Goal: Task Accomplishment & Management: Use online tool/utility

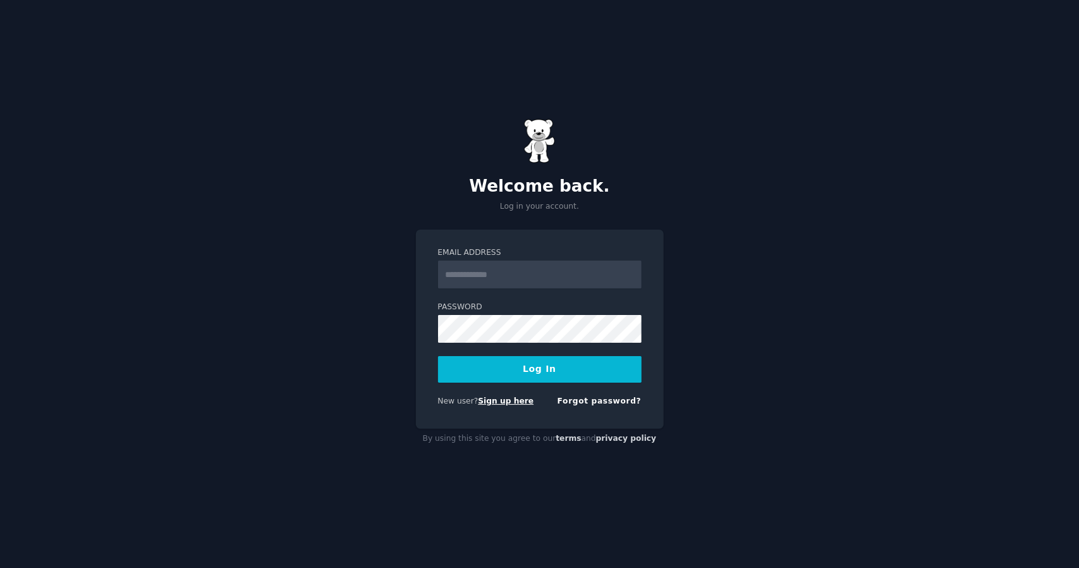
click at [487, 398] on link "Sign up here" at bounding box center [506, 400] width 56 height 9
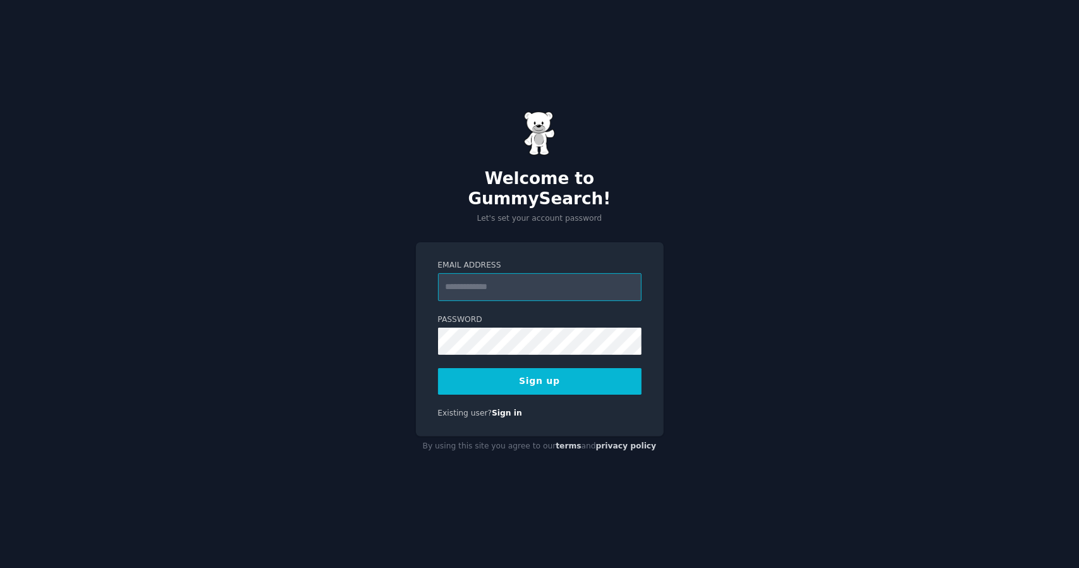
click at [512, 279] on input "Email Address" at bounding box center [540, 287] width 204 height 28
type input "**********"
click at [549, 379] on button "Sign up" at bounding box center [540, 381] width 204 height 27
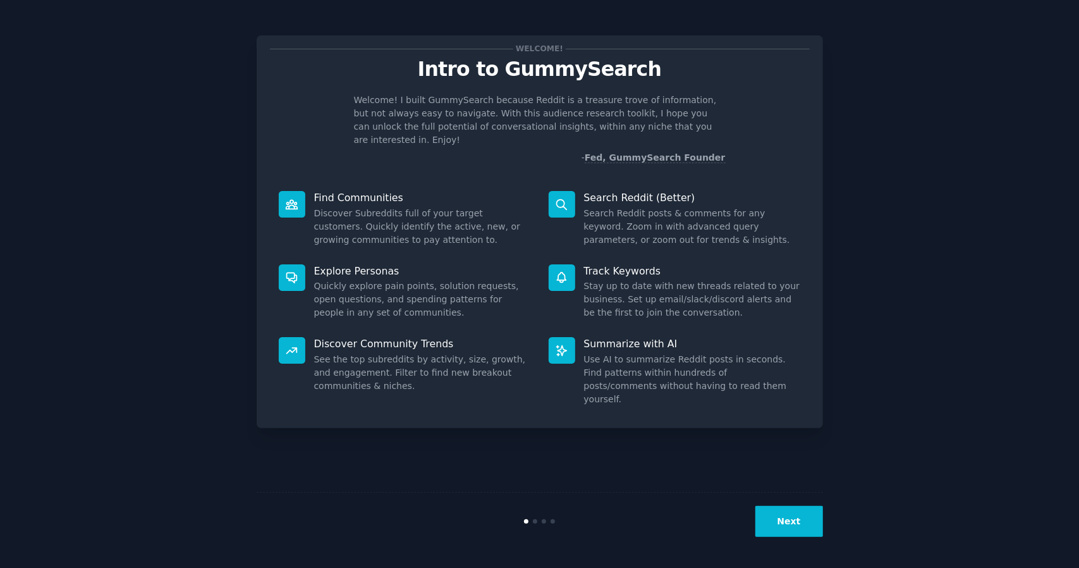
click at [806, 528] on button "Next" at bounding box center [790, 521] width 68 height 31
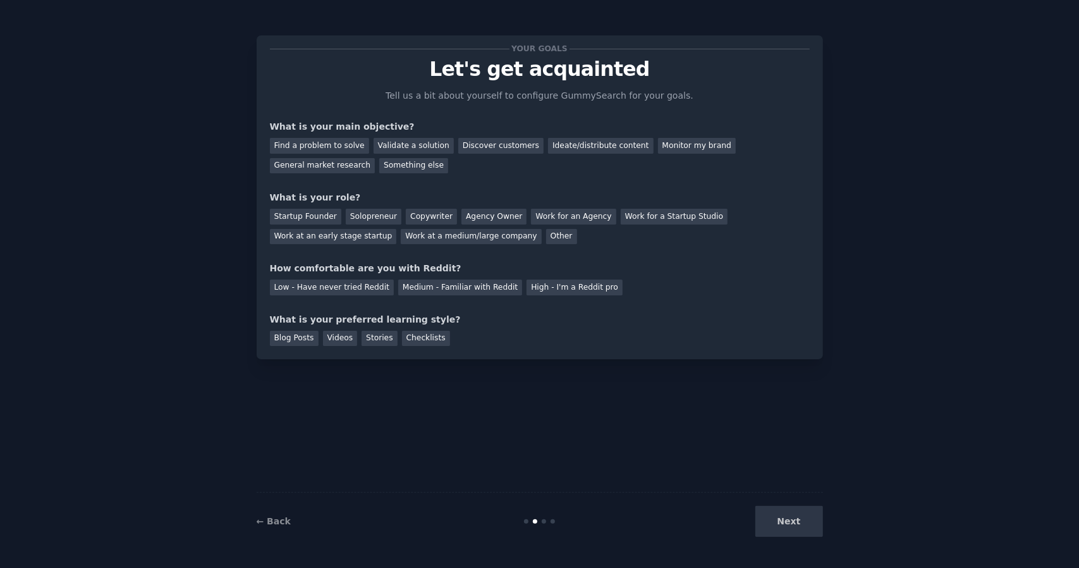
click at [800, 525] on div "Next" at bounding box center [728, 521] width 189 height 31
click at [785, 523] on div "Next" at bounding box center [728, 521] width 189 height 31
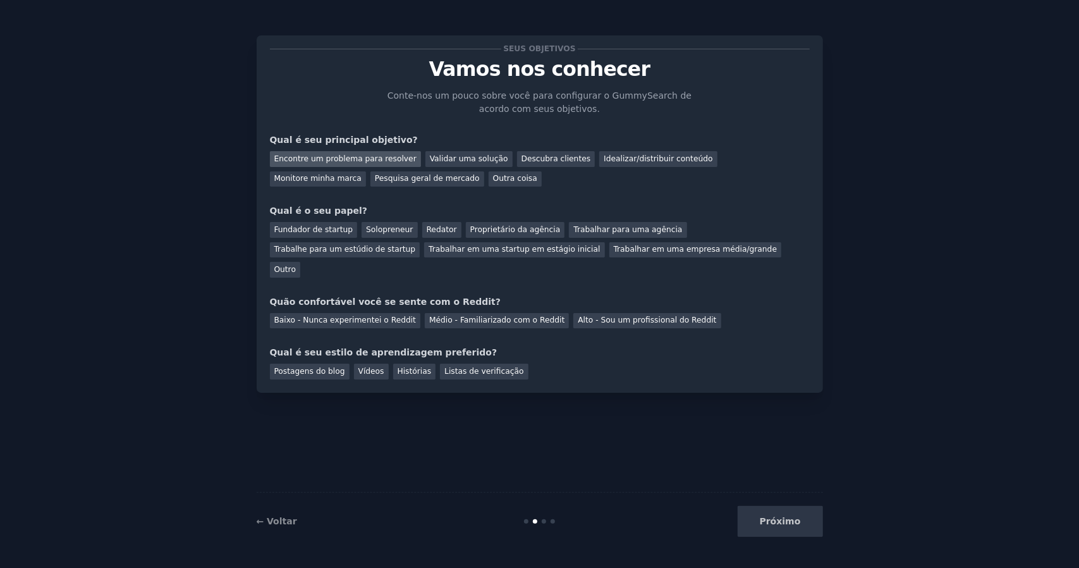
click at [328, 159] on font "Encontre um problema para resolver" at bounding box center [345, 158] width 142 height 9
click at [438, 160] on font "Validar uma solução" at bounding box center [469, 158] width 78 height 9
click at [623, 156] on font "Idealizar/distribuir conteúdo" at bounding box center [658, 158] width 109 height 9
click at [427, 228] on font "Redator" at bounding box center [442, 229] width 30 height 9
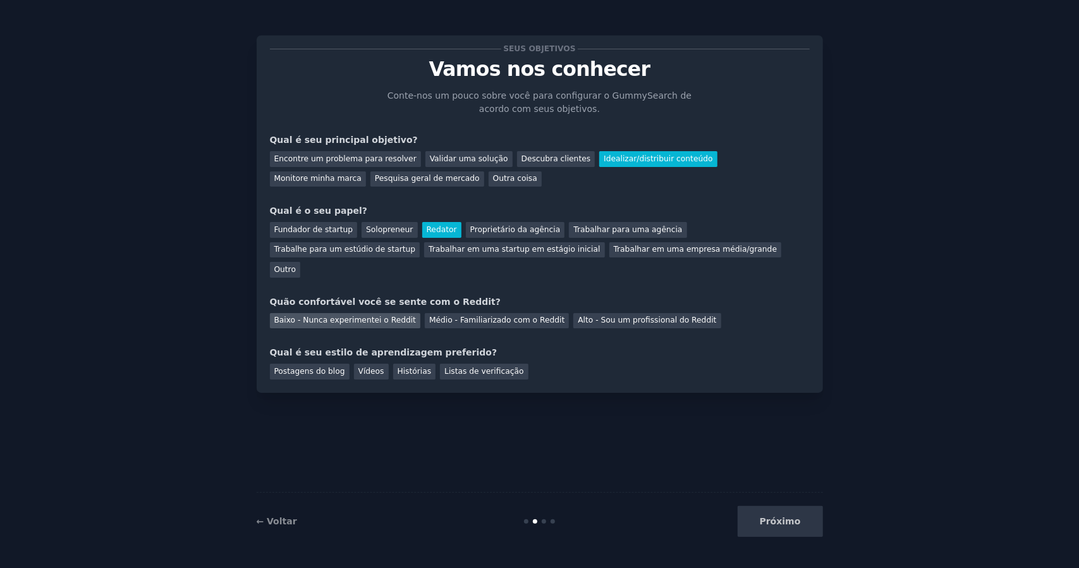
click at [375, 316] on font "Baixo - Nunca experimentei o Reddit" at bounding box center [345, 320] width 142 height 9
click at [298, 364] on div "Postagens do blog" at bounding box center [310, 372] width 80 height 16
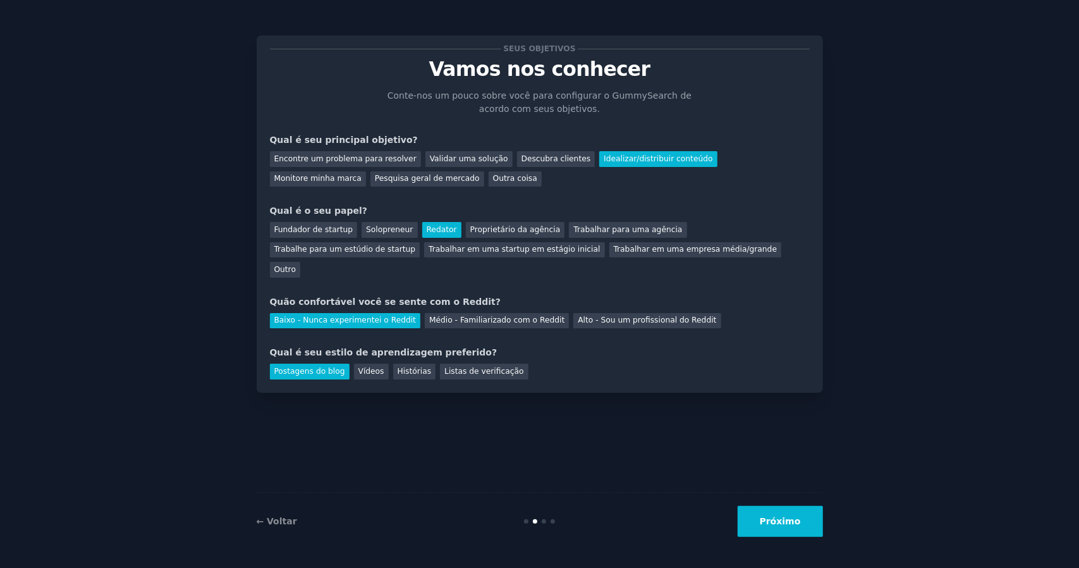
click at [793, 518] on font "Próximo" at bounding box center [780, 521] width 41 height 10
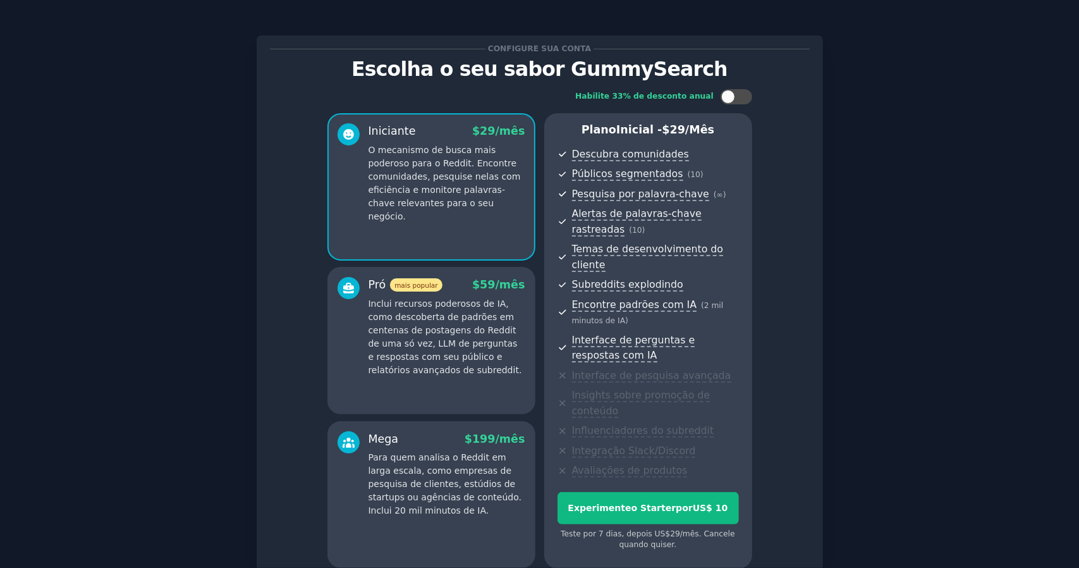
scroll to position [63, 0]
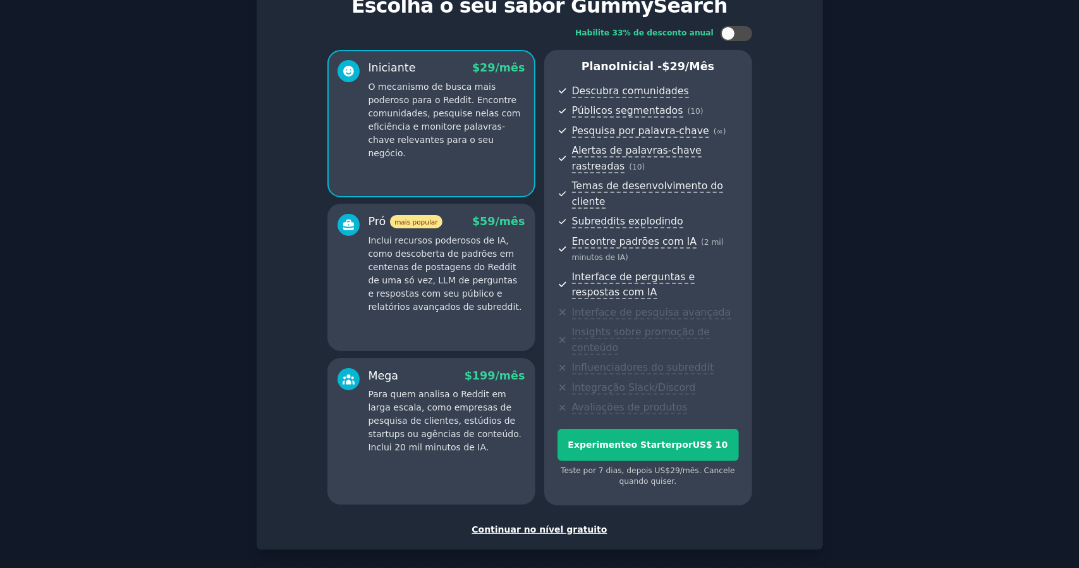
click at [515, 524] on font "Continuar no nível gratuito" at bounding box center [539, 529] width 135 height 10
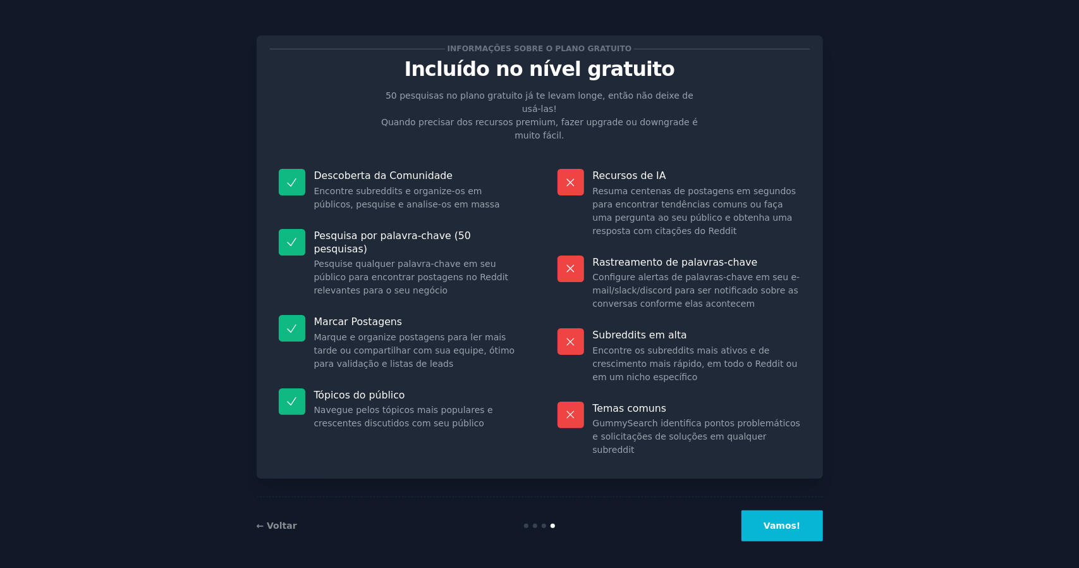
click at [783, 532] on button "Vamos!" at bounding box center [782, 525] width 81 height 31
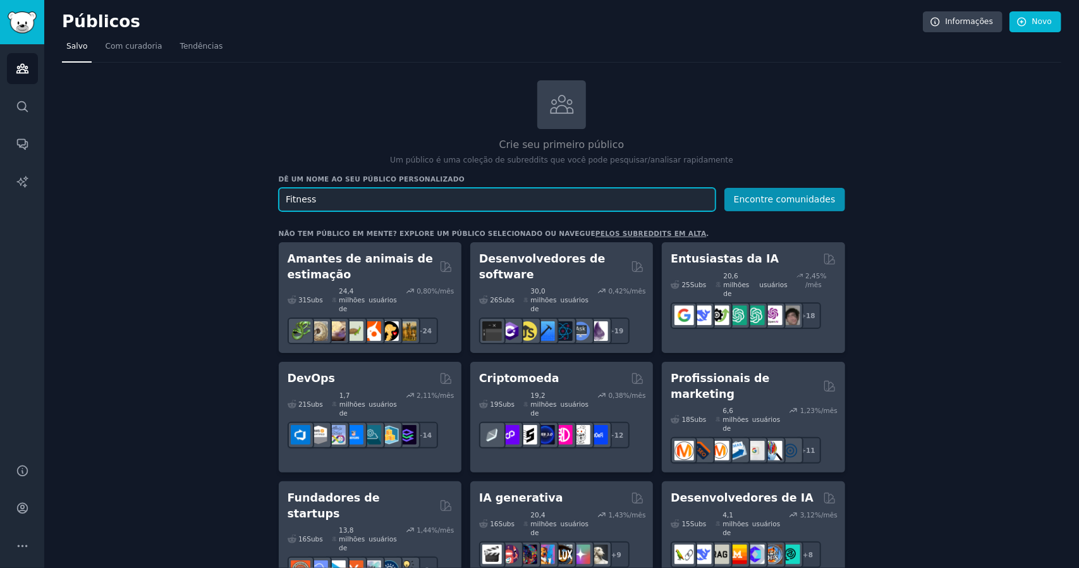
drag, startPoint x: 322, startPoint y: 203, endPoint x: 268, endPoint y: 200, distance: 53.8
type input "Cultura Pop"
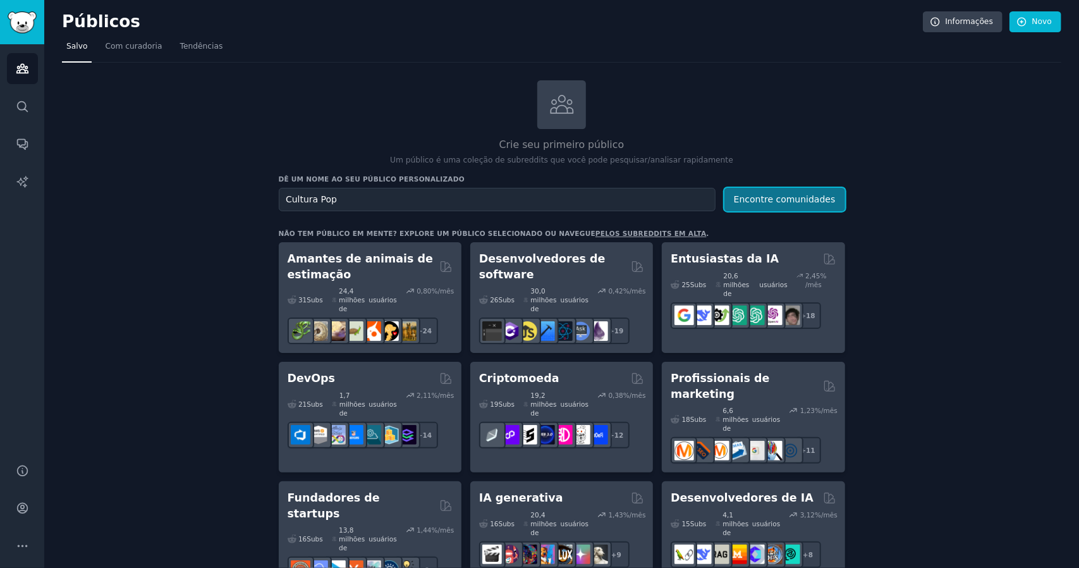
click at [777, 197] on font "Encontre comunidades" at bounding box center [785, 199] width 102 height 10
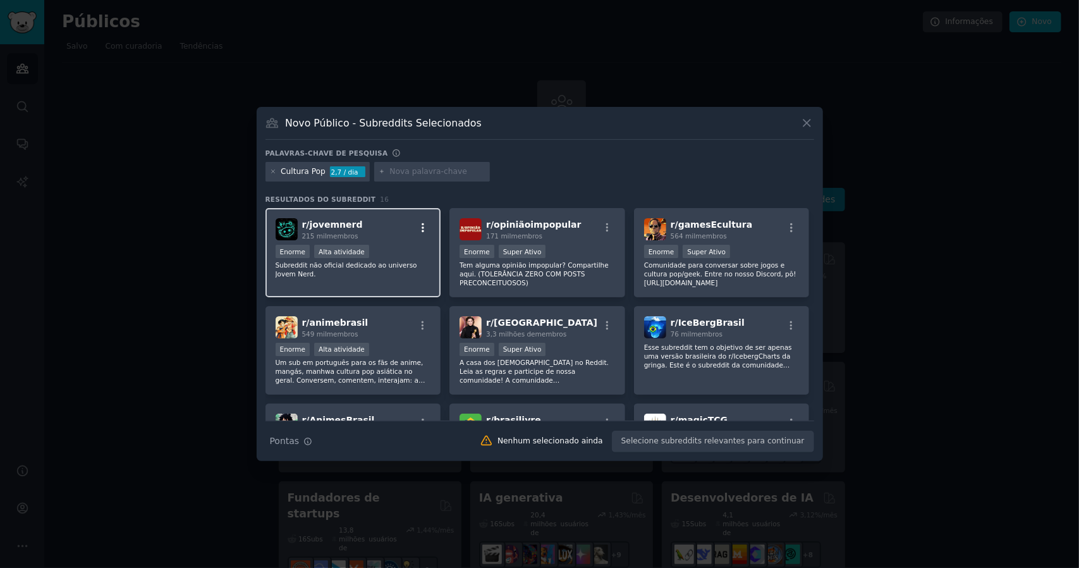
click at [420, 230] on icon "button" at bounding box center [422, 227] width 11 height 11
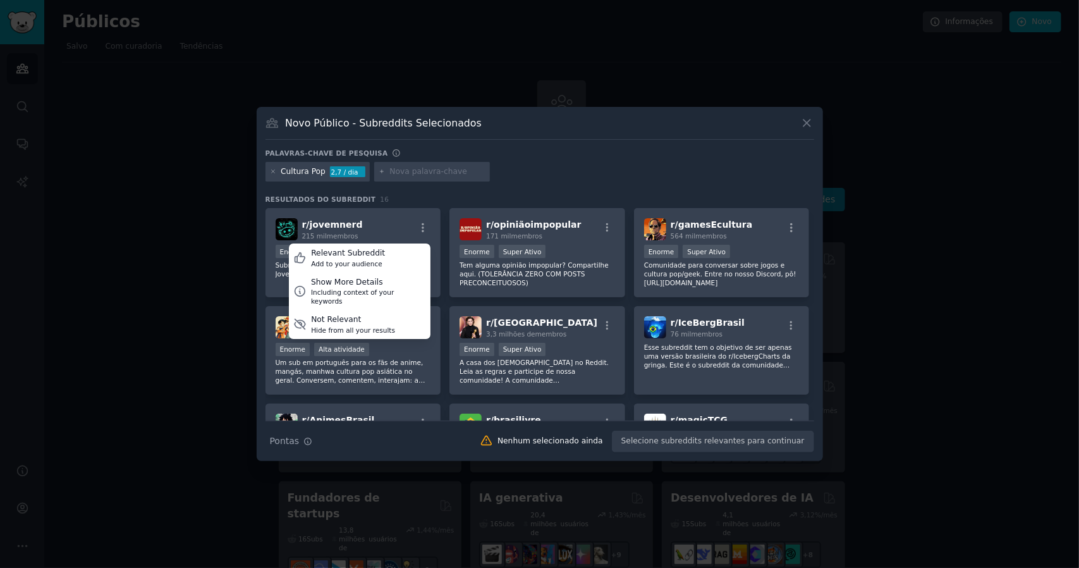
click at [551, 176] on div "Cultura Pop 2,7 / dia" at bounding box center [540, 174] width 549 height 25
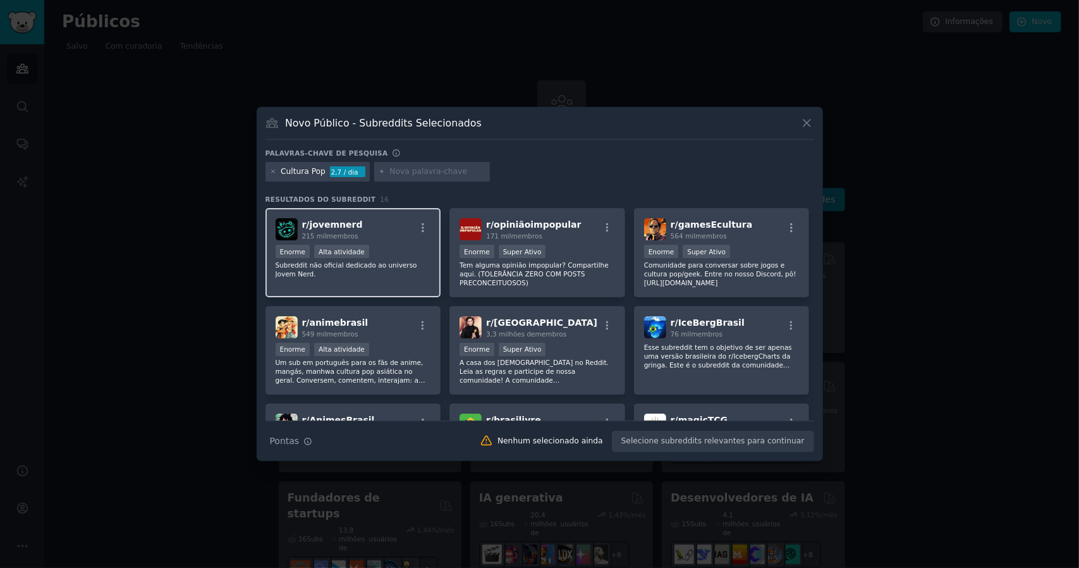
click at [386, 257] on div ">= 80º percentil para envios / dia Enorme Alta atividade" at bounding box center [354, 253] width 156 height 16
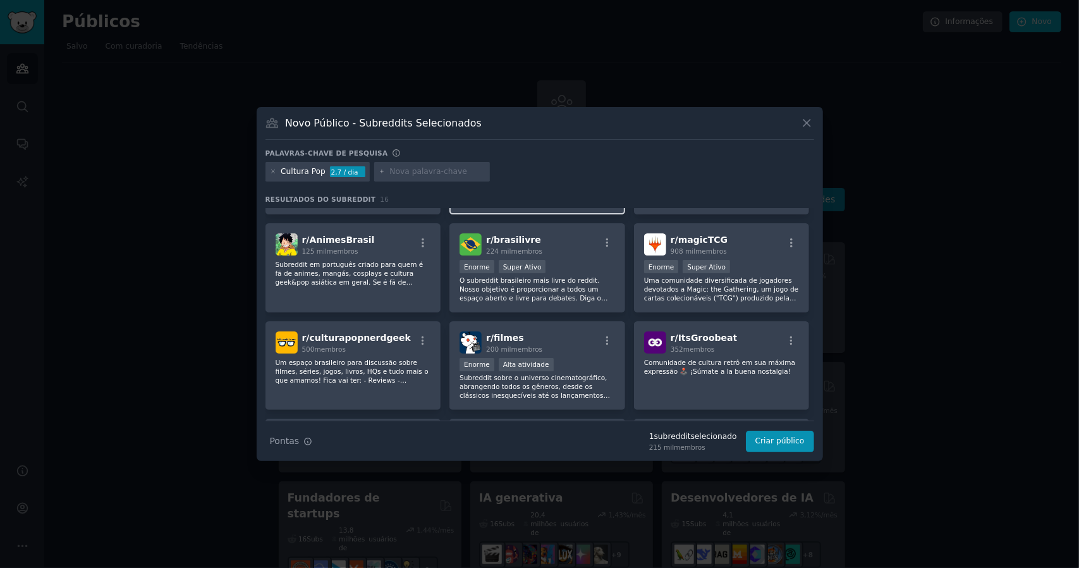
scroll to position [190, 0]
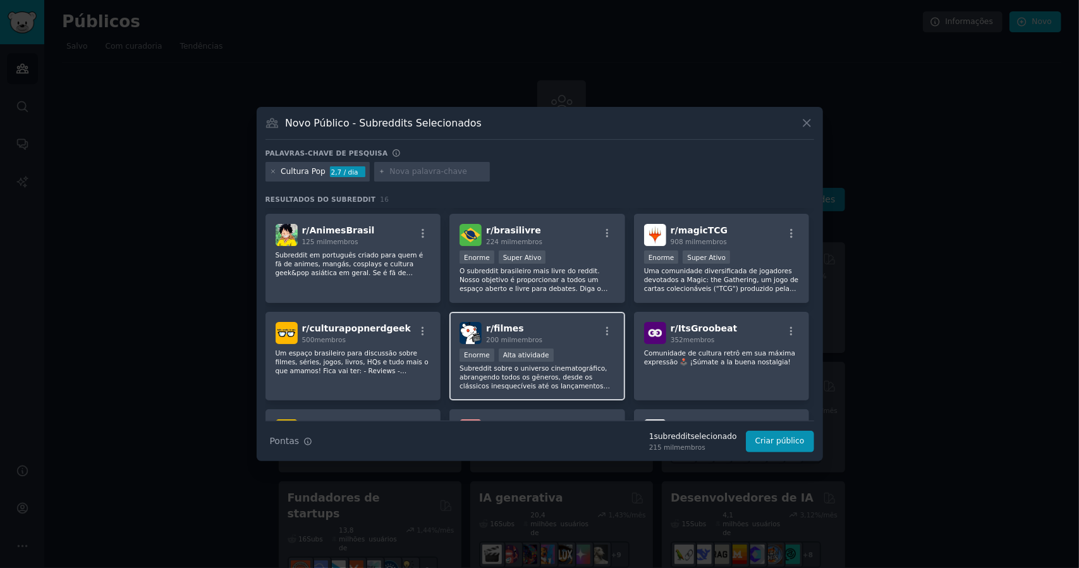
click at [542, 337] on div "r/ filmes 200 mil membros" at bounding box center [538, 333] width 156 height 22
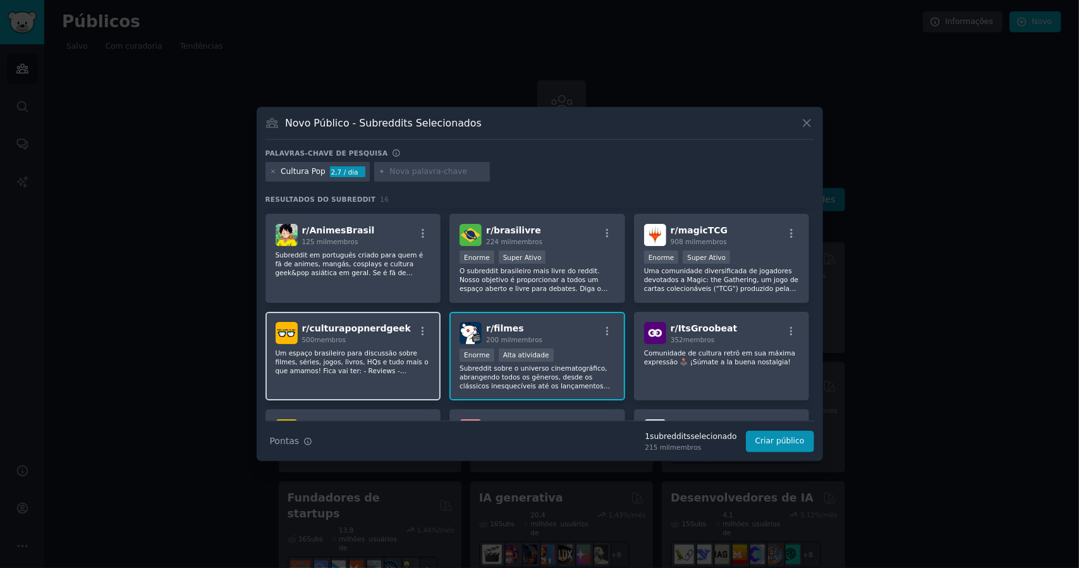
click at [369, 340] on div "500 membros" at bounding box center [356, 339] width 109 height 9
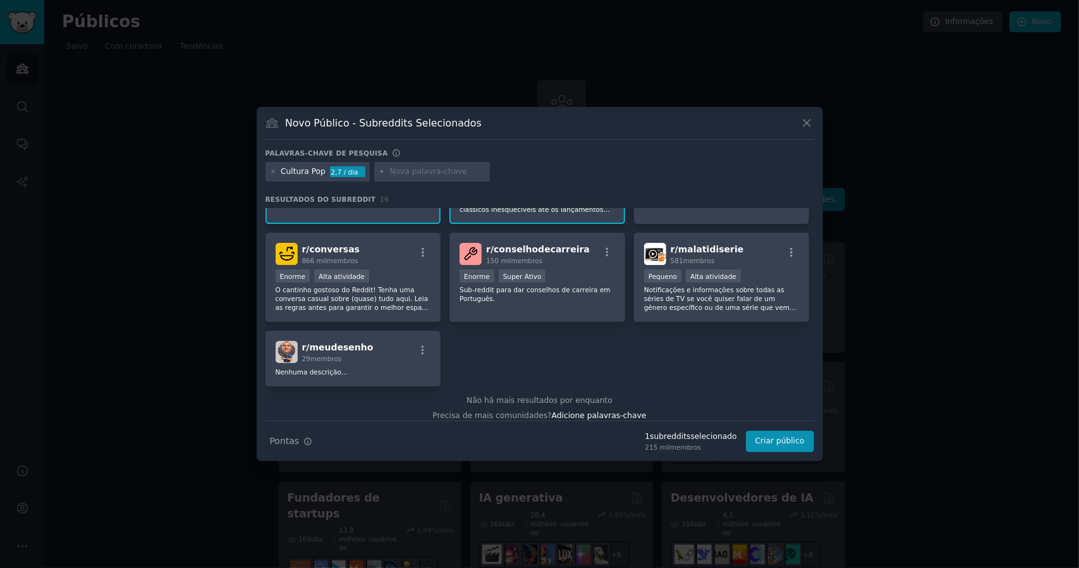
scroll to position [376, 0]
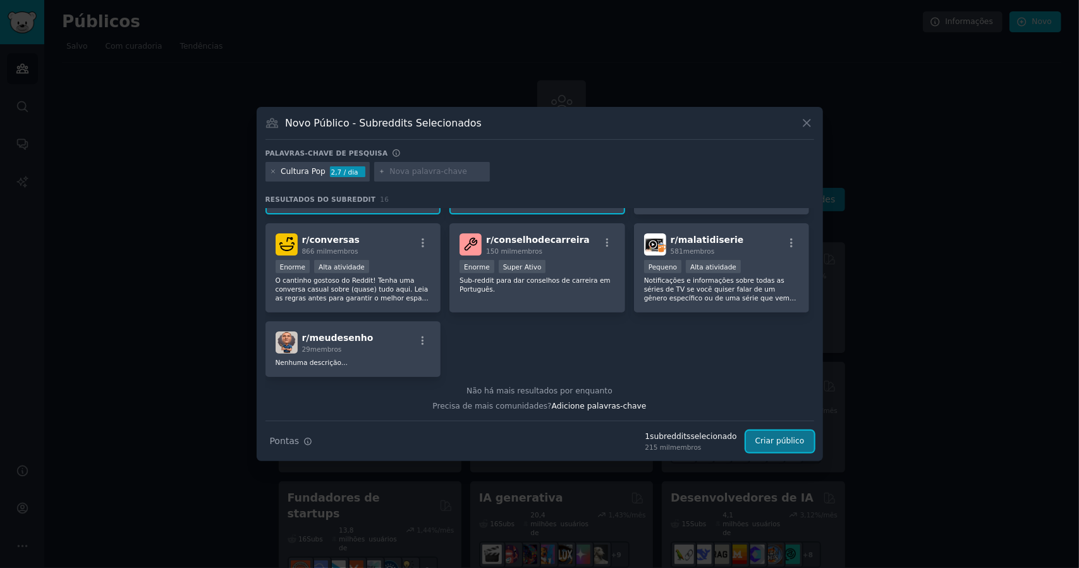
click at [777, 441] on font "Criar público" at bounding box center [780, 440] width 49 height 9
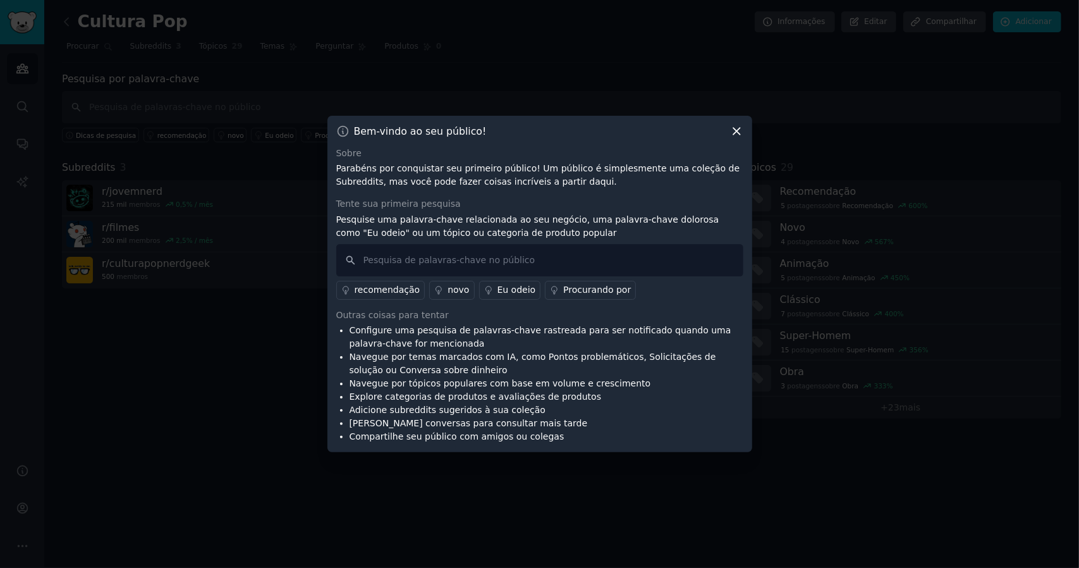
click at [735, 129] on icon at bounding box center [737, 131] width 7 height 7
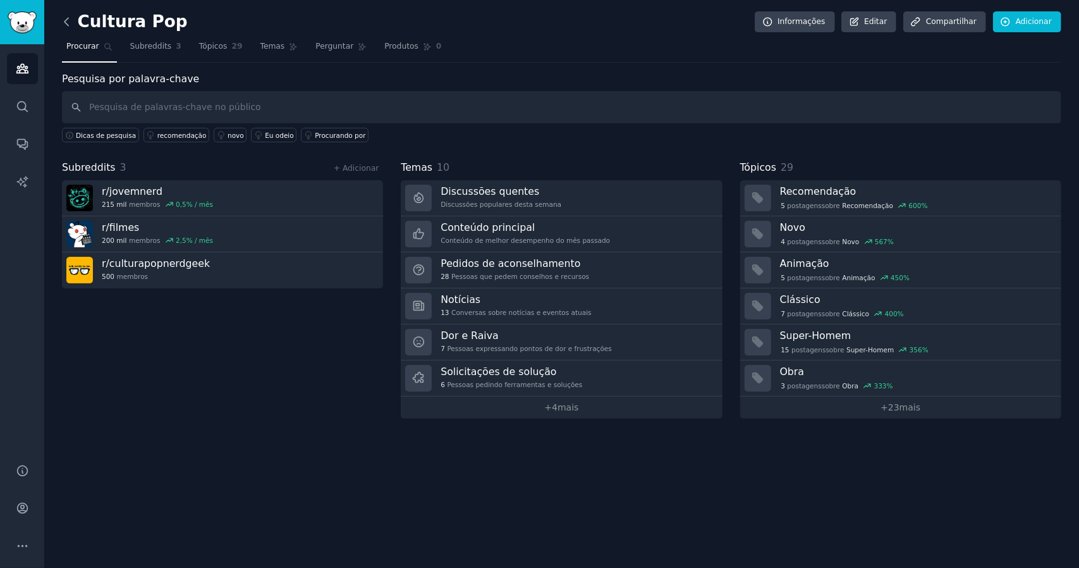
click at [71, 20] on icon at bounding box center [66, 21] width 13 height 13
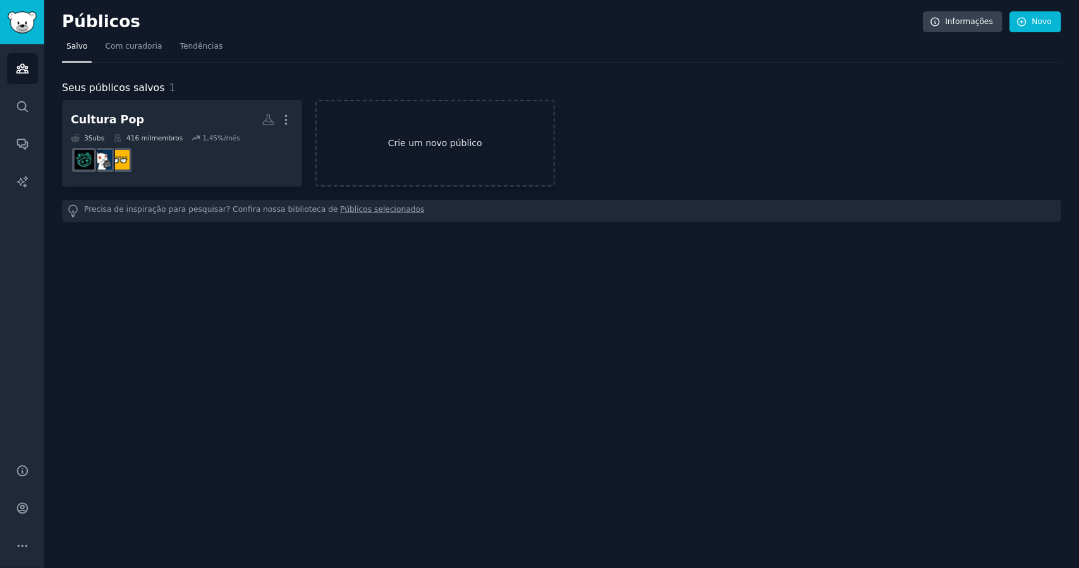
click at [469, 149] on font "Crie um novo público" at bounding box center [436, 143] width 238 height 13
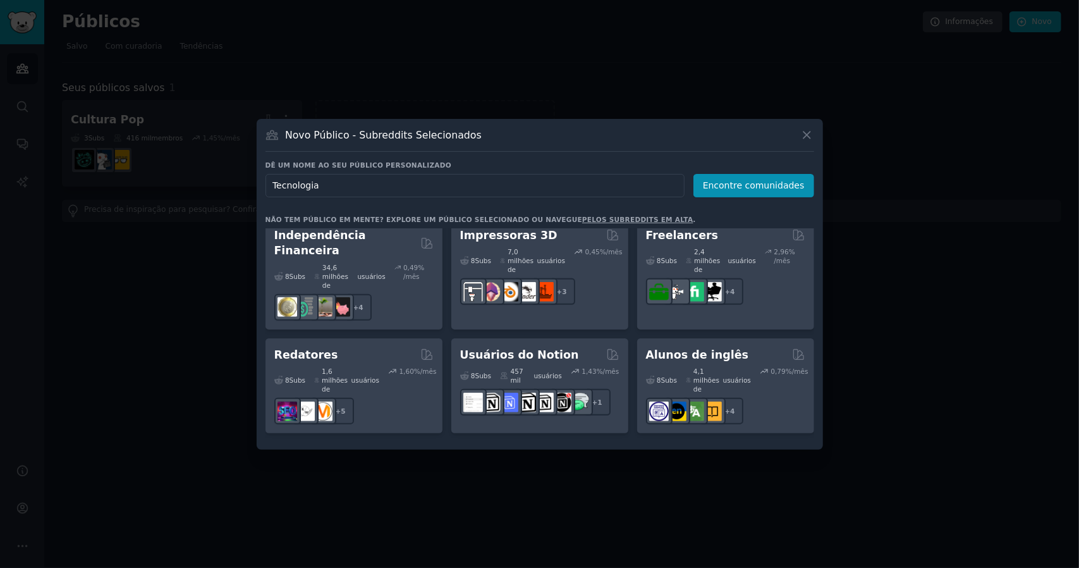
scroll to position [949, 0]
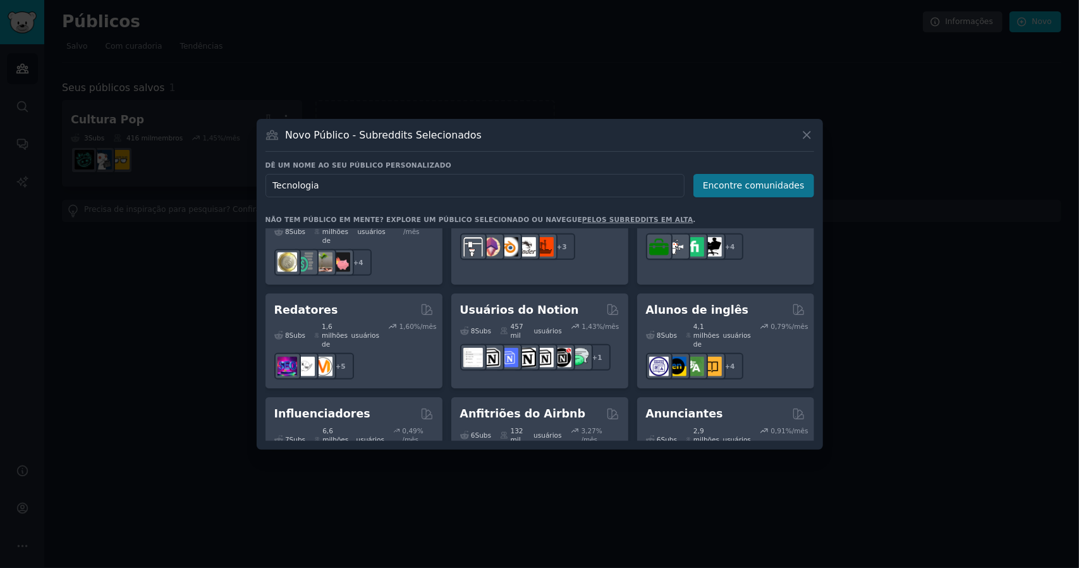
type input "Tecnologia"
click at [723, 182] on font "Encontre comunidades" at bounding box center [754, 185] width 102 height 10
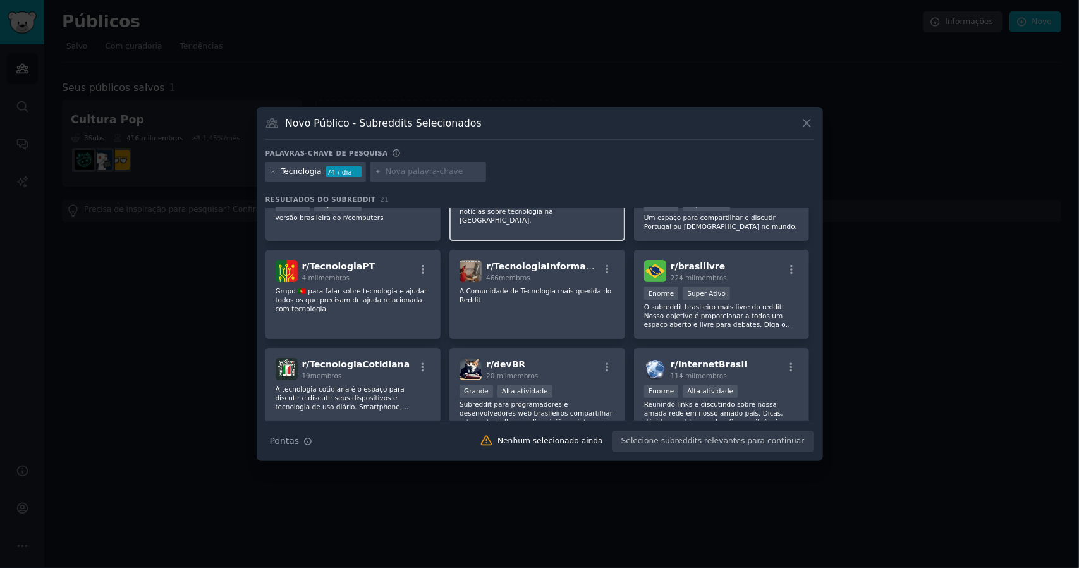
scroll to position [190, 0]
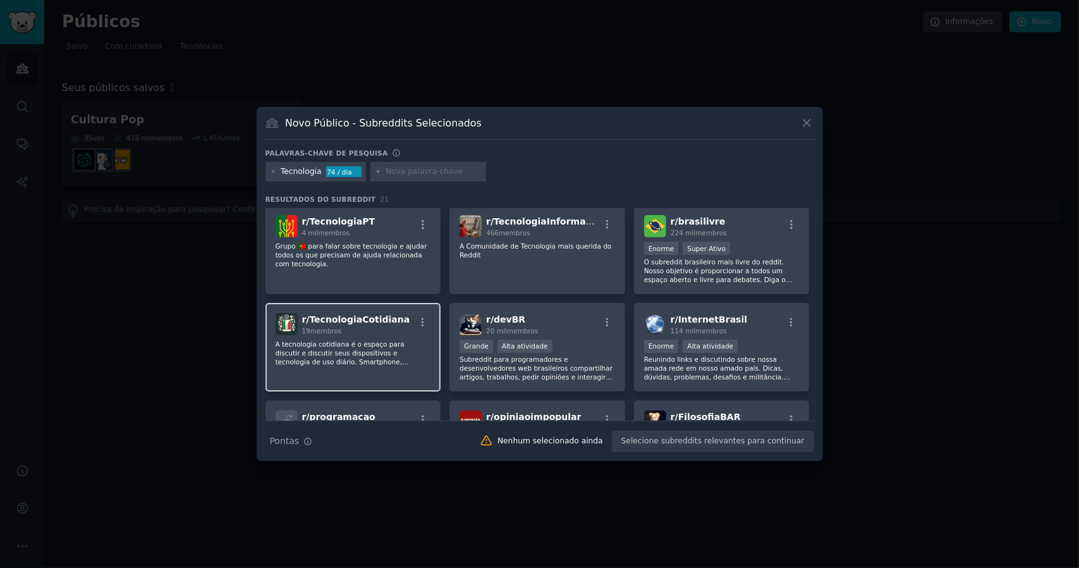
click at [376, 363] on font "A tecnologia cotidiana é o espaço para discutir e discutir seus dispositivos e …" at bounding box center [352, 366] width 153 height 52
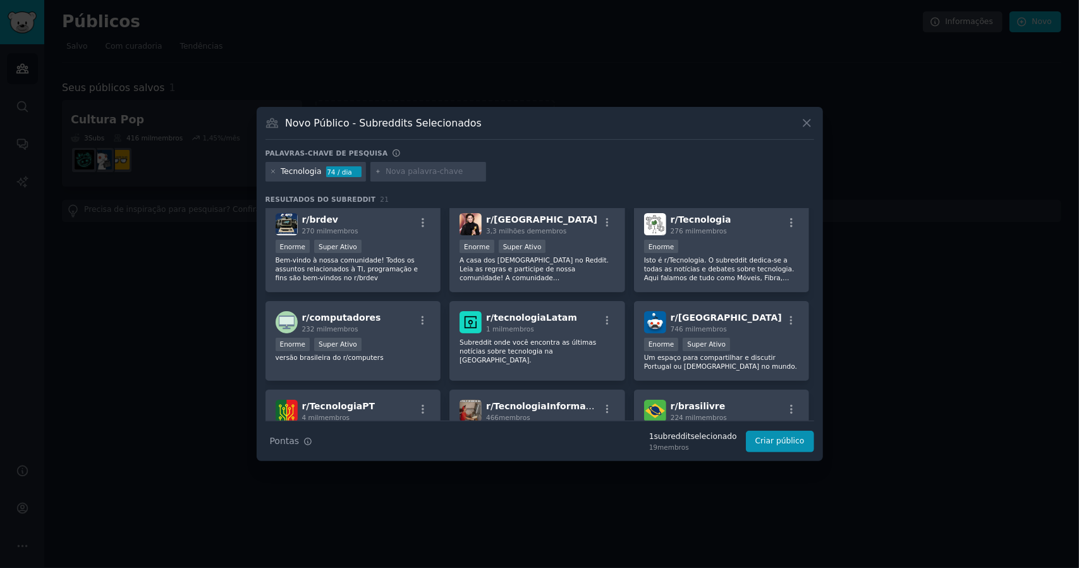
scroll to position [0, 0]
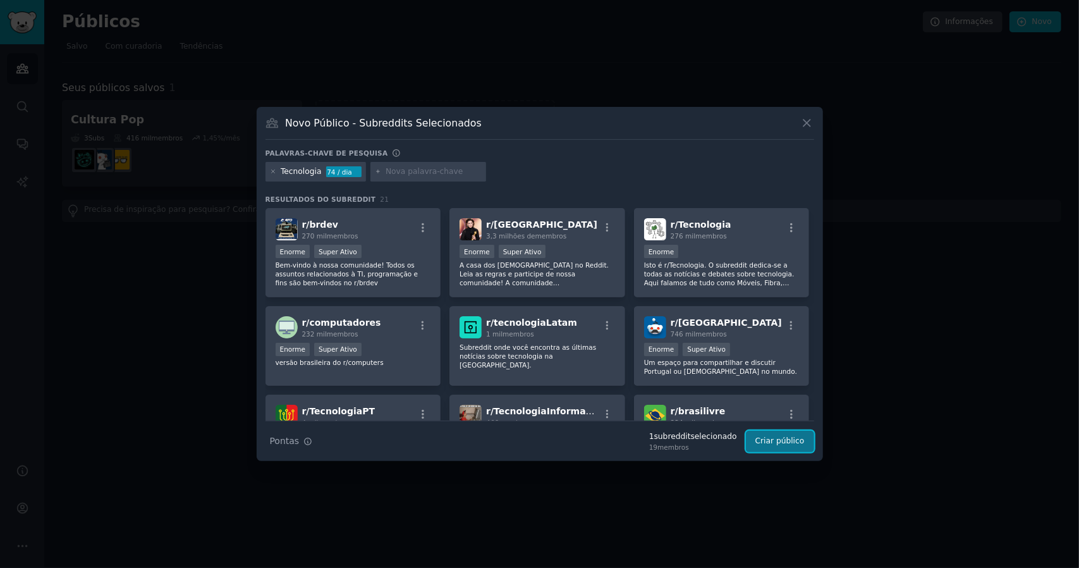
click at [788, 443] on font "Criar público" at bounding box center [780, 440] width 49 height 9
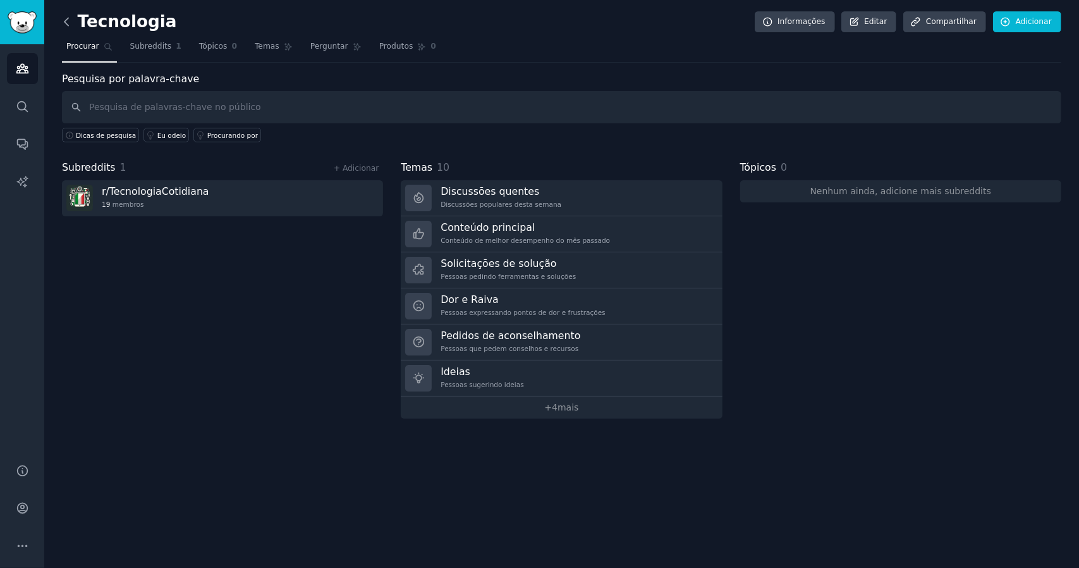
click at [70, 22] on icon at bounding box center [66, 21] width 13 height 13
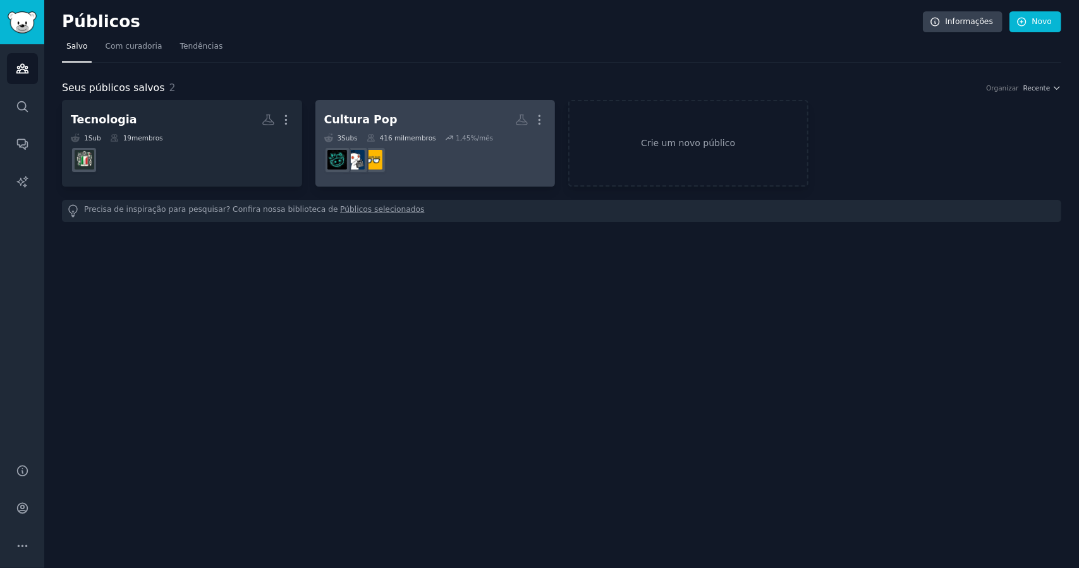
click at [491, 163] on dd "r/jovemnerd" at bounding box center [435, 159] width 223 height 35
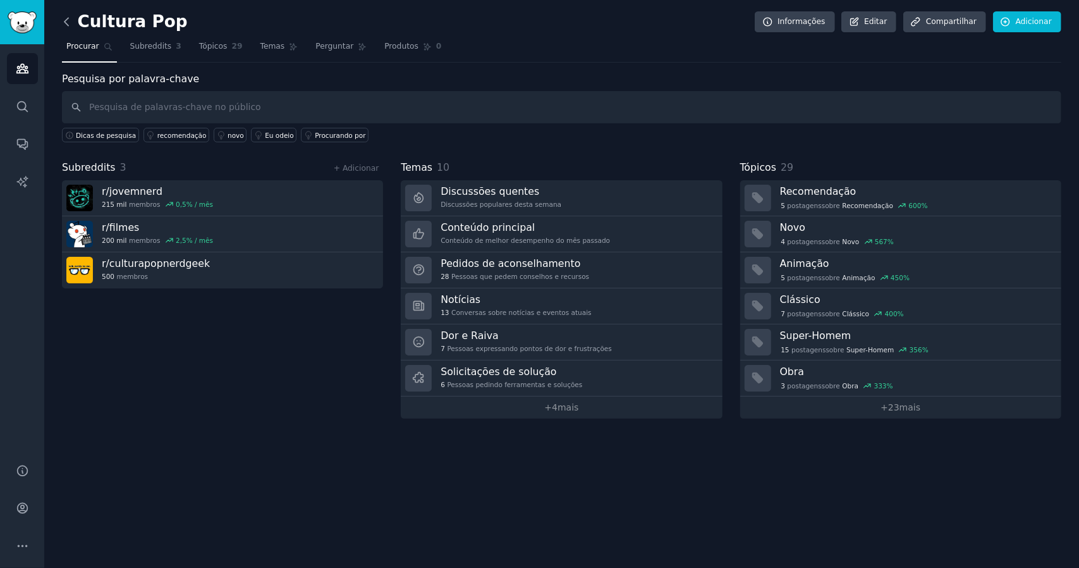
click at [65, 19] on icon at bounding box center [66, 21] width 13 height 13
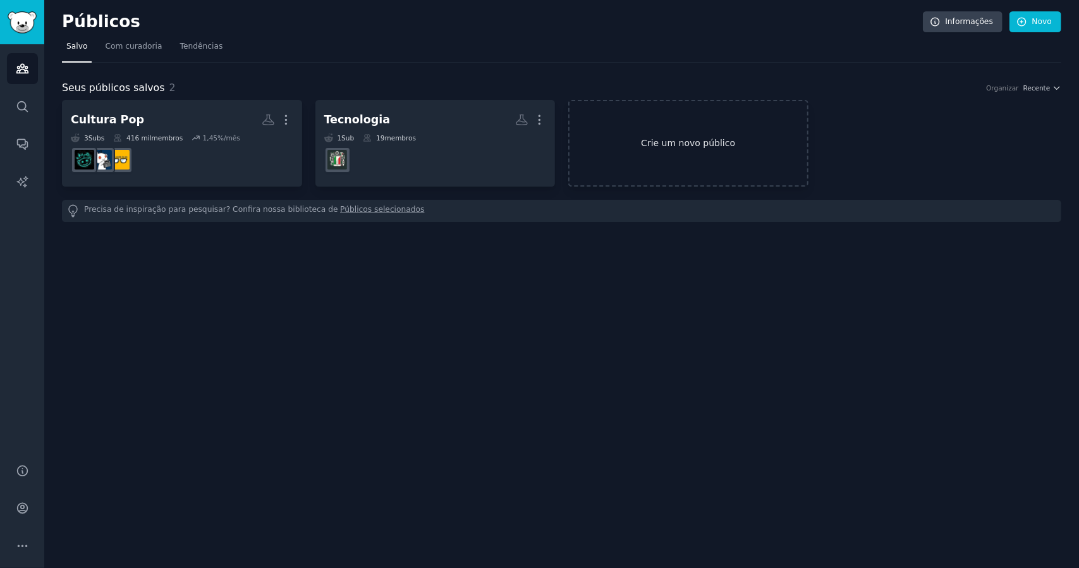
click at [655, 152] on link "Crie um novo público" at bounding box center [688, 143] width 240 height 87
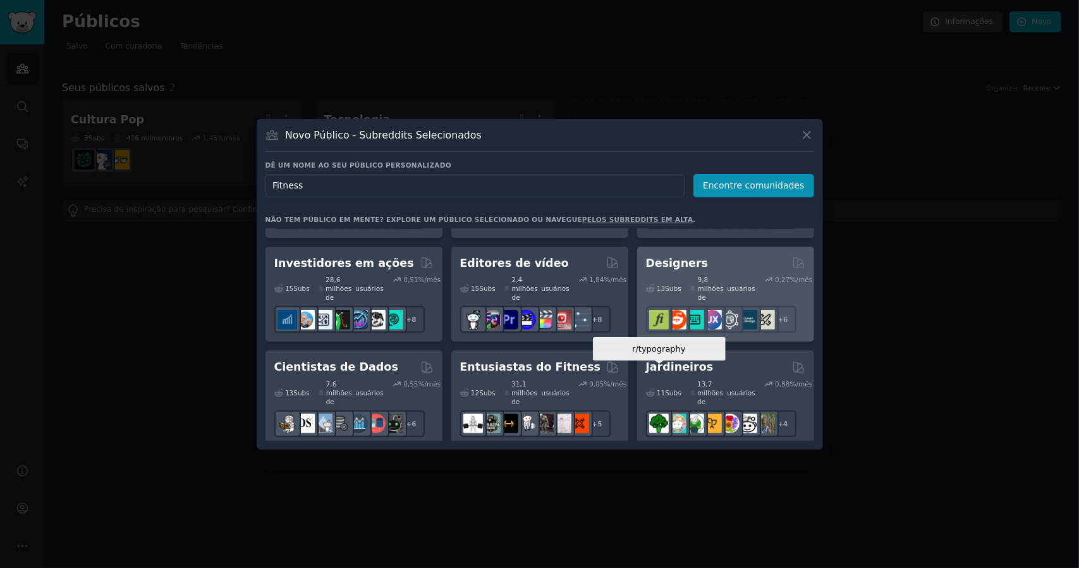
scroll to position [349, 0]
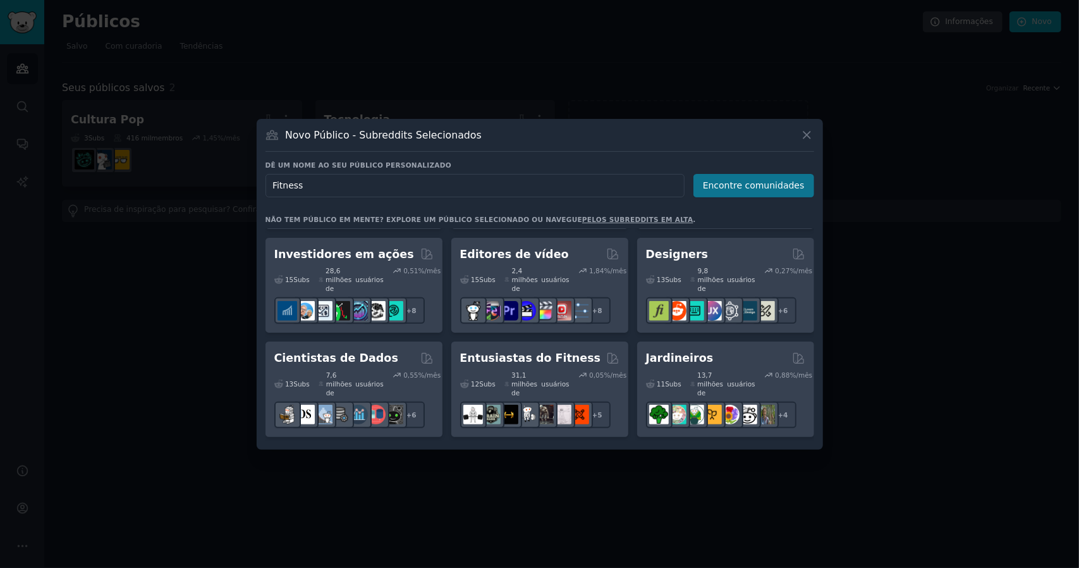
type input "Fitness"
click at [731, 188] on font "Encontre comunidades" at bounding box center [754, 185] width 102 height 10
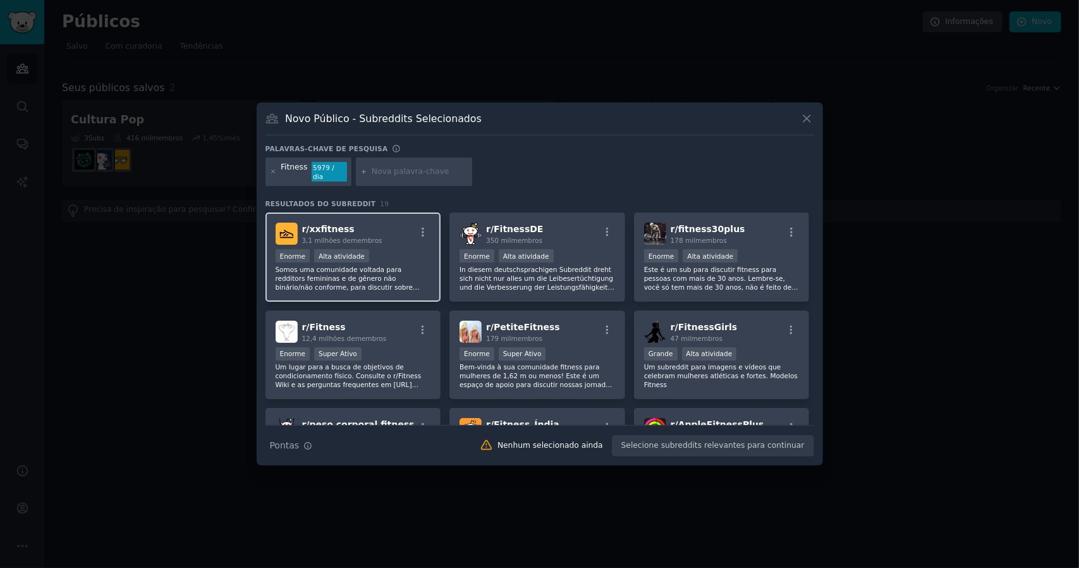
click at [399, 267] on font "Somos uma comunidade voltada para redditors femininas e de gênero não binário/n…" at bounding box center [348, 292] width 144 height 52
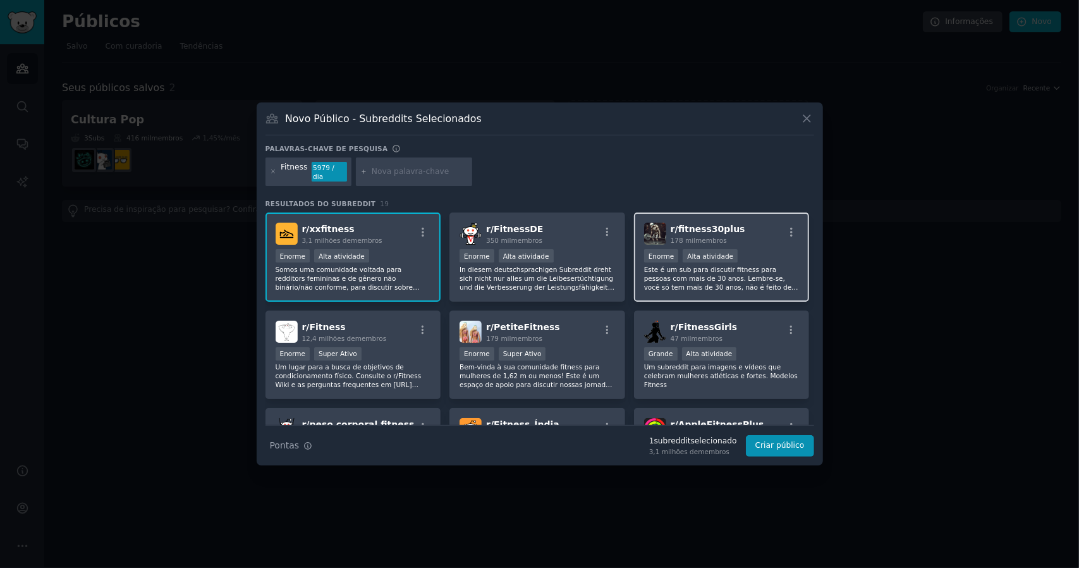
click at [711, 279] on font "Este é um sub para discutir fitness para pessoas com mais de 30 anos. Lembre-se…" at bounding box center [721, 283] width 154 height 34
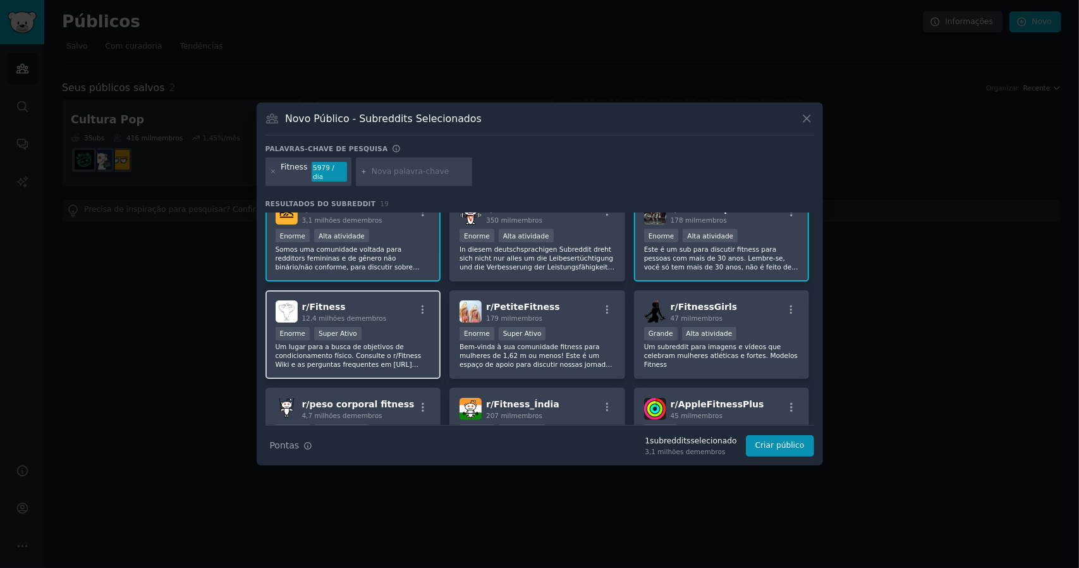
scroll to position [63, 0]
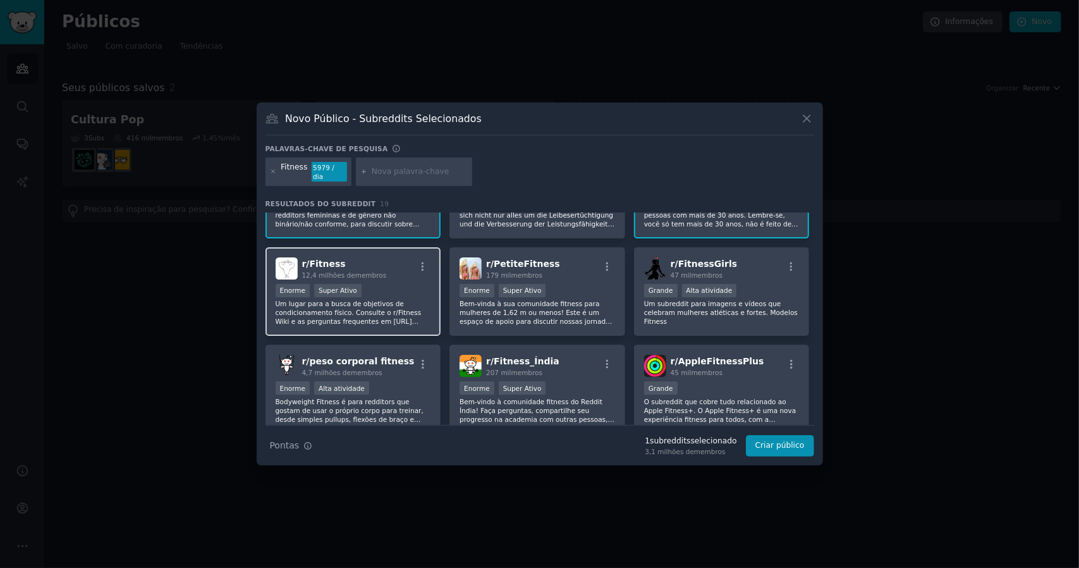
click at [347, 304] on font "Um lugar para a busca de objetivos de condicionamento físico. Consulte o r/Fitn…" at bounding box center [349, 321] width 146 height 43
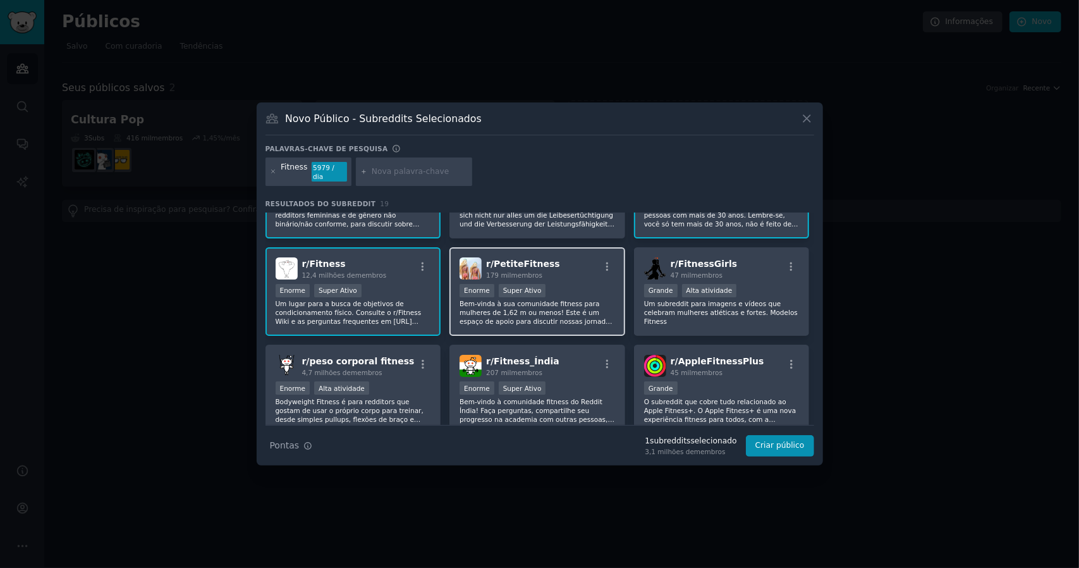
click at [542, 314] on font "Bem-vinda à sua comunidade fitness para mulheres de 1,62 m ou menos! Este é um …" at bounding box center [537, 348] width 155 height 96
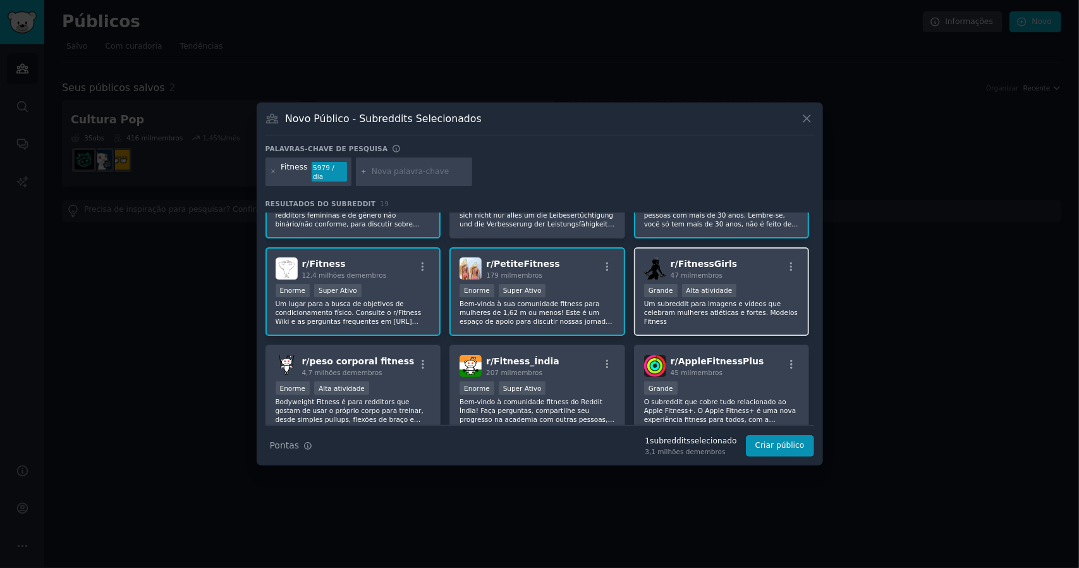
click at [734, 313] on div "r/ FitnessGirls 47 mil membros Grande Alta atividade Um subreddit para imagens …" at bounding box center [722, 291] width 176 height 89
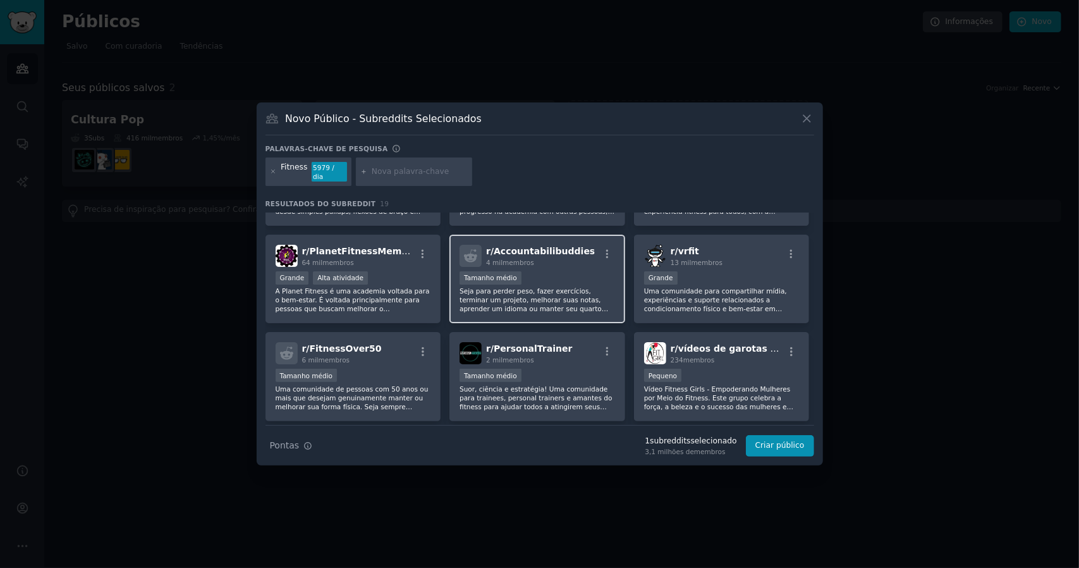
scroll to position [316, 0]
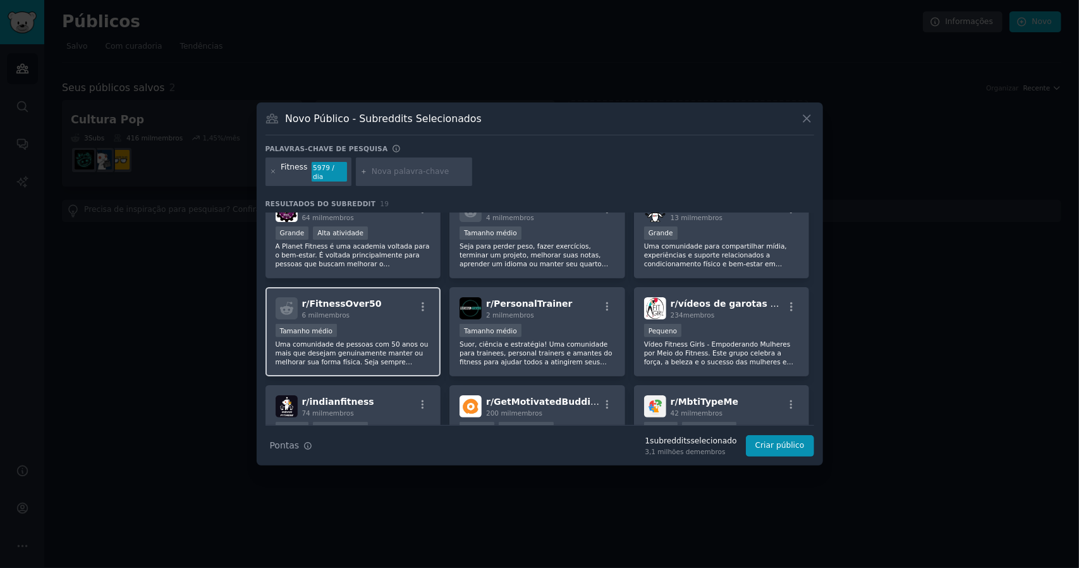
click at [338, 340] on font "Uma comunidade de pessoas com 50 anos ou mais que desejam genuinamente manter o…" at bounding box center [352, 357] width 153 height 34
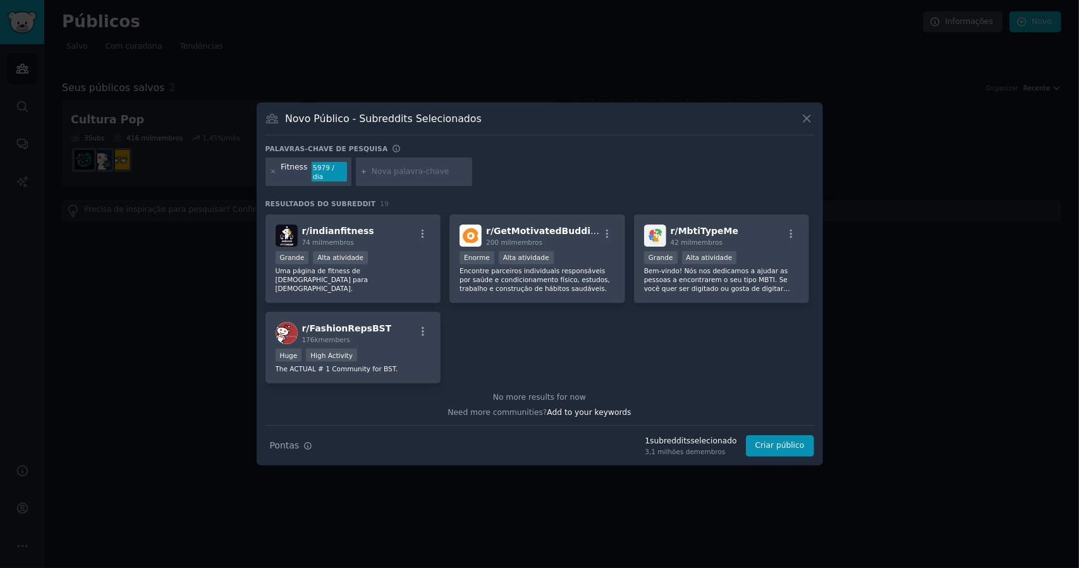
scroll to position [489, 0]
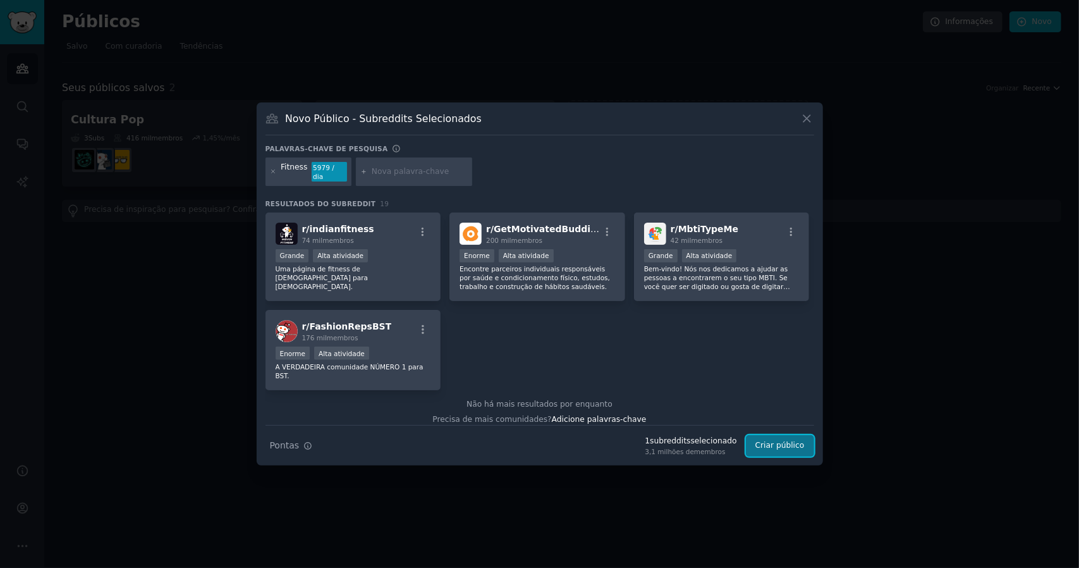
click at [785, 442] on font "Criar público" at bounding box center [780, 445] width 49 height 9
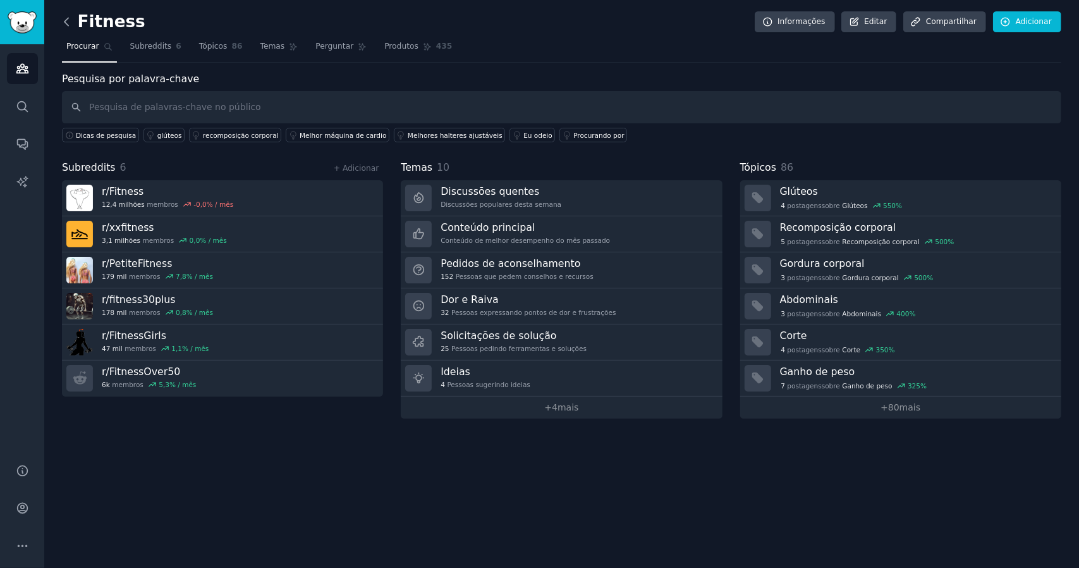
click at [71, 20] on icon at bounding box center [66, 21] width 13 height 13
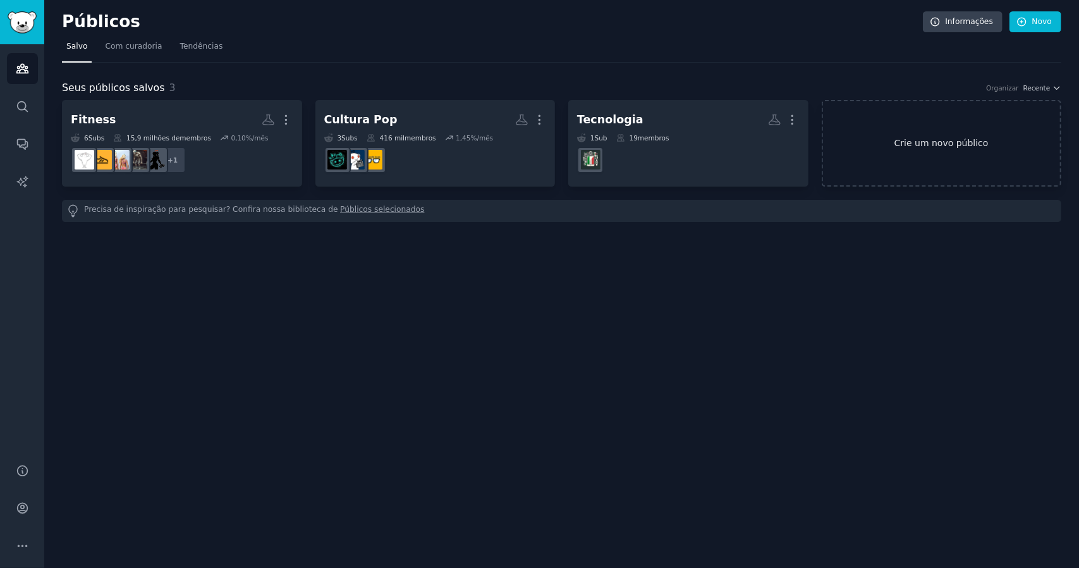
click at [933, 142] on font "Crie um novo público" at bounding box center [942, 143] width 94 height 10
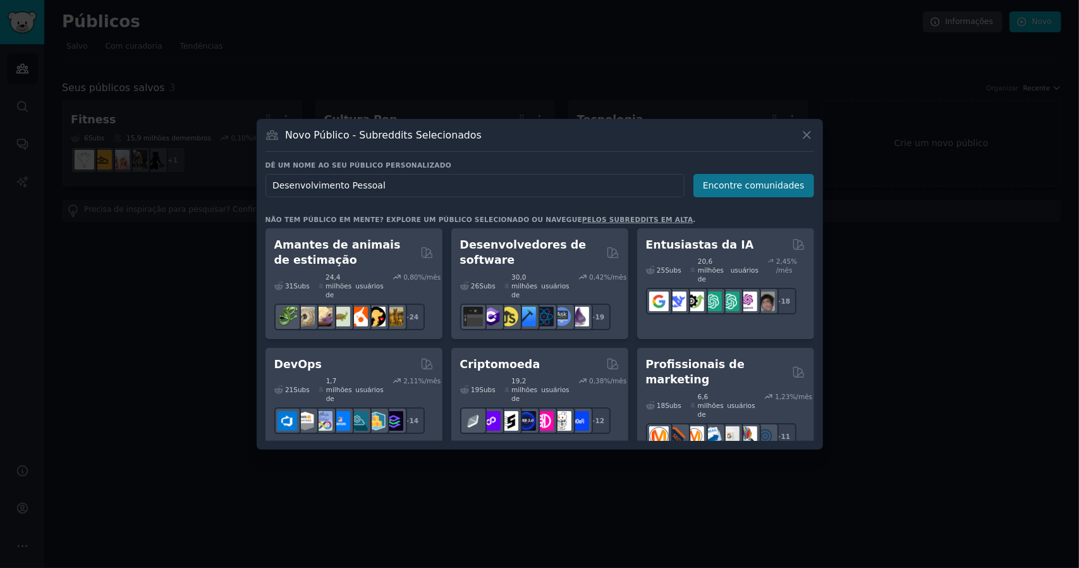
type input "Desenvolvimento Pessoal"
click at [736, 188] on font "Encontre comunidades" at bounding box center [754, 185] width 102 height 10
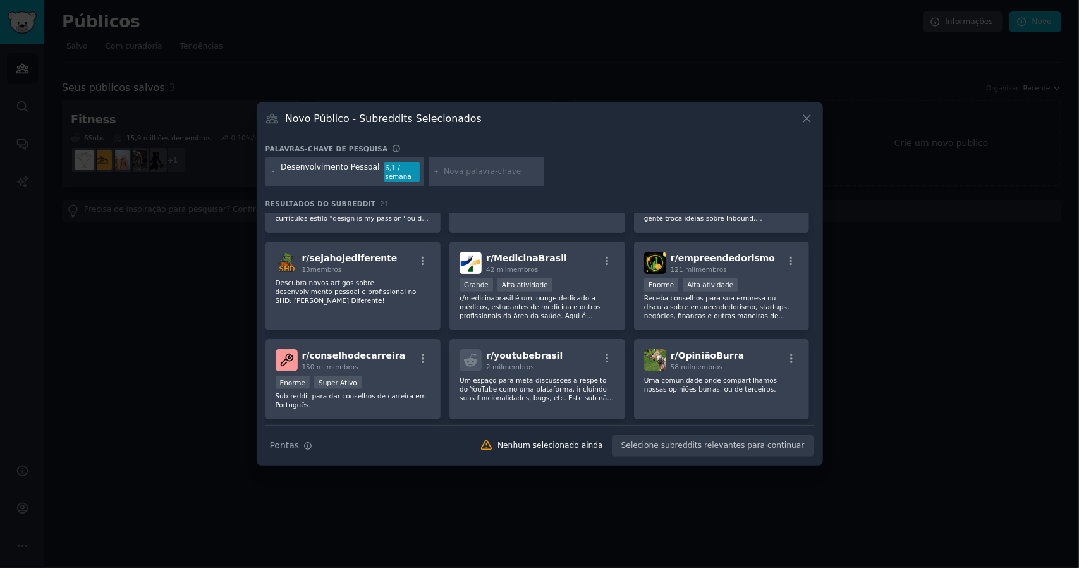
scroll to position [498, 0]
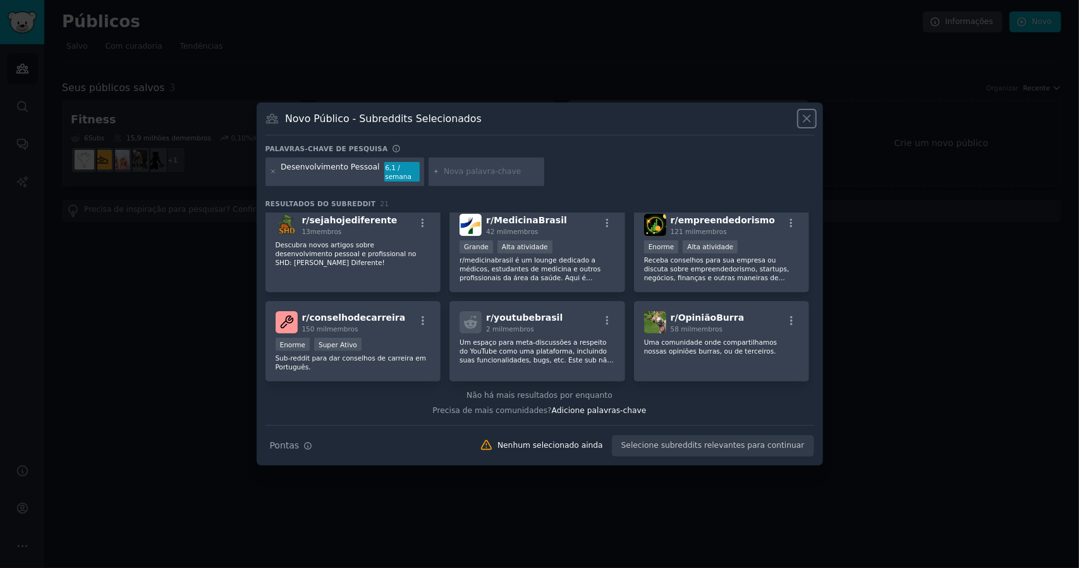
click at [804, 118] on icon at bounding box center [807, 118] width 13 height 13
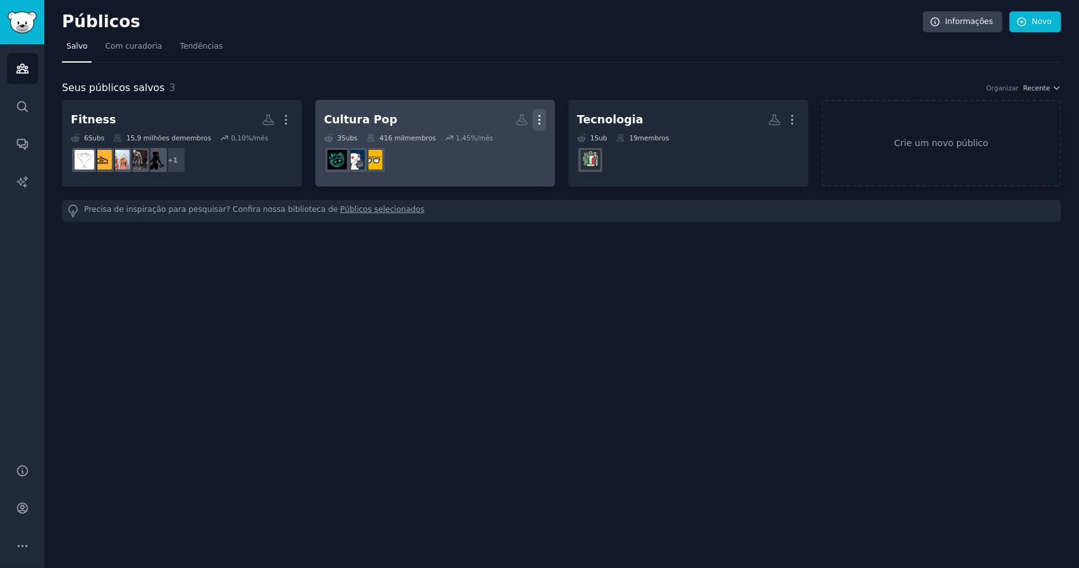
click at [539, 121] on icon "button" at bounding box center [539, 119] width 13 height 13
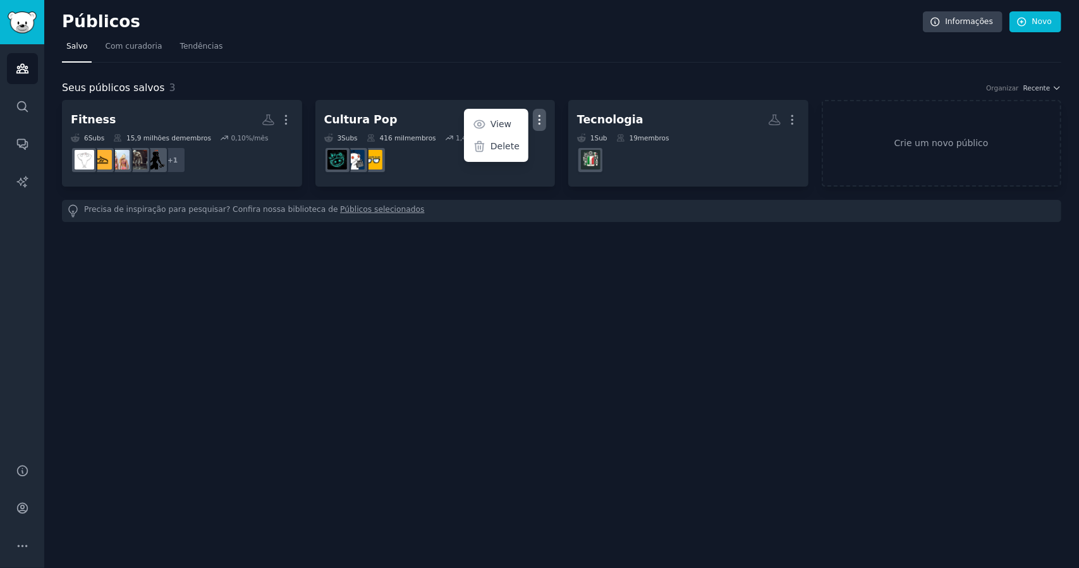
click at [505, 318] on div "Públicos Informações Novo Salvo Com curadoria Tendências Seus públicos salvos 3…" at bounding box center [561, 284] width 1035 height 568
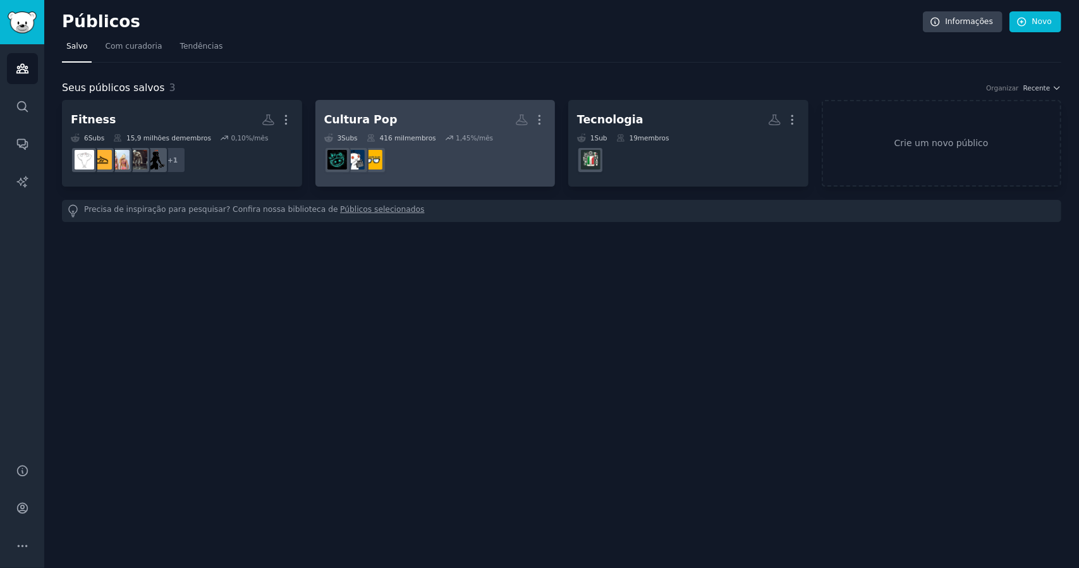
click at [420, 121] on h2 "Cultura Pop Mais" at bounding box center [435, 120] width 223 height 22
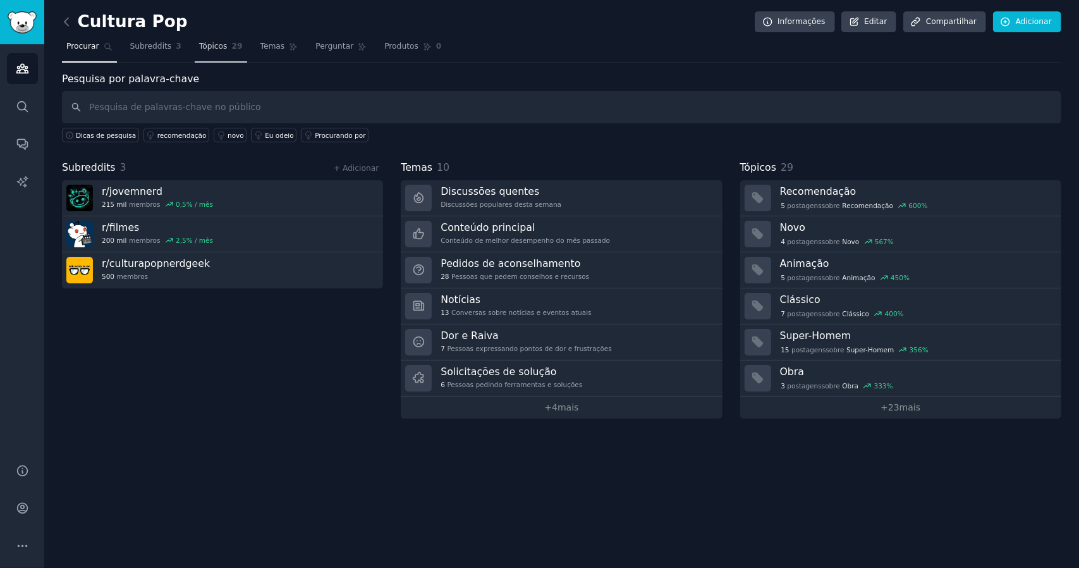
click at [212, 44] on font "Tópicos" at bounding box center [213, 46] width 28 height 9
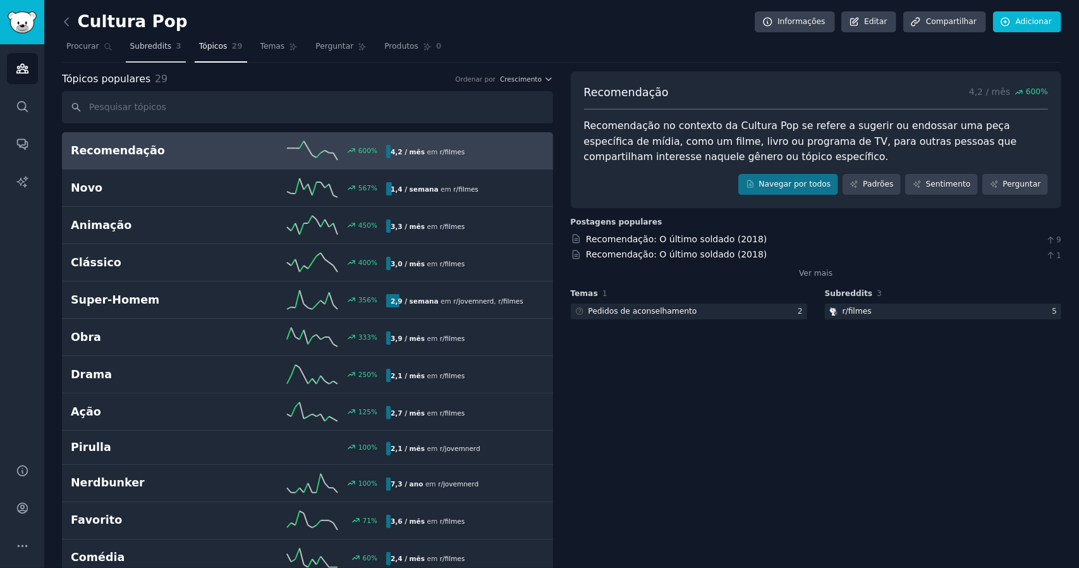
click at [145, 46] on font "Subreddits" at bounding box center [151, 46] width 42 height 9
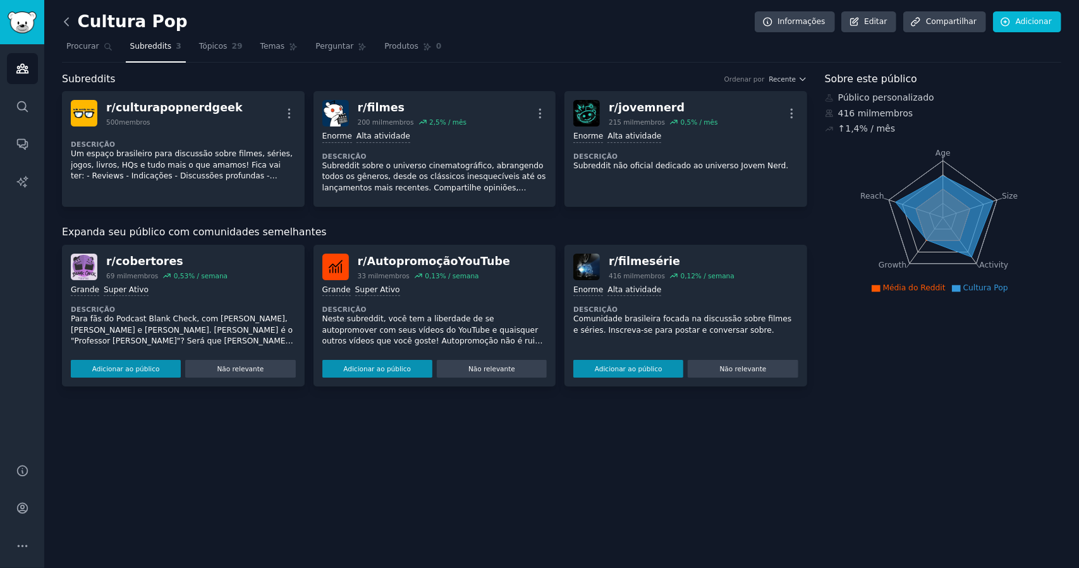
click at [70, 26] on icon at bounding box center [66, 21] width 13 height 13
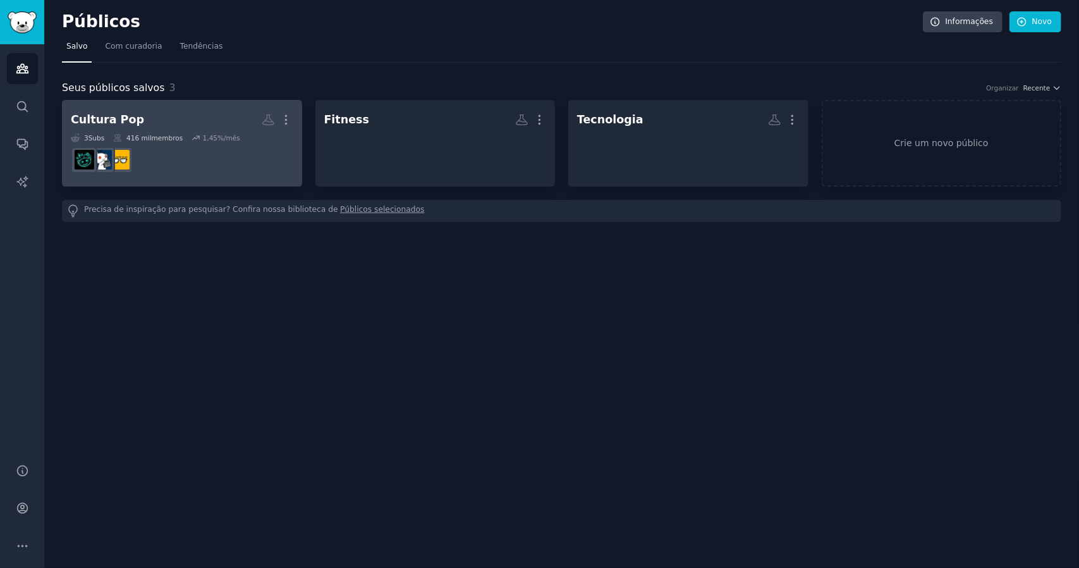
click at [218, 140] on font "%/mês" at bounding box center [229, 138] width 23 height 8
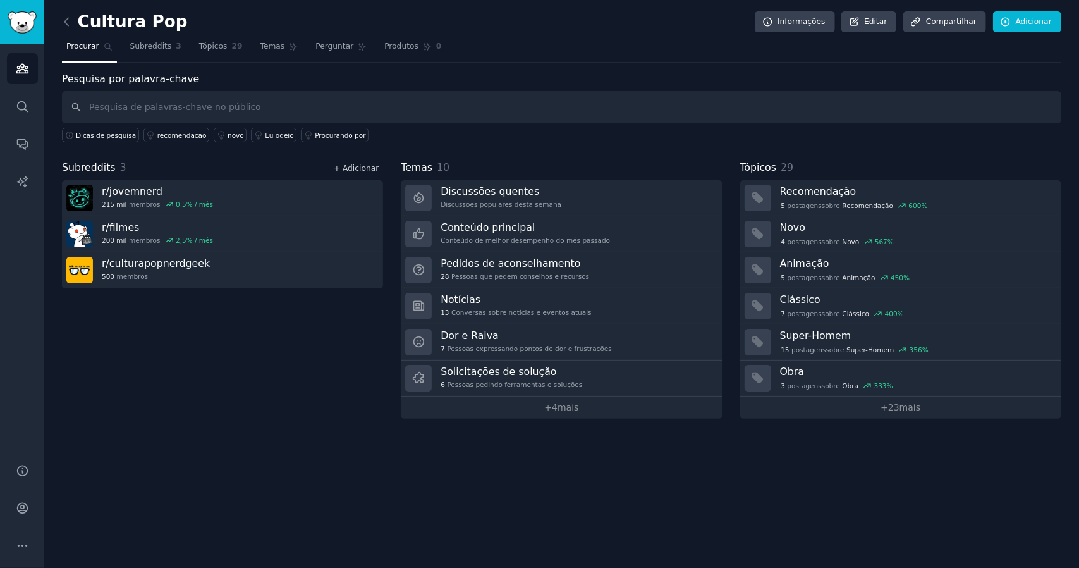
click at [351, 166] on font "+ Adicionar" at bounding box center [356, 168] width 45 height 9
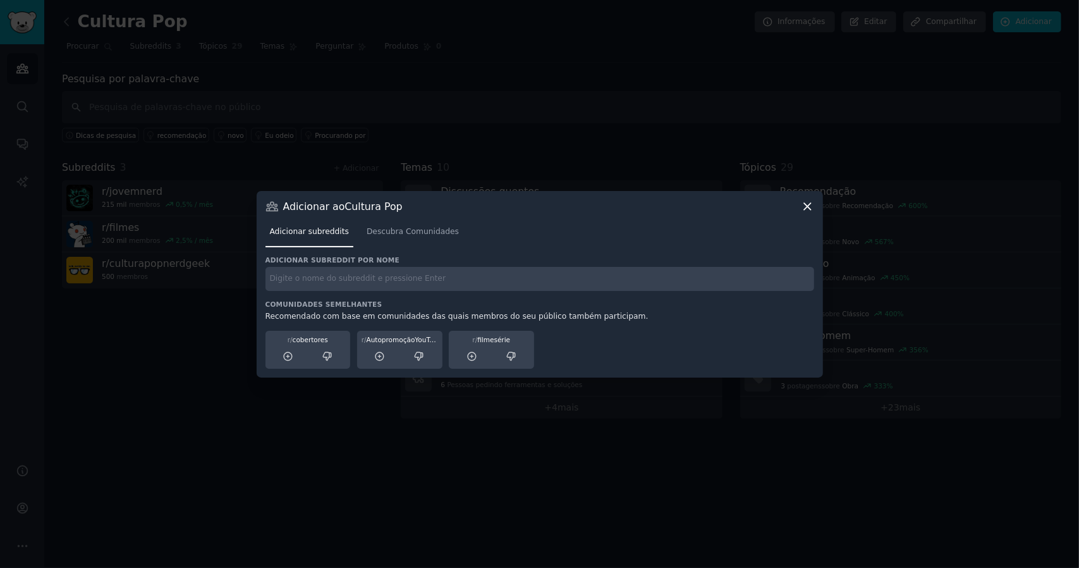
click at [335, 279] on input "text" at bounding box center [540, 279] width 549 height 25
type input "f"
type input "séries"
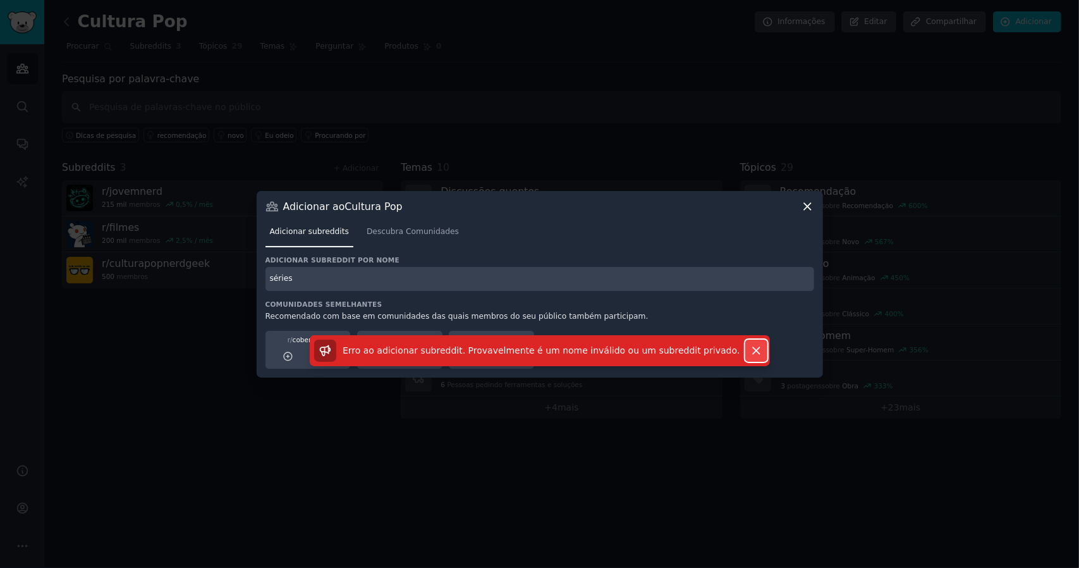
click at [756, 353] on icon "button" at bounding box center [756, 350] width 13 height 13
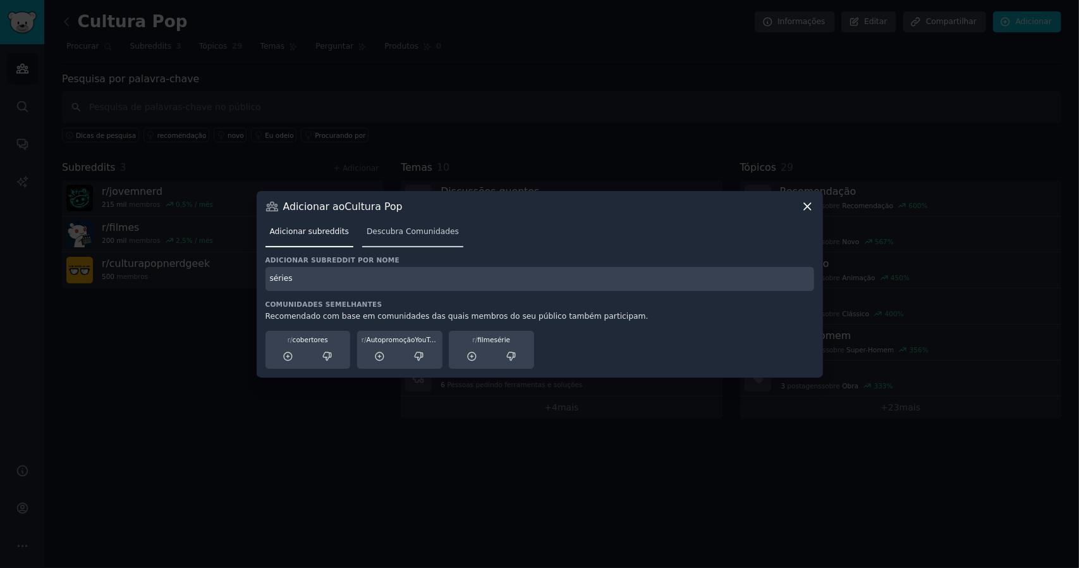
click at [410, 230] on font "Descubra Comunidades" at bounding box center [413, 231] width 92 height 9
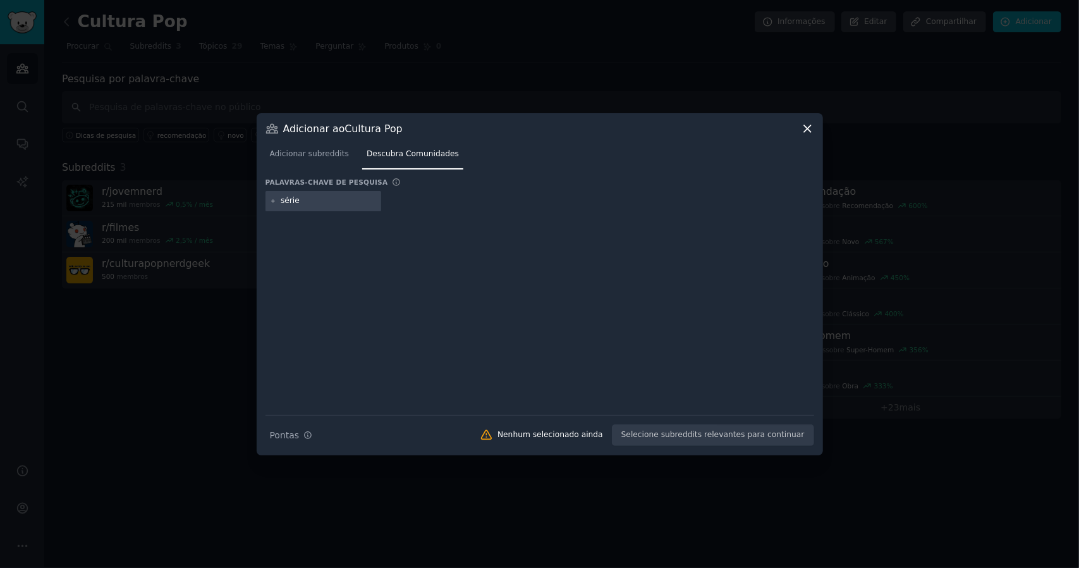
type input "séries"
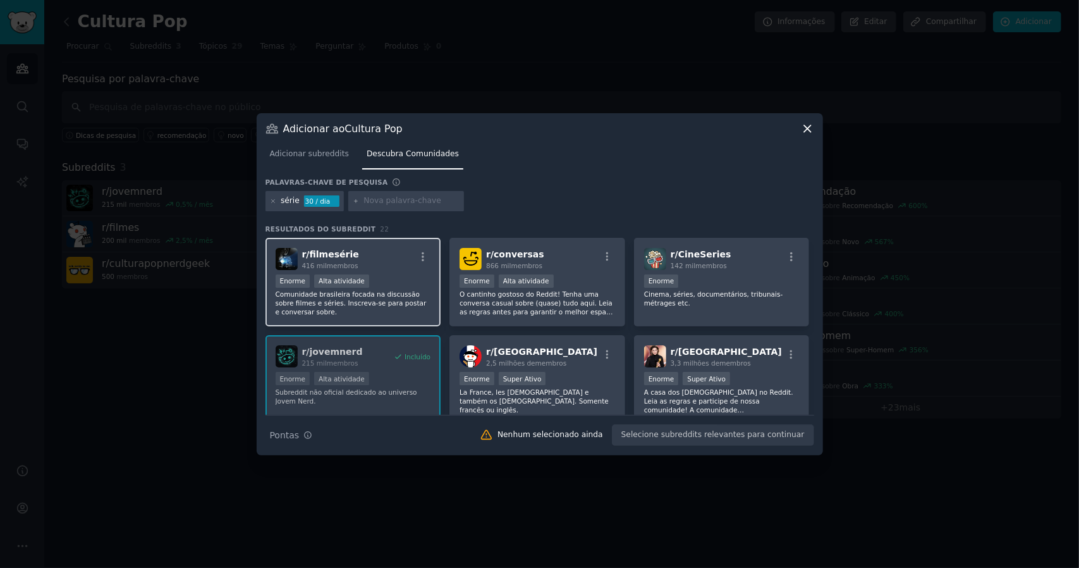
click at [374, 273] on div "r/ filmesérie 416 mil membros Enorme Alta atividade Comunidade brasileira focad…" at bounding box center [354, 282] width 176 height 89
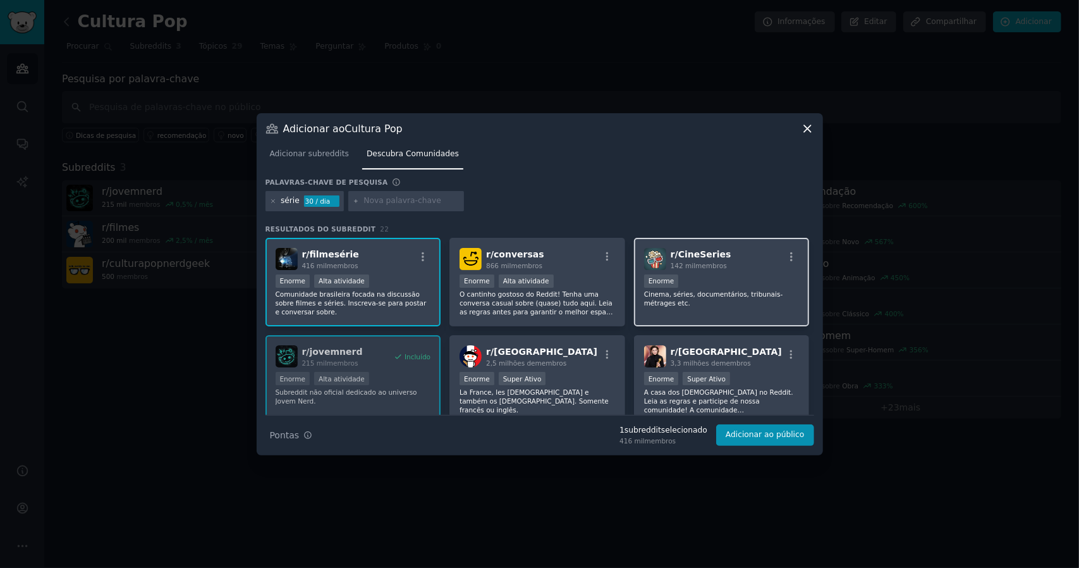
click at [732, 304] on p "Cinema, séries, documentários, tribunais-métrages etc." at bounding box center [722, 299] width 156 height 18
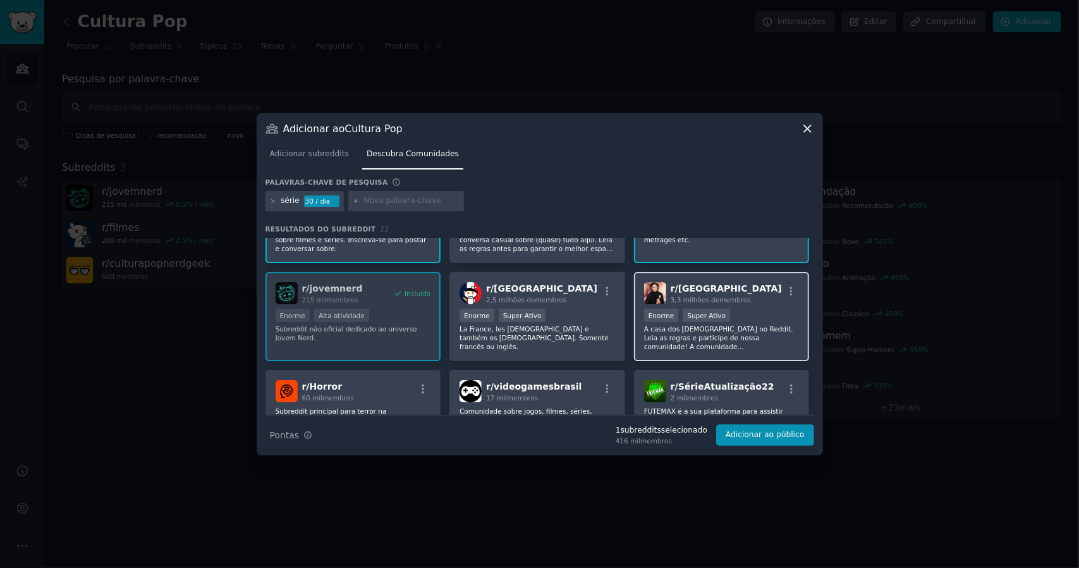
click at [725, 318] on div "Enorme Super Ativo" at bounding box center [722, 317] width 156 height 16
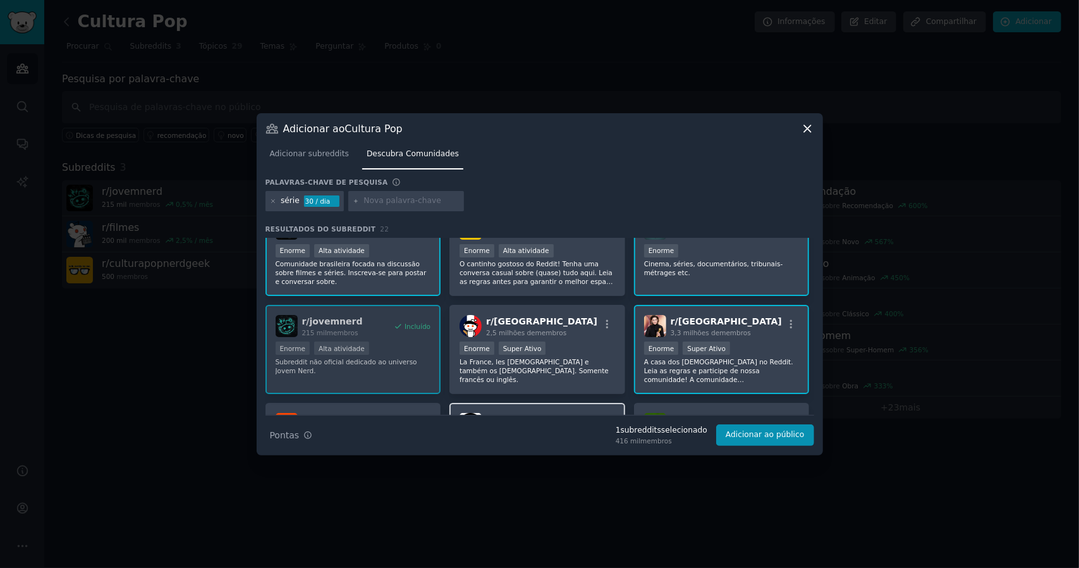
scroll to position [0, 0]
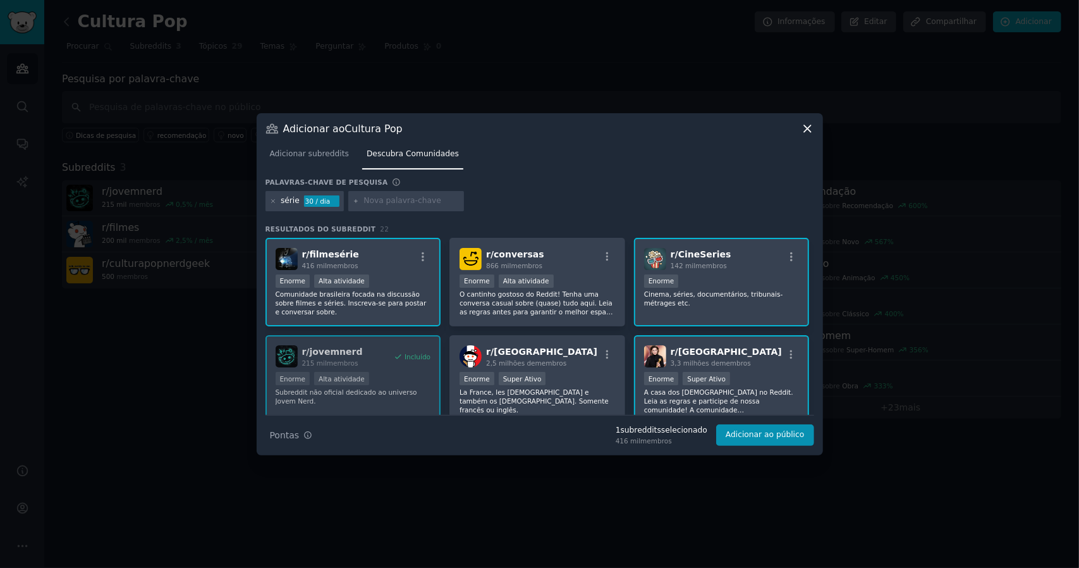
click at [407, 263] on div "r/ filmesérie 416 mil membros" at bounding box center [354, 259] width 156 height 22
click at [744, 290] on font "Cinema, séries, documentários, tribunais-métrages etc." at bounding box center [713, 298] width 139 height 16
click at [421, 255] on icon "button" at bounding box center [422, 256] width 11 height 11
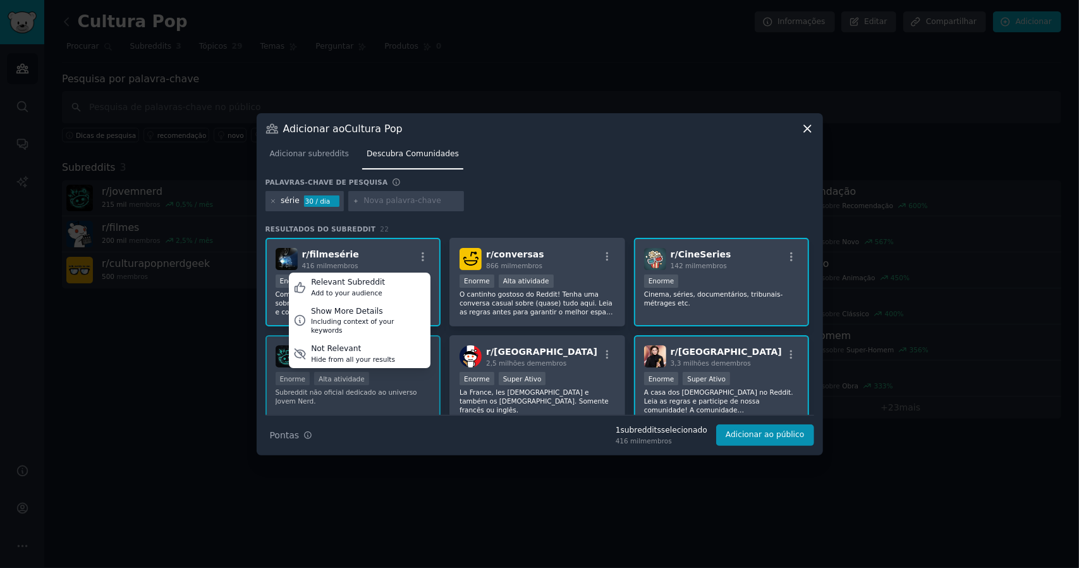
click at [383, 255] on div "r/ filmesérie 416 mil membros Relevant Subreddit Add to your audience Show More…" at bounding box center [354, 259] width 156 height 22
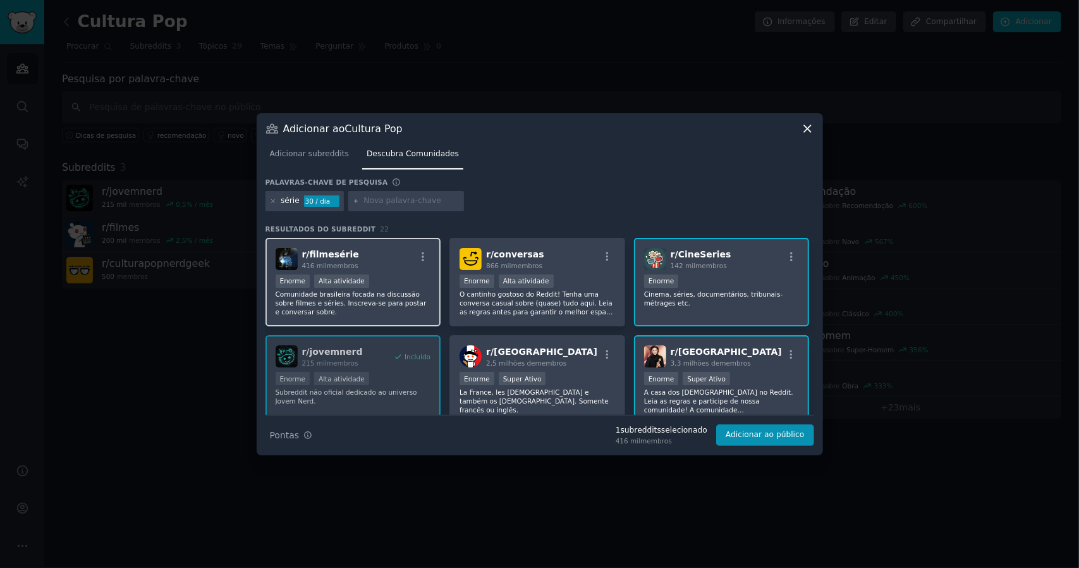
click at [421, 283] on div ">= 80º percentil para envios / dia Enorme Alta atividade" at bounding box center [354, 282] width 156 height 16
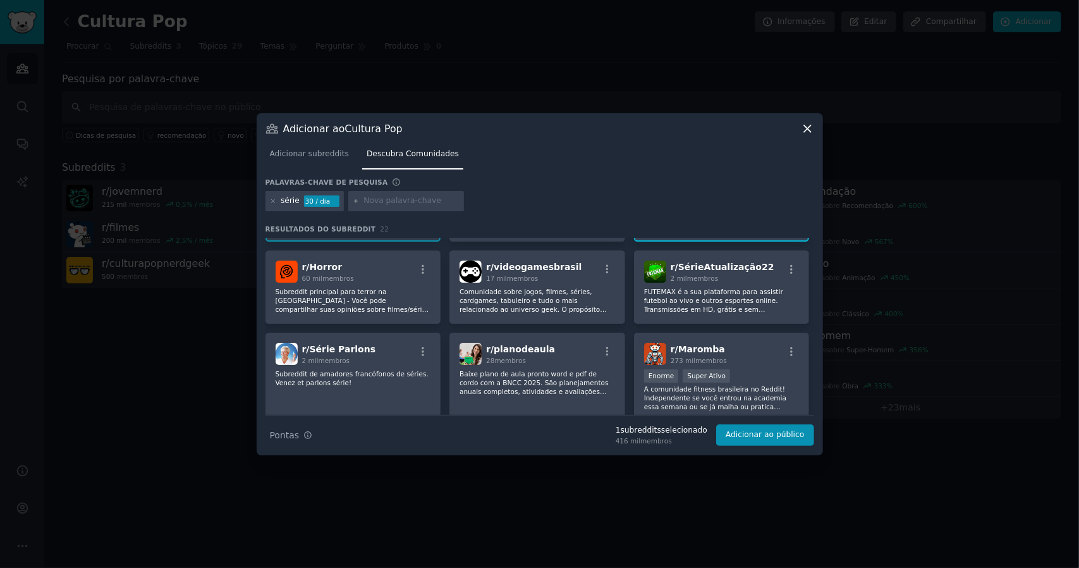
scroll to position [190, 0]
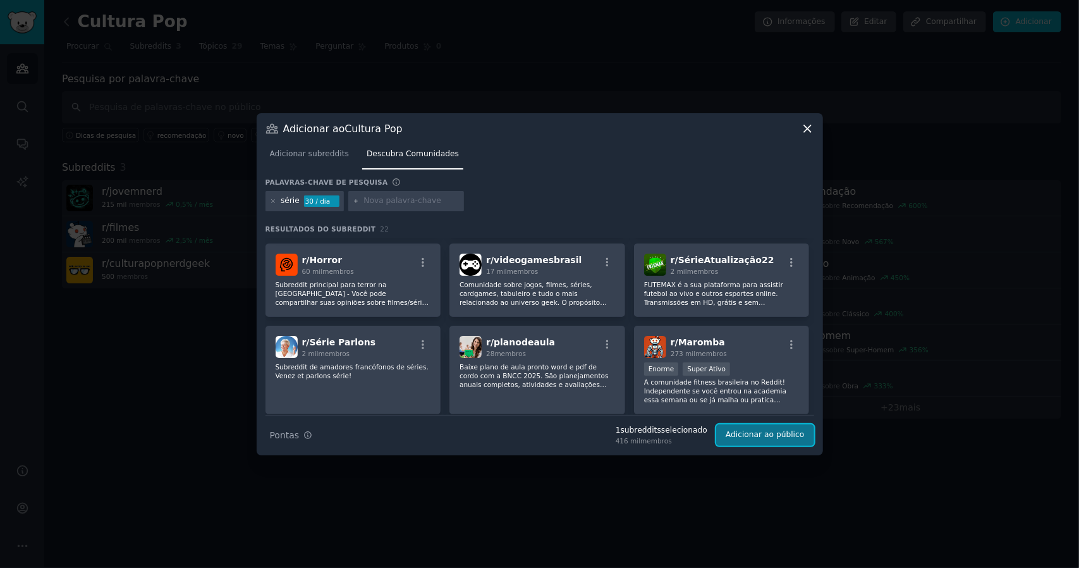
click at [752, 438] on font "Adicionar ao público" at bounding box center [765, 434] width 78 height 9
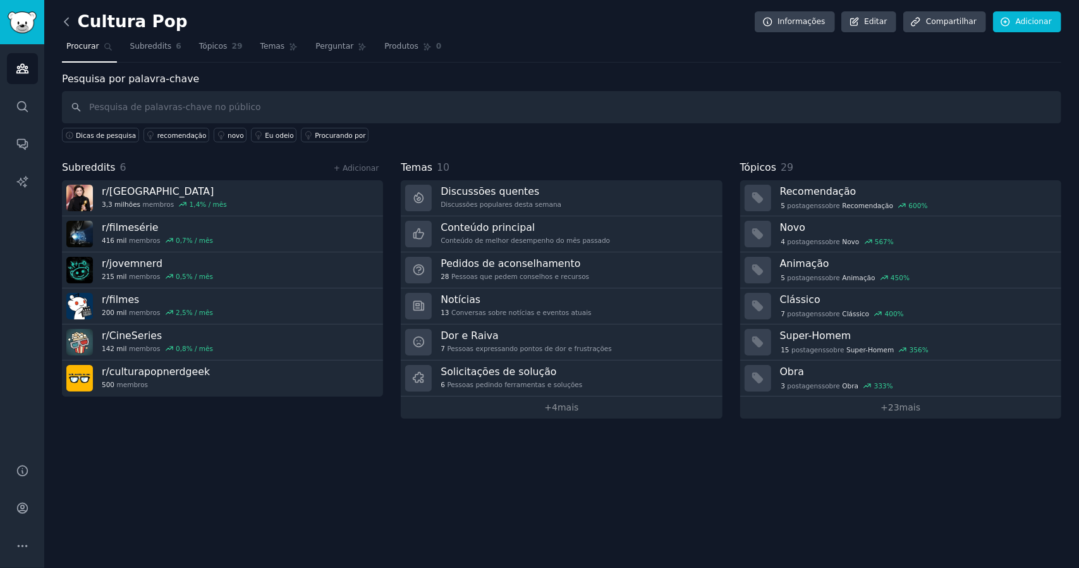
click at [63, 22] on icon at bounding box center [66, 21] width 13 height 13
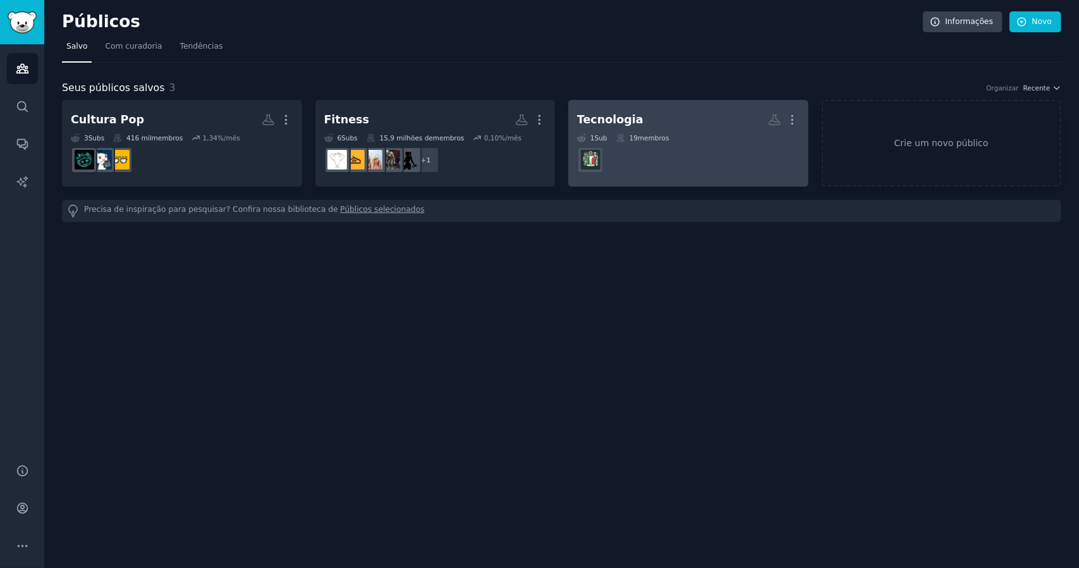
click at [671, 147] on dd at bounding box center [688, 159] width 223 height 35
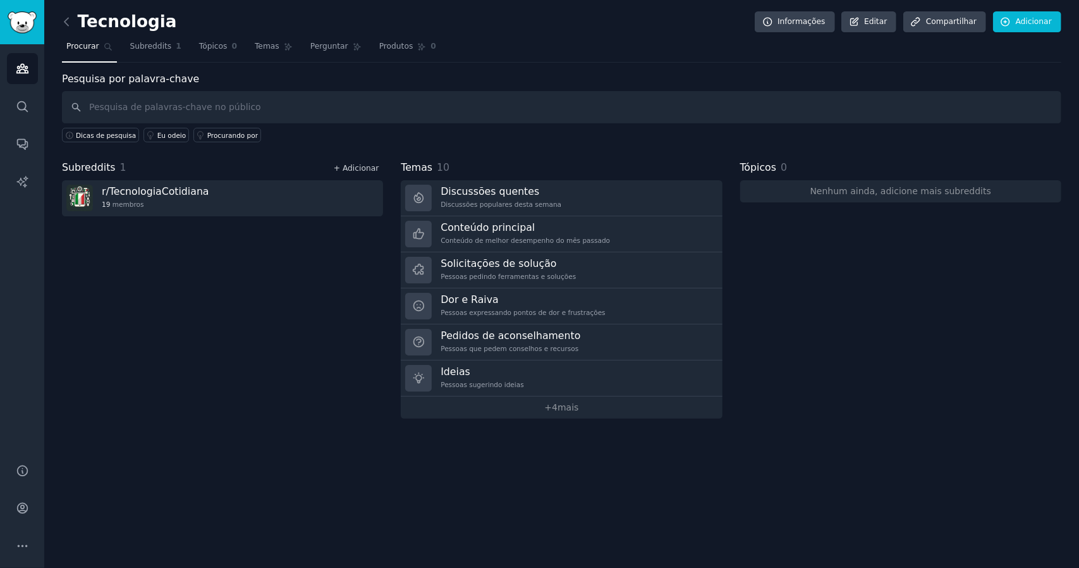
click at [359, 167] on font "+ Adicionar" at bounding box center [356, 168] width 45 height 9
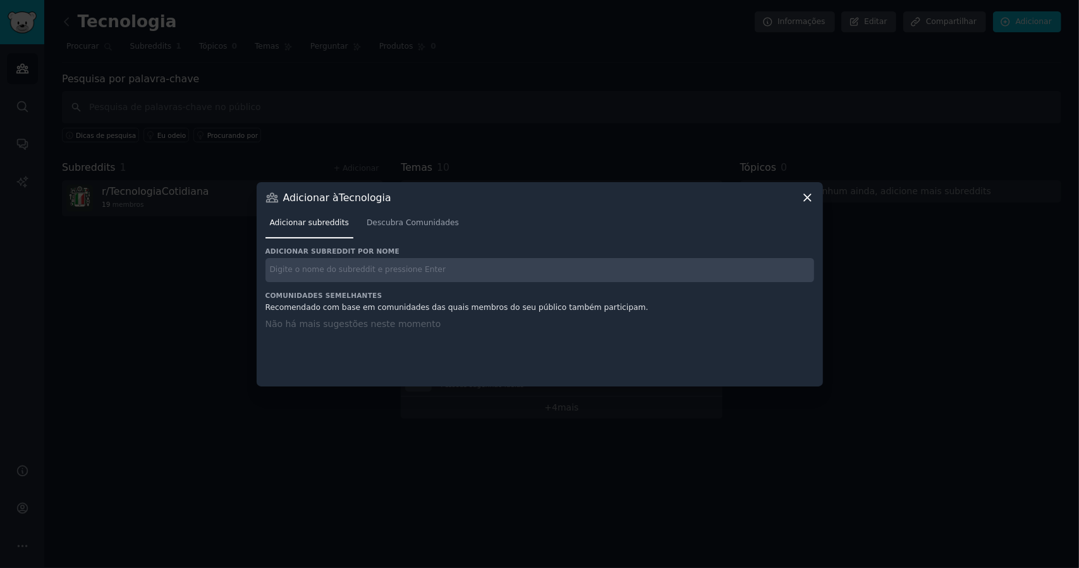
click at [374, 267] on input "text" at bounding box center [540, 270] width 549 height 25
type input "ia"
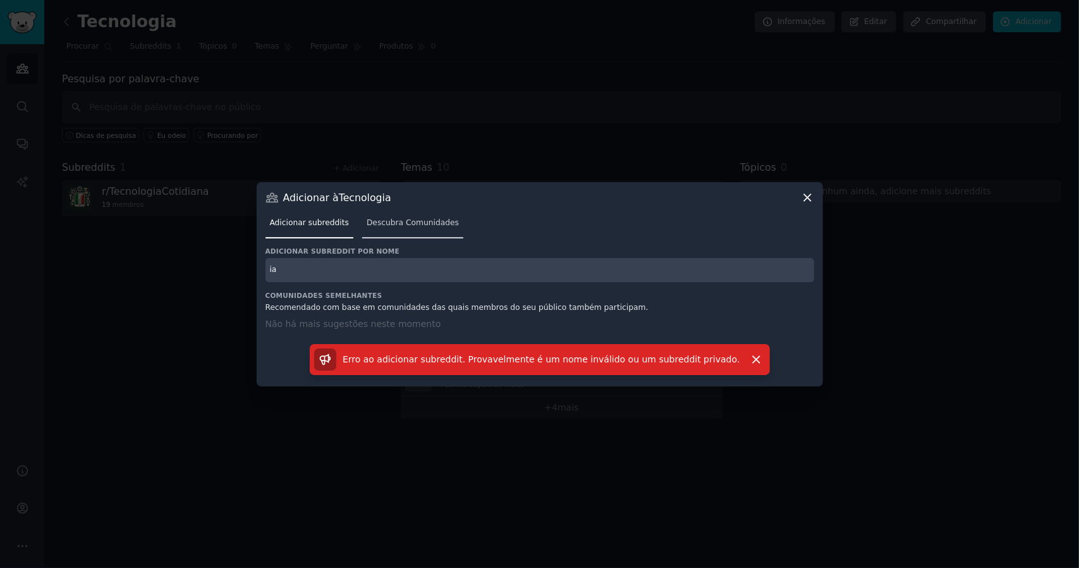
click at [398, 224] on font "Descubra Comunidades" at bounding box center [413, 222] width 92 height 9
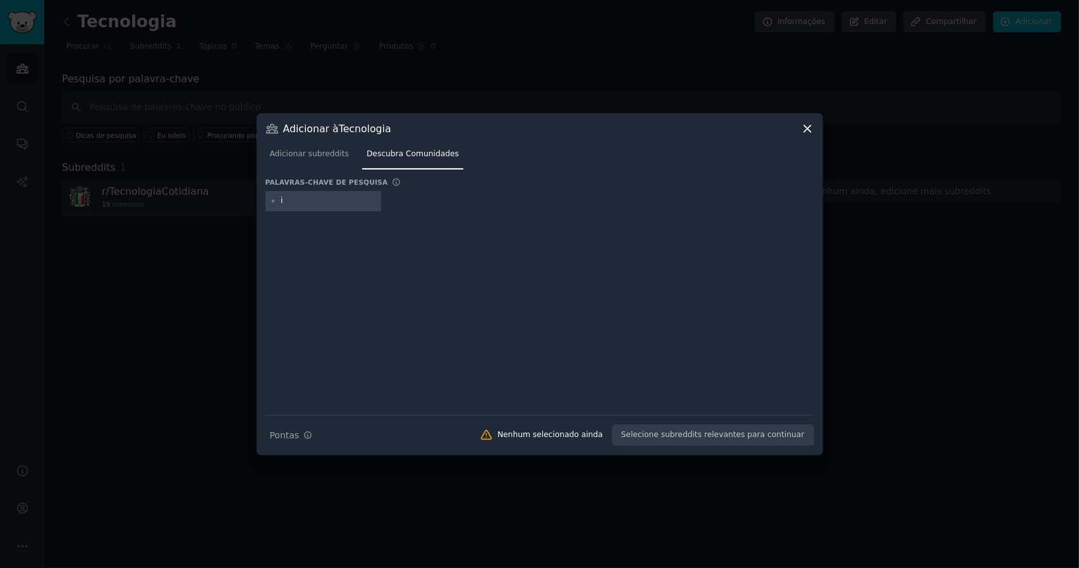
type input "ia"
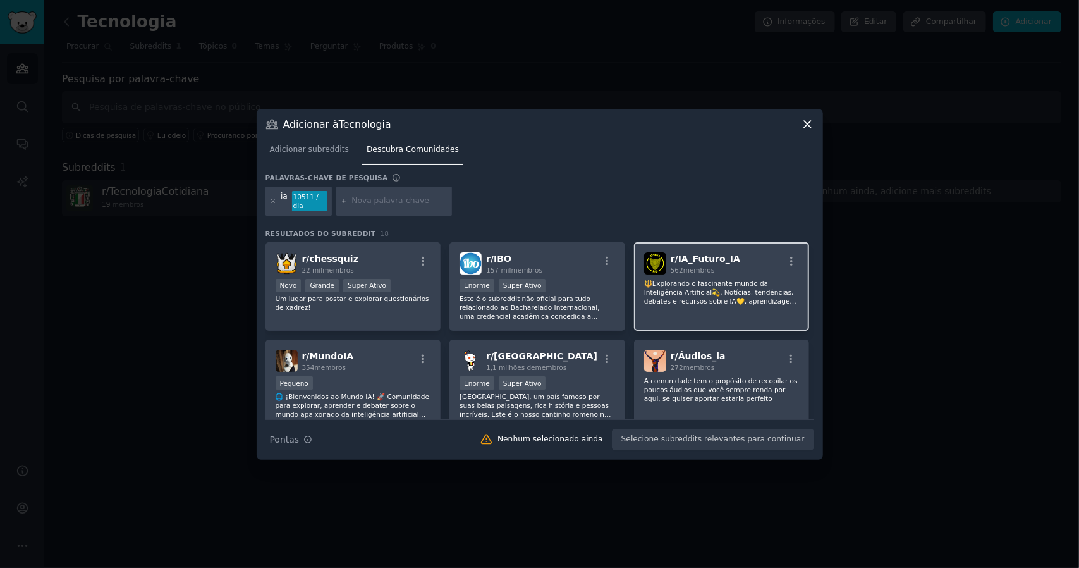
click at [761, 293] on font "🔱Explorando o fascinante mundo da Inteligência Artificial💫. Notícias, tendência…" at bounding box center [720, 300] width 152 height 43
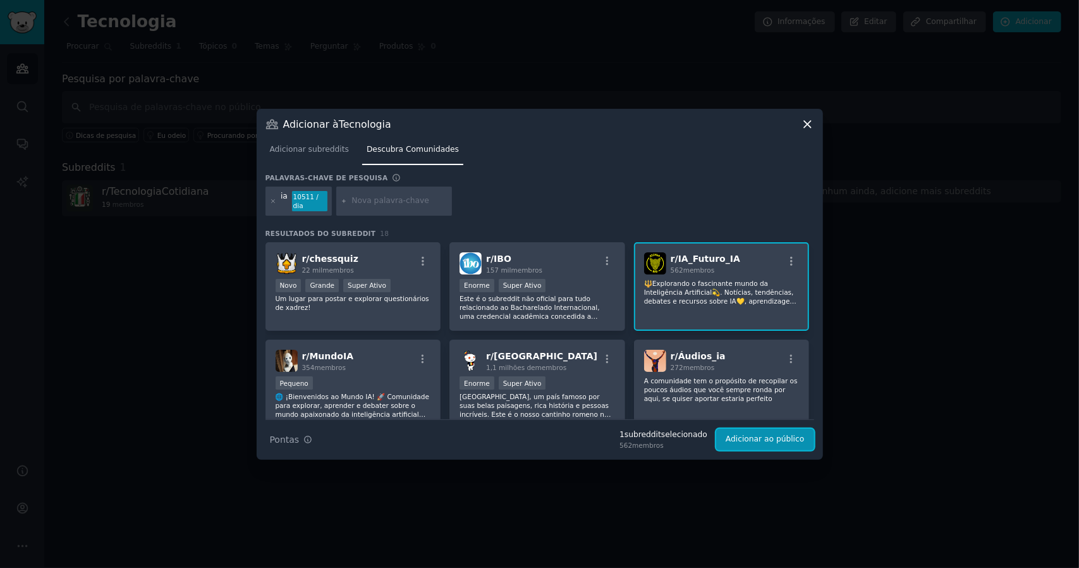
click at [754, 436] on font "Adicionar ao público" at bounding box center [765, 438] width 78 height 9
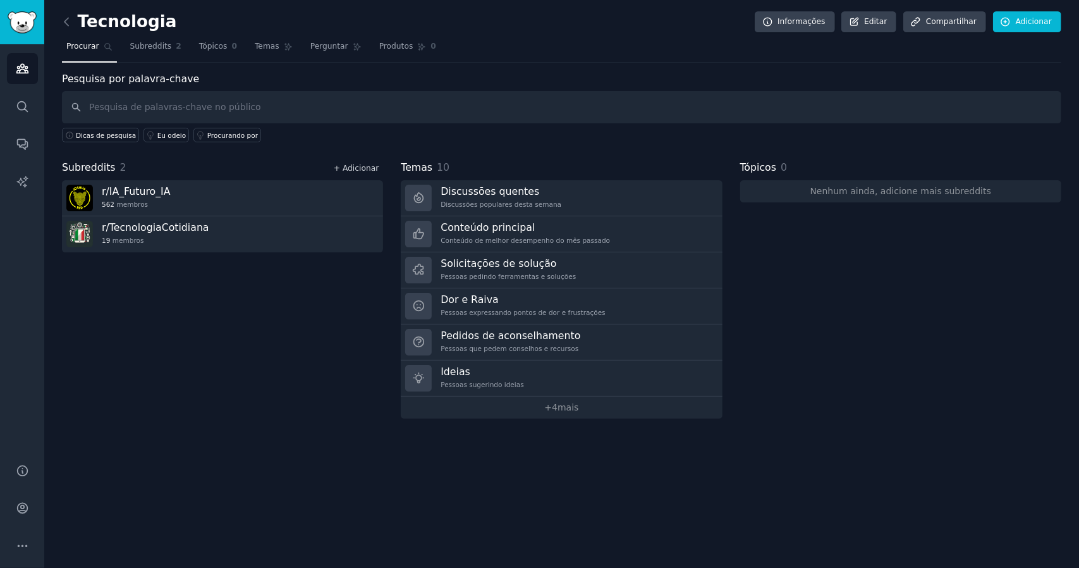
click at [355, 166] on font "+ Adicionar" at bounding box center [356, 168] width 45 height 9
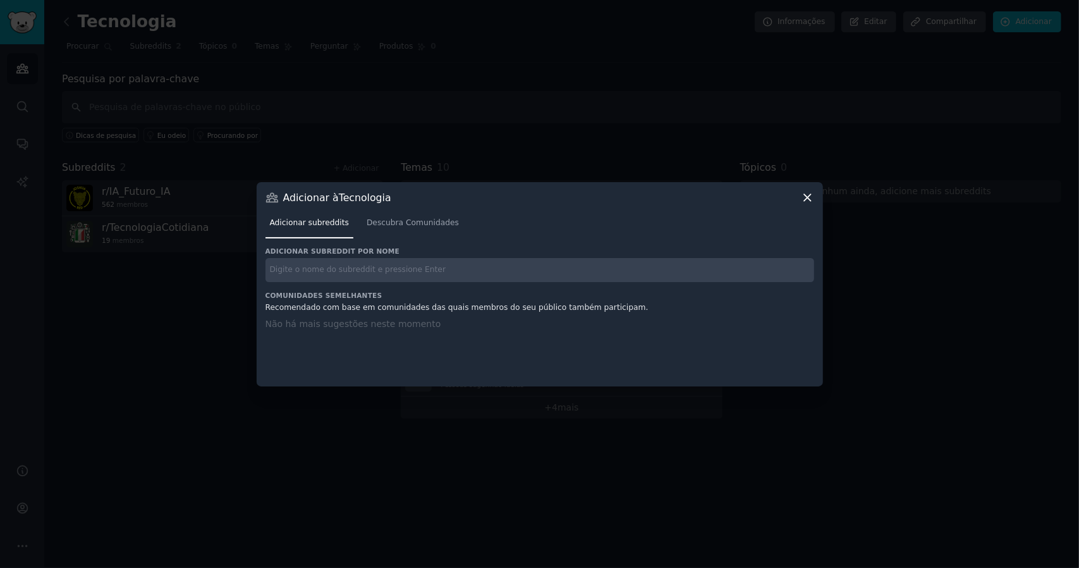
click button at bounding box center [807, 197] width 13 height 13
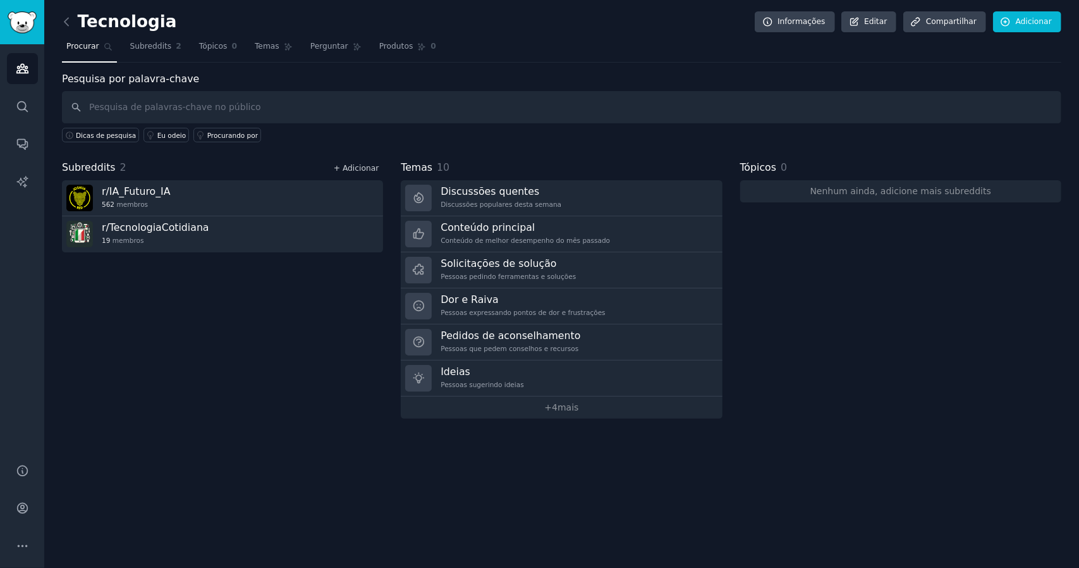
click at [355, 164] on font "+ Adicionar" at bounding box center [356, 168] width 45 height 9
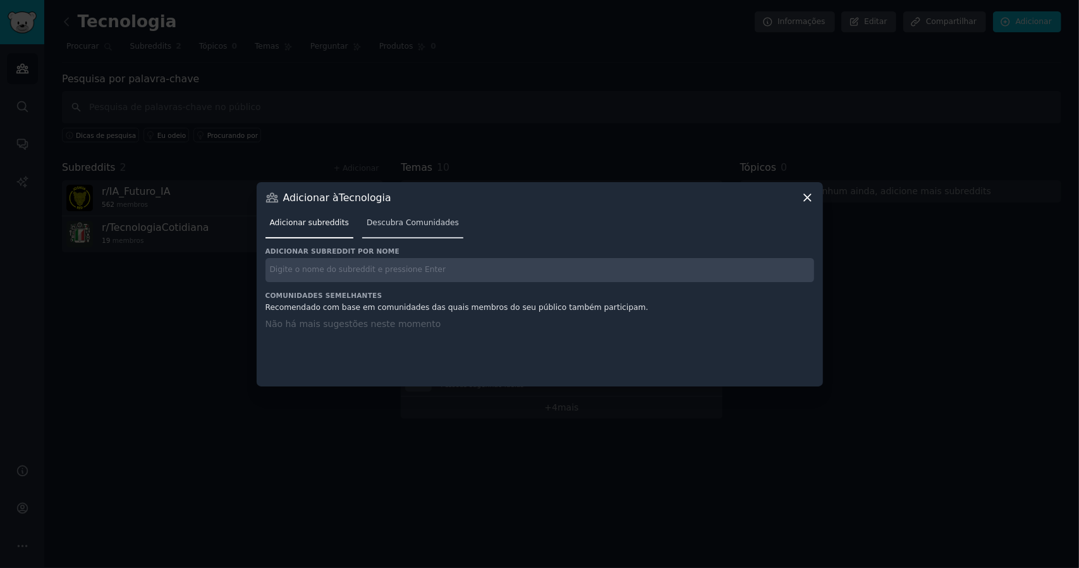
click at [388, 218] on font "Descubra Comunidades" at bounding box center [413, 222] width 92 height 9
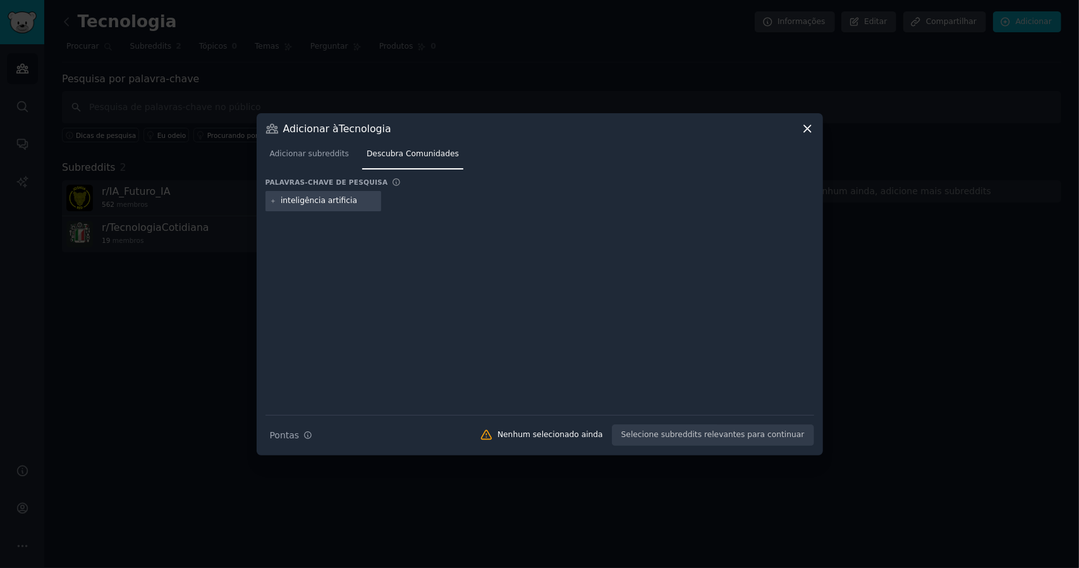
type input "inteligência artificial"
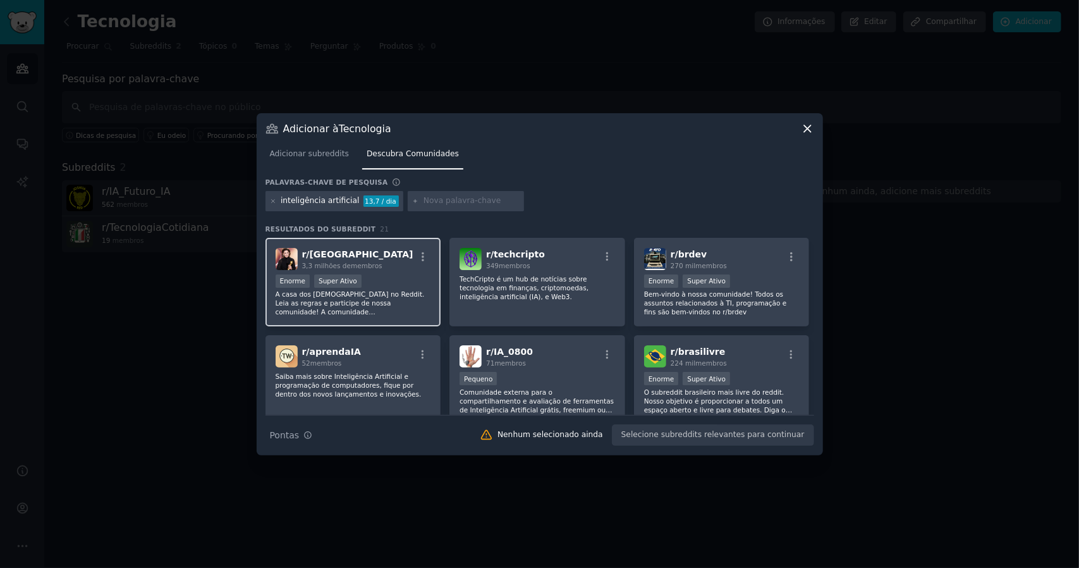
click at [375, 278] on div "Enorme Super Ativo" at bounding box center [354, 282] width 156 height 16
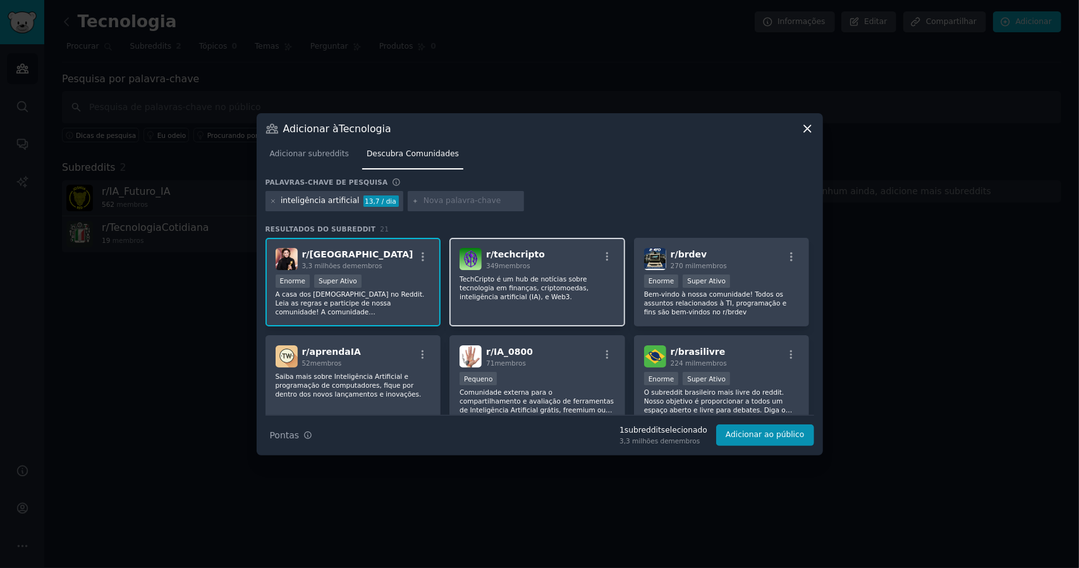
click at [510, 286] on font "TechCripto é um hub de notícias sobre tecnologia em finanças, criptomoedas, int…" at bounding box center [524, 287] width 129 height 25
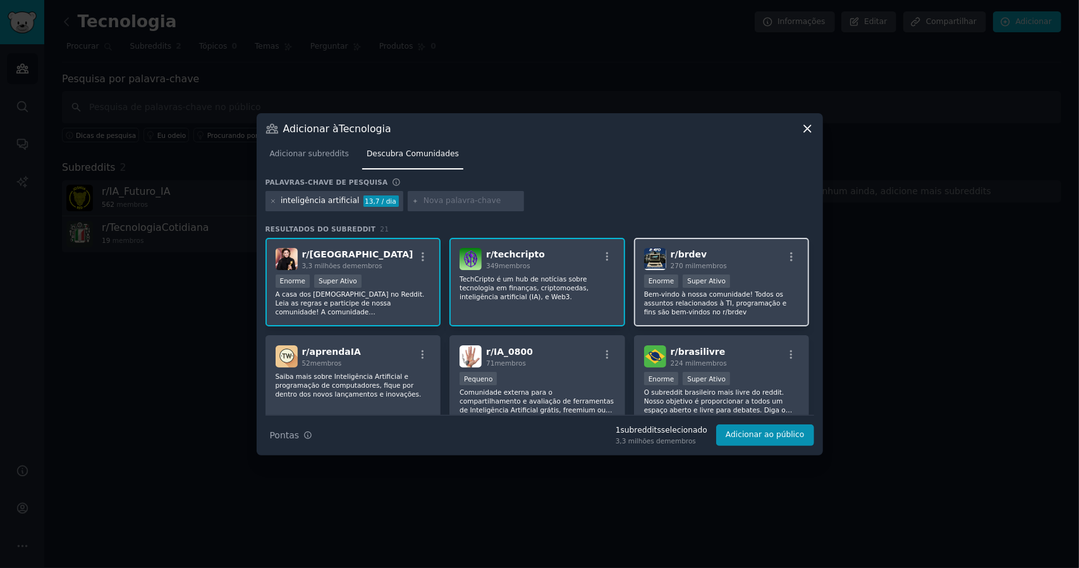
click at [763, 292] on font "Bem-vindo à nossa comunidade! Todos os assuntos relacionados à TI, programação …" at bounding box center [715, 302] width 143 height 25
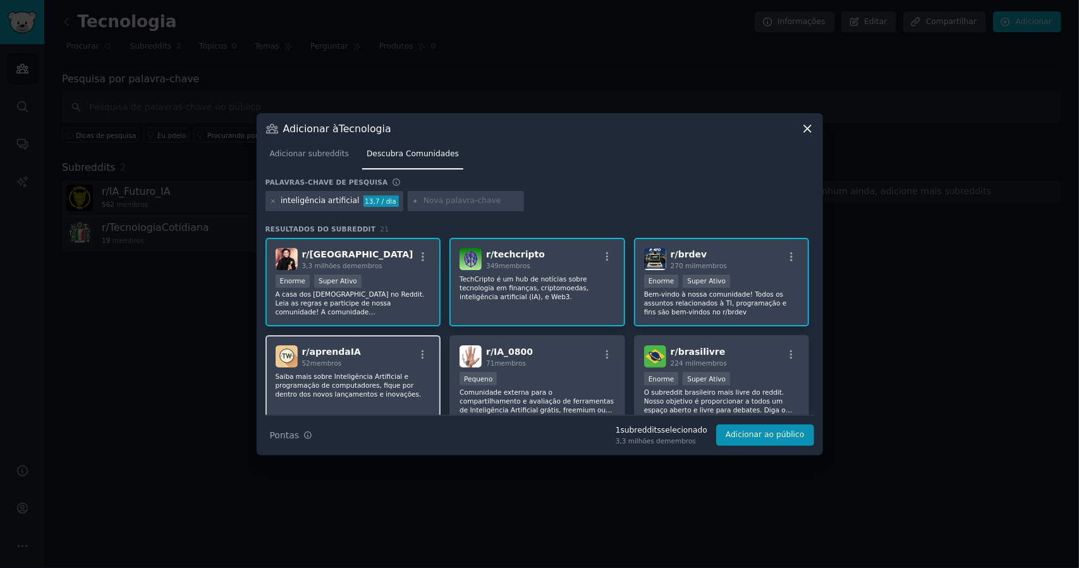
click at [360, 371] on div "r/ aprendaIA 52 membros Saiba mais sobre Inteligência Artificial e programação …" at bounding box center [354, 379] width 176 height 89
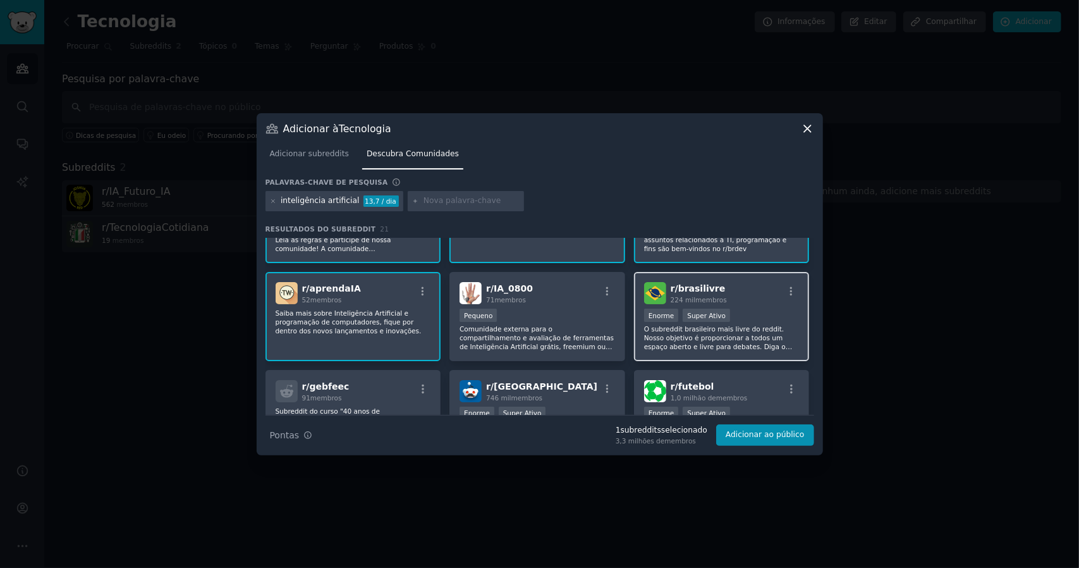
click at [771, 305] on div "r/ brasilivre 224 mil membros Enorme Super Ativo O subreddit brasileiro mais li…" at bounding box center [722, 316] width 176 height 89
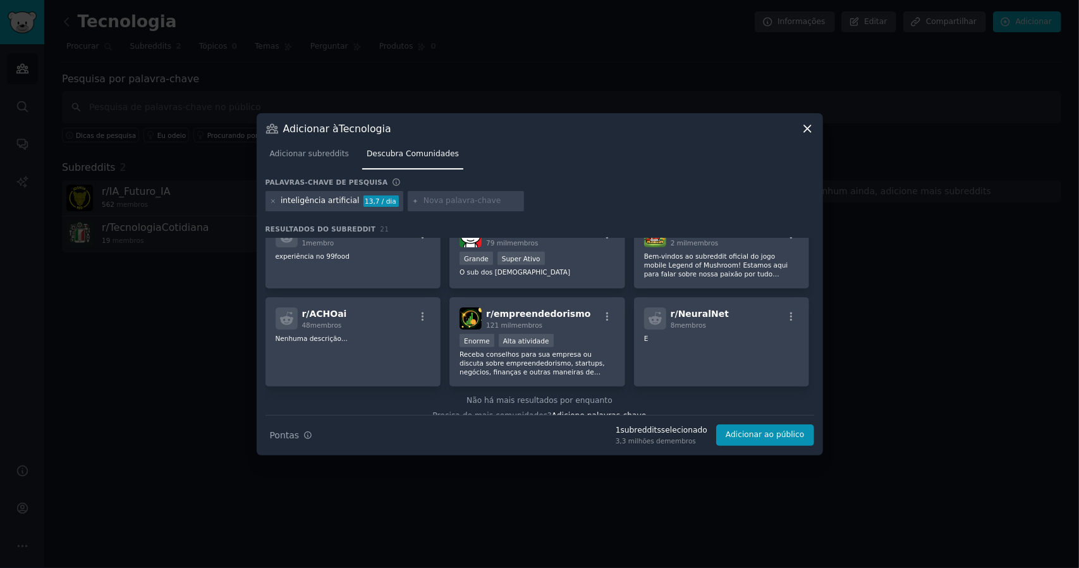
scroll to position [506, 0]
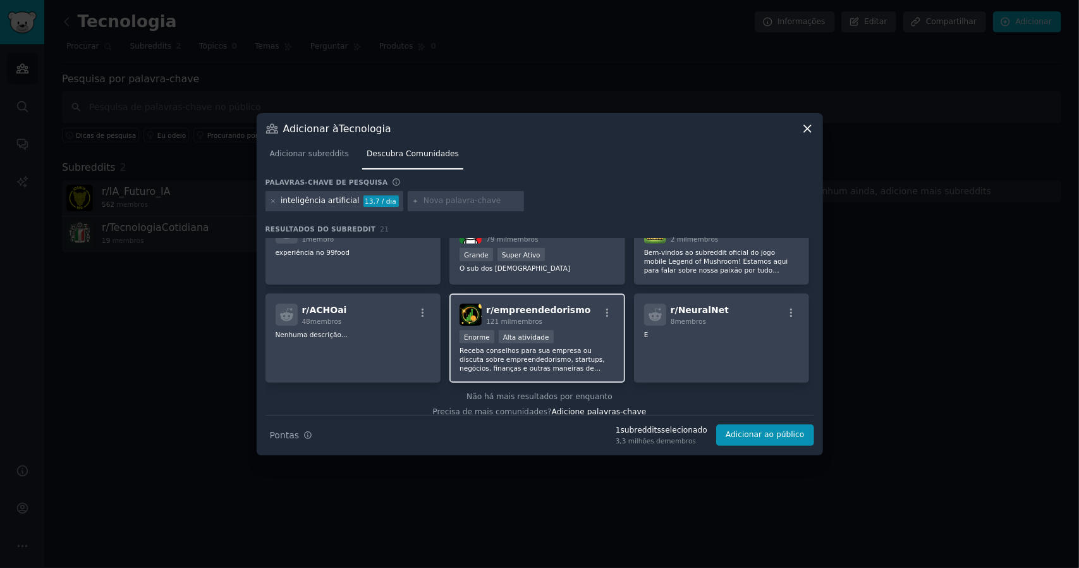
click at [593, 338] on div "Enorme Alta atividade" at bounding box center [538, 338] width 156 height 16
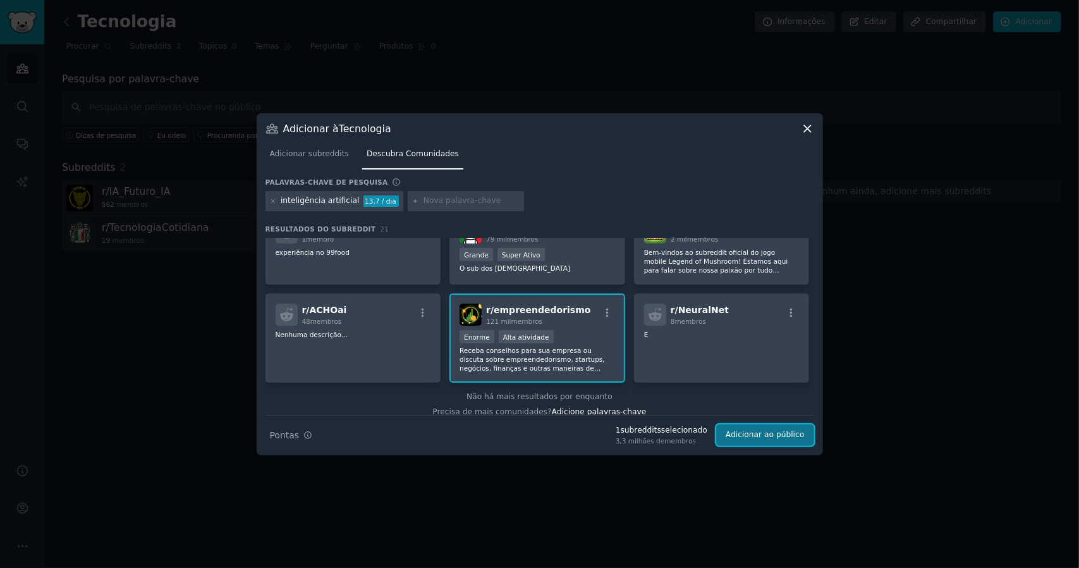
click at [743, 439] on font "Adicionar ao público" at bounding box center [765, 434] width 78 height 9
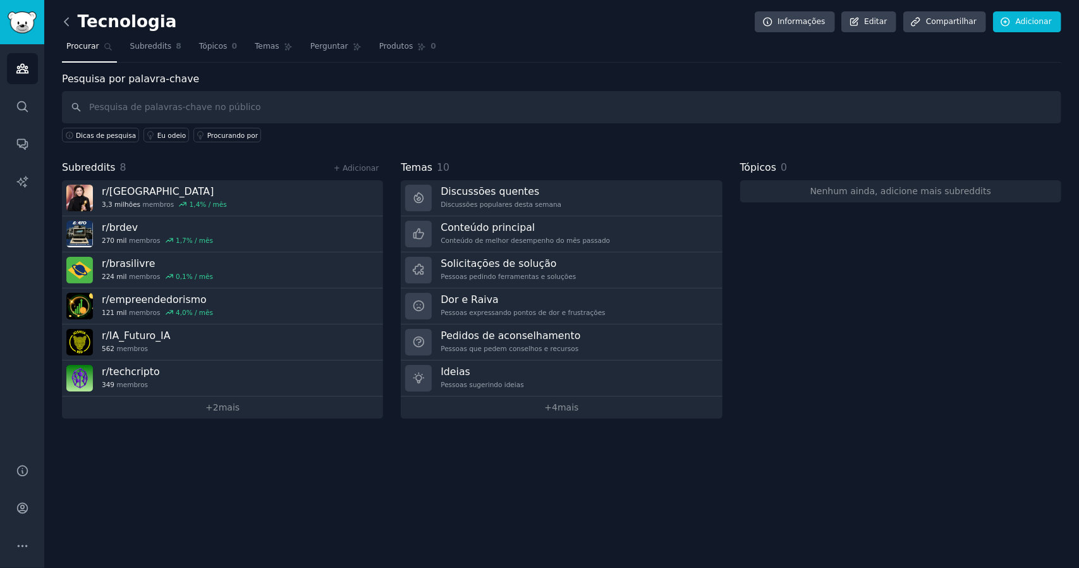
click at [68, 27] on icon at bounding box center [66, 21] width 13 height 13
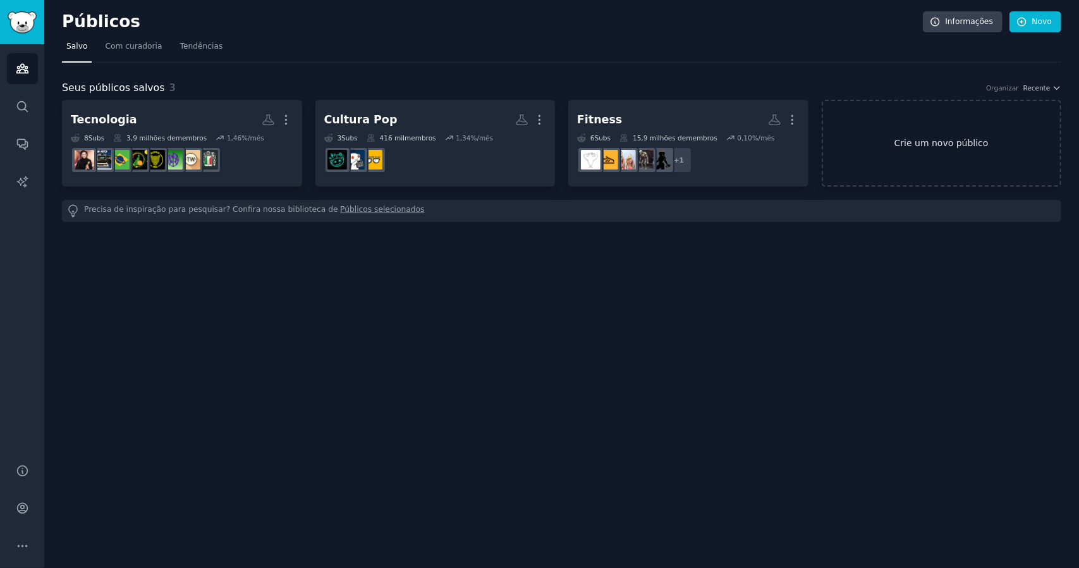
click at [933, 151] on link "Crie um novo público" at bounding box center [942, 143] width 240 height 87
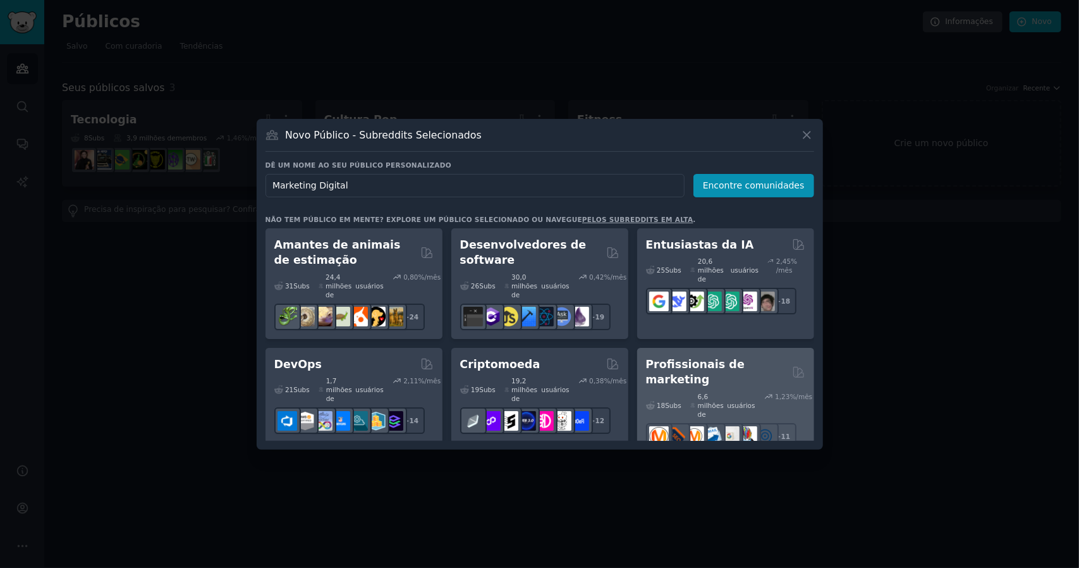
scroll to position [63, 0]
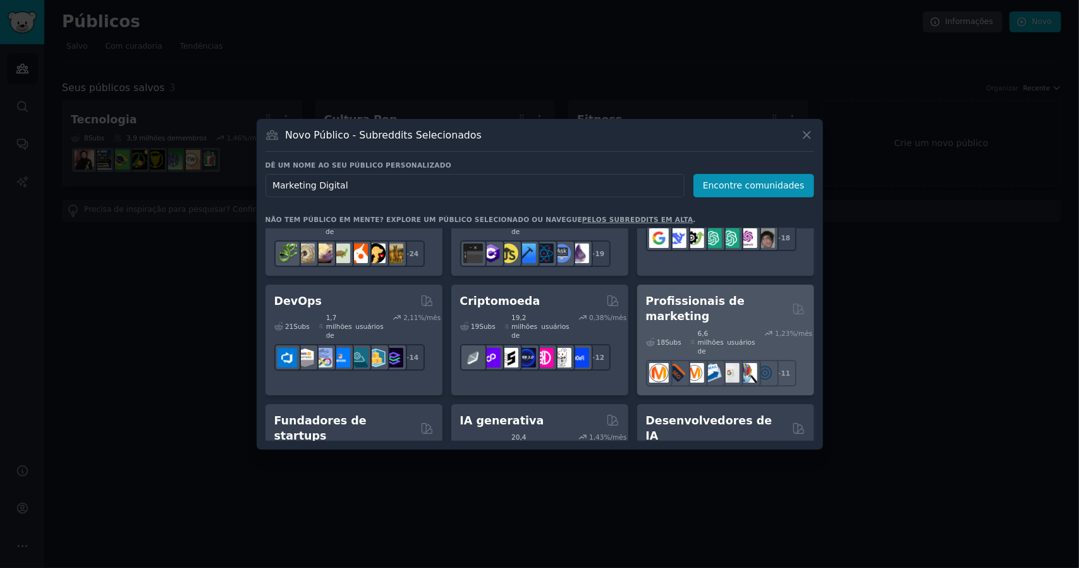
type input "Marketing Digital"
click at [742, 297] on font "Profissionais de marketing" at bounding box center [695, 309] width 99 height 28
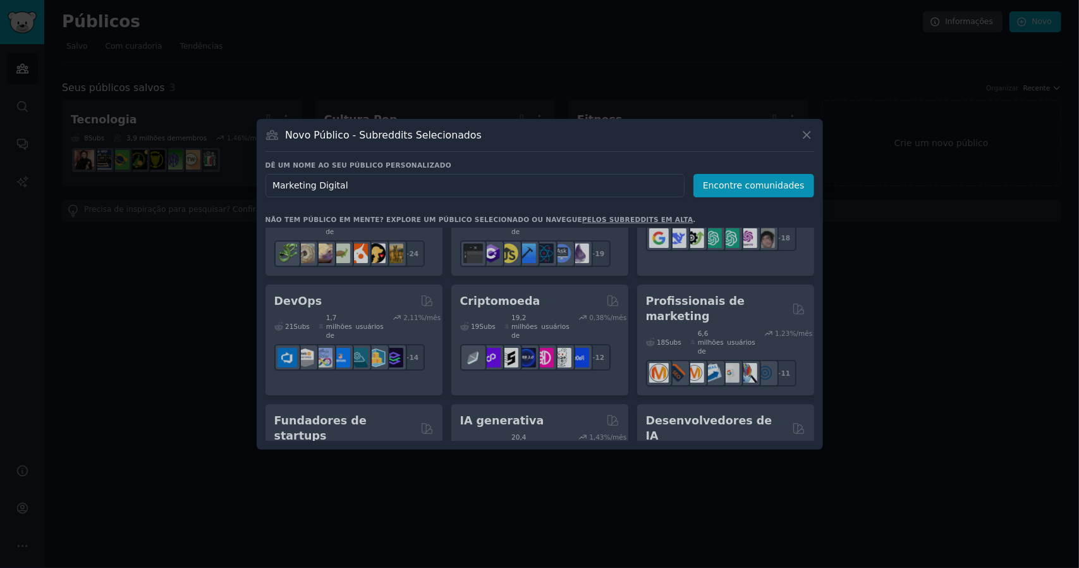
click at [730, 295] on div "Amantes de animais de estimação 31 Subs ​ 24,4 milhões de usuários 0,80 %/mês +…" at bounding box center [540, 334] width 549 height 212
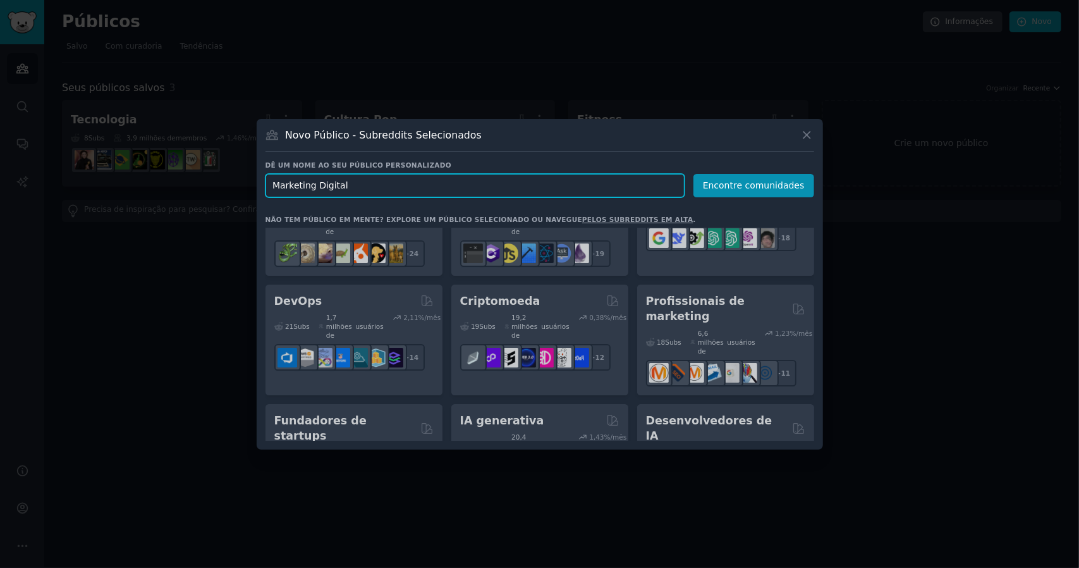
click at [405, 185] on input "Marketing Digital" at bounding box center [475, 185] width 419 height 23
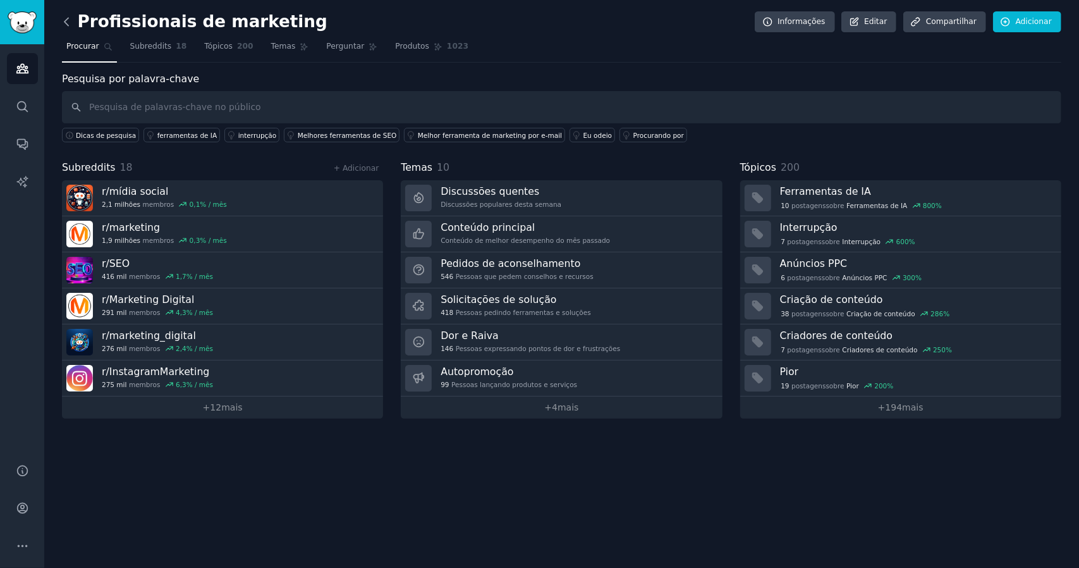
click at [66, 23] on icon at bounding box center [66, 22] width 4 height 8
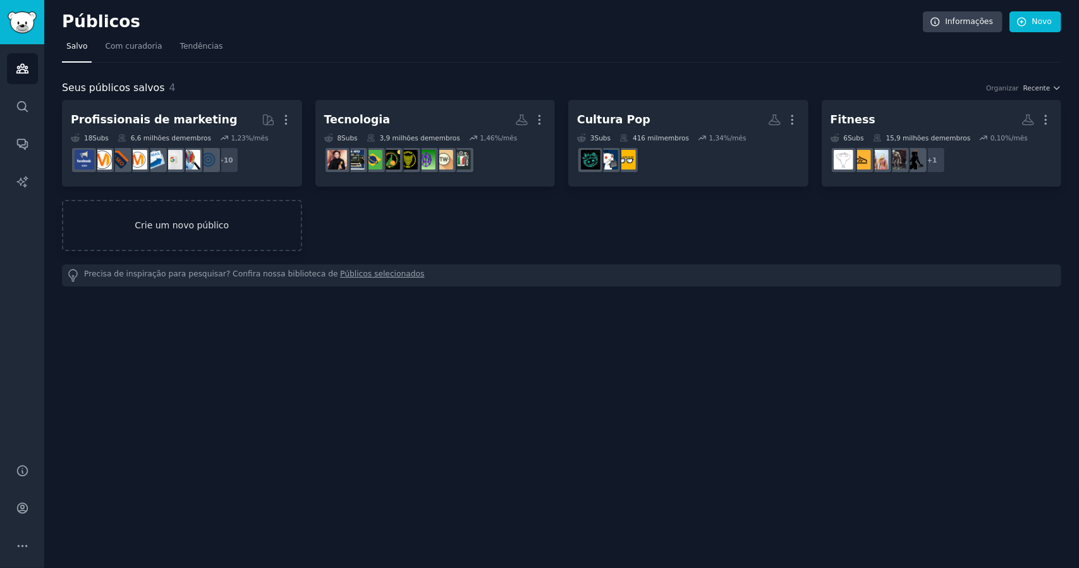
click at [195, 235] on link "Crie um novo público" at bounding box center [182, 225] width 240 height 51
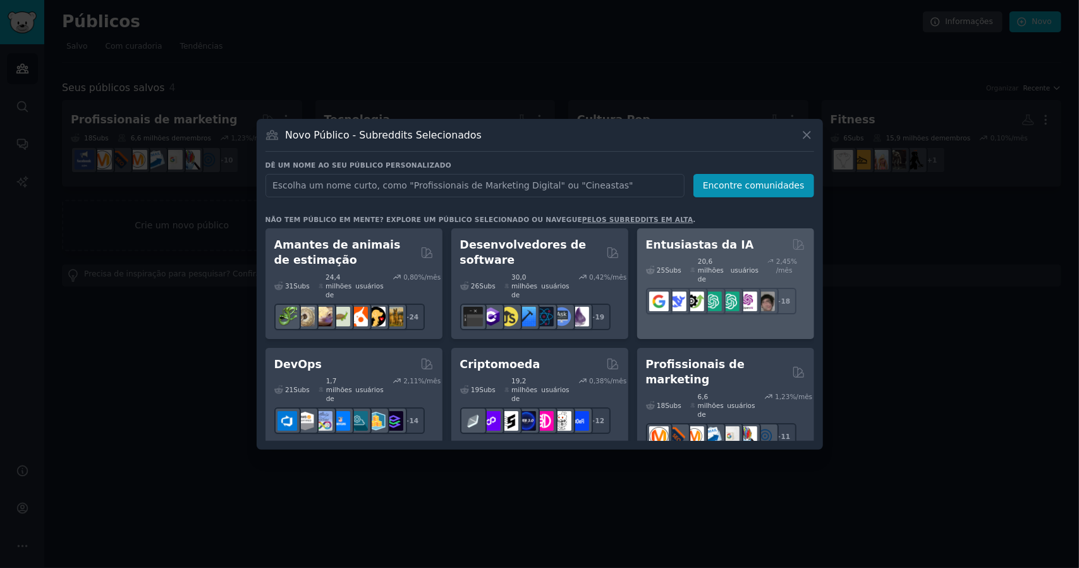
click at [730, 246] on font "Entusiastas da IA" at bounding box center [700, 244] width 108 height 13
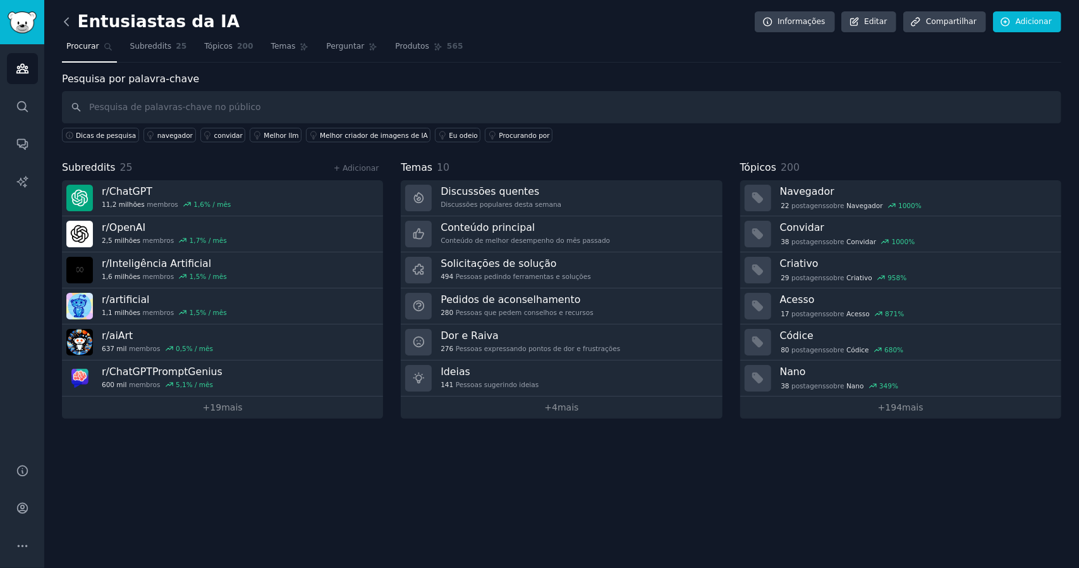
click at [68, 26] on icon at bounding box center [66, 21] width 13 height 13
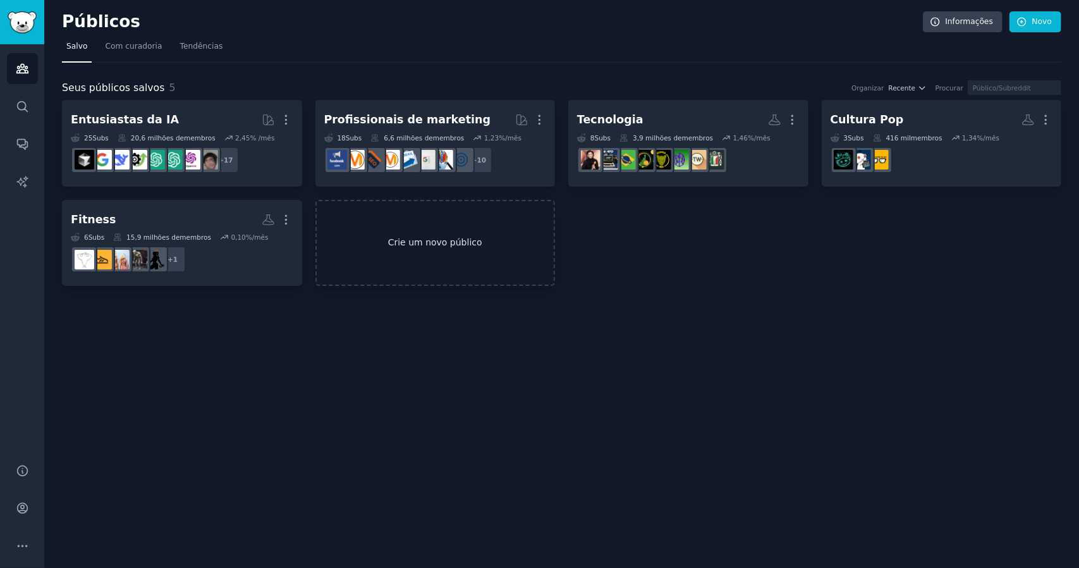
click at [437, 247] on font "Crie um novo público" at bounding box center [435, 242] width 94 height 10
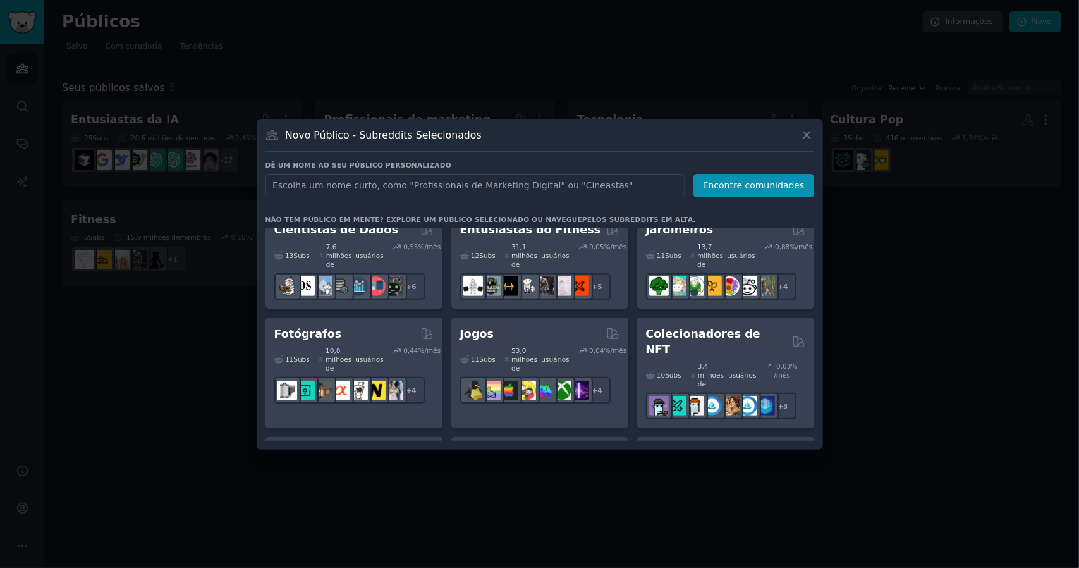
scroll to position [484, 0]
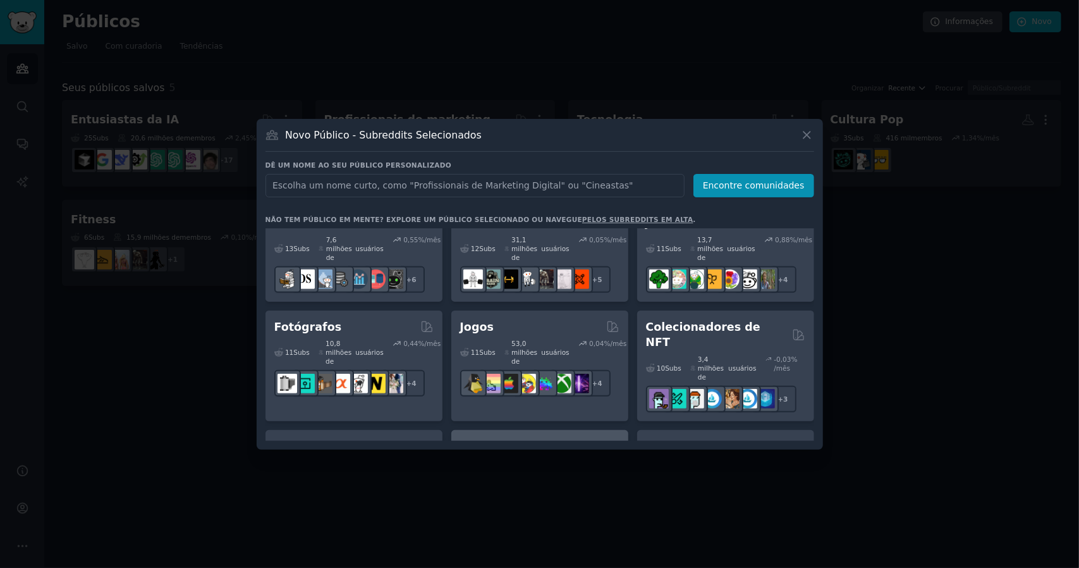
click at [548, 454] on div "10 Subs ​ 682 mil usuários 2,08 % /mês + 3" at bounding box center [539, 480] width 159 height 53
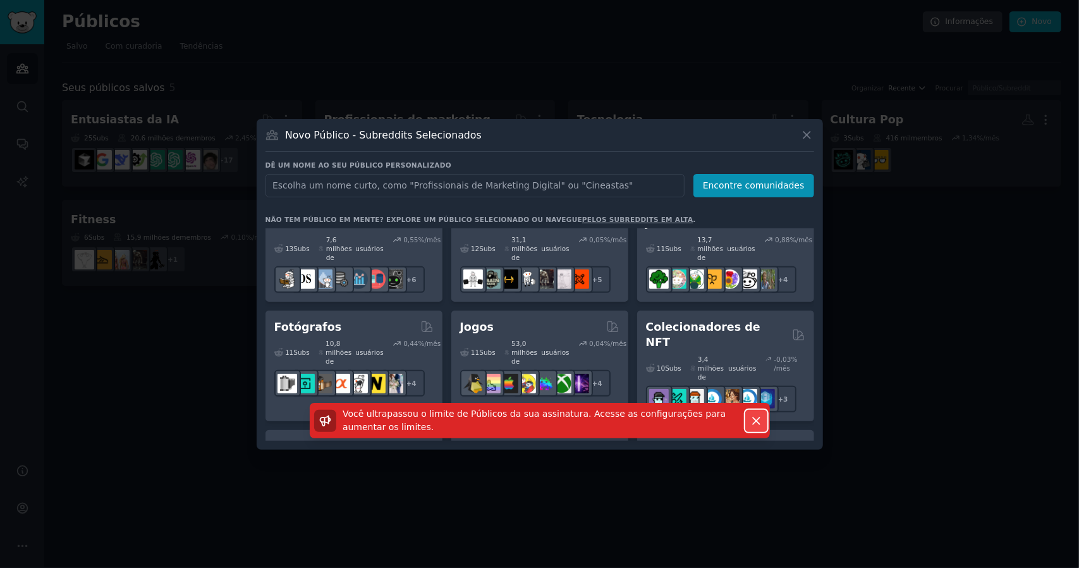
click at [762, 424] on icon "button" at bounding box center [756, 420] width 13 height 13
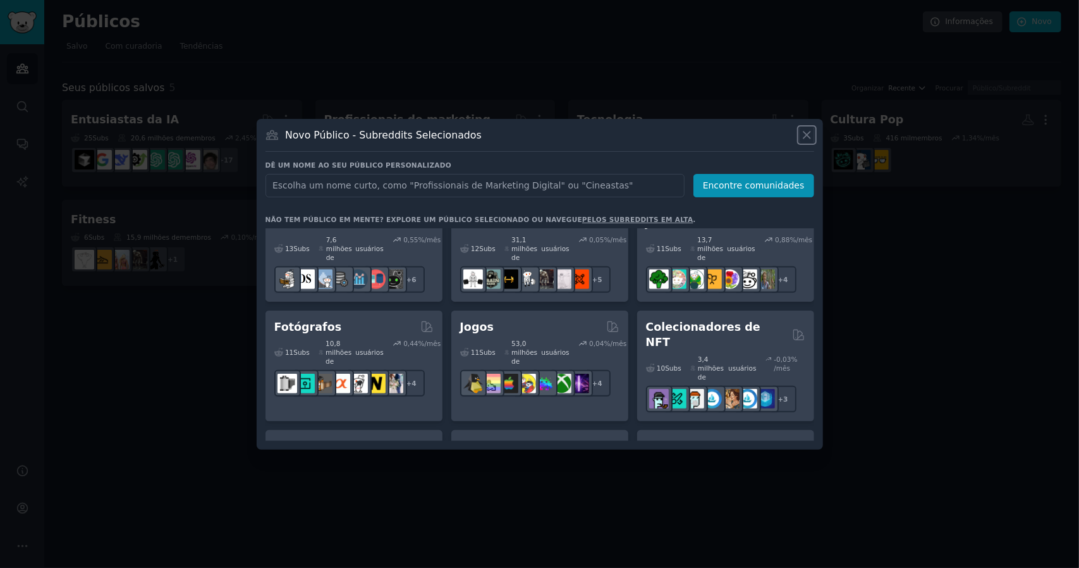
click at [808, 136] on icon at bounding box center [807, 135] width 7 height 7
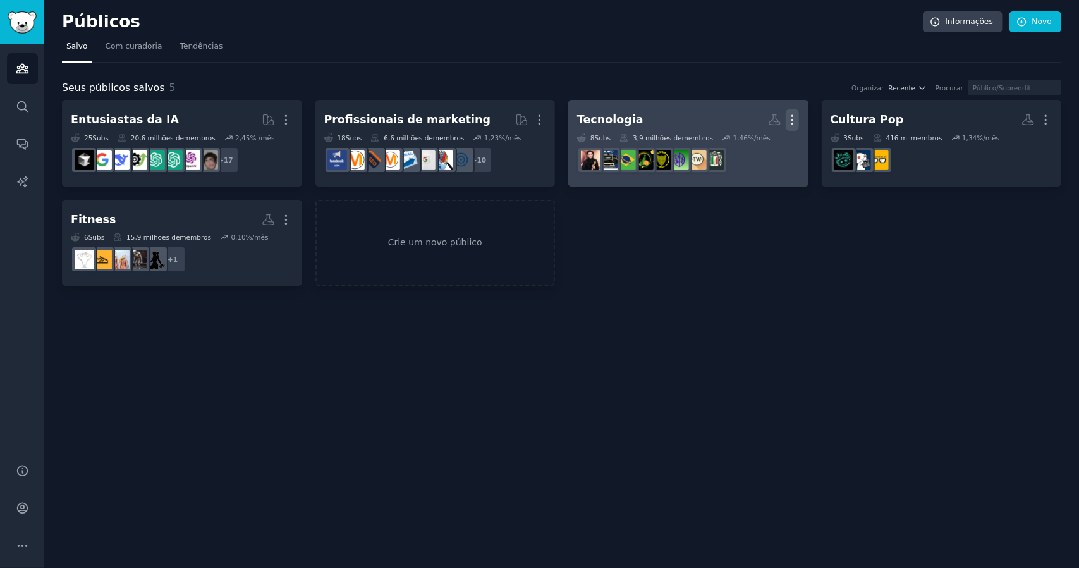
click at [799, 120] on icon "button" at bounding box center [792, 119] width 13 height 13
click at [765, 147] on p "Delete" at bounding box center [758, 146] width 29 height 13
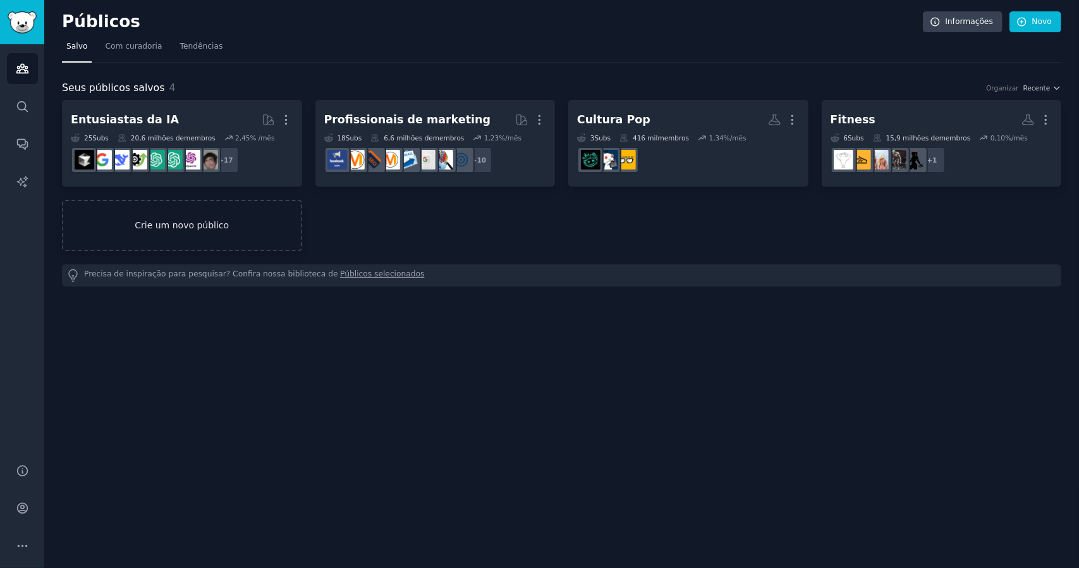
click at [228, 228] on font "Crie um novo público" at bounding box center [182, 225] width 238 height 13
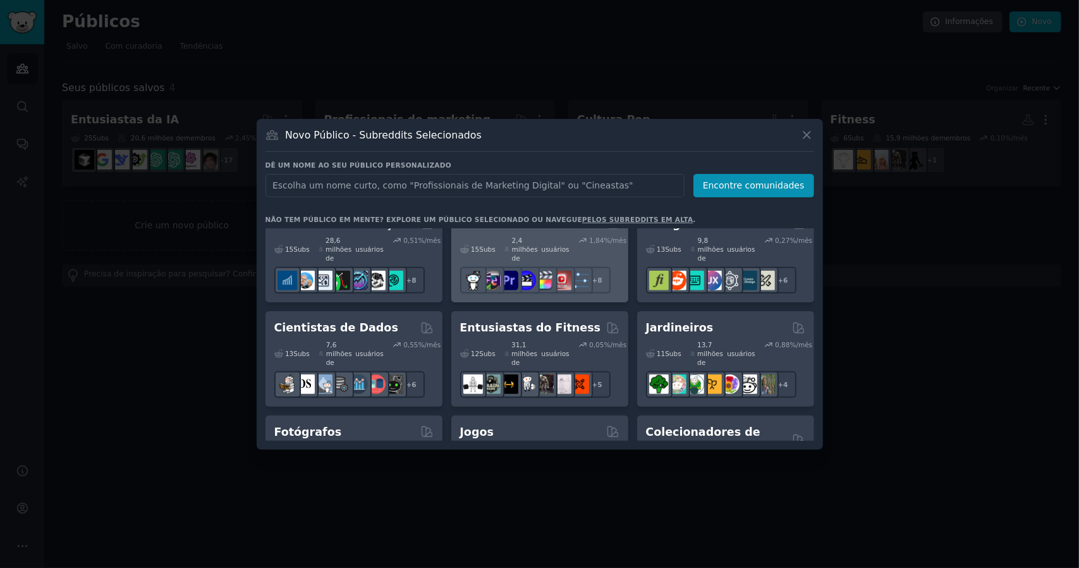
scroll to position [443, 0]
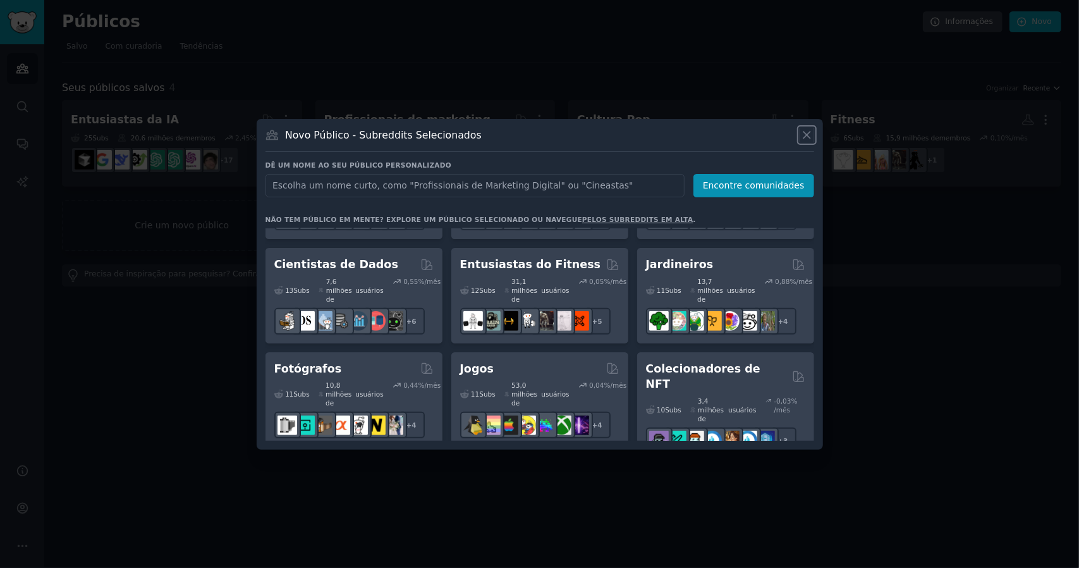
click at [811, 138] on icon at bounding box center [807, 134] width 13 height 13
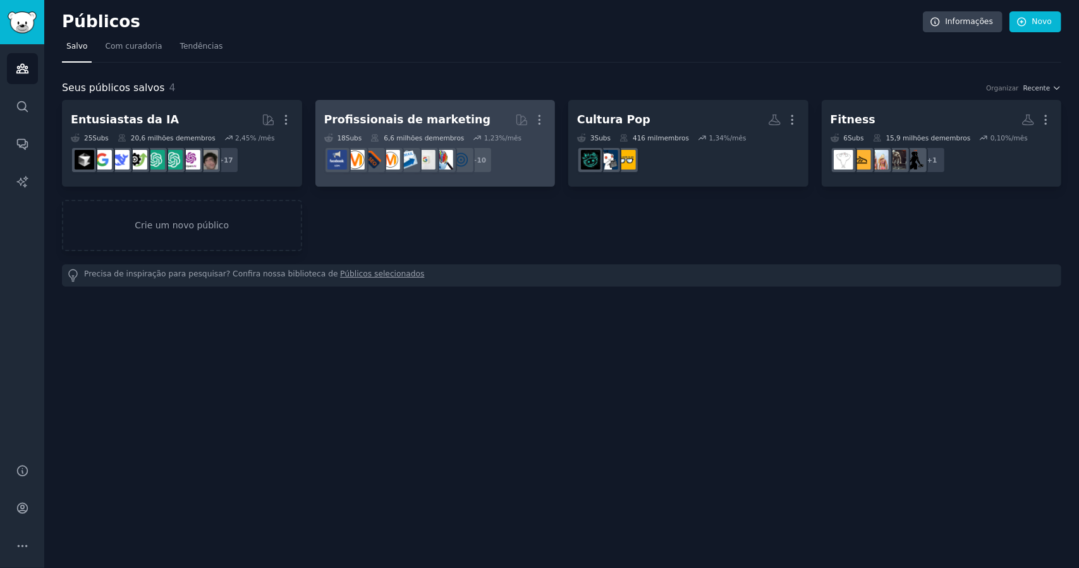
click at [474, 120] on h2 "Profissionais de marketing Mais" at bounding box center [435, 120] width 223 height 22
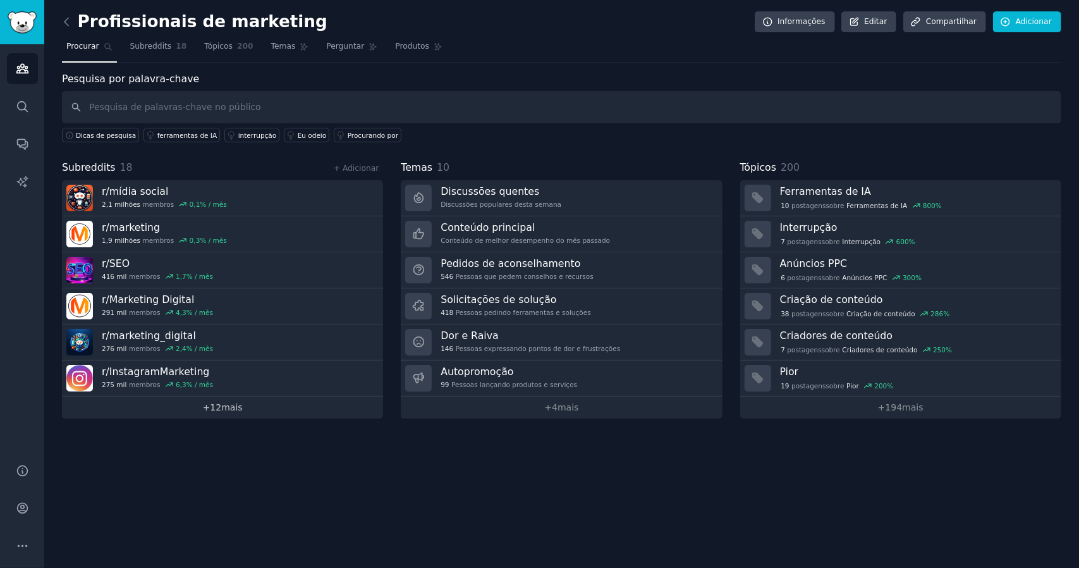
click at [238, 405] on font "mais" at bounding box center [231, 407] width 21 height 10
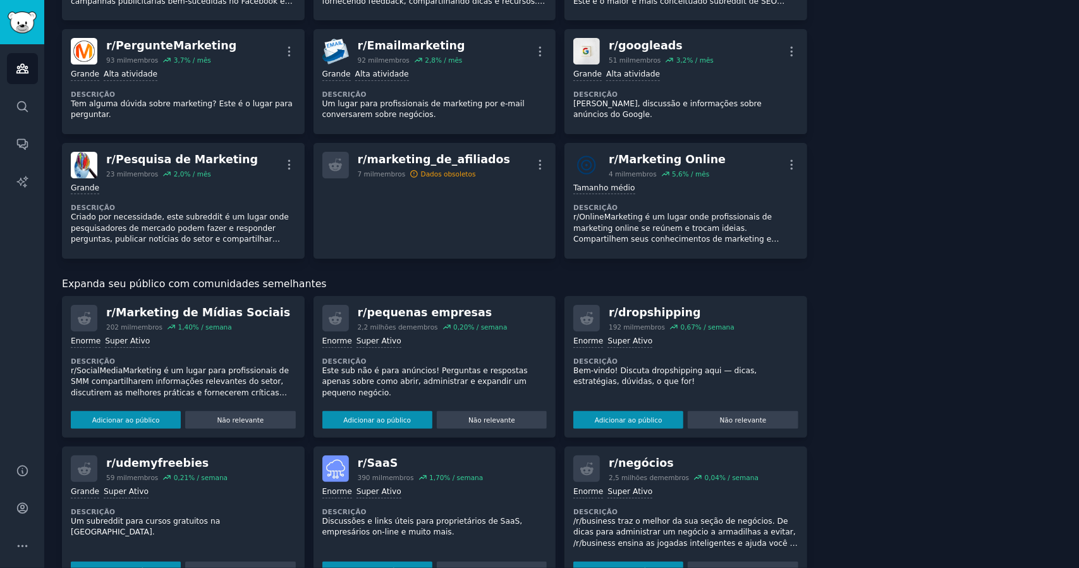
scroll to position [569, 0]
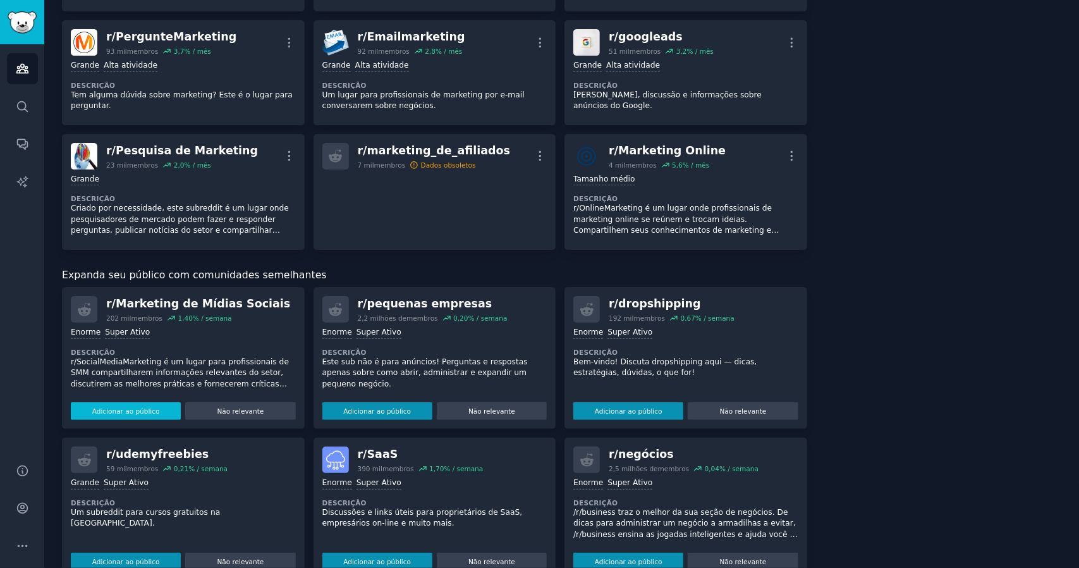
click at [139, 412] on font "Adicionar ao público" at bounding box center [126, 411] width 68 height 8
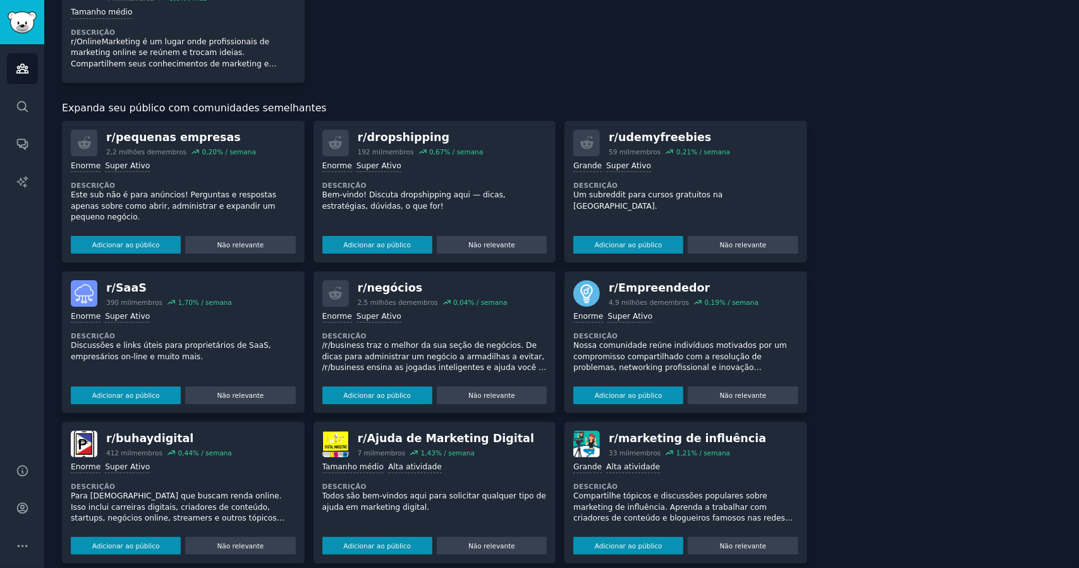
scroll to position [885, 0]
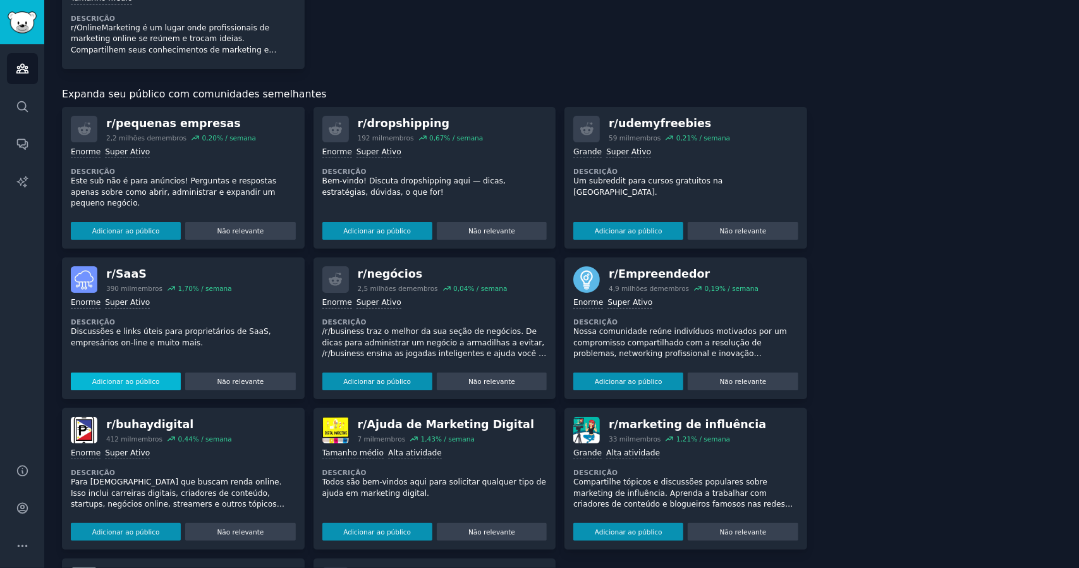
click at [142, 379] on font "Adicionar ao público" at bounding box center [126, 382] width 68 height 8
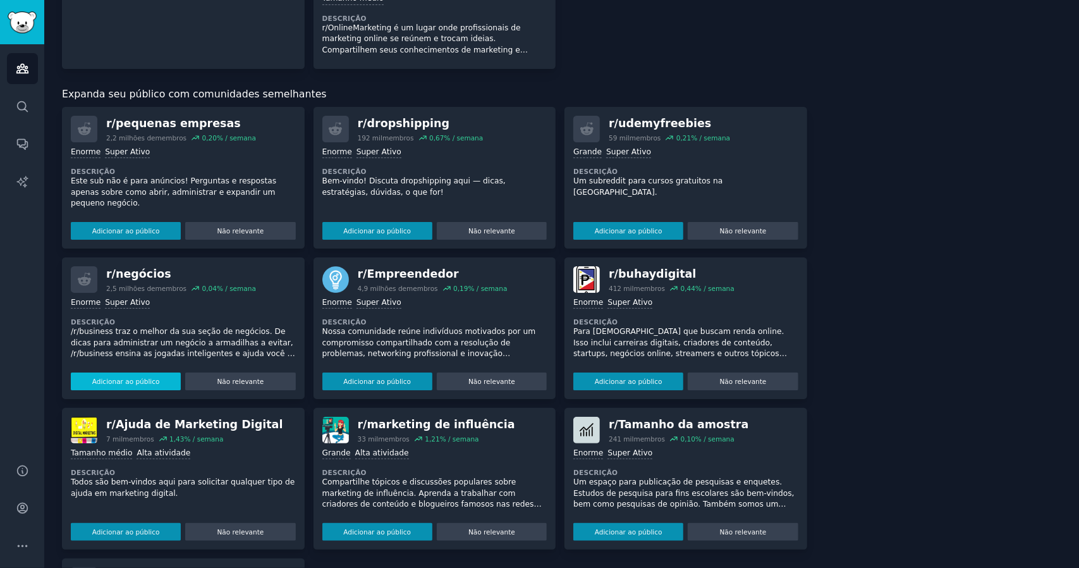
click at [97, 378] on font "Adicionar ao público" at bounding box center [126, 382] width 68 height 8
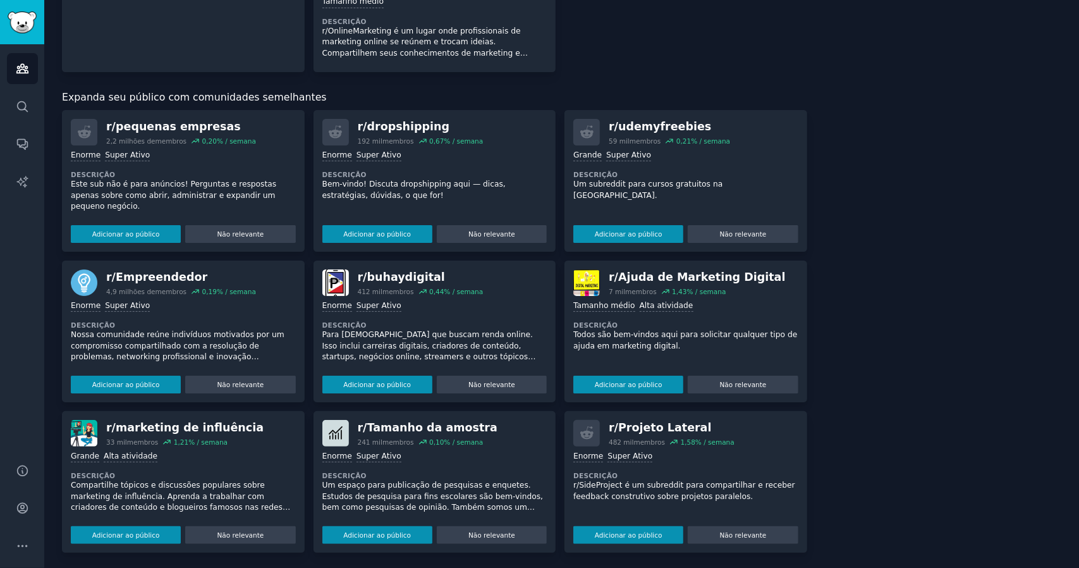
scroll to position [871, 0]
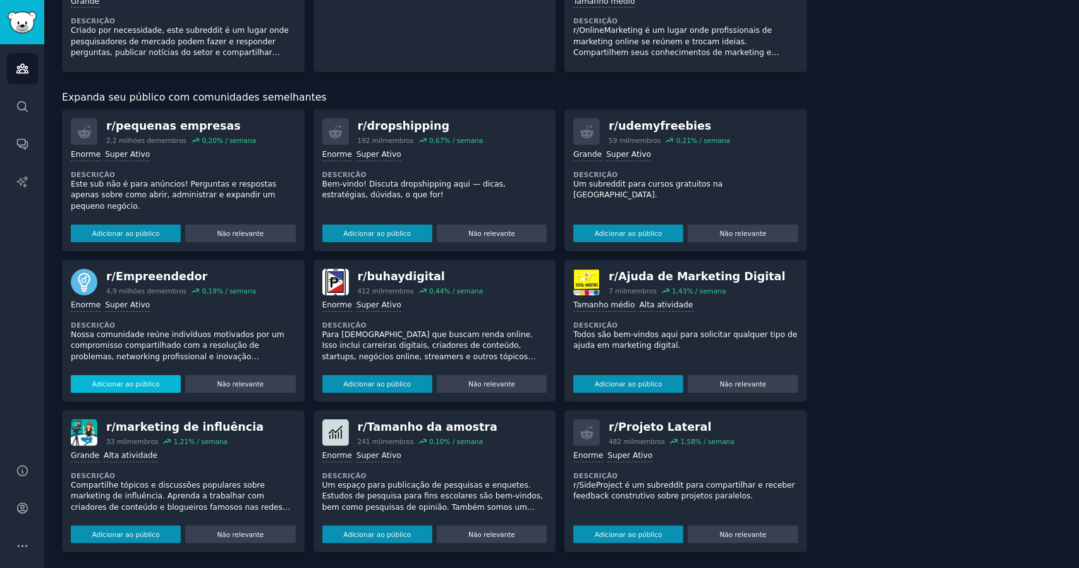
click at [137, 380] on font "Adicionar ao público" at bounding box center [126, 384] width 68 height 8
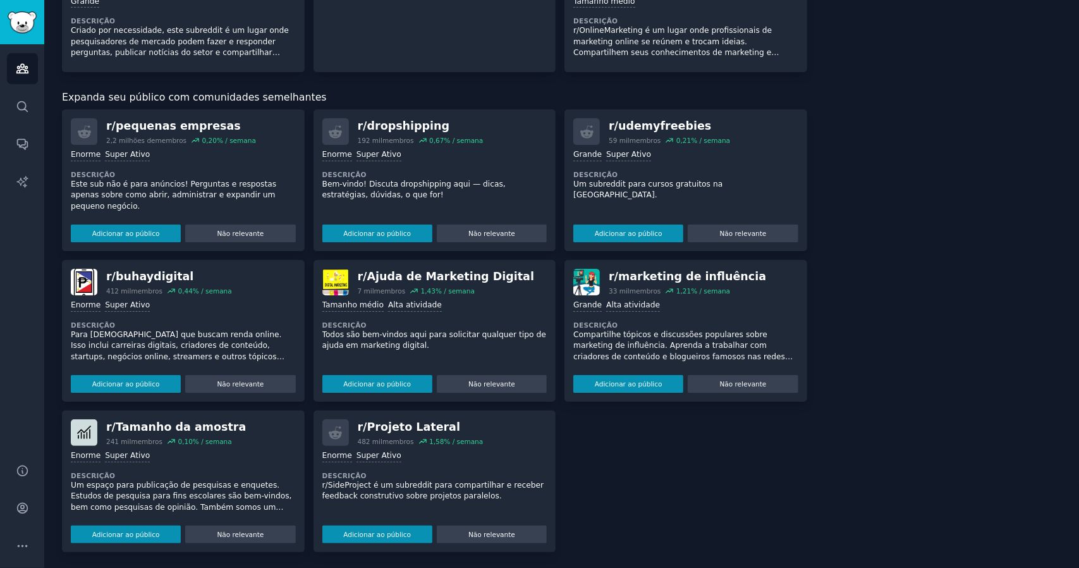
scroll to position [882, 0]
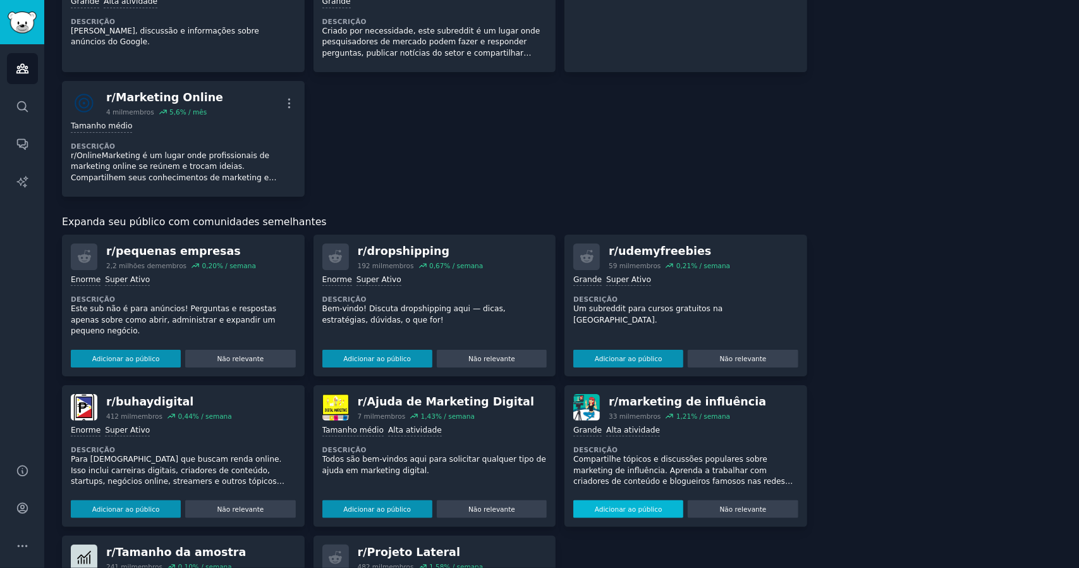
click at [635, 505] on font "Adicionar ao público" at bounding box center [629, 509] width 68 height 8
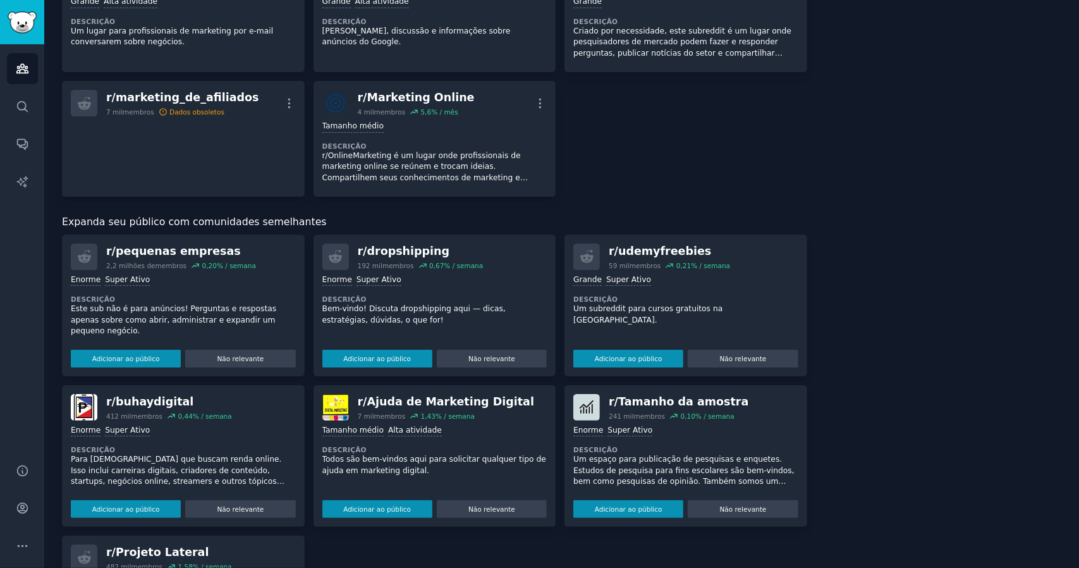
scroll to position [1007, 0]
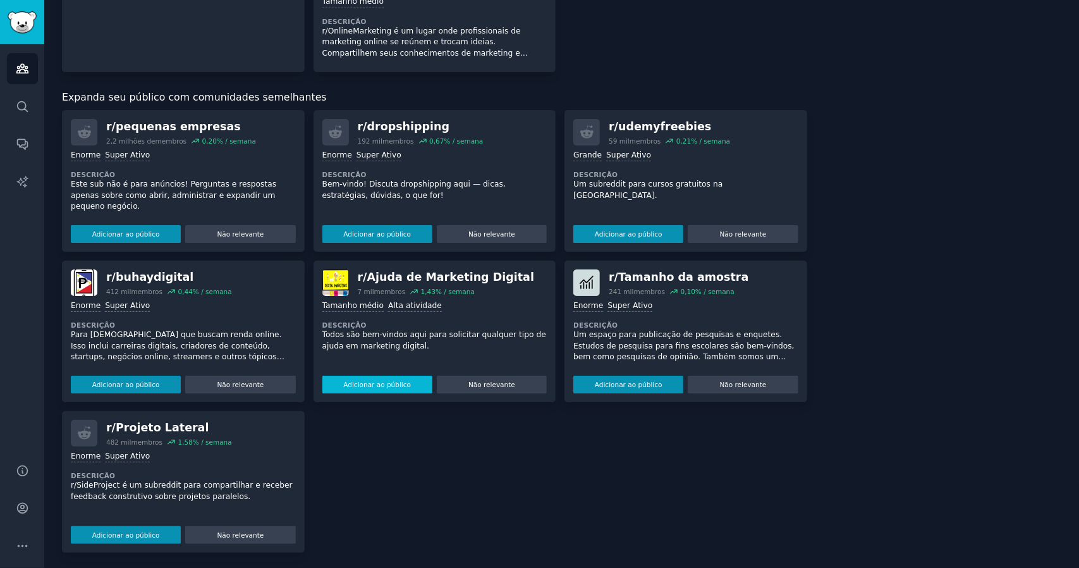
click at [386, 384] on font "Adicionar ao público" at bounding box center [377, 385] width 68 height 8
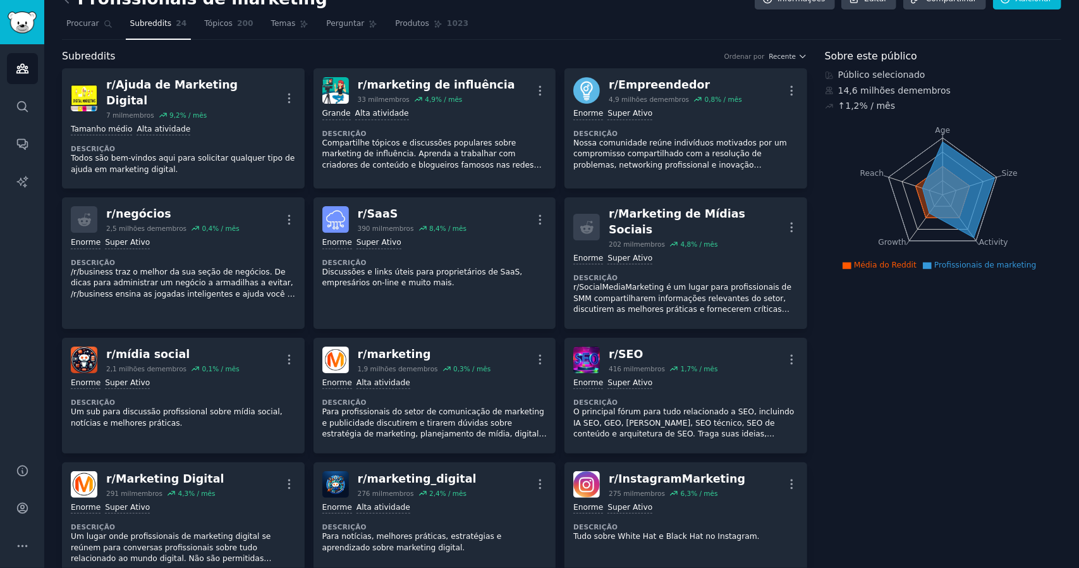
scroll to position [0, 0]
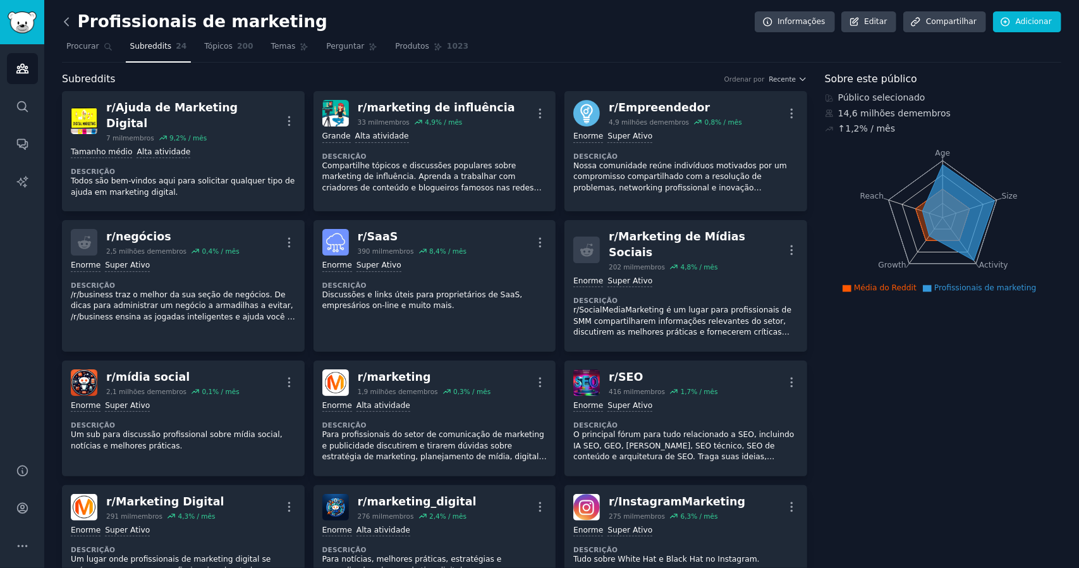
click at [70, 22] on icon at bounding box center [66, 21] width 13 height 13
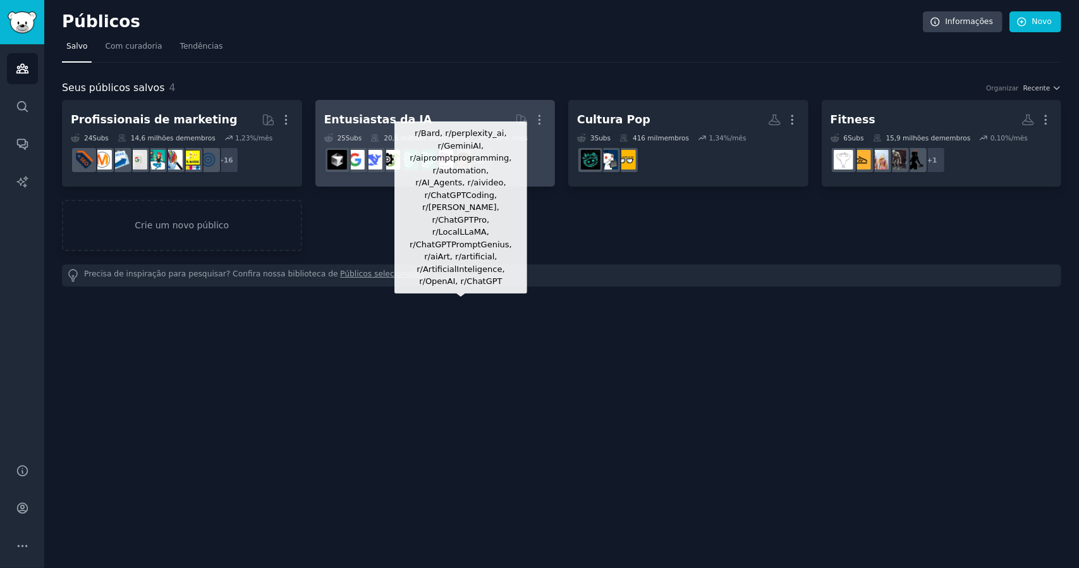
click at [469, 147] on div at bounding box center [461, 160] width 27 height 27
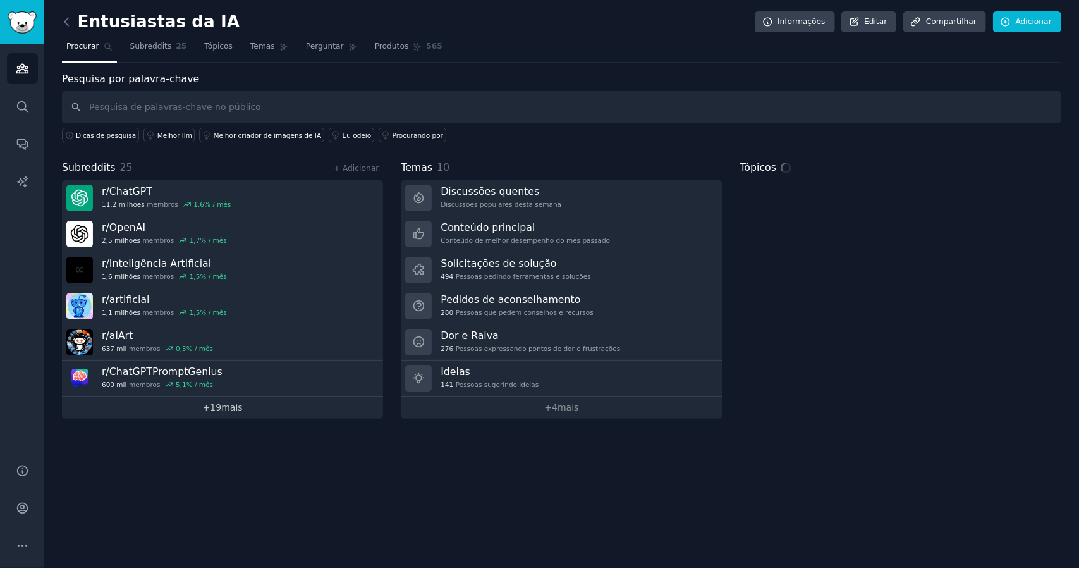
click at [209, 406] on font "+" at bounding box center [207, 407] width 8 height 10
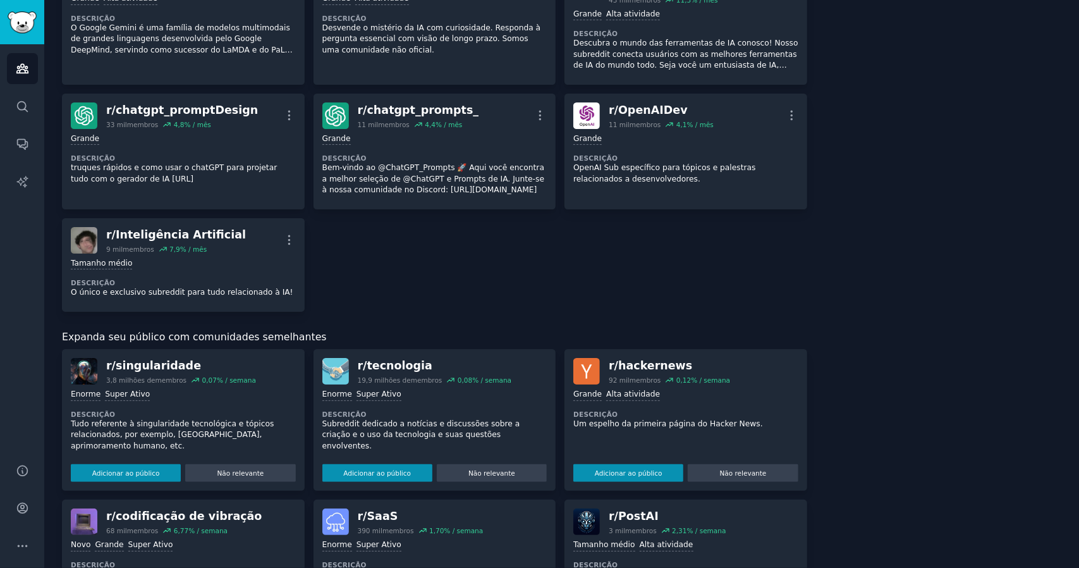
scroll to position [949, 0]
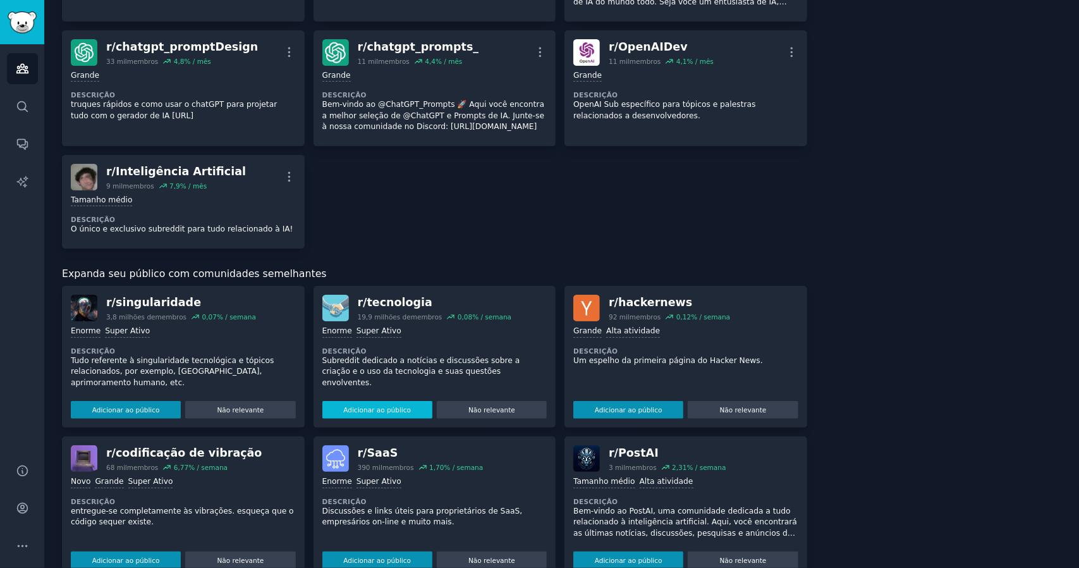
click at [127, 406] on font "Adicionar ao público" at bounding box center [126, 410] width 68 height 8
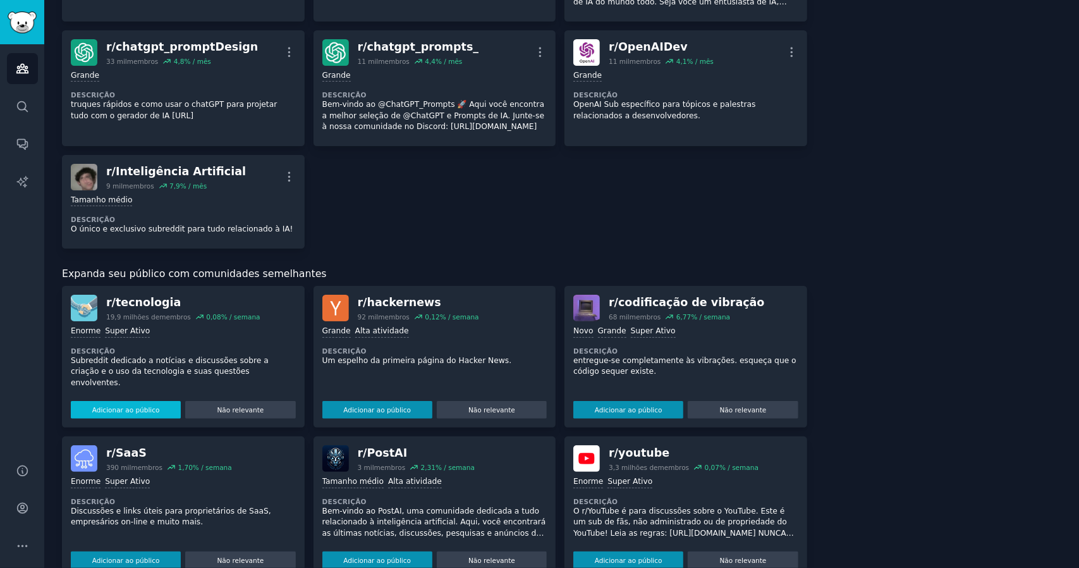
click at [127, 406] on font "Adicionar ao público" at bounding box center [126, 410] width 68 height 8
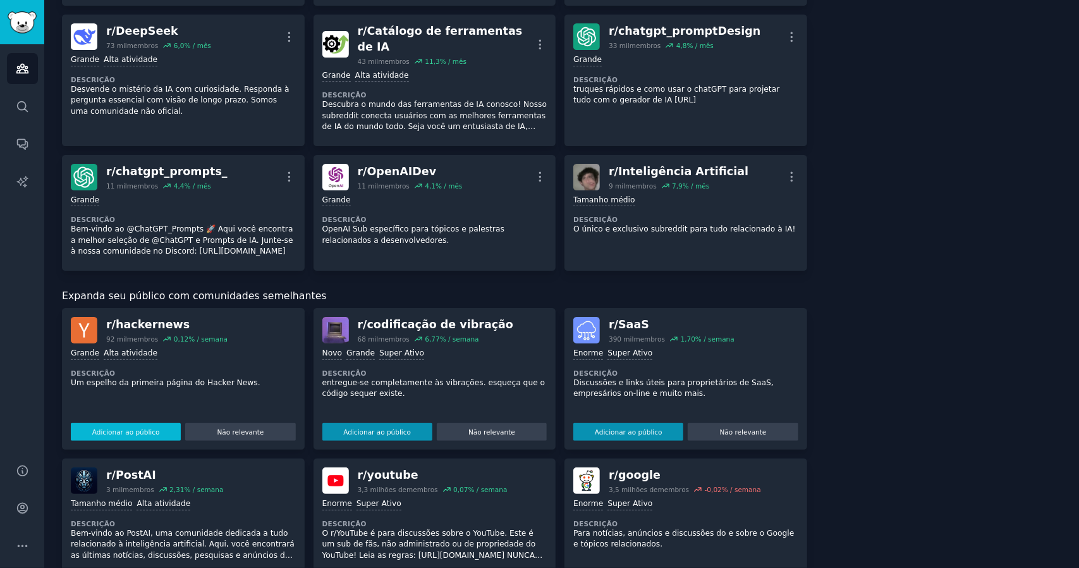
scroll to position [937, 0]
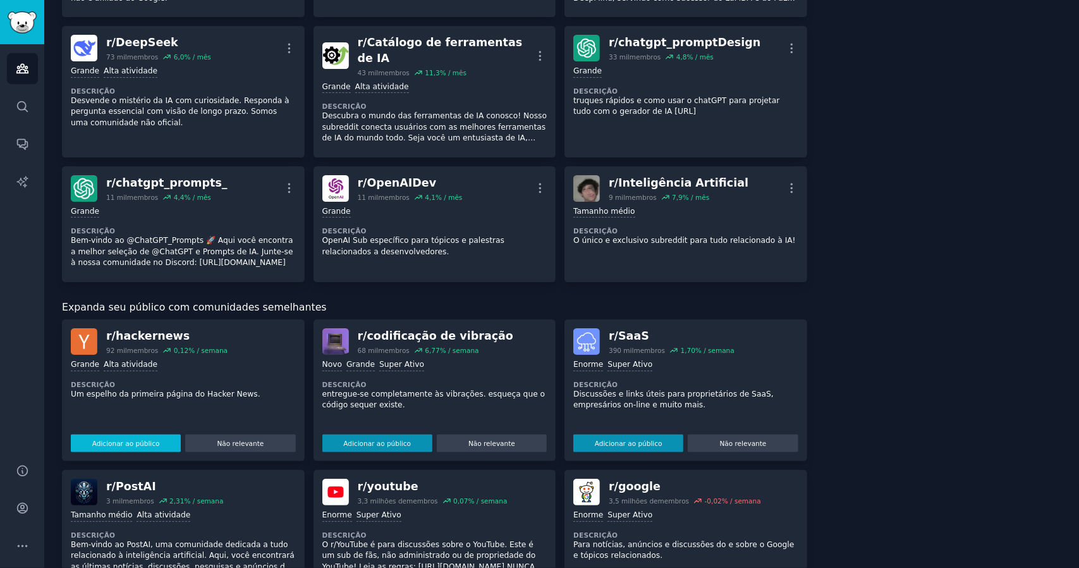
click at [150, 439] on font "Adicionar ao público" at bounding box center [126, 443] width 68 height 8
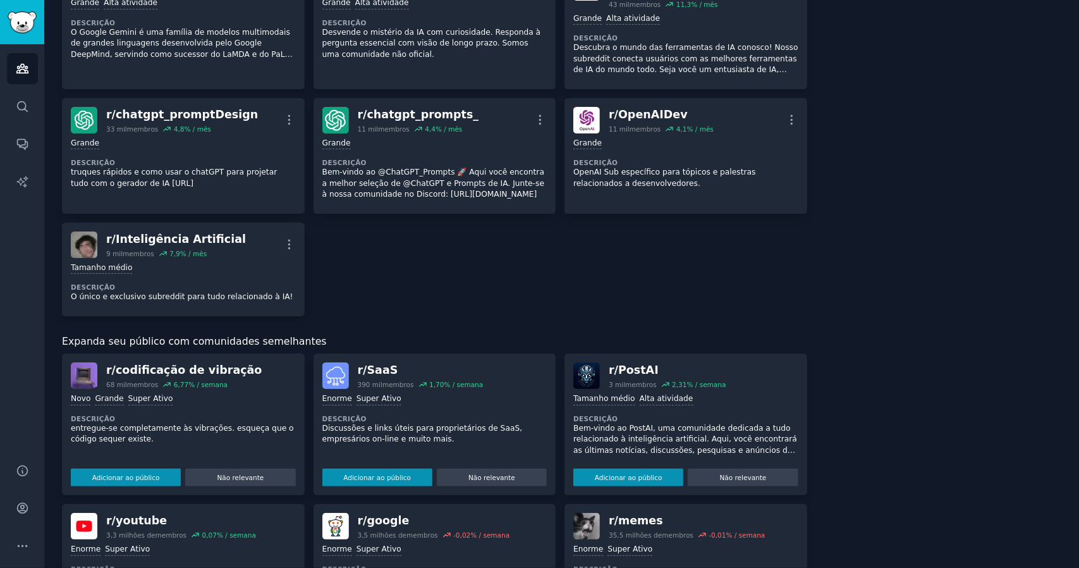
scroll to position [1064, 0]
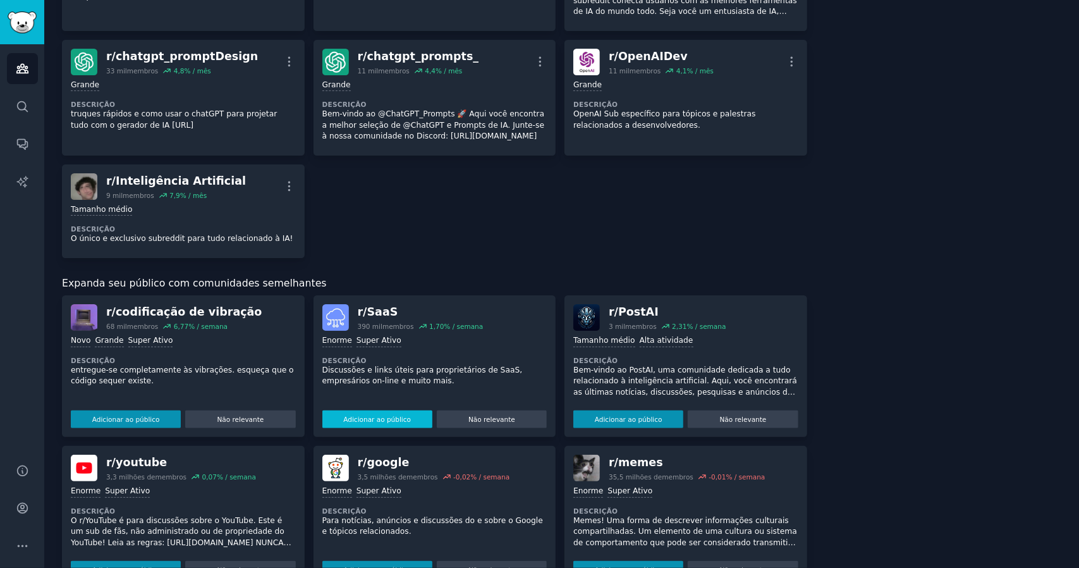
click at [360, 415] on font "Adicionar ao público" at bounding box center [377, 419] width 68 height 8
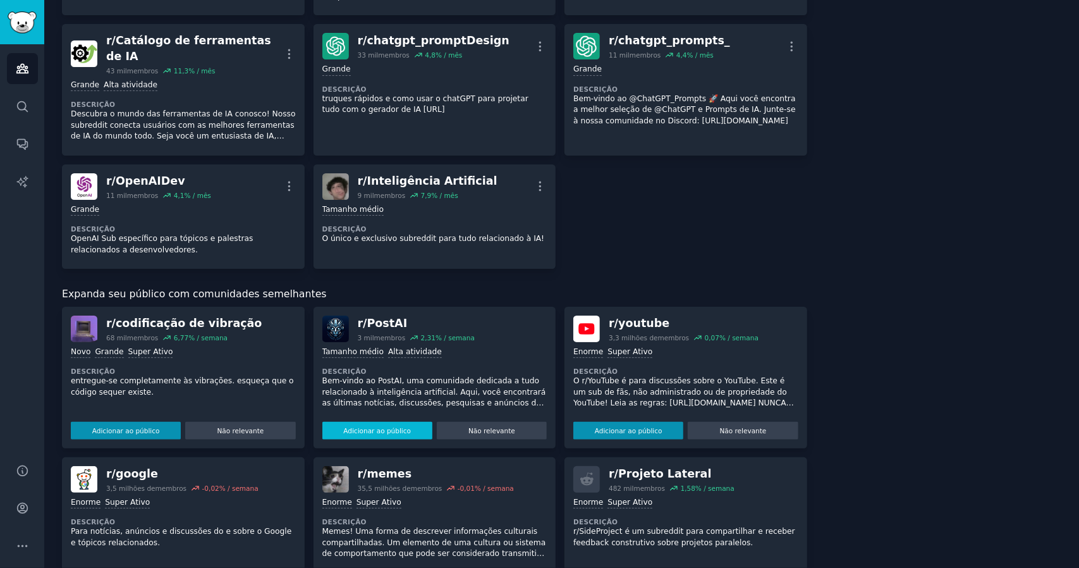
click at [383, 427] on font "Adicionar ao público" at bounding box center [377, 431] width 68 height 8
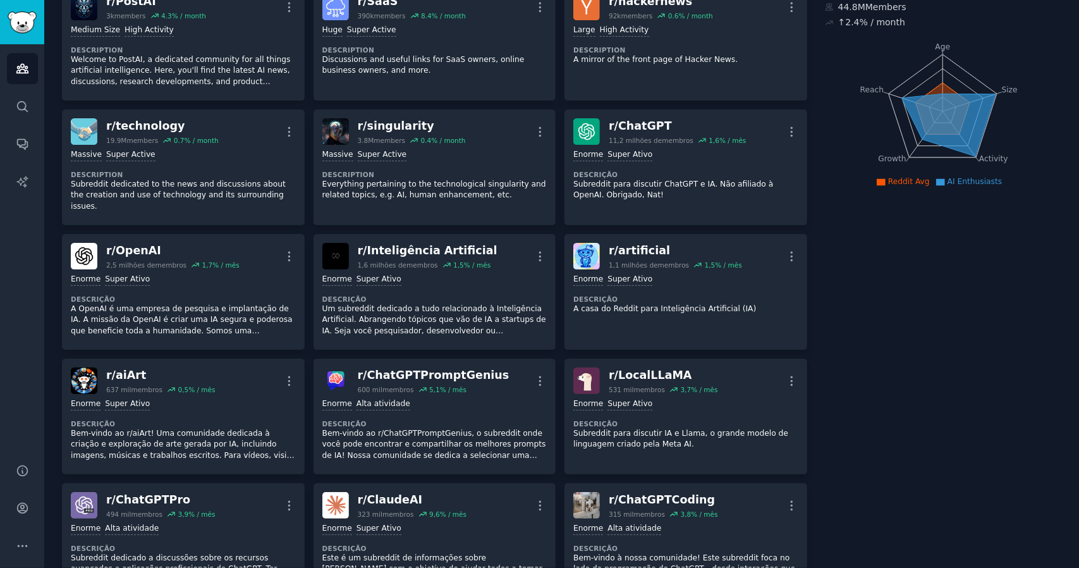
scroll to position [0, 0]
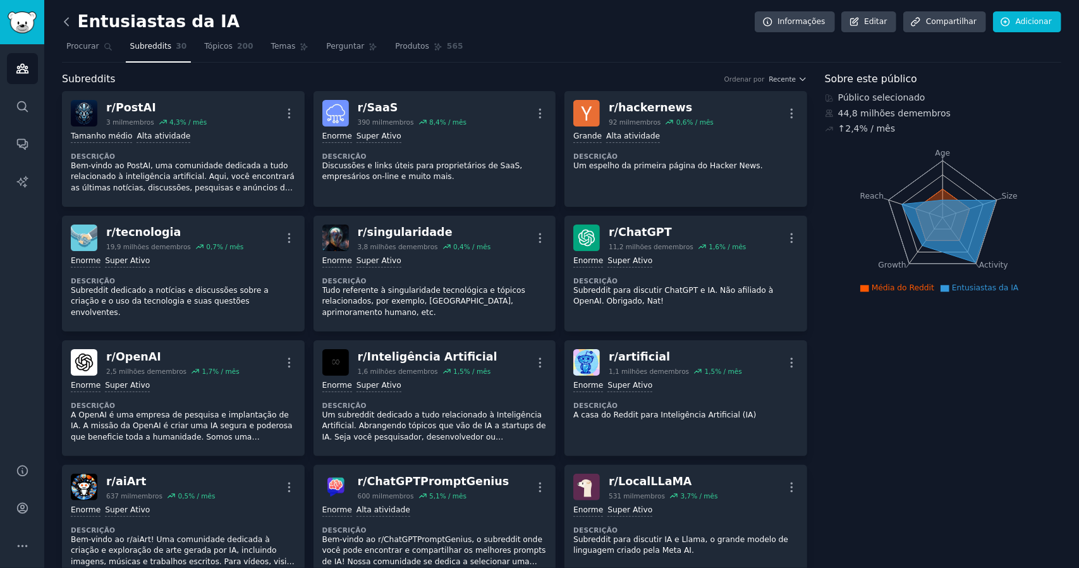
click at [64, 19] on icon at bounding box center [66, 21] width 13 height 13
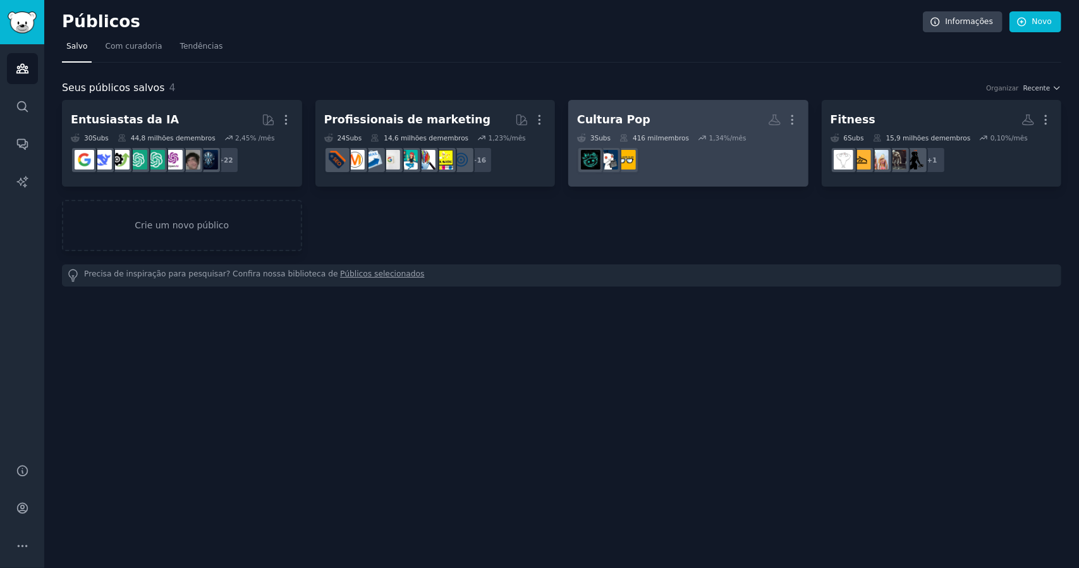
click at [674, 154] on dd at bounding box center [688, 159] width 223 height 35
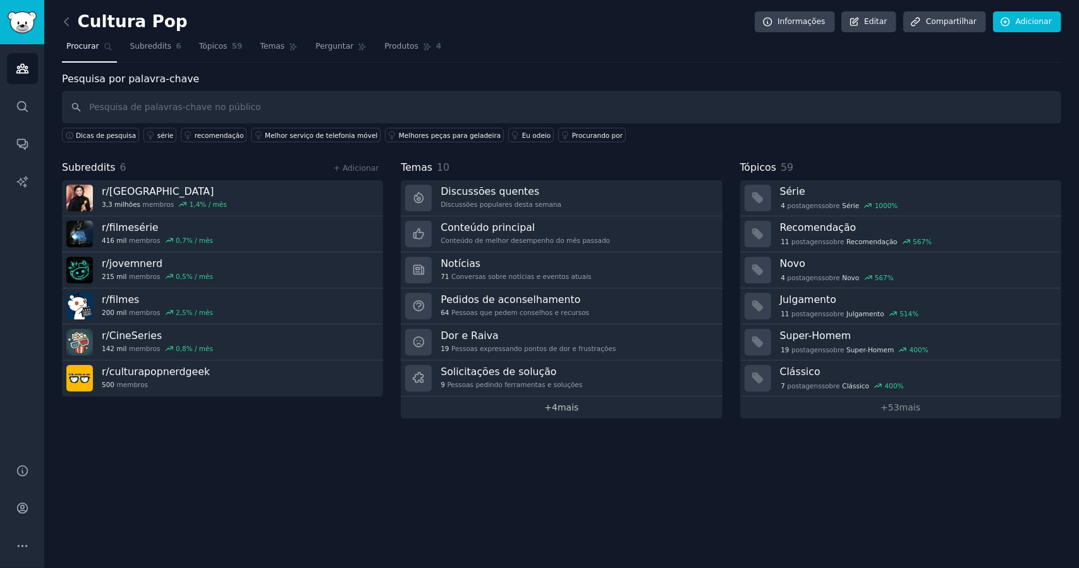
click at [563, 405] on font "mais" at bounding box center [568, 407] width 21 height 10
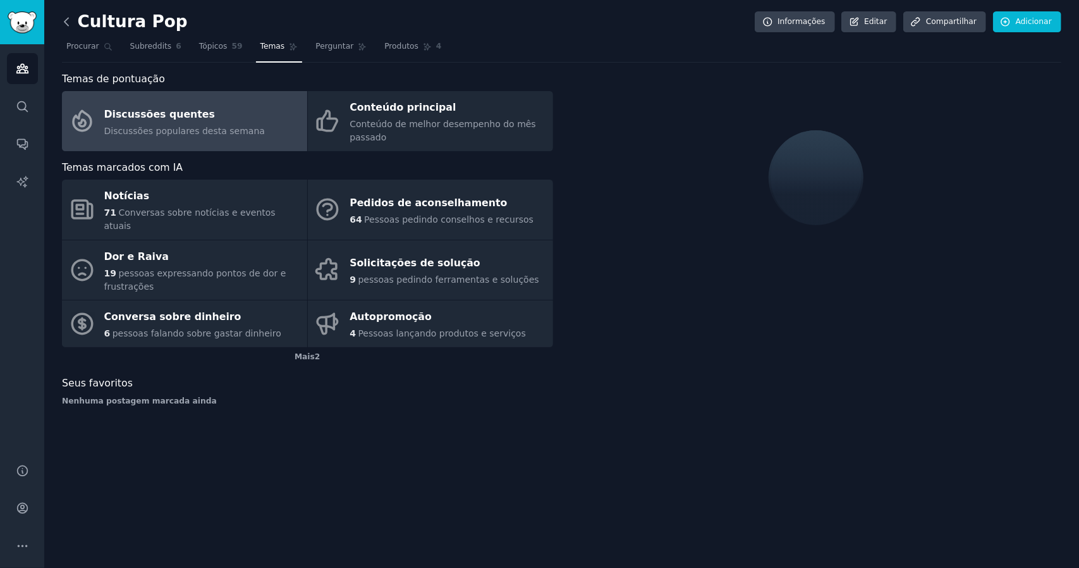
click at [72, 26] on icon at bounding box center [66, 21] width 13 height 13
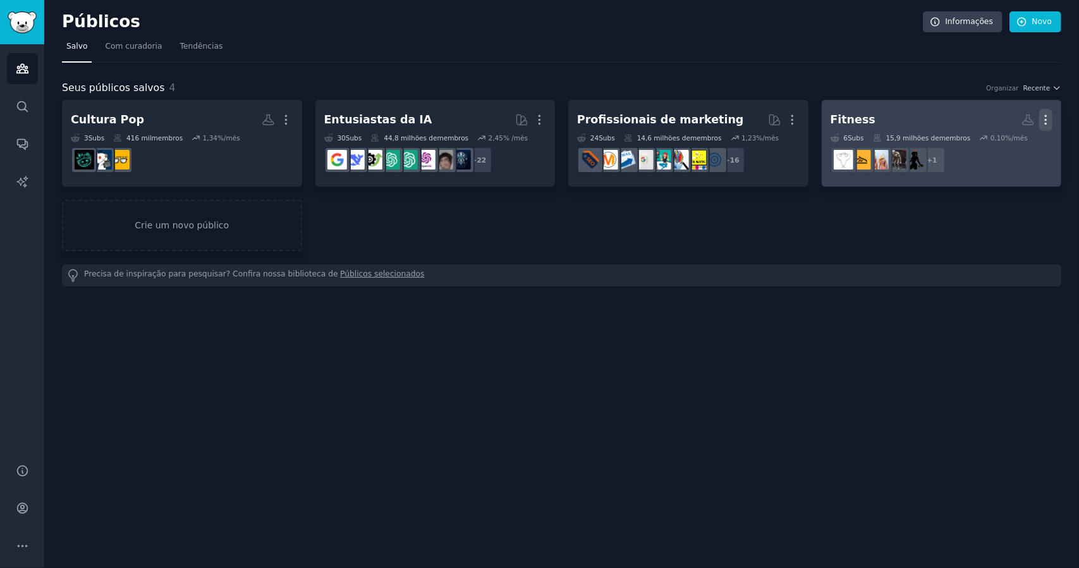
click at [1046, 118] on icon "button" at bounding box center [1046, 119] width 13 height 13
click at [1009, 149] on p "Delete" at bounding box center [1011, 146] width 29 height 13
click at [1017, 145] on p "Delete" at bounding box center [1011, 146] width 29 height 13
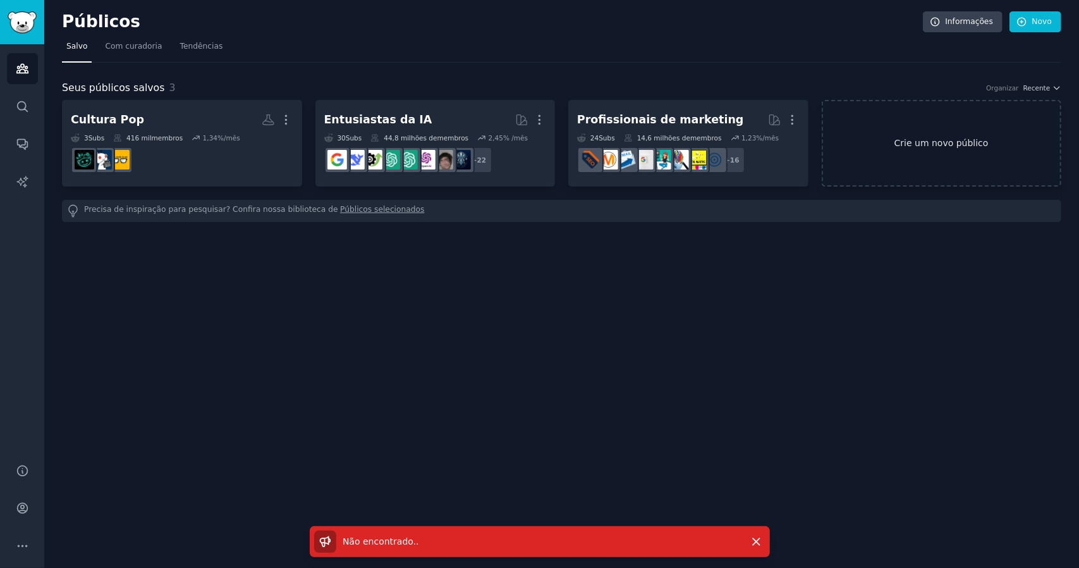
click at [950, 144] on font "Crie um novo público" at bounding box center [942, 143] width 94 height 10
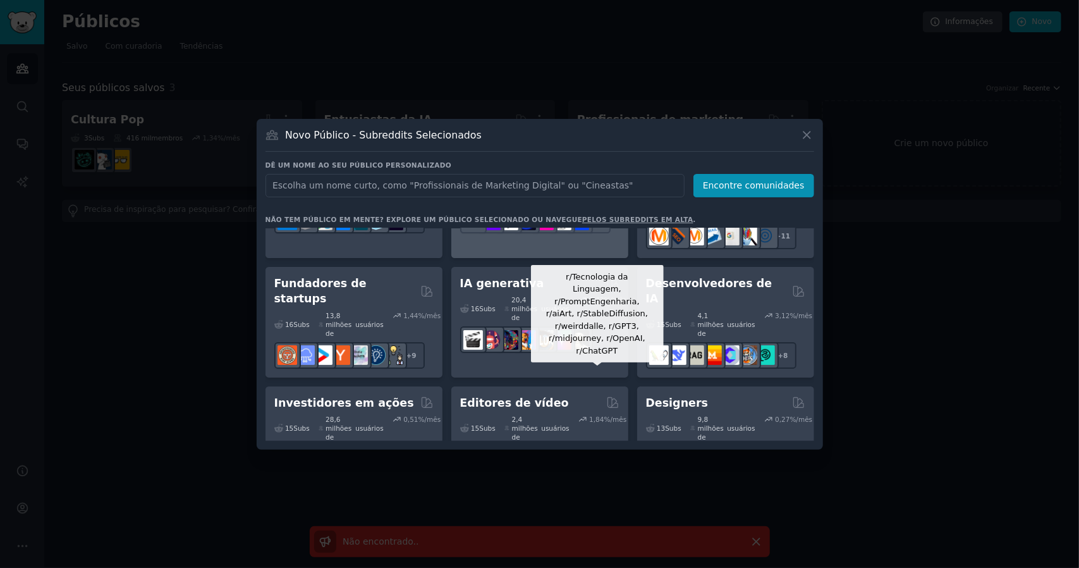
scroll to position [253, 0]
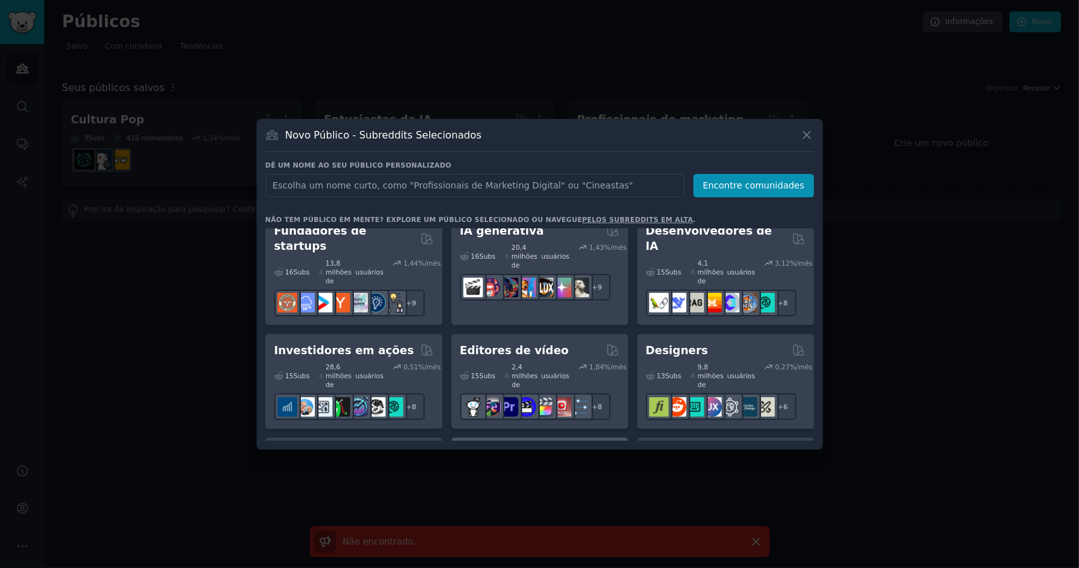
click at [550, 467] on div "31,1 milhões de usuários" at bounding box center [537, 480] width 65 height 27
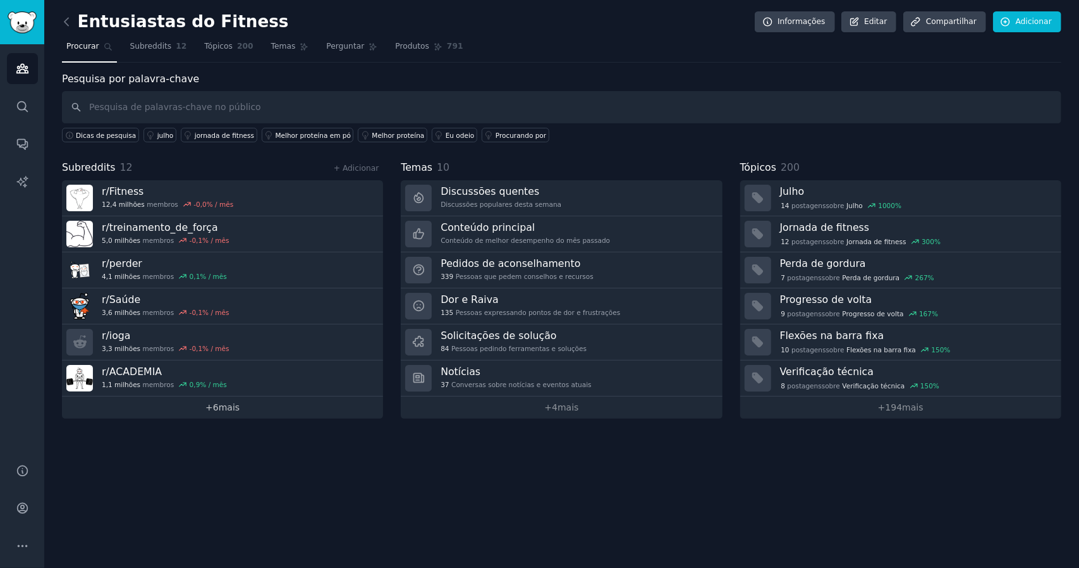
click at [227, 411] on link "+ 6 mais" at bounding box center [222, 407] width 321 height 22
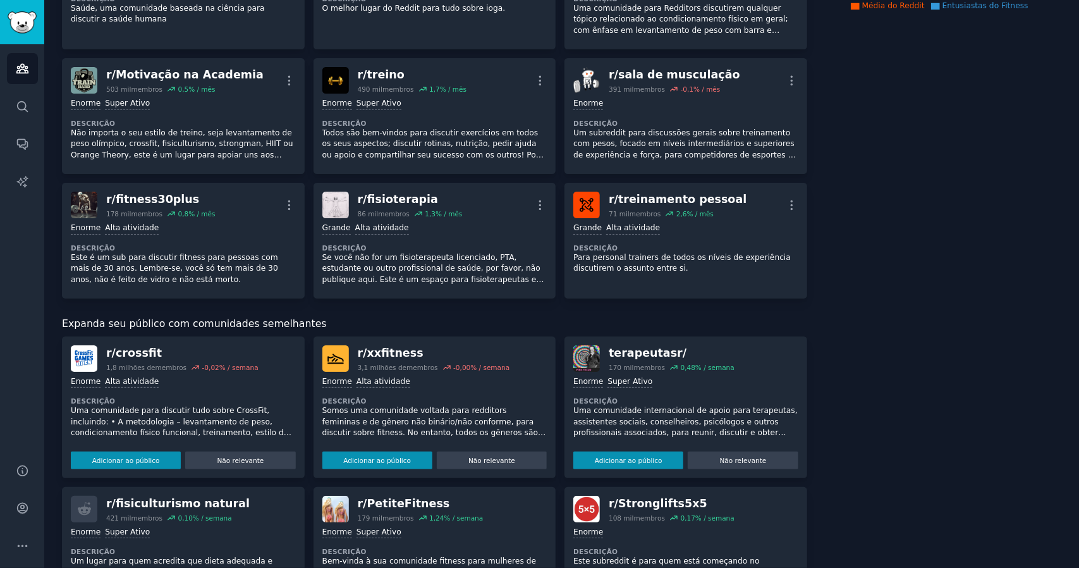
scroll to position [345, 0]
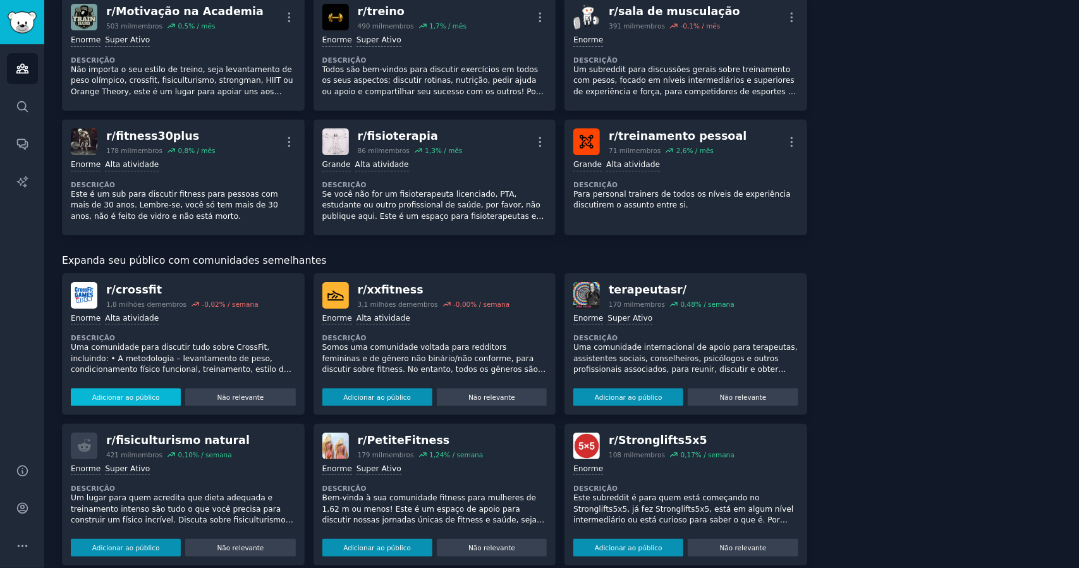
click at [140, 396] on font "Adicionar ao público" at bounding box center [126, 397] width 68 height 8
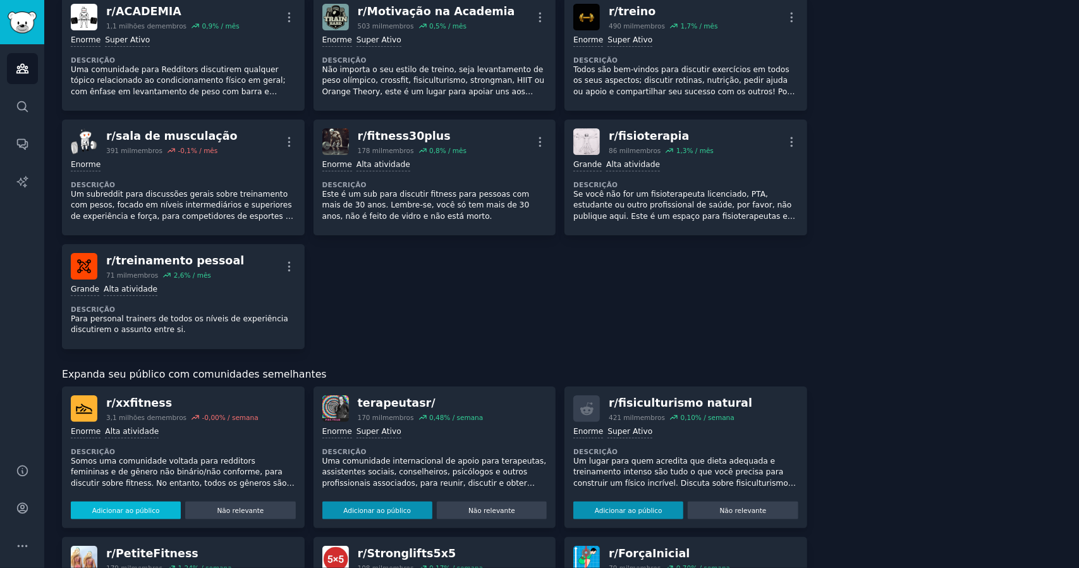
click at [129, 503] on button "Adicionar ao público" at bounding box center [126, 510] width 110 height 18
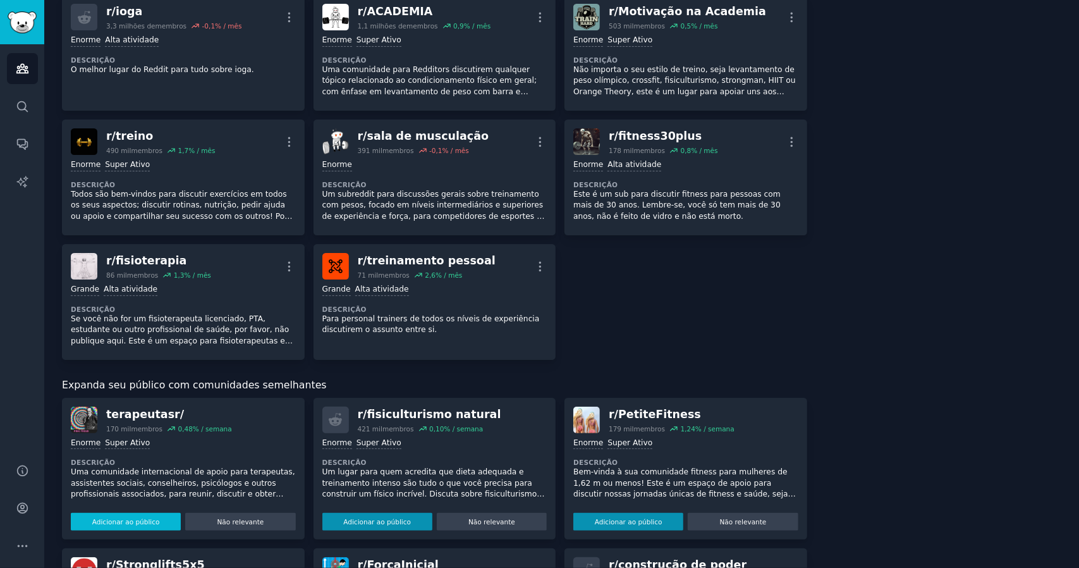
click at [142, 518] on font "Adicionar ao público" at bounding box center [126, 522] width 68 height 8
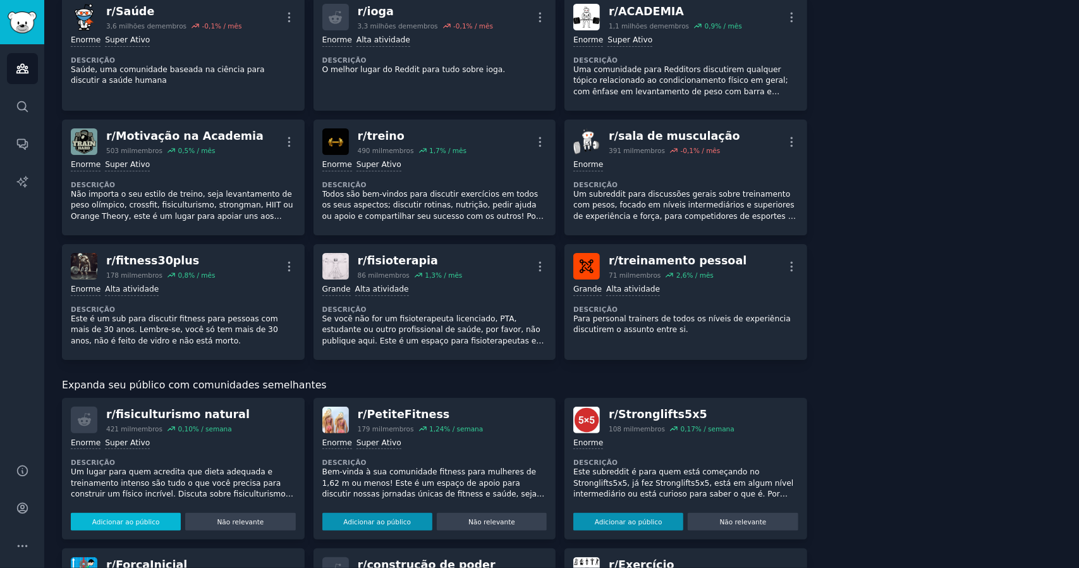
click at [142, 518] on font "Adicionar ao público" at bounding box center [126, 522] width 68 height 8
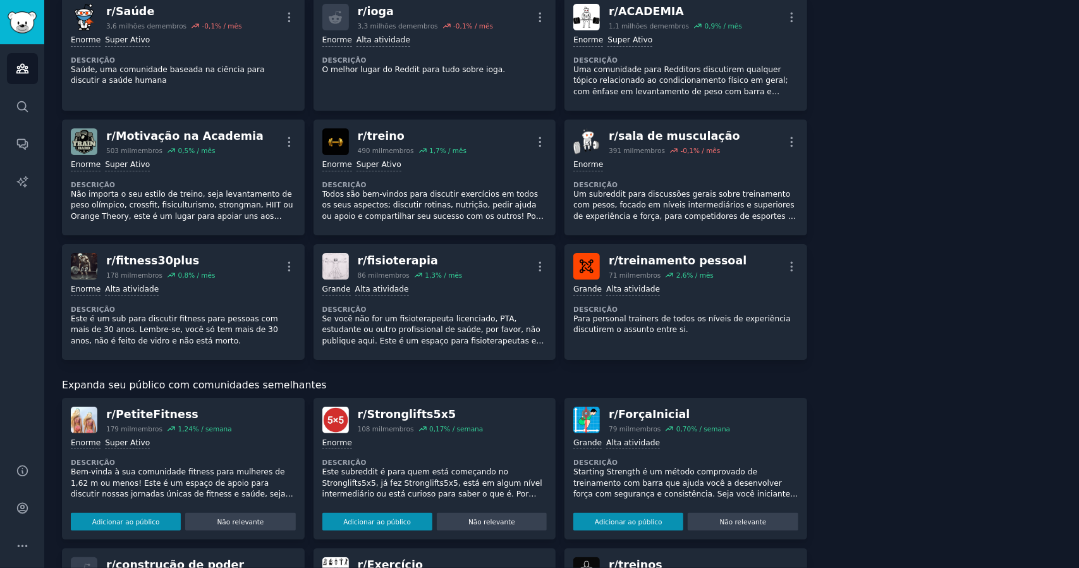
click at [142, 518] on font "Adicionar ao público" at bounding box center [126, 522] width 68 height 8
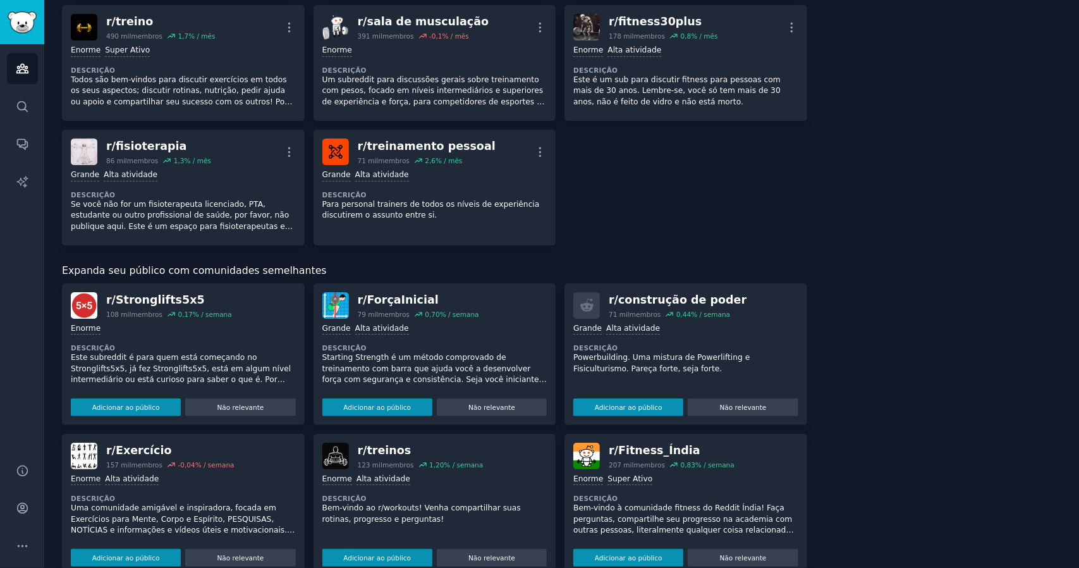
scroll to position [598, 0]
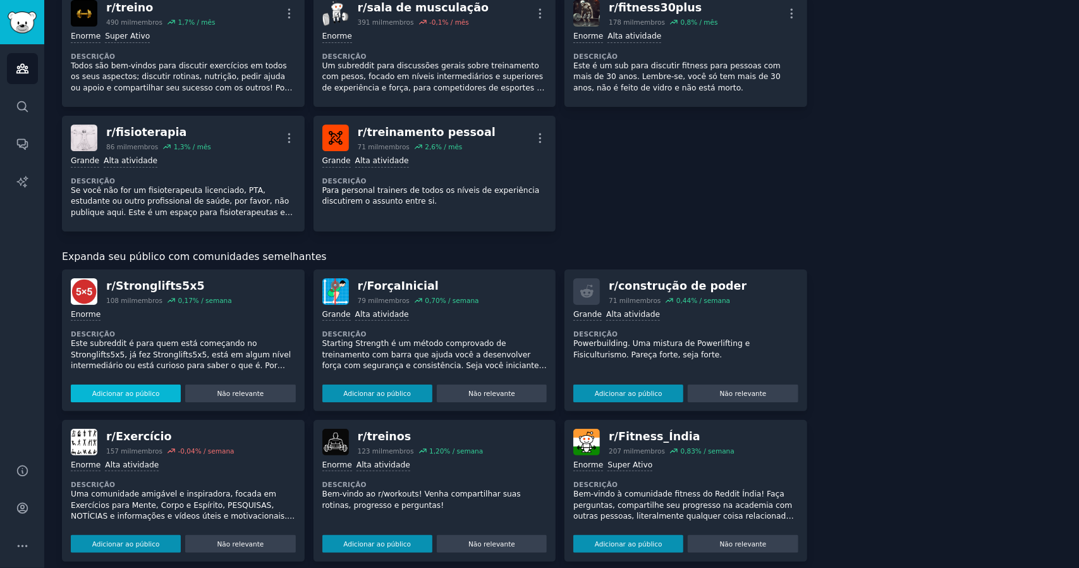
click at [121, 391] on font "Adicionar ao público" at bounding box center [126, 394] width 68 height 8
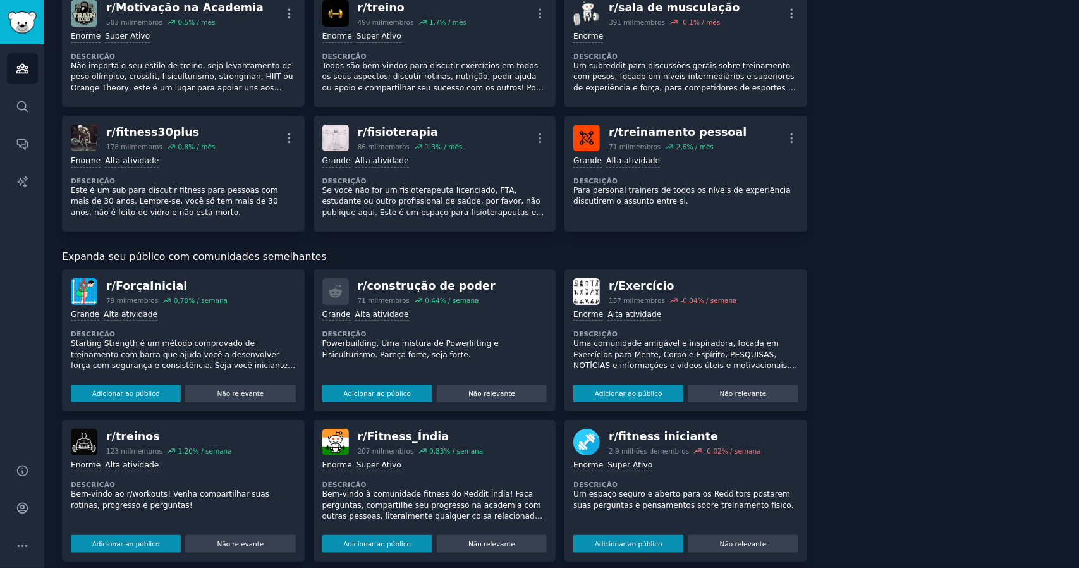
click at [121, 391] on font "Adicionar ao público" at bounding box center [126, 394] width 68 height 8
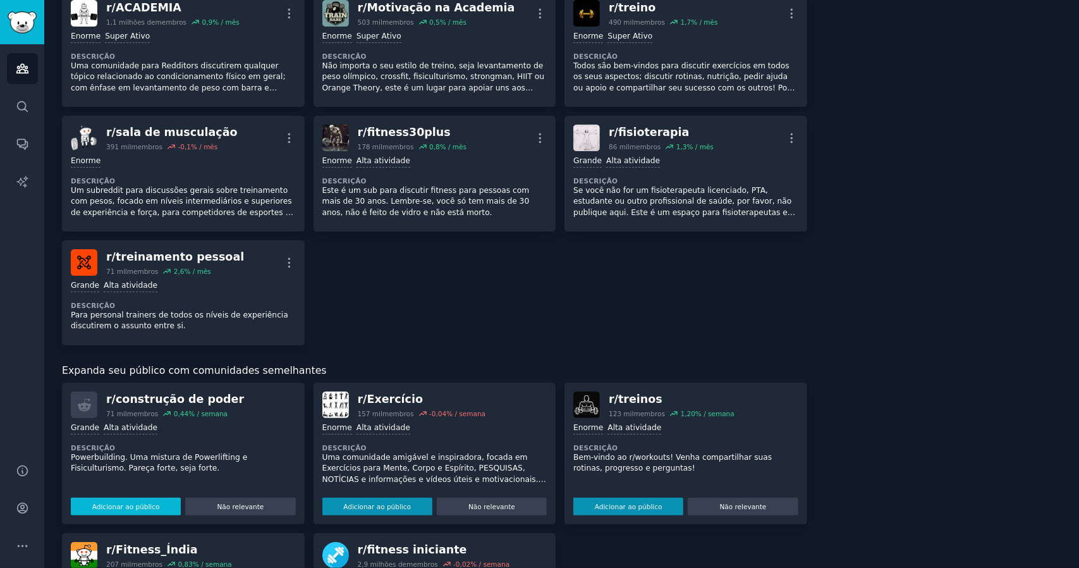
click at [125, 504] on font "Adicionar ao público" at bounding box center [126, 507] width 68 height 8
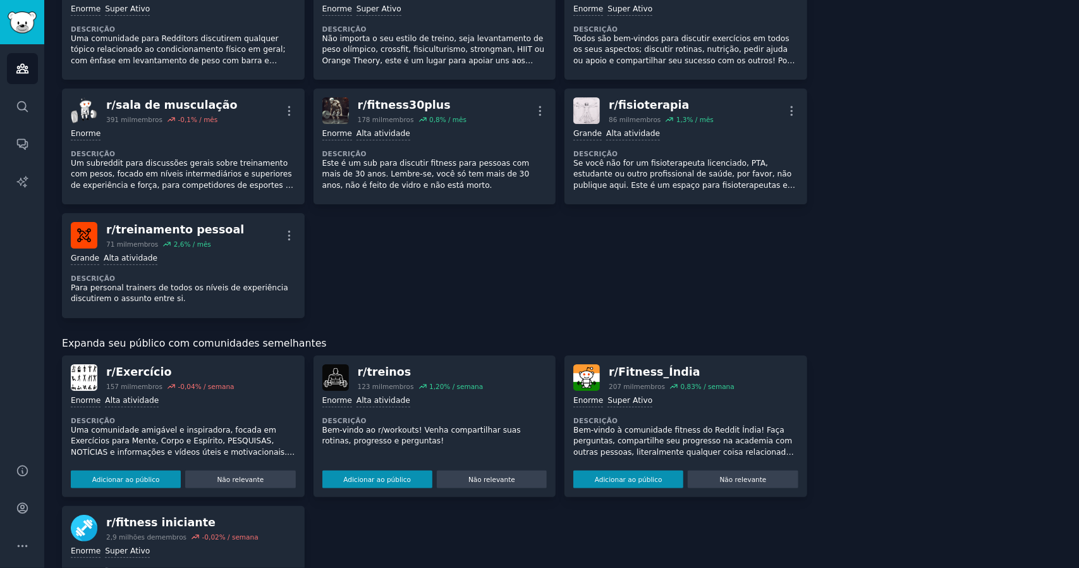
scroll to position [661, 0]
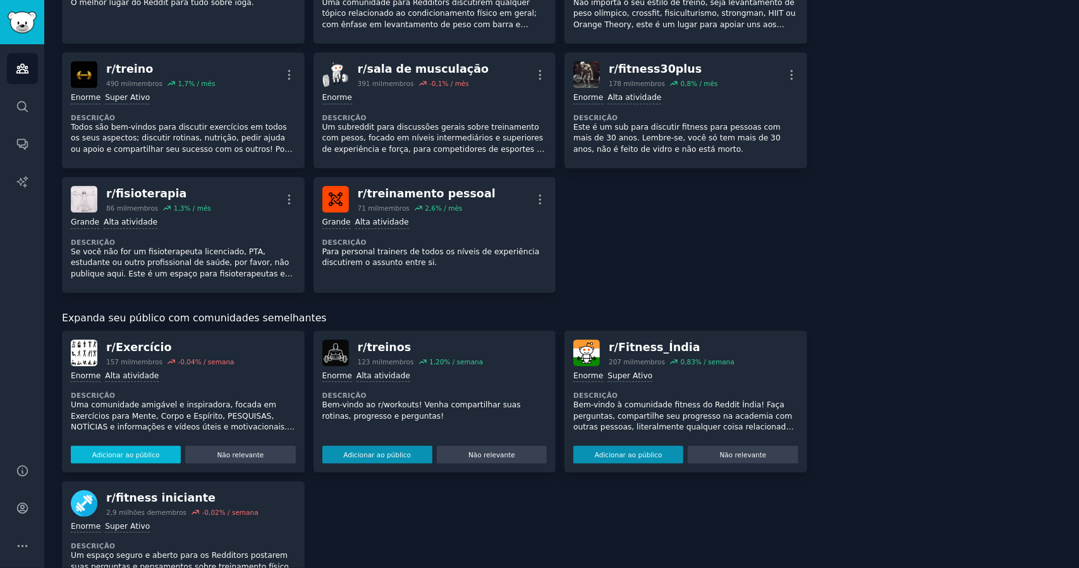
click at [111, 457] on button "Adicionar ao público" at bounding box center [126, 455] width 110 height 18
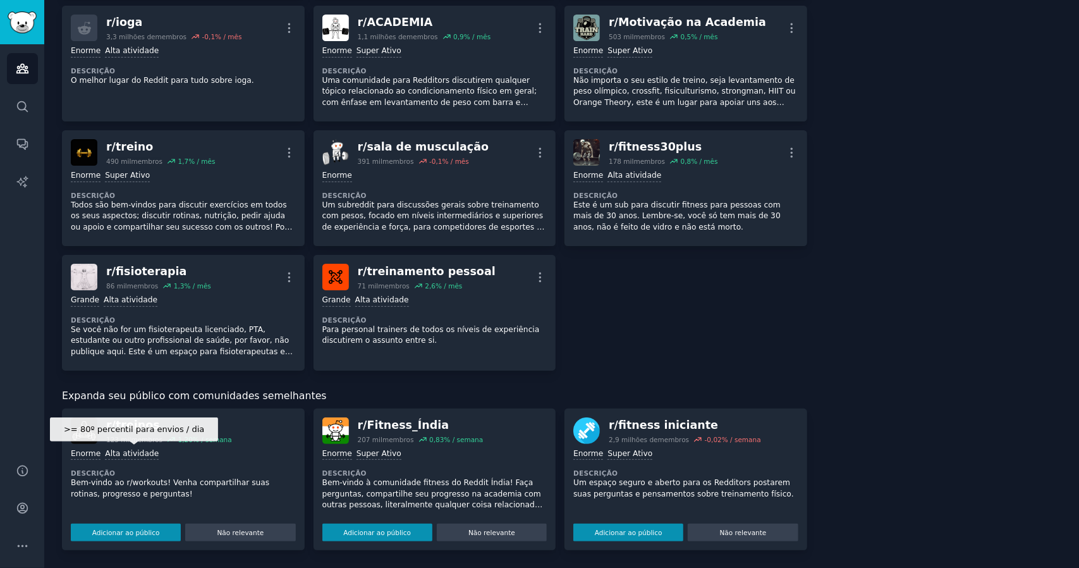
scroll to position [581, 0]
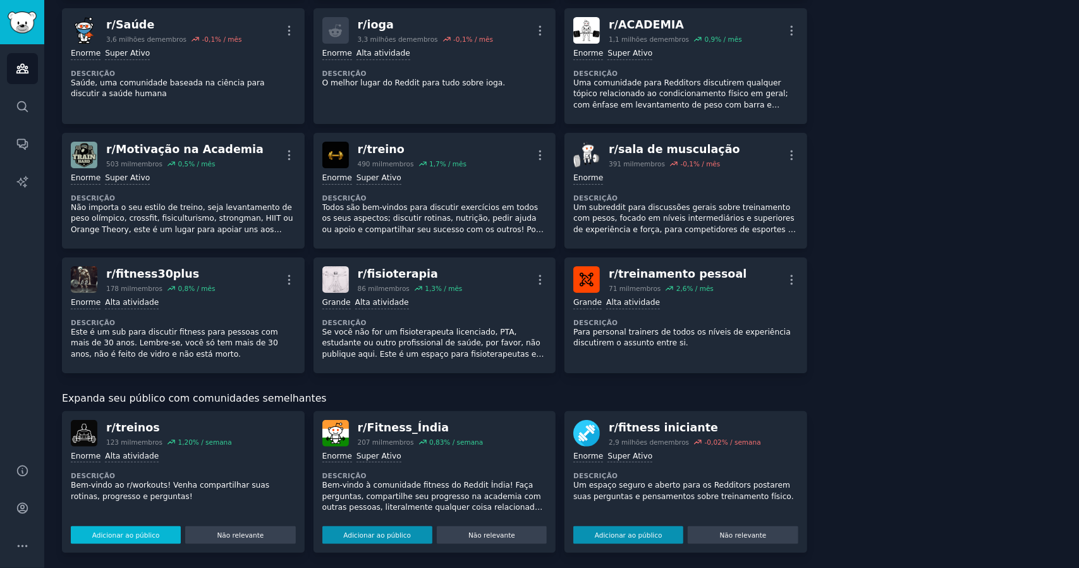
click at [121, 536] on font "Adicionar ao público" at bounding box center [126, 535] width 68 height 8
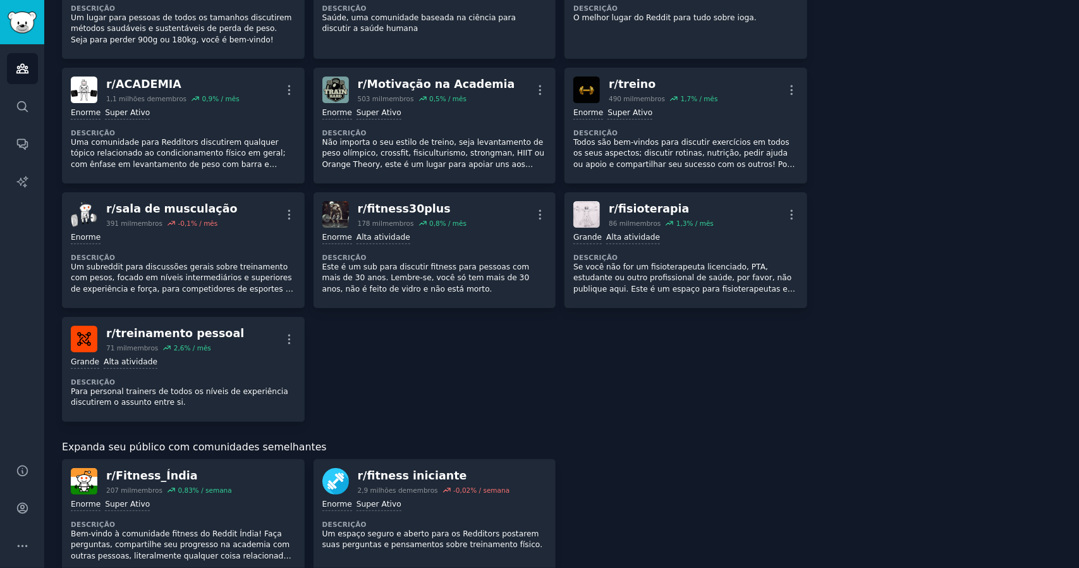
scroll to position [694, 0]
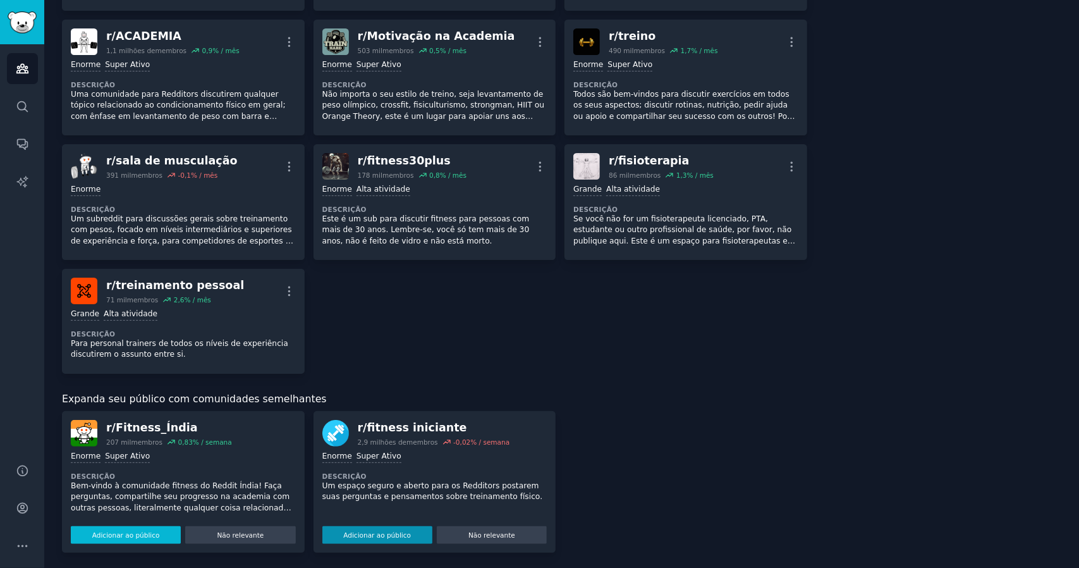
click at [89, 537] on button "Adicionar ao público" at bounding box center [126, 535] width 110 height 18
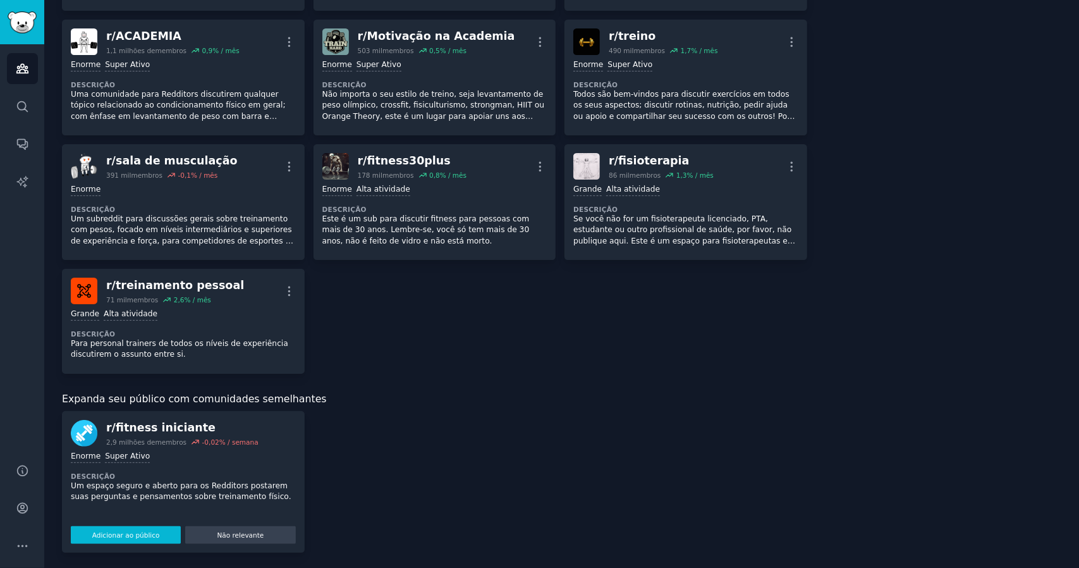
click at [126, 538] on button "Adicionar ao público" at bounding box center [126, 535] width 110 height 18
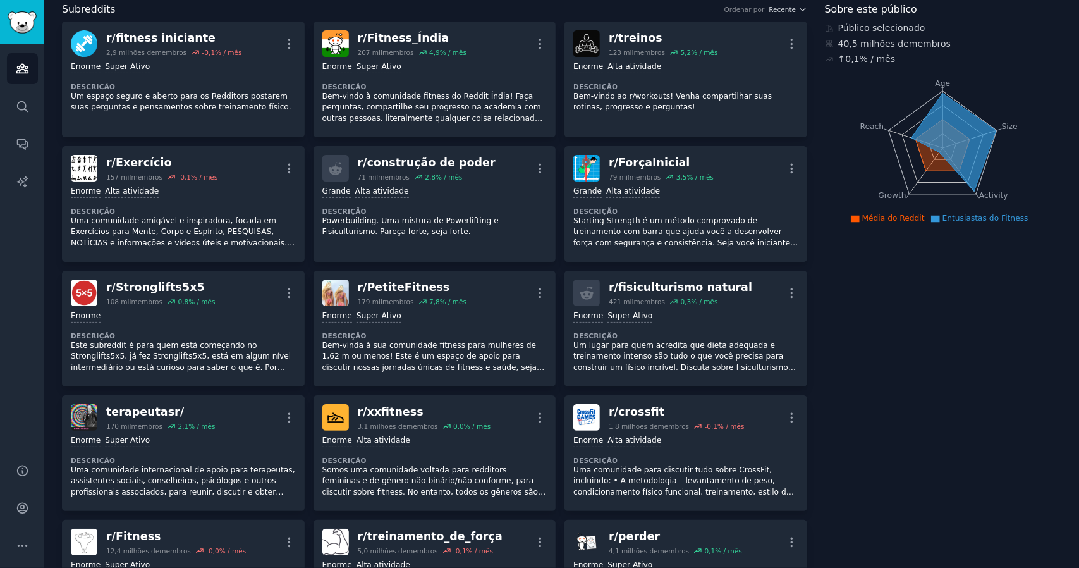
scroll to position [0, 0]
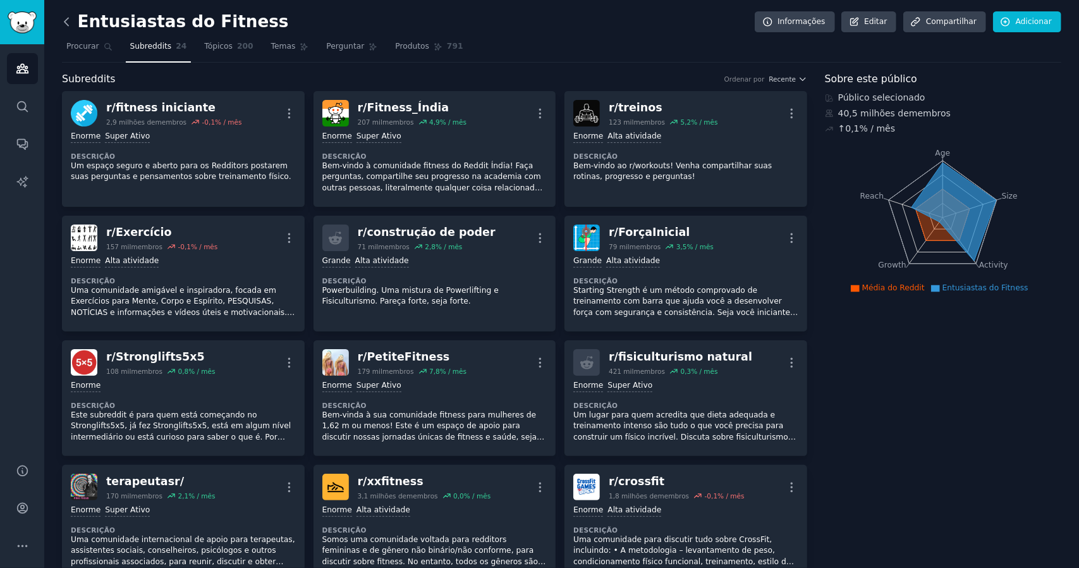
click at [71, 22] on icon at bounding box center [66, 21] width 13 height 13
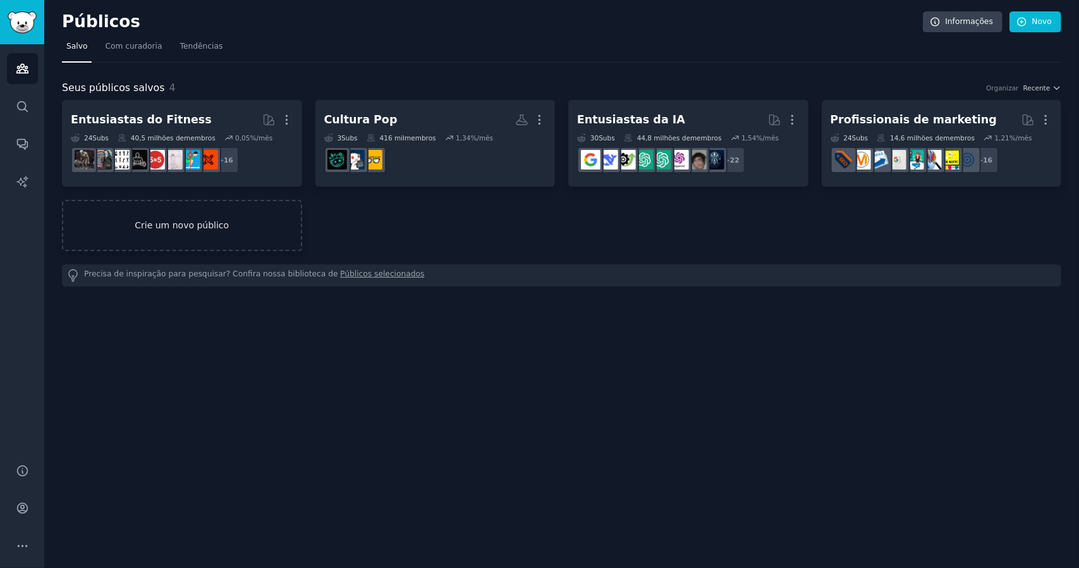
click at [211, 233] on link "Crie um novo público" at bounding box center [182, 225] width 240 height 51
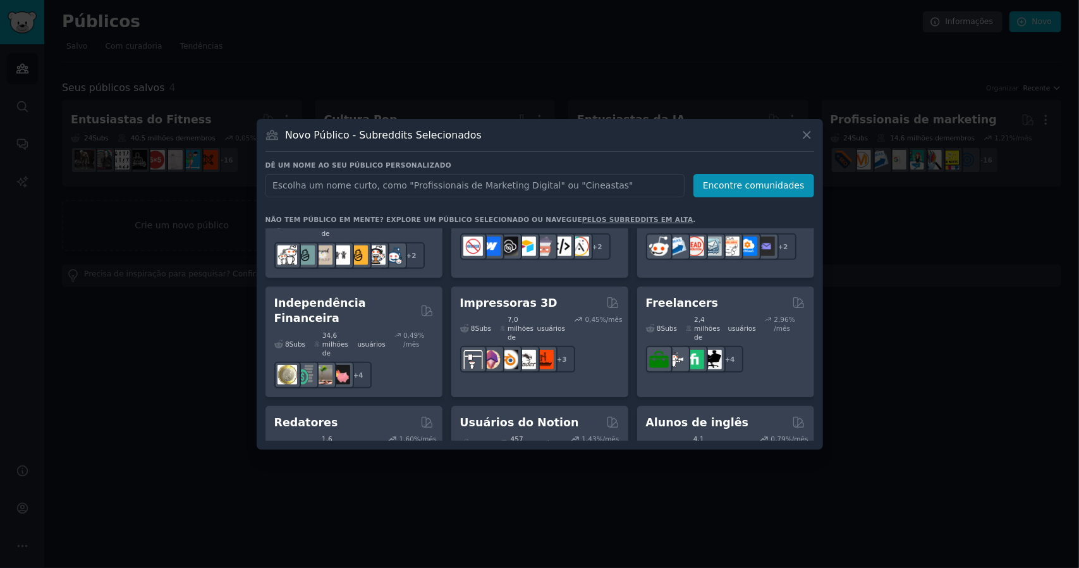
scroll to position [823, 0]
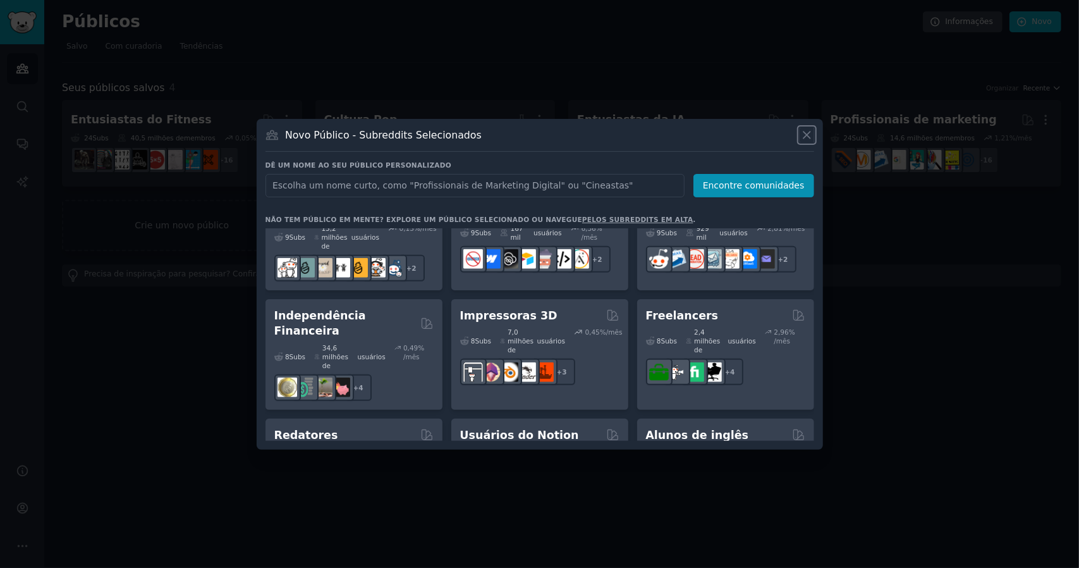
click at [808, 137] on icon at bounding box center [807, 134] width 13 height 13
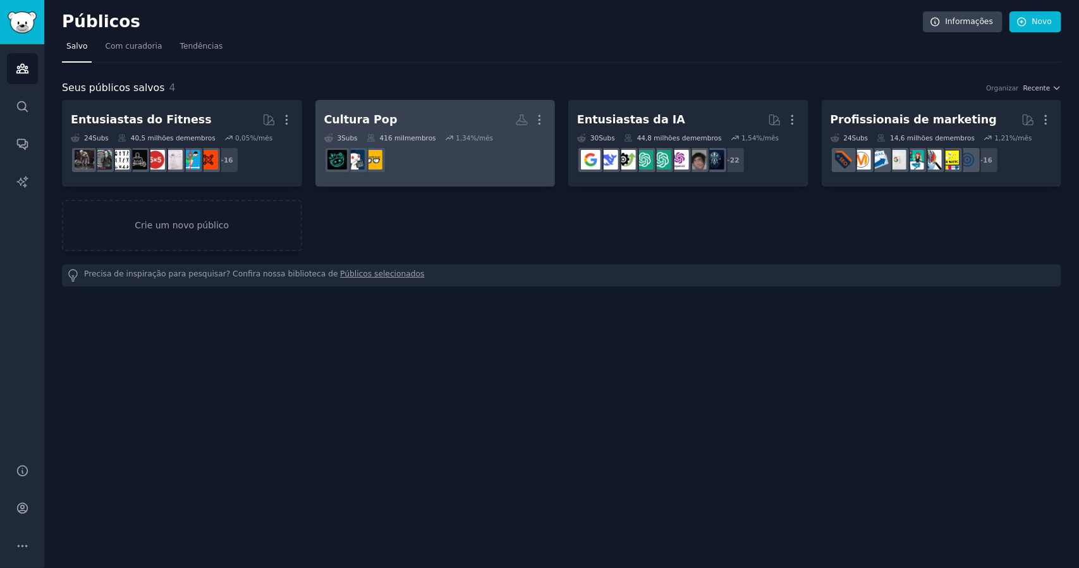
click at [436, 158] on dd at bounding box center [435, 159] width 223 height 35
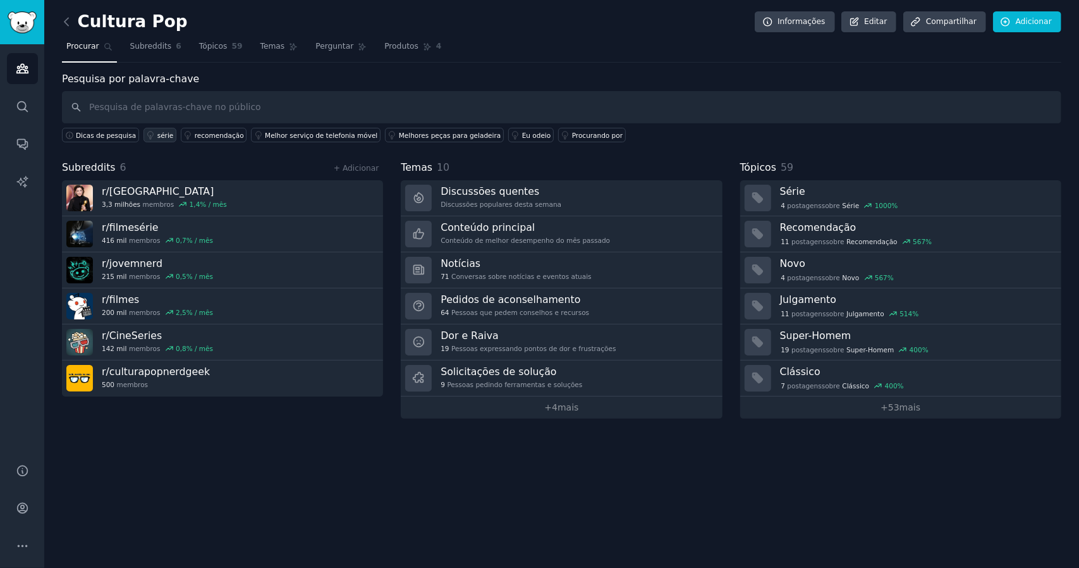
click at [157, 136] on font "série" at bounding box center [165, 136] width 16 height 8
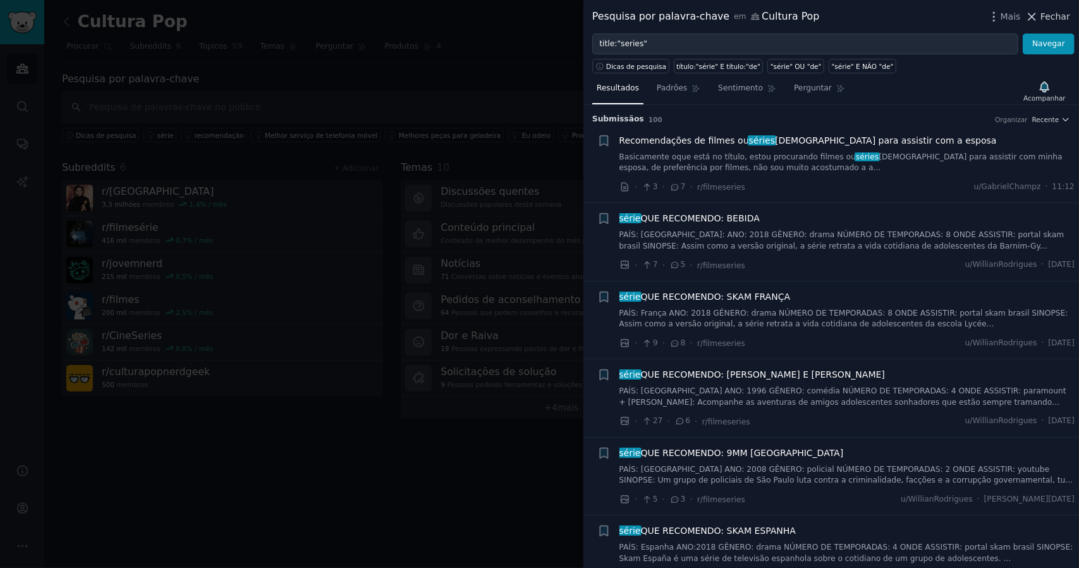
click at [1060, 15] on font "Fechar" at bounding box center [1056, 16] width 30 height 10
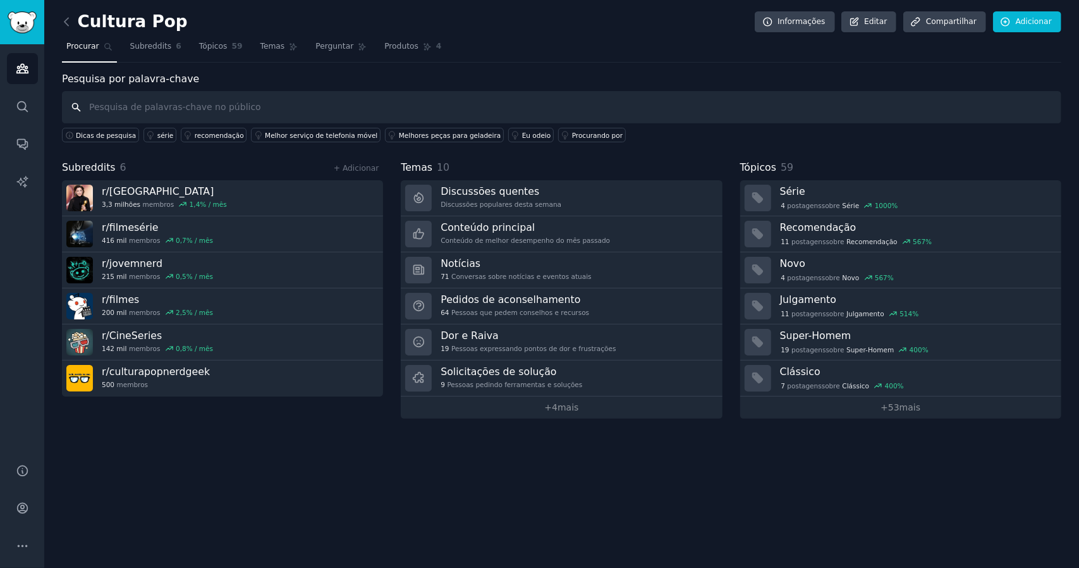
click at [148, 111] on input "text" at bounding box center [562, 107] width 1000 height 32
click at [371, 166] on font "+ Adicionar" at bounding box center [356, 168] width 45 height 9
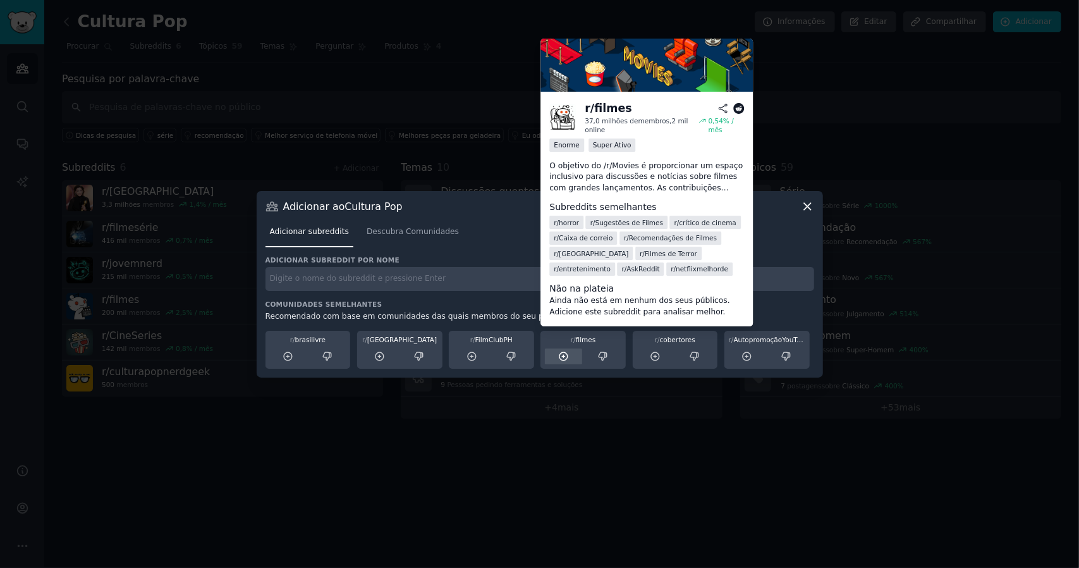
click at [561, 357] on icon at bounding box center [563, 356] width 11 height 11
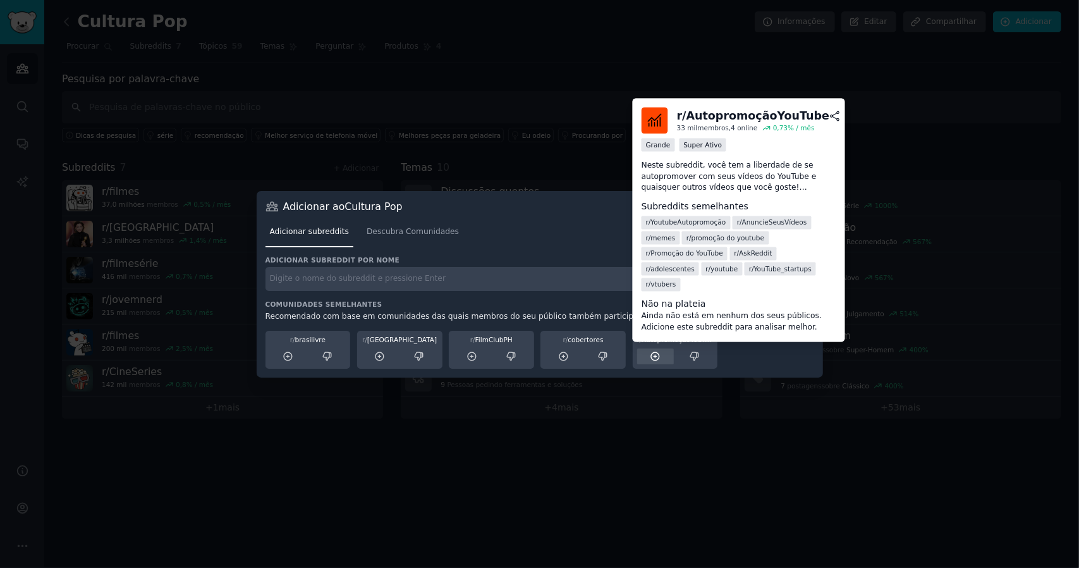
click at [655, 361] on icon at bounding box center [655, 356] width 11 height 11
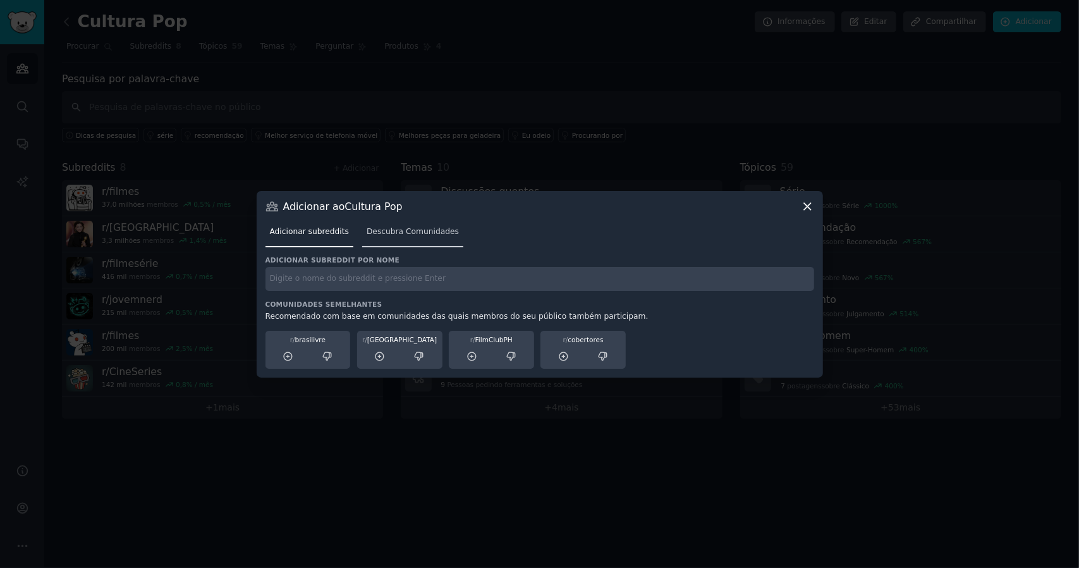
click at [405, 231] on font "Descubra Comunidades" at bounding box center [413, 231] width 92 height 9
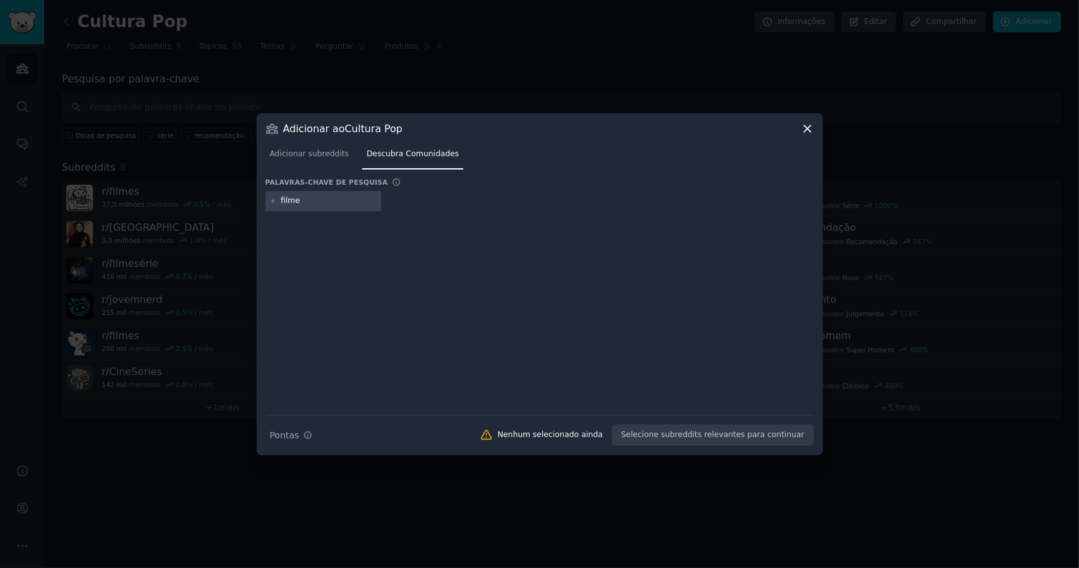
type input "filmes"
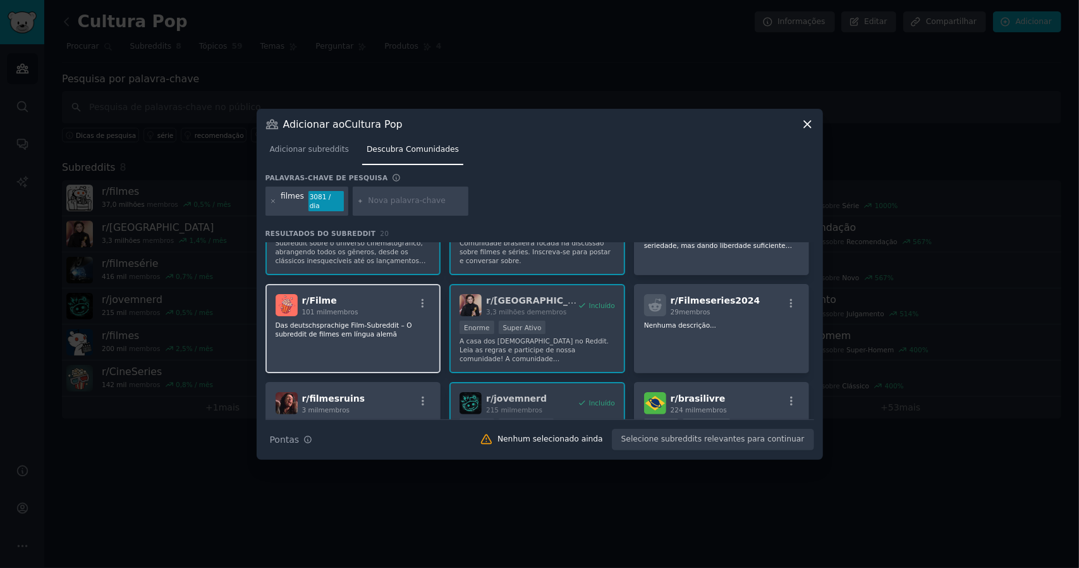
scroll to position [63, 0]
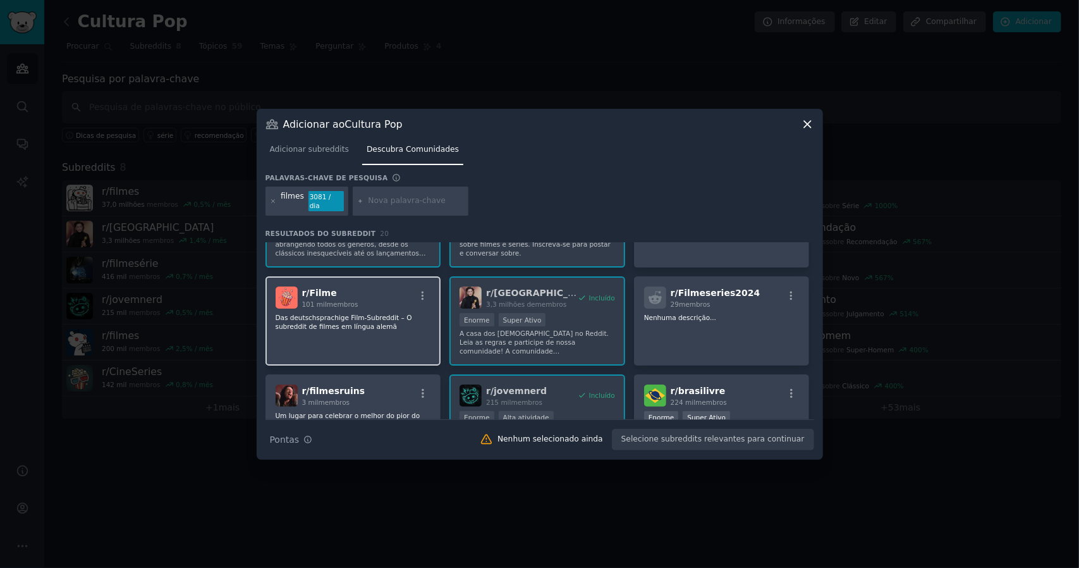
click at [384, 307] on div "r/ Filme 101 mil membros Das deutschsprachige Film-Subreddit – O subreddit de f…" at bounding box center [354, 320] width 176 height 89
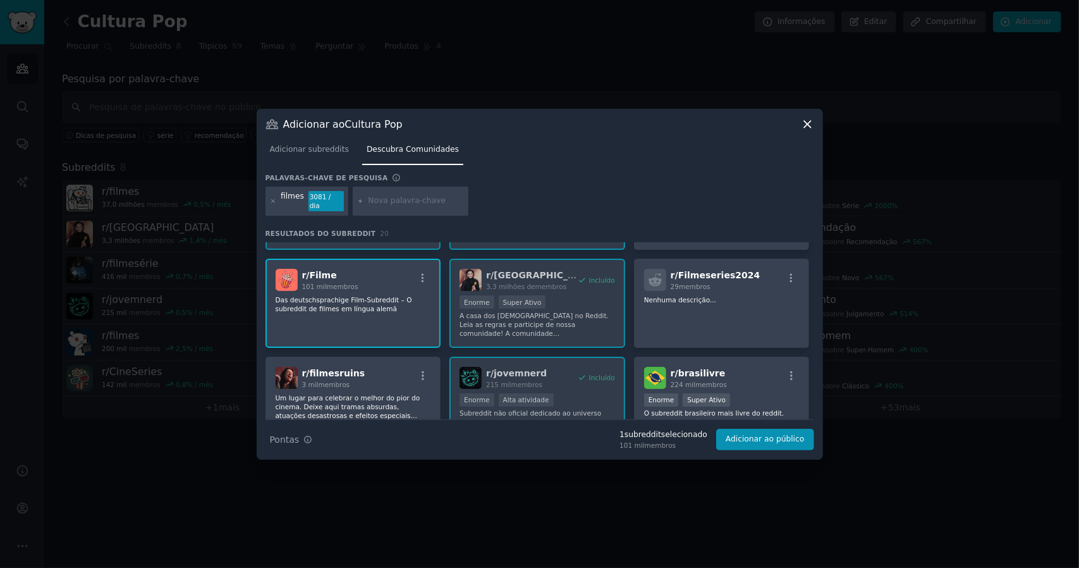
scroll to position [126, 0]
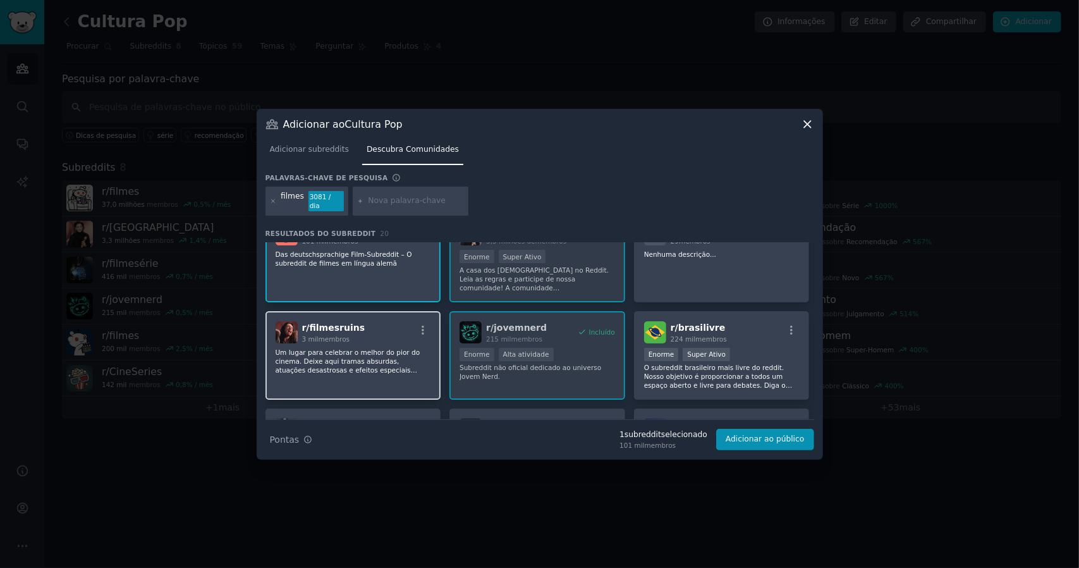
click at [403, 330] on div "r/ filmesruins 3 mil membros" at bounding box center [354, 332] width 156 height 22
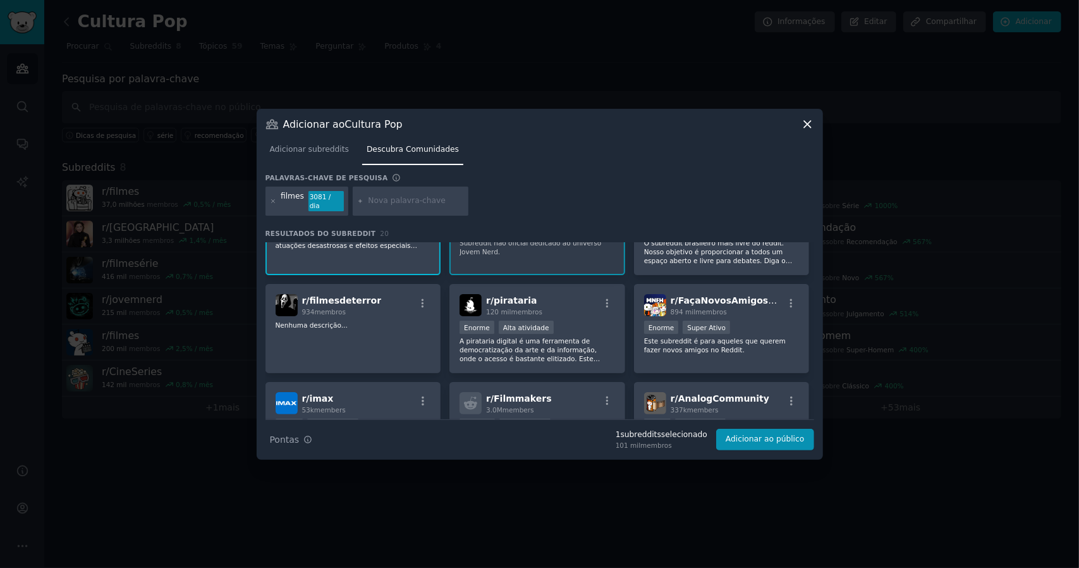
scroll to position [253, 0]
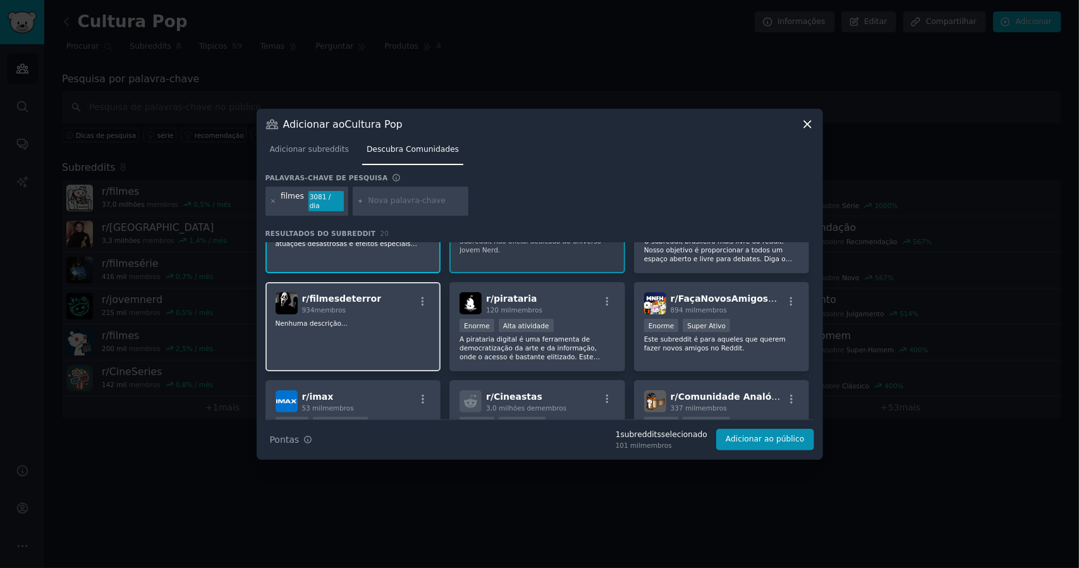
click at [403, 331] on div "r/ filmesdeterror 934 membros Nenhuma descrição..." at bounding box center [354, 326] width 176 height 89
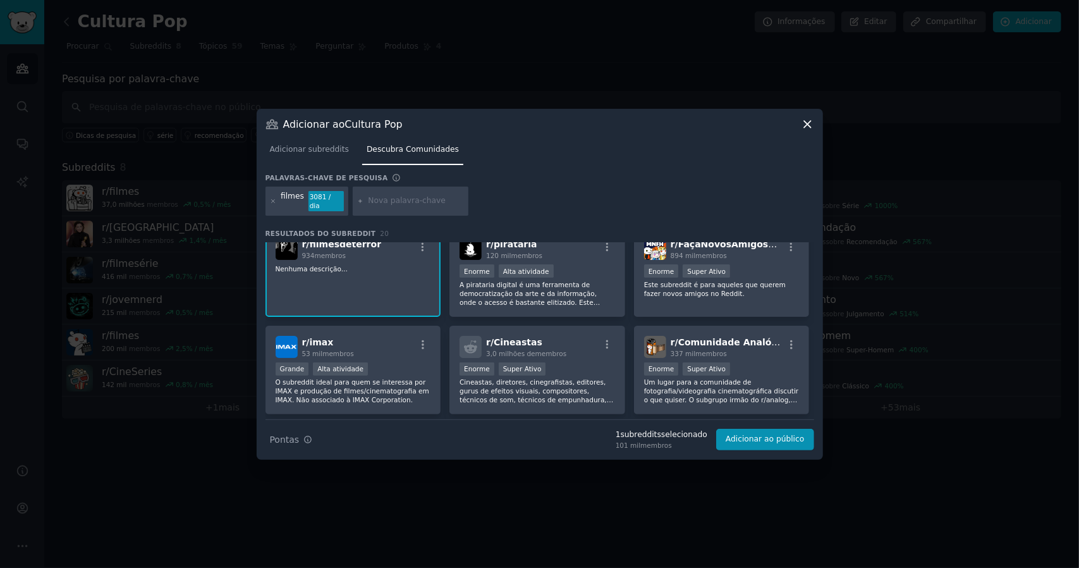
scroll to position [316, 0]
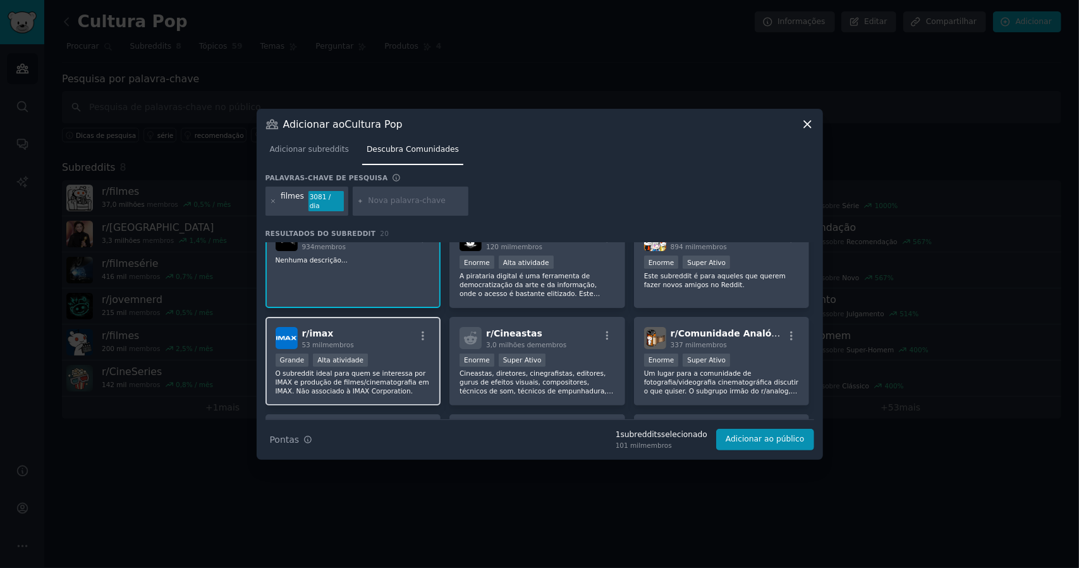
click at [403, 333] on div "r/ imax 53 mil membros" at bounding box center [354, 338] width 156 height 22
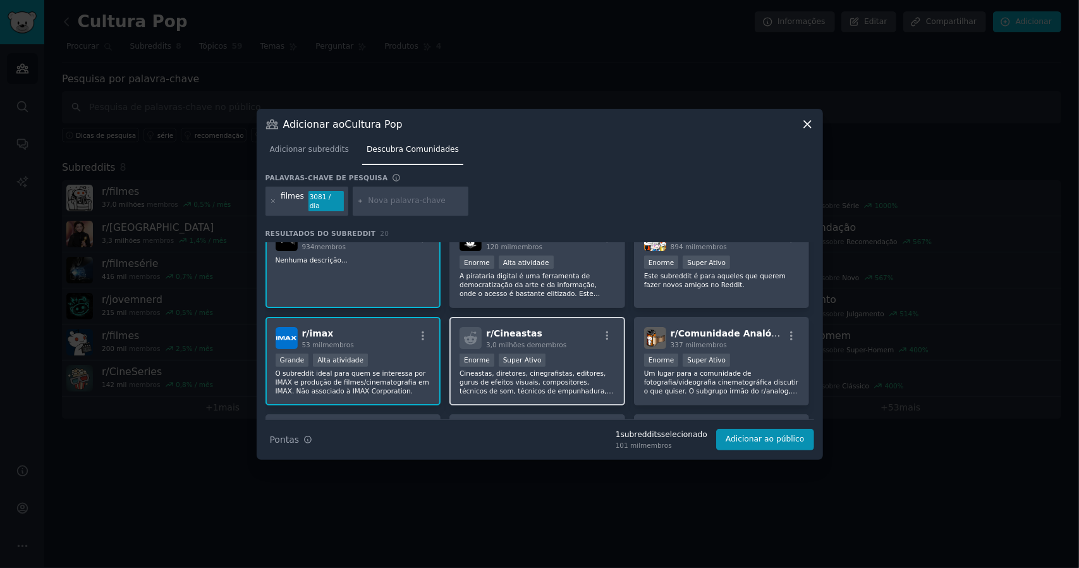
click at [593, 353] on div "Mais de 1.000.000 de membros Enorme Super Ativo" at bounding box center [538, 361] width 156 height 16
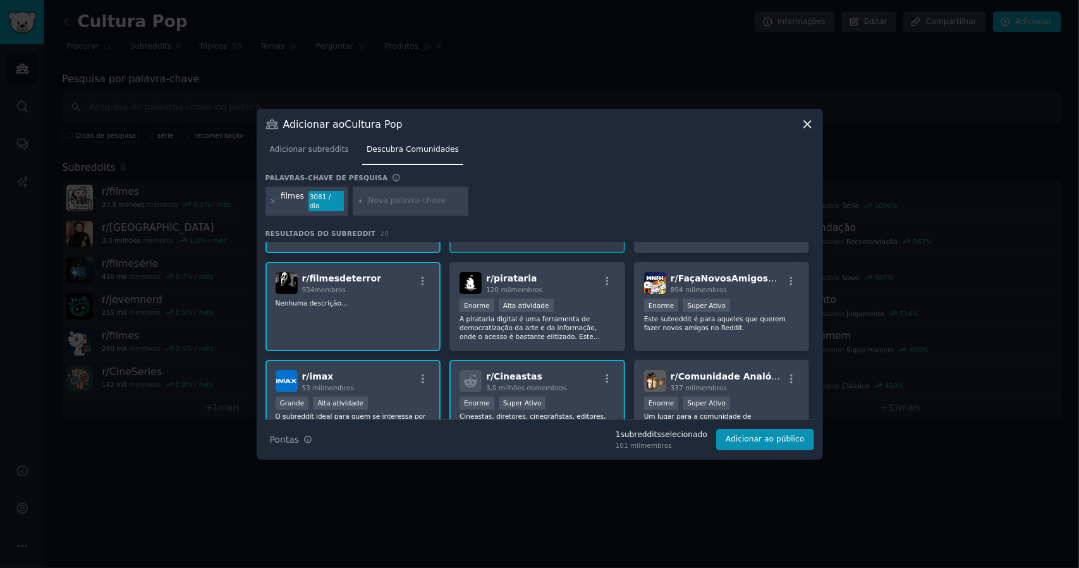
scroll to position [253, 0]
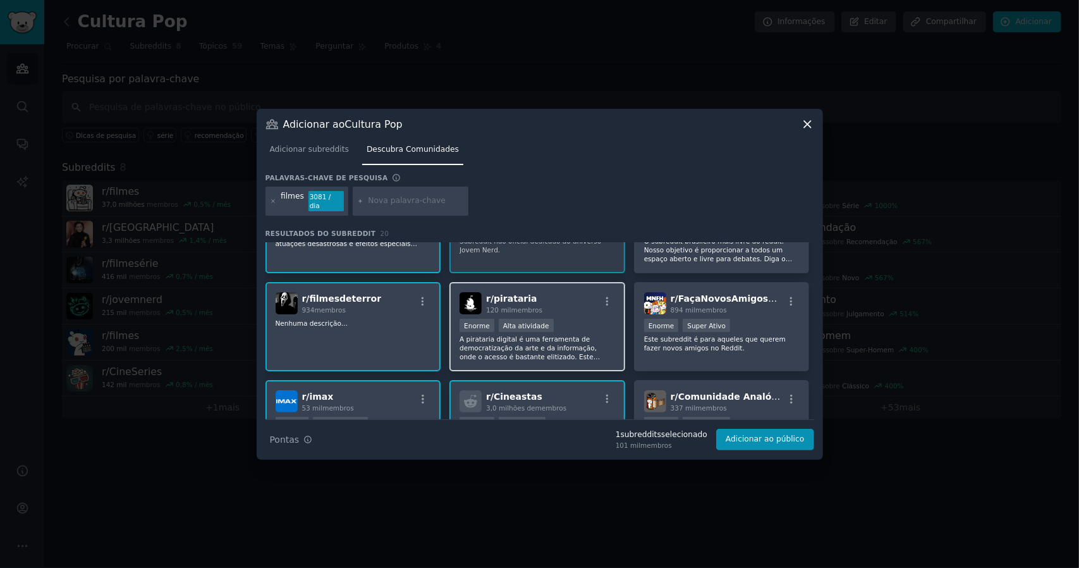
click at [587, 319] on div "Enorme Alta atividade" at bounding box center [538, 327] width 156 height 16
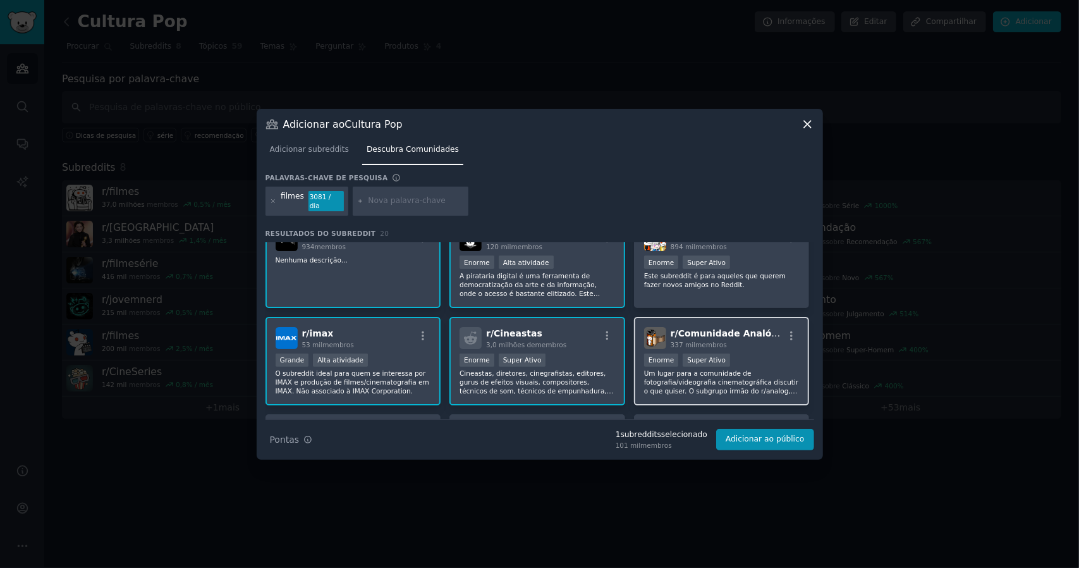
click at [759, 341] on div "337 mil membros" at bounding box center [727, 344] width 113 height 9
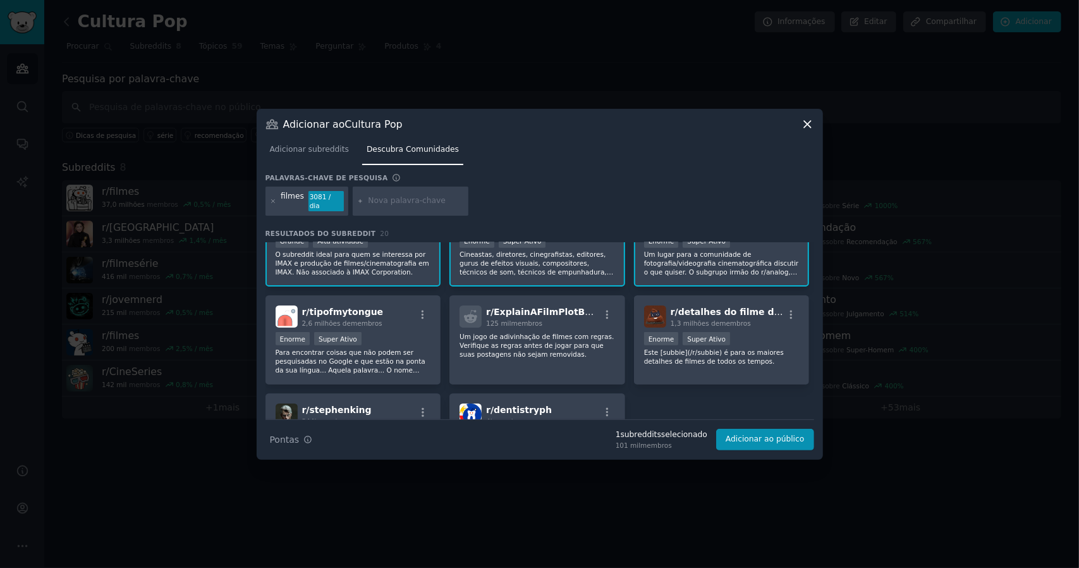
scroll to position [443, 0]
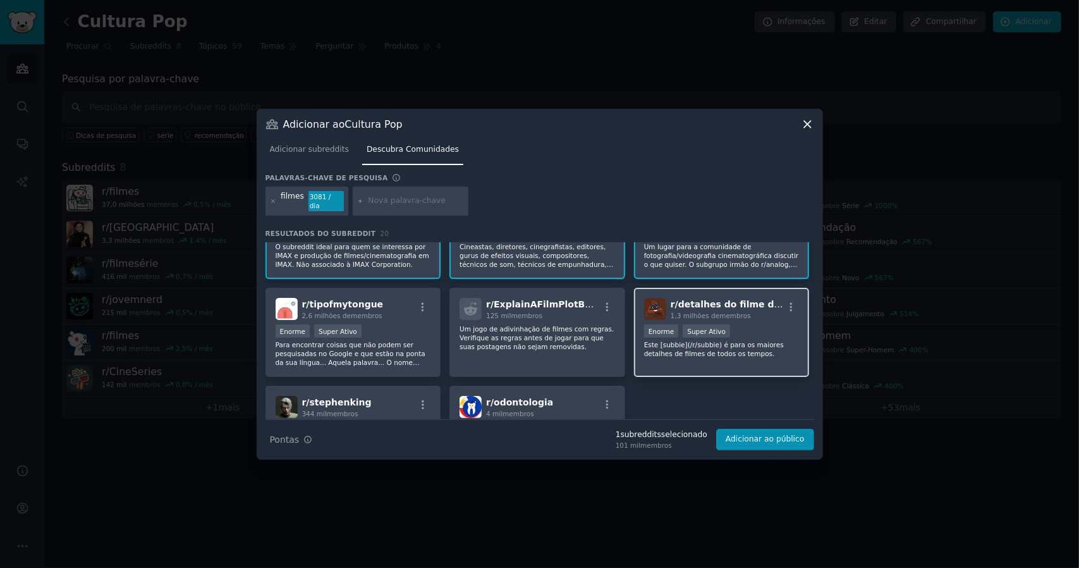
click at [773, 327] on div "Enorme Super Ativo" at bounding box center [722, 332] width 156 height 16
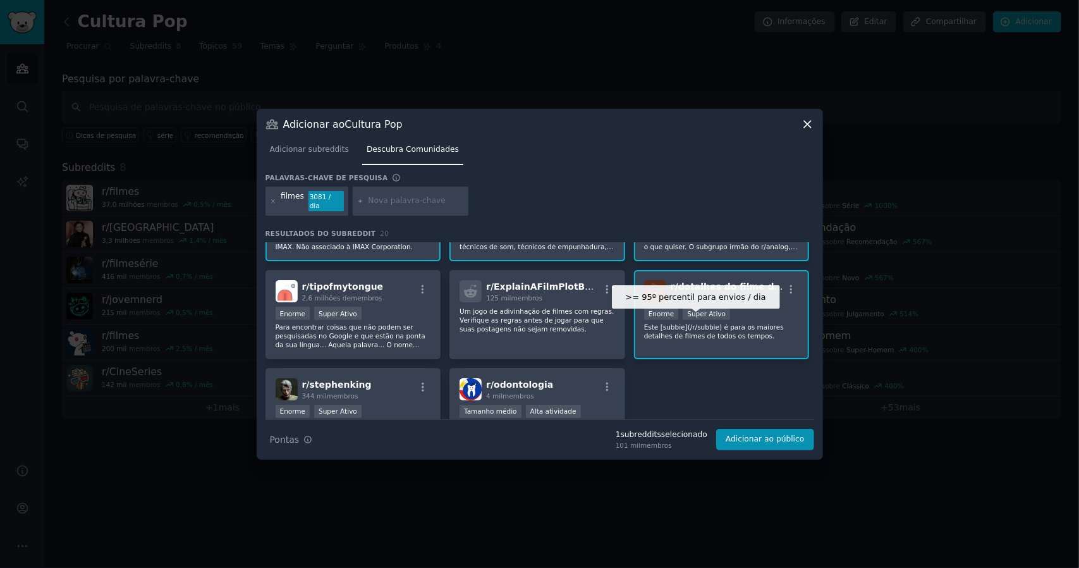
scroll to position [506, 0]
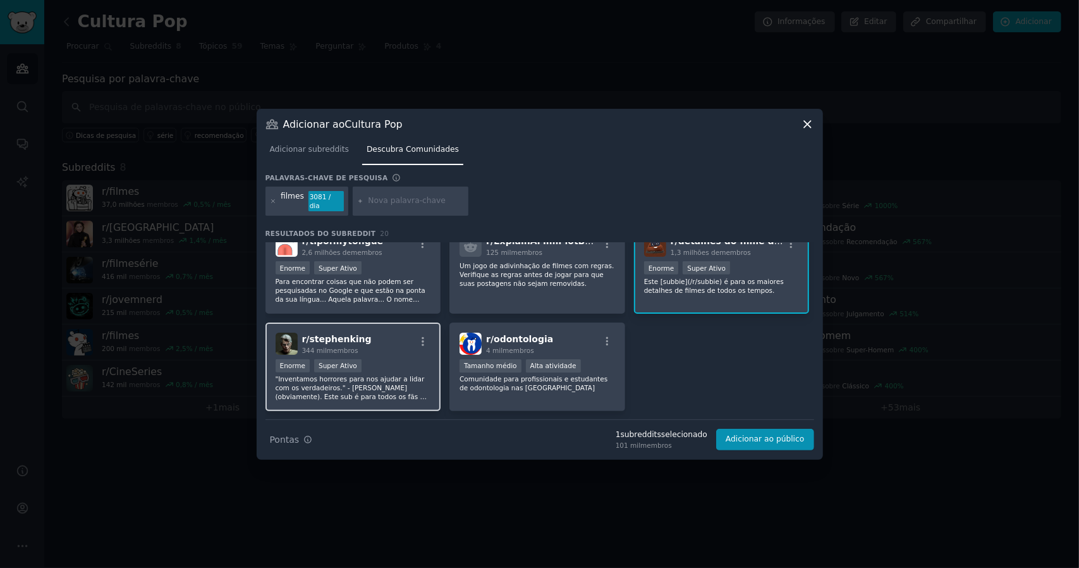
click at [371, 350] on div "r/ stephenking 344 mil membros Enorme Super Ativo "Inventamos horrores para nos…" at bounding box center [354, 366] width 176 height 89
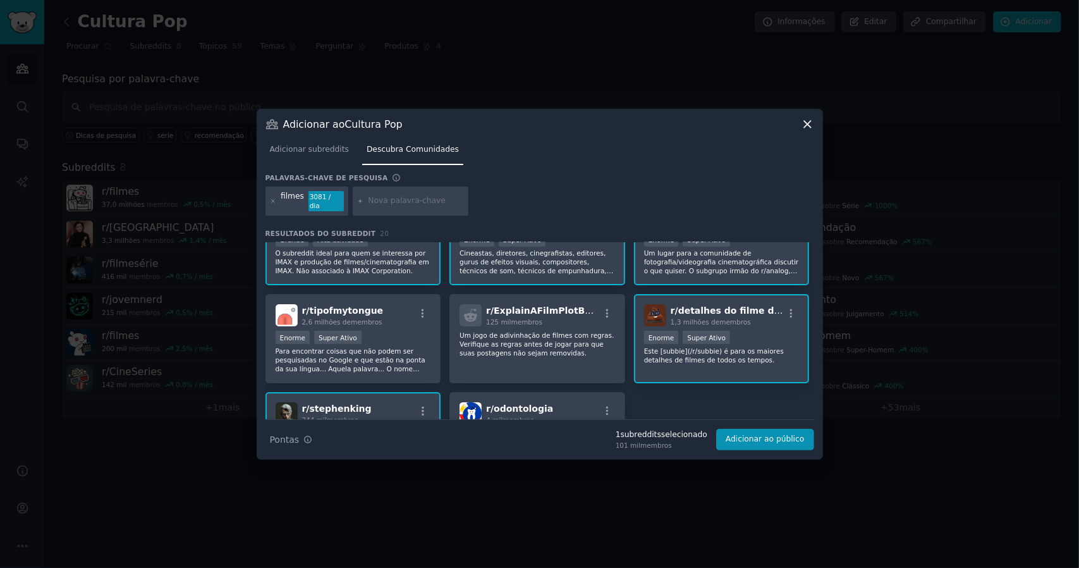
scroll to position [415, 0]
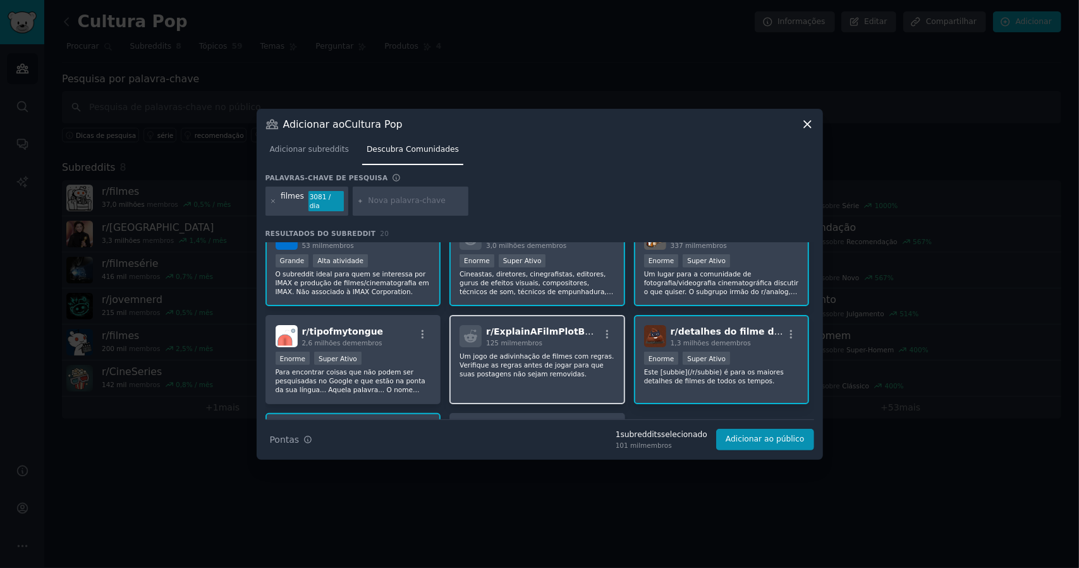
click at [584, 366] on p "Um jogo de adivinhação de filmes com regras. Verifique as regras antes de jogar…" at bounding box center [538, 365] width 156 height 27
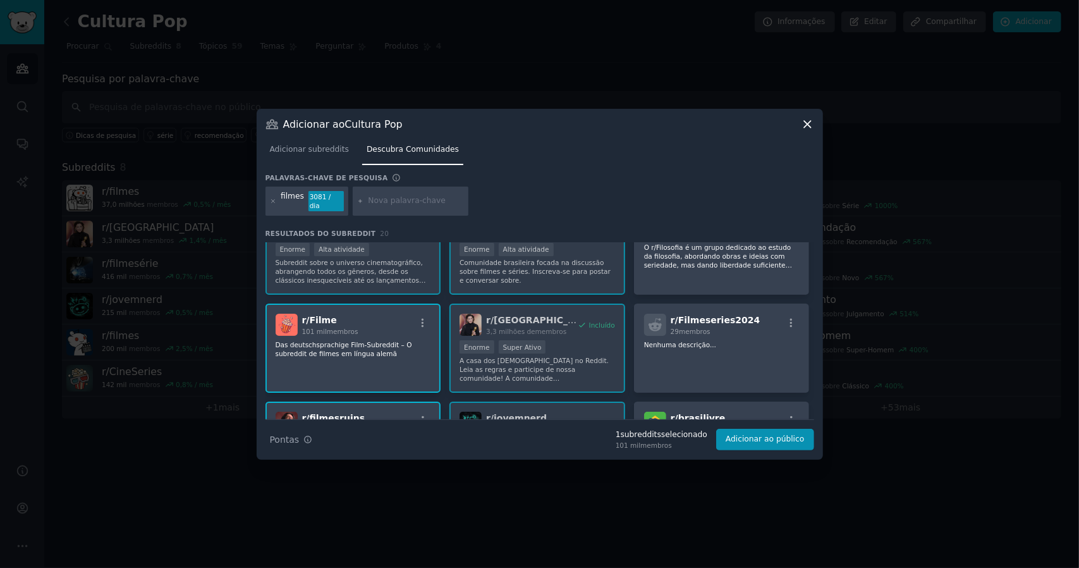
scroll to position [0, 0]
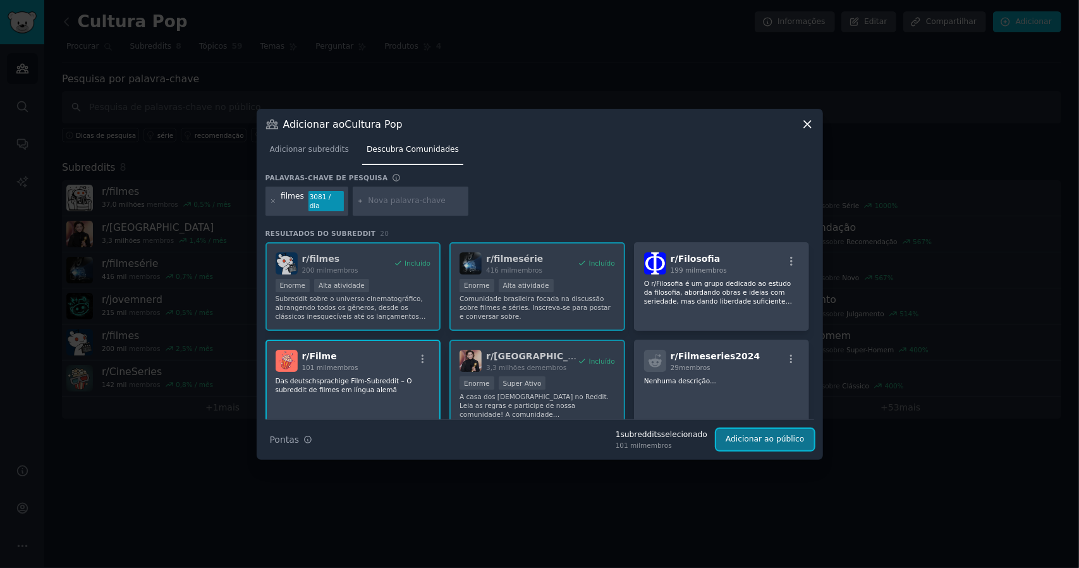
click at [772, 434] on font "Adicionar ao público" at bounding box center [765, 438] width 78 height 9
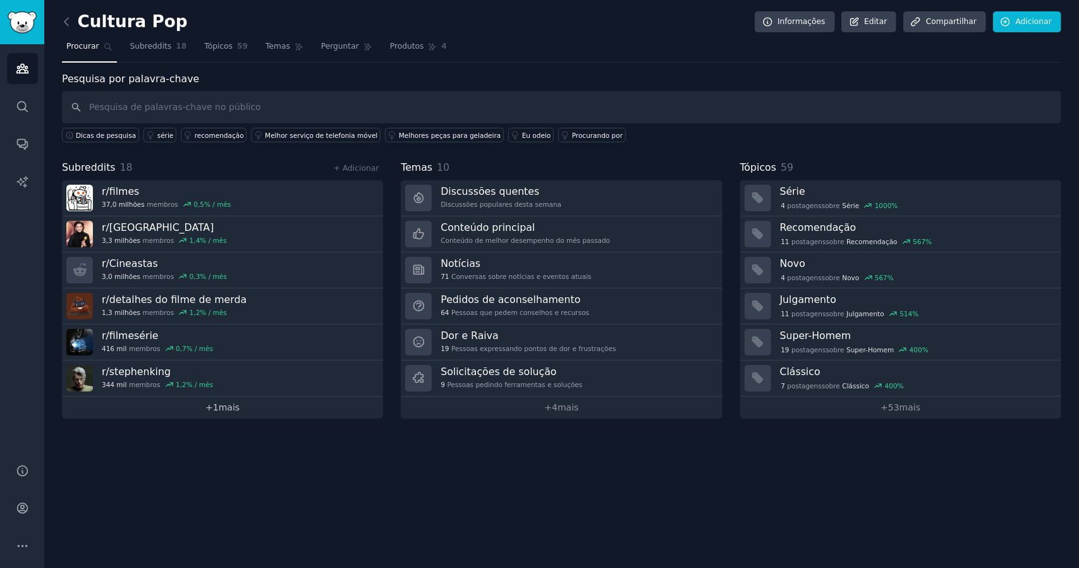
click at [226, 406] on font "mais" at bounding box center [229, 407] width 21 height 10
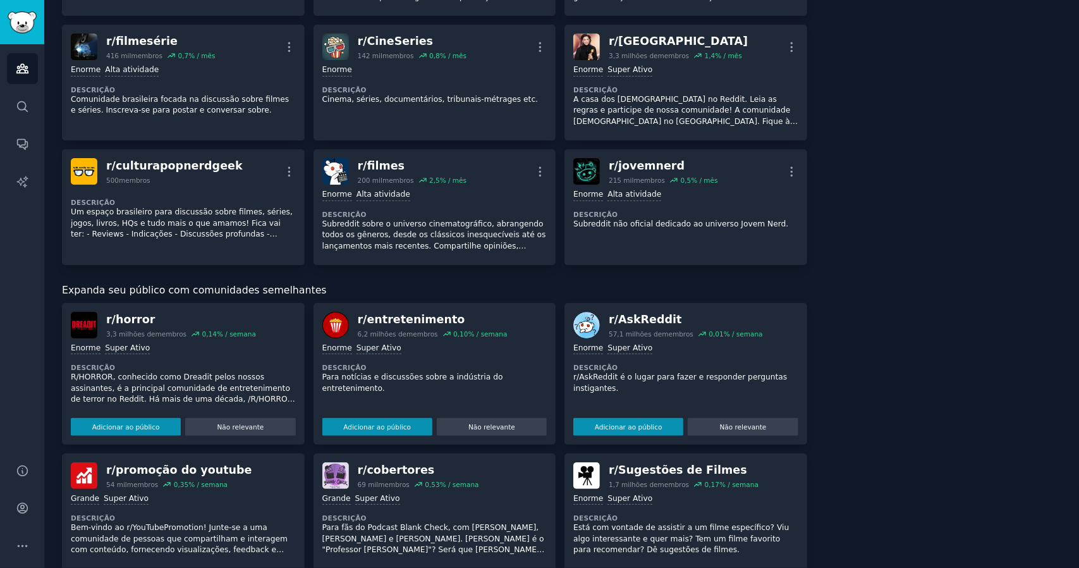
scroll to position [632, 0]
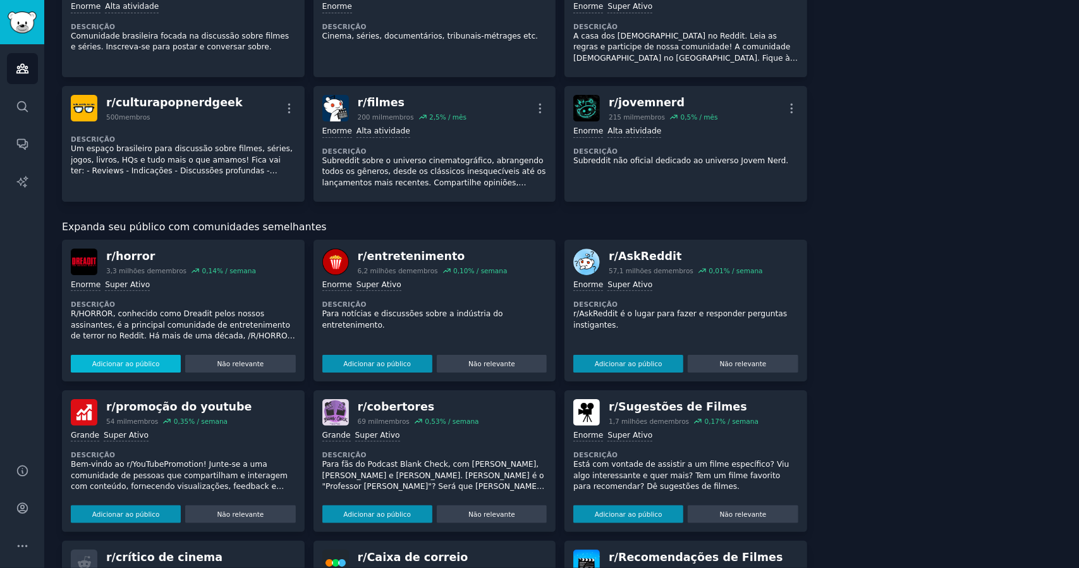
click at [130, 360] on font "Adicionar ao público" at bounding box center [126, 364] width 68 height 8
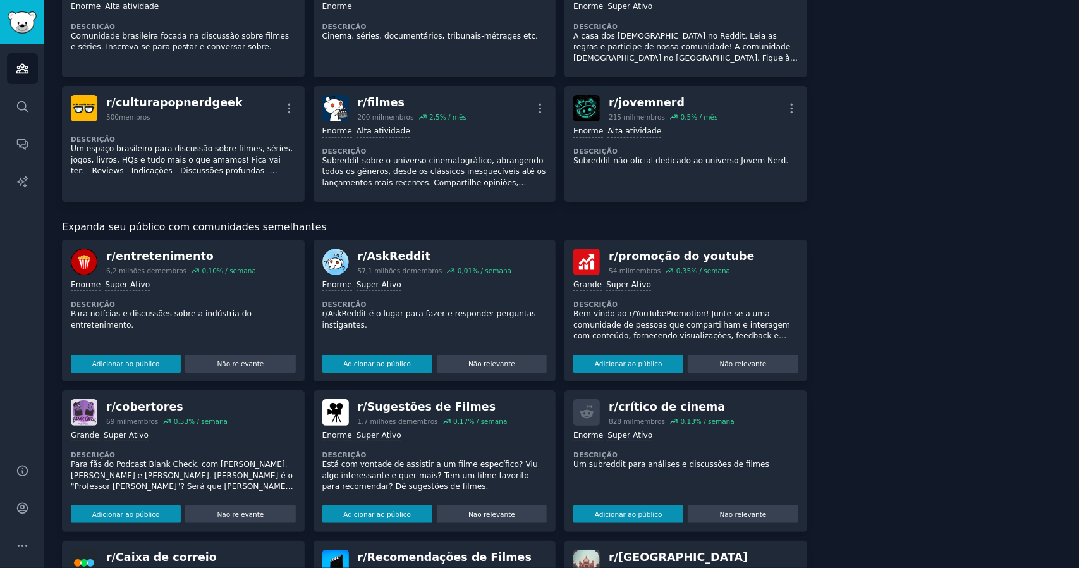
click at [130, 360] on font "Adicionar ao público" at bounding box center [126, 364] width 68 height 8
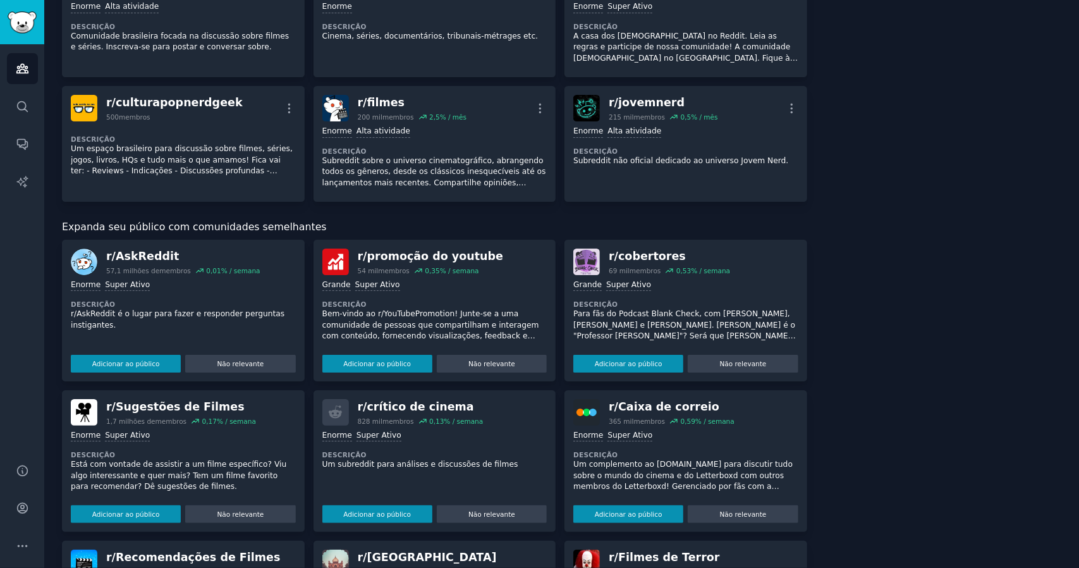
click at [130, 360] on div "r/ AskReddit 57,1 milhões de membros 0,01 % / semana Enorme Super Ativo Descriç…" at bounding box center [183, 311] width 243 height 142
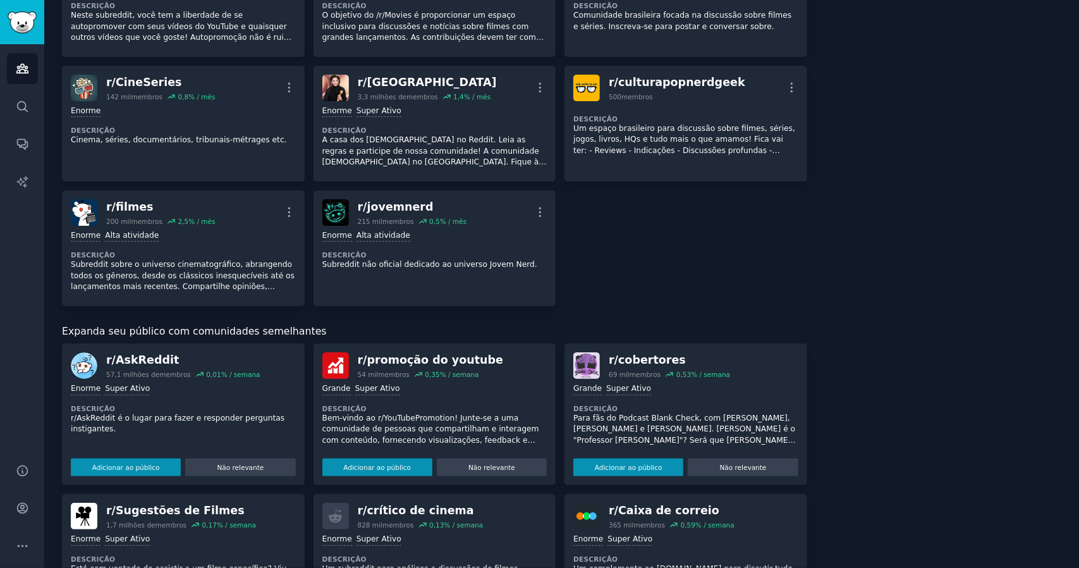
scroll to position [747, 0]
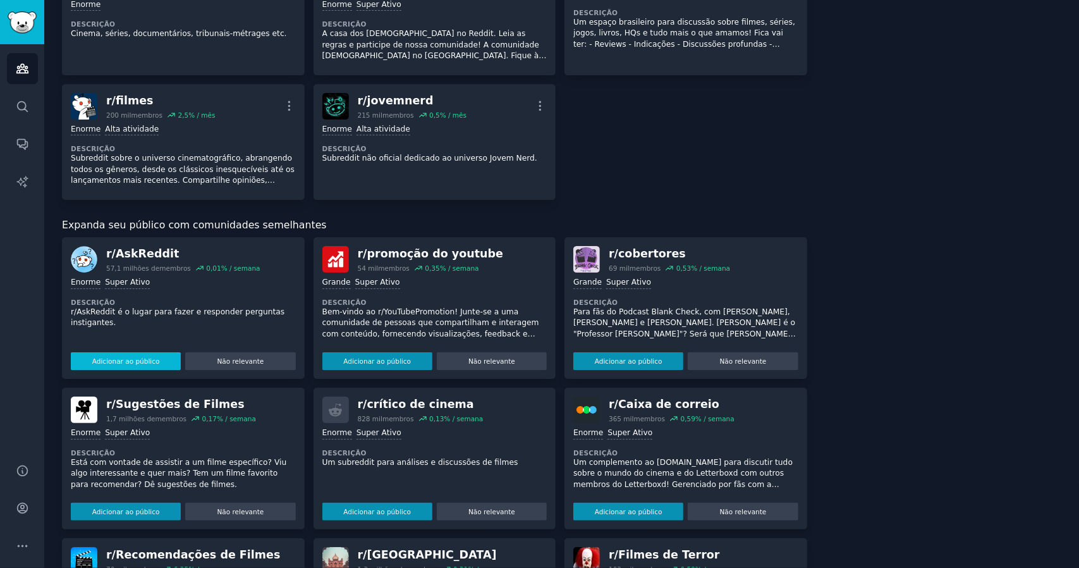
click at [140, 357] on font "Adicionar ao público" at bounding box center [126, 361] width 68 height 8
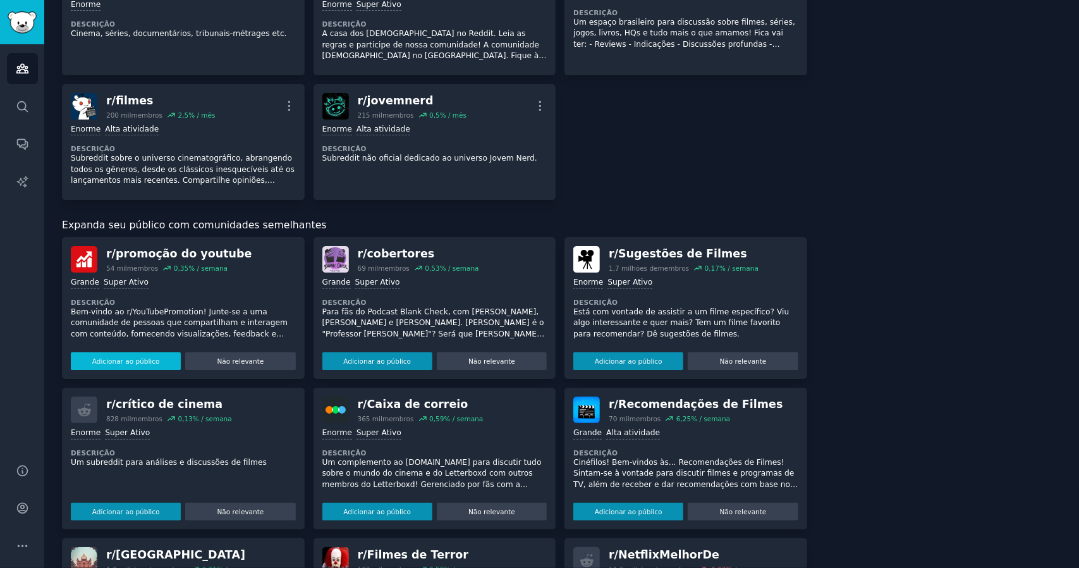
scroll to position [759, 0]
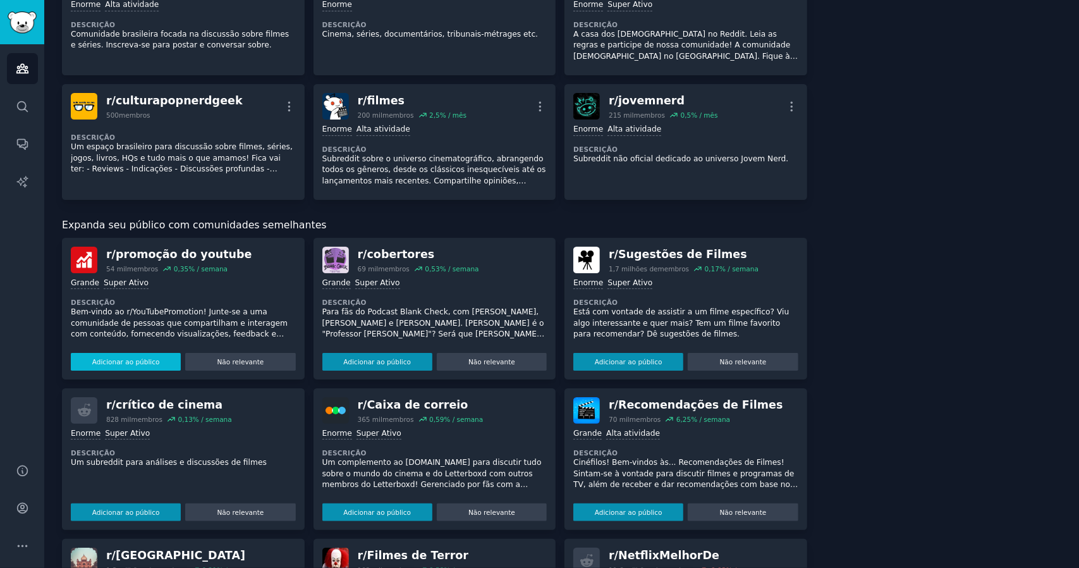
click at [140, 358] on font "Adicionar ao público" at bounding box center [126, 362] width 68 height 8
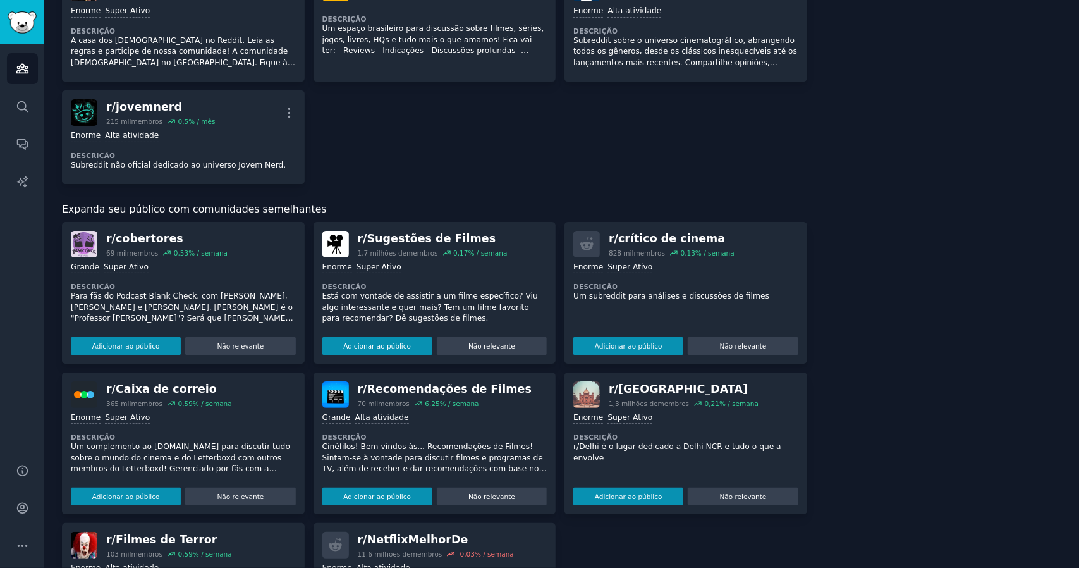
scroll to position [885, 0]
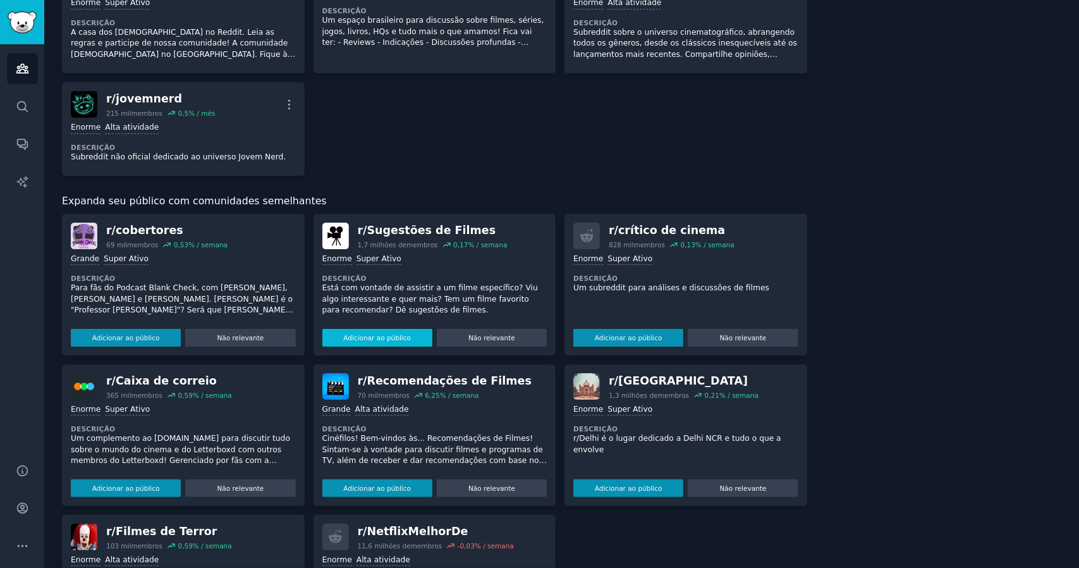
click at [360, 334] on font "Adicionar ao público" at bounding box center [377, 338] width 68 height 8
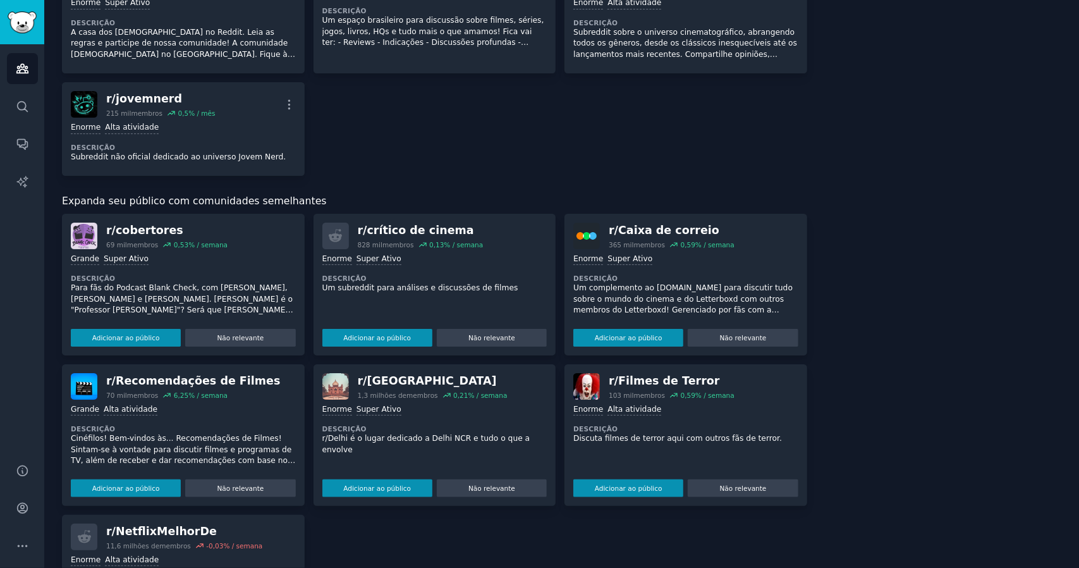
scroll to position [874, 0]
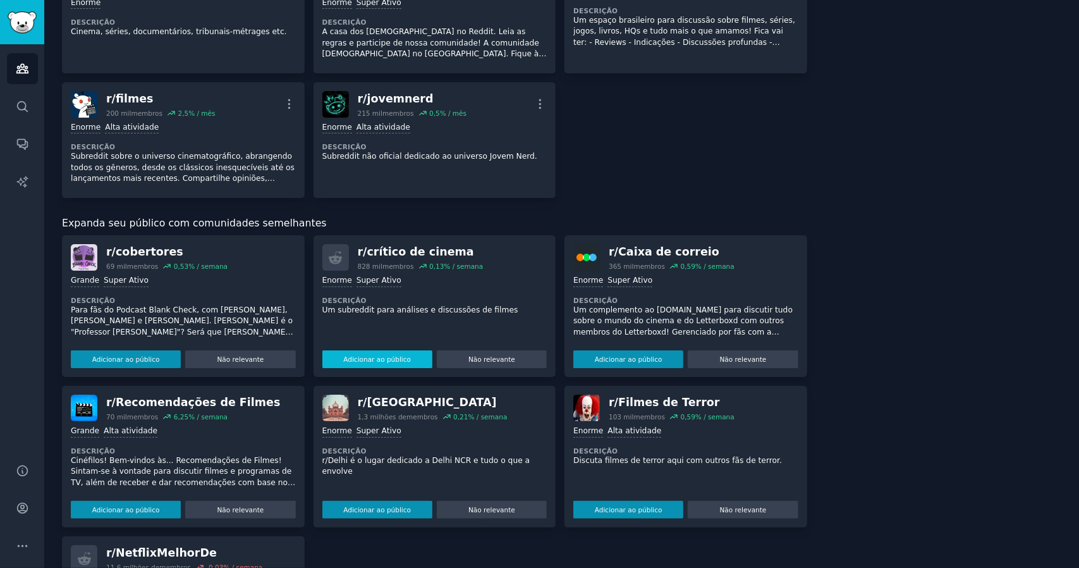
click at [364, 357] on button "Adicionar ao público" at bounding box center [377, 359] width 110 height 18
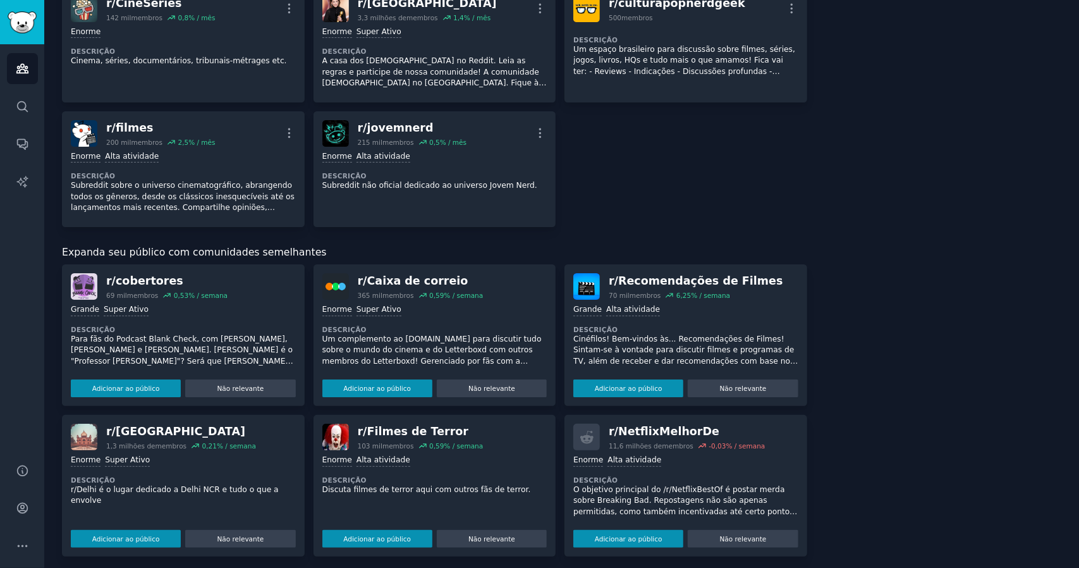
scroll to position [856, 0]
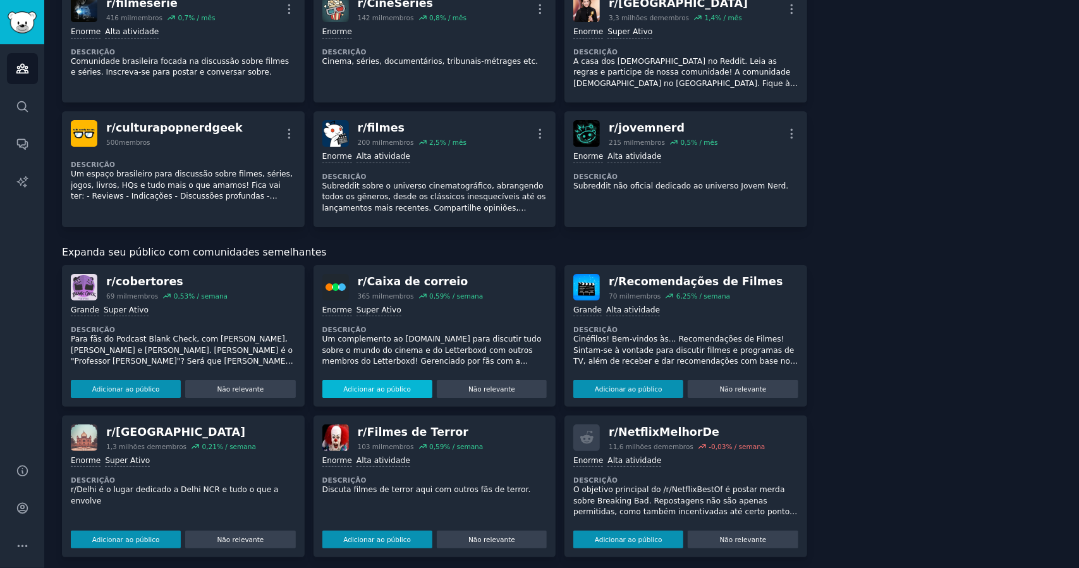
click at [393, 385] on font "Adicionar ao público" at bounding box center [377, 389] width 68 height 8
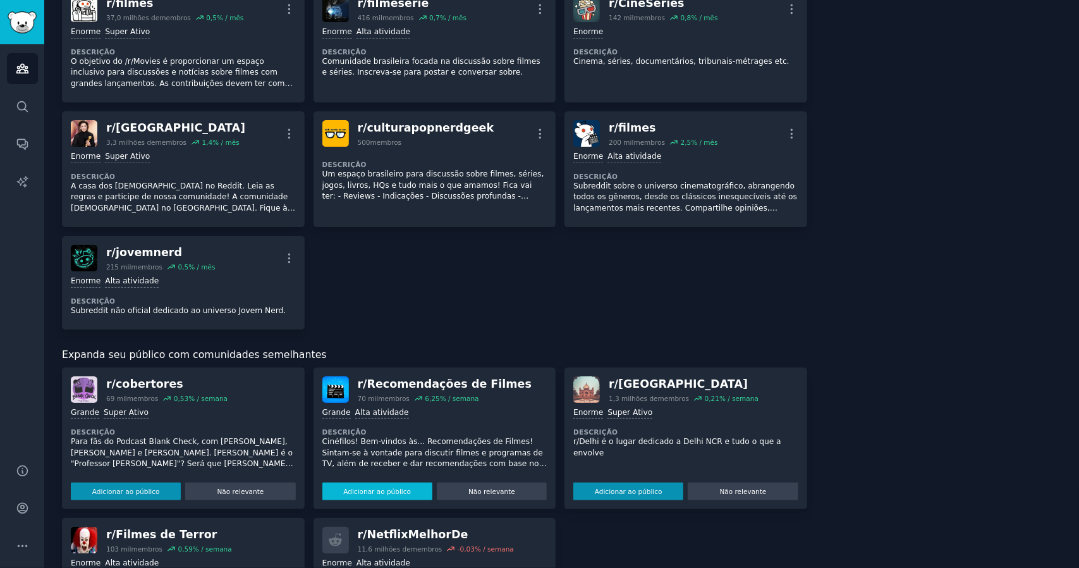
click at [382, 488] on font "Adicionar ao público" at bounding box center [377, 492] width 68 height 8
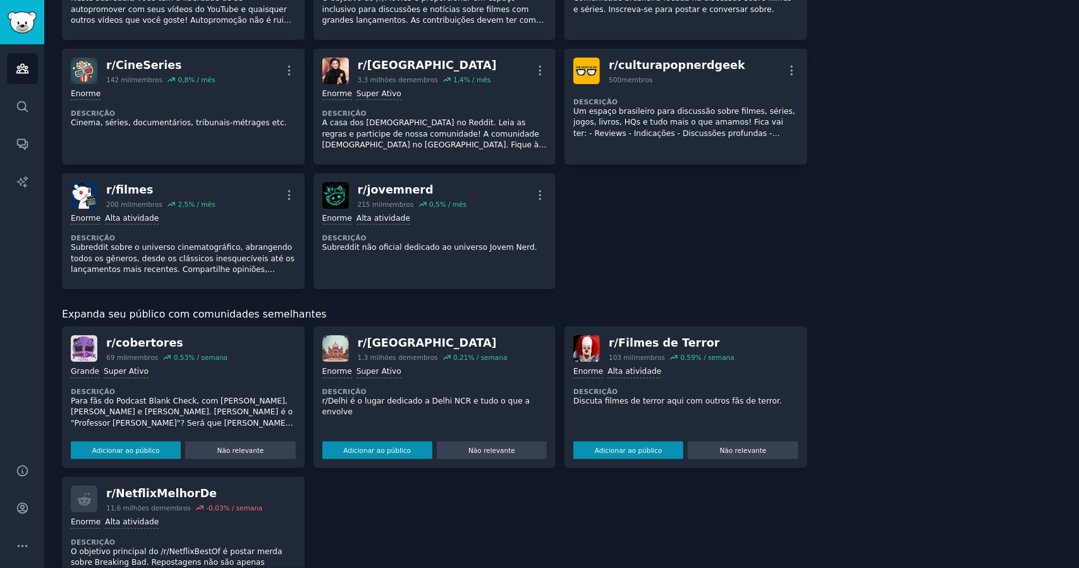
scroll to position [969, 0]
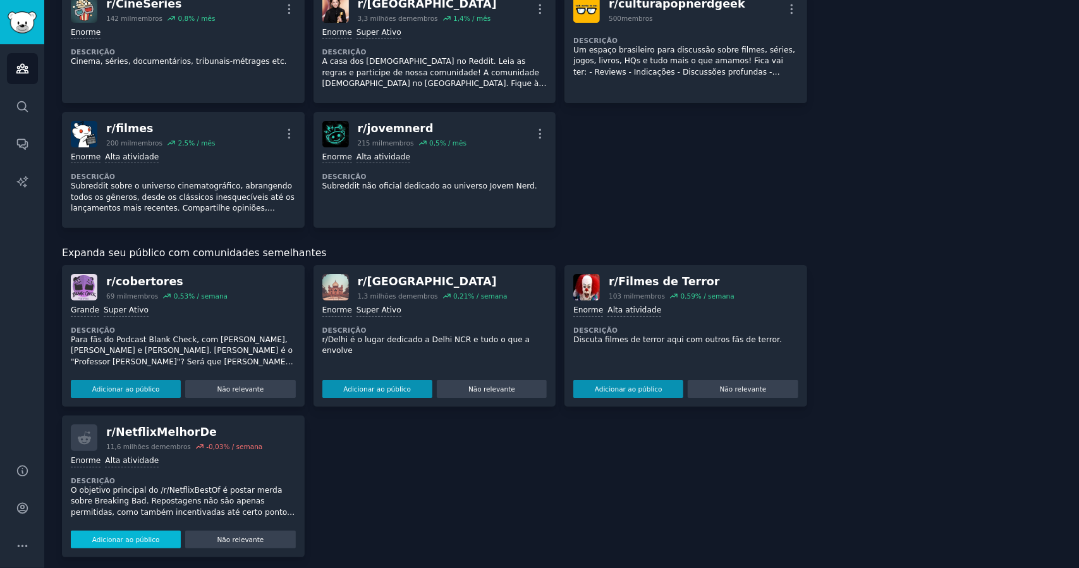
click at [129, 536] on font "Adicionar ao público" at bounding box center [126, 540] width 68 height 8
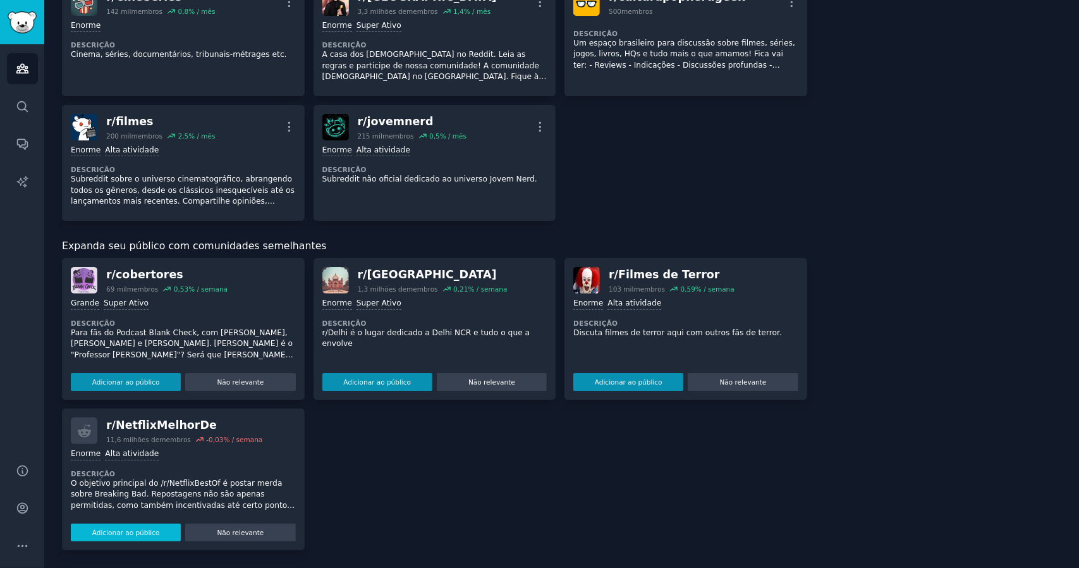
click at [125, 536] on font "Adicionar ao público" at bounding box center [126, 533] width 68 height 8
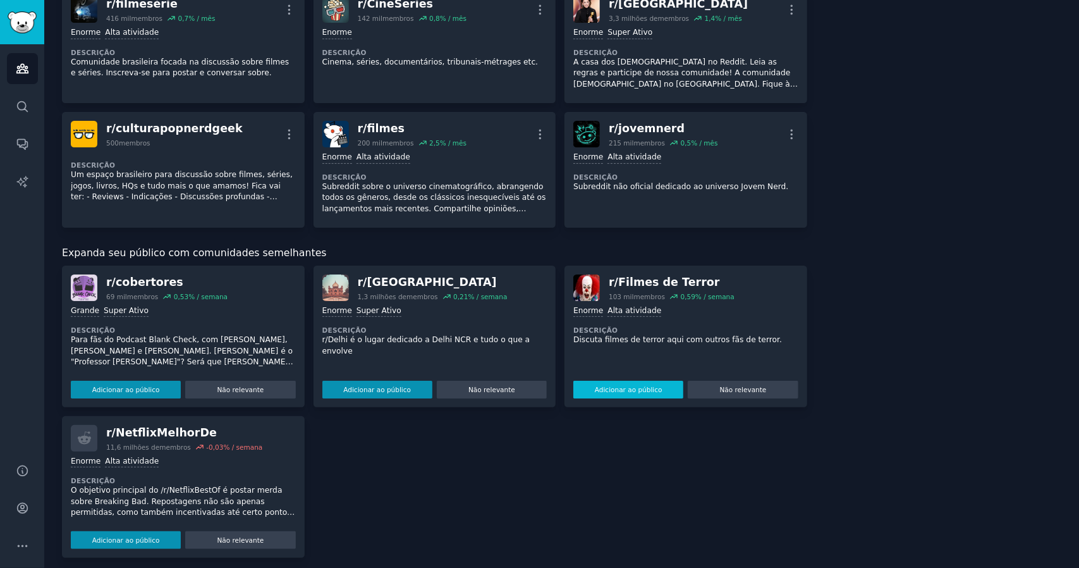
click at [627, 386] on font "Adicionar ao público" at bounding box center [629, 390] width 68 height 8
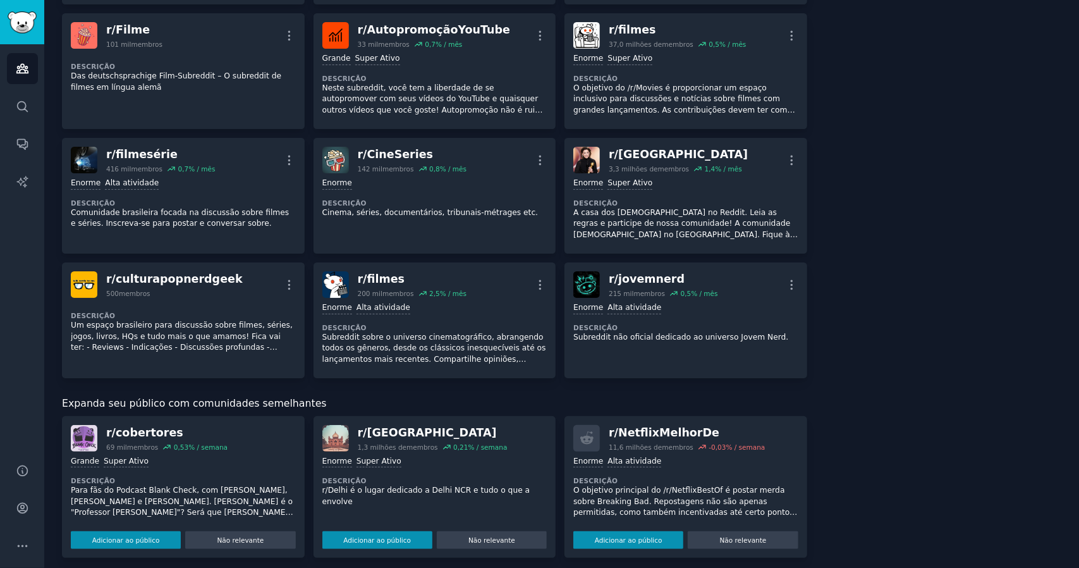
scroll to position [932, 0]
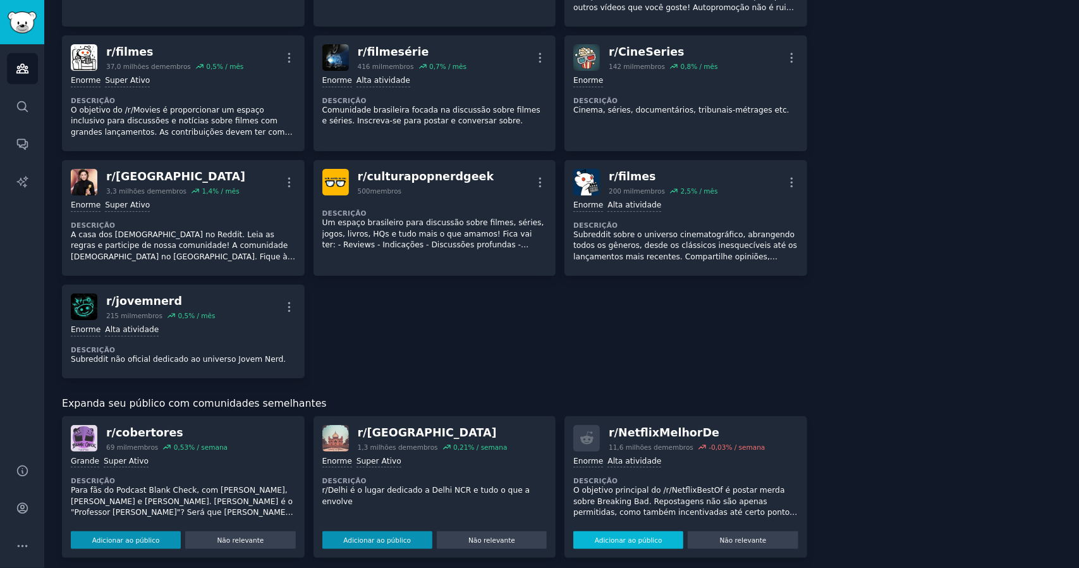
click at [606, 536] on font "Adicionar ao público" at bounding box center [629, 540] width 68 height 8
click at [631, 536] on font "Adicionar ao público" at bounding box center [629, 540] width 68 height 8
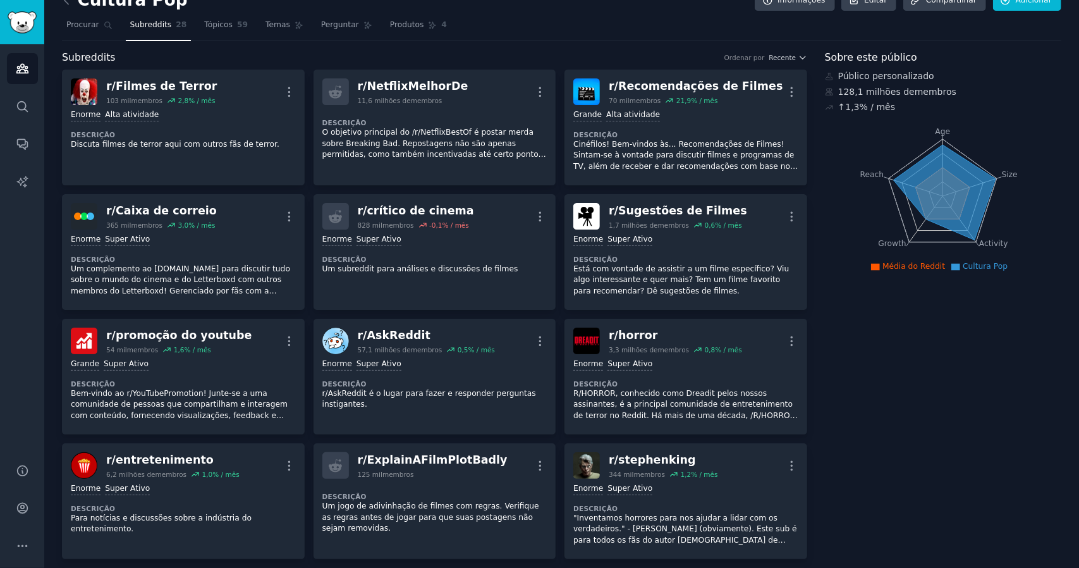
scroll to position [0, 0]
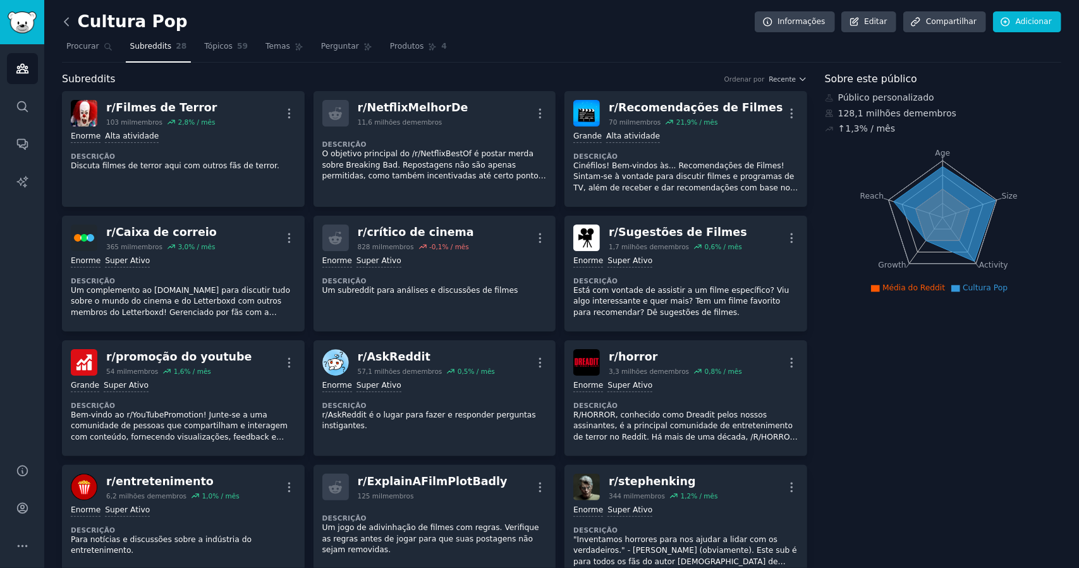
click at [66, 21] on icon at bounding box center [66, 21] width 13 height 13
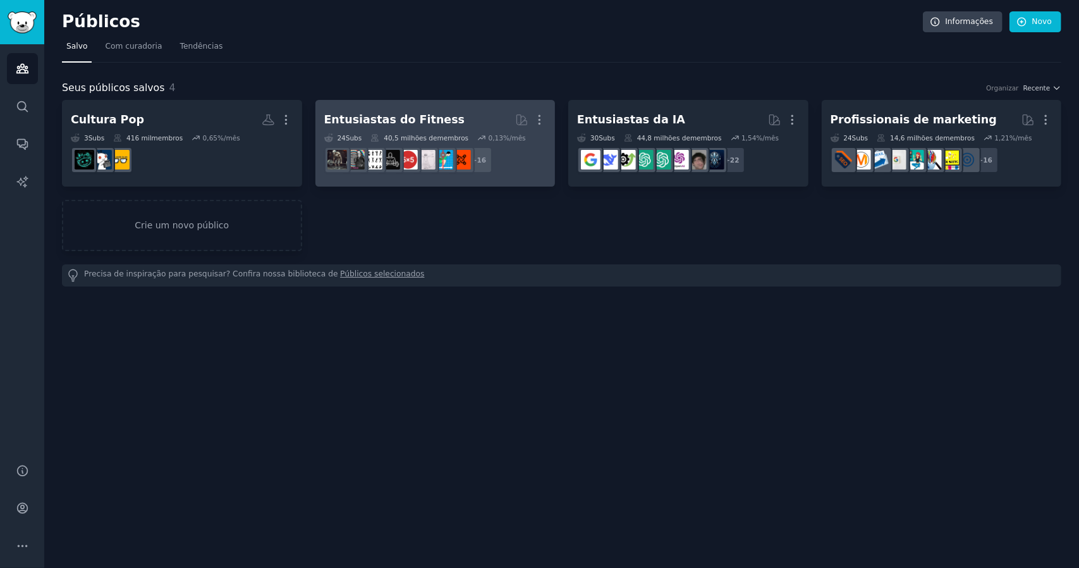
click at [479, 130] on div "Entusiastas do Fitness Mais 24 Subs ​ 40,5 milhões de membros 0,13 %/mês r/powe…" at bounding box center [435, 143] width 223 height 69
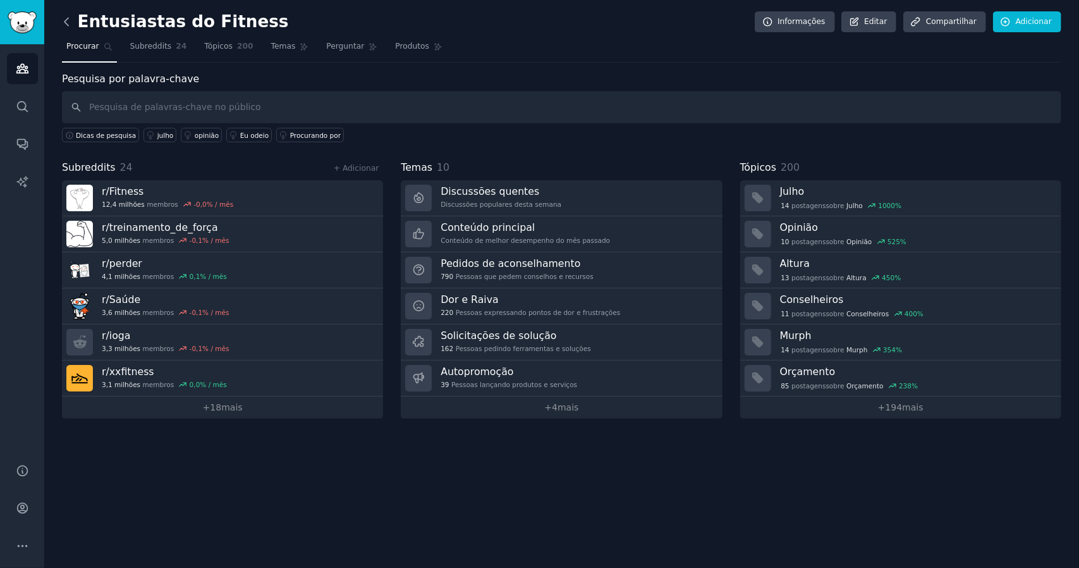
click at [62, 23] on icon at bounding box center [66, 21] width 13 height 13
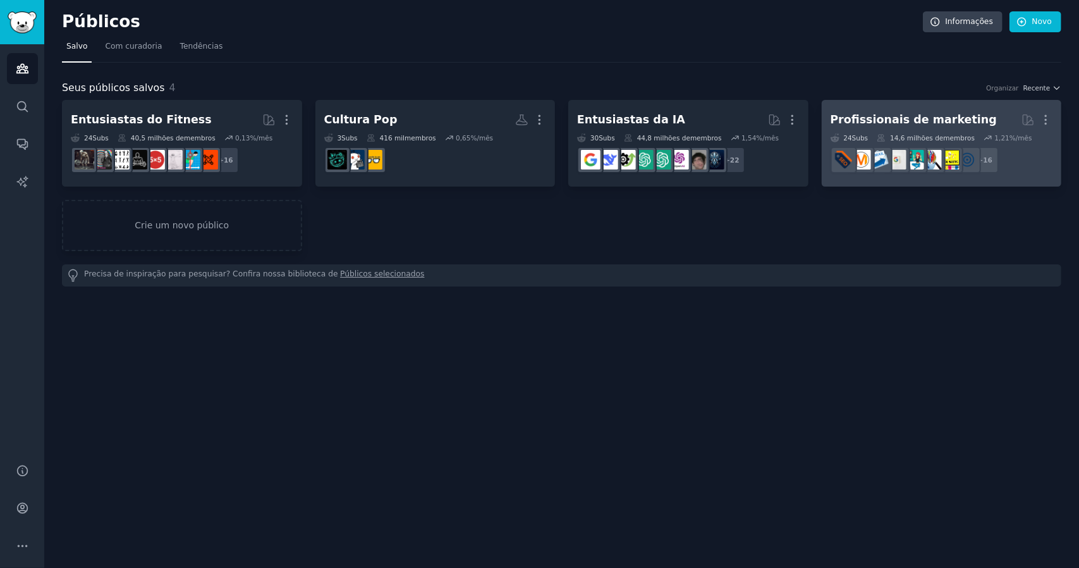
click at [932, 111] on h2 "Profissionais de marketing Mais" at bounding box center [942, 120] width 223 height 22
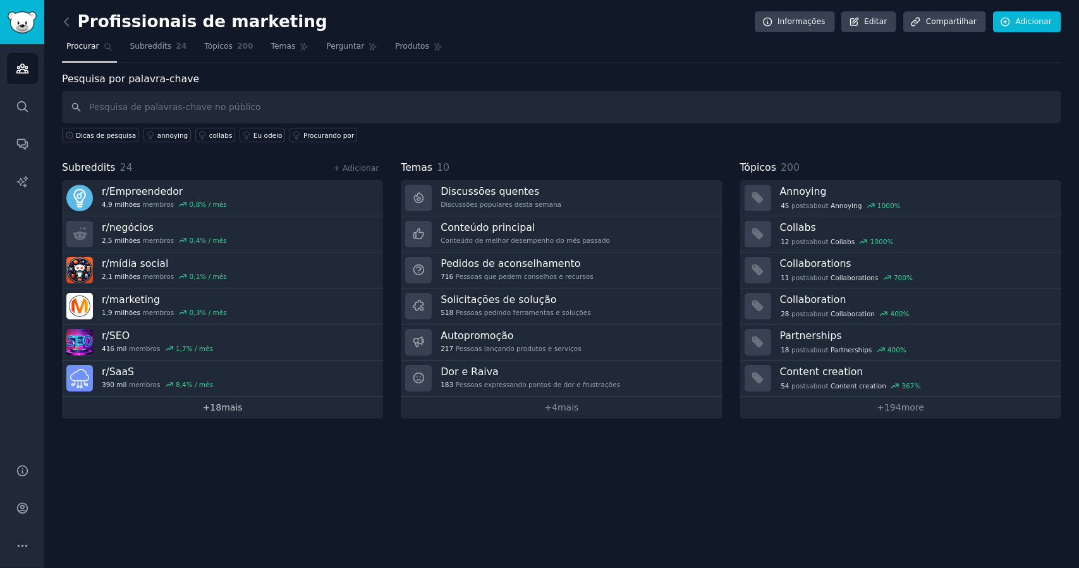
click at [221, 408] on font "18" at bounding box center [215, 407] width 11 height 10
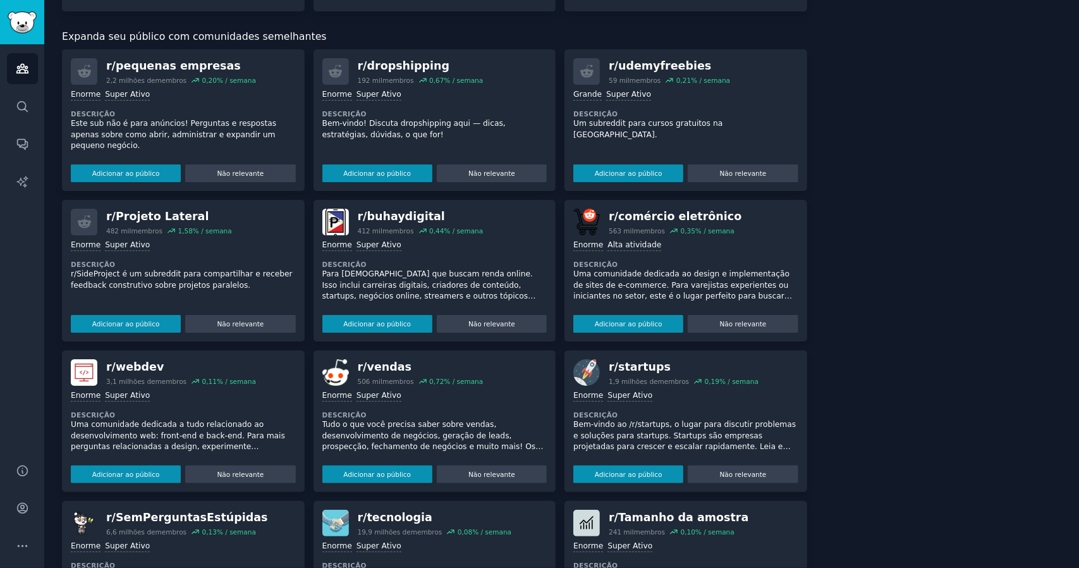
scroll to position [1084, 0]
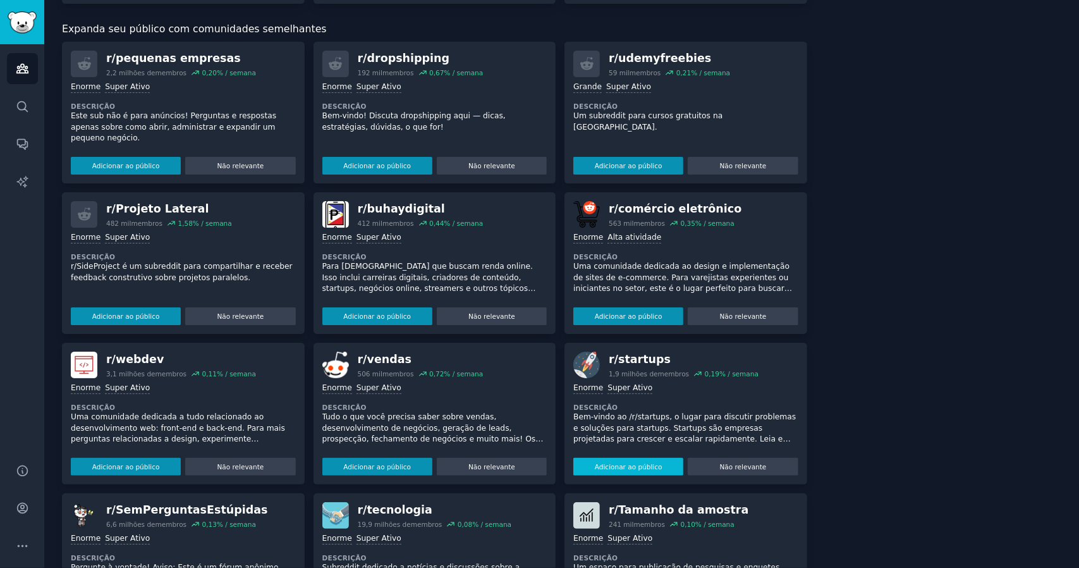
click at [626, 463] on font "Adicionar ao público" at bounding box center [629, 467] width 68 height 8
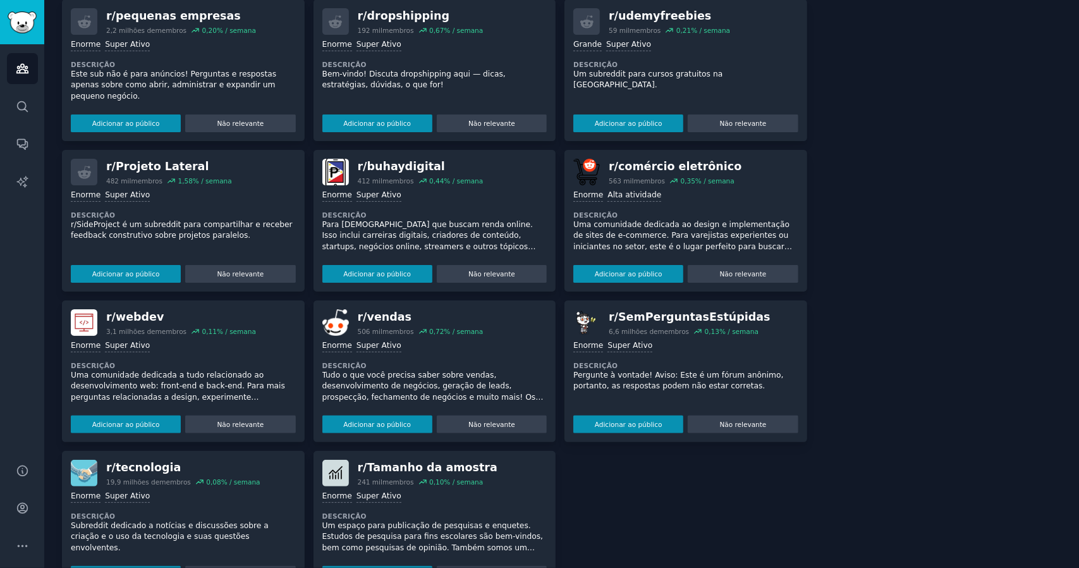
scroll to position [1281, 0]
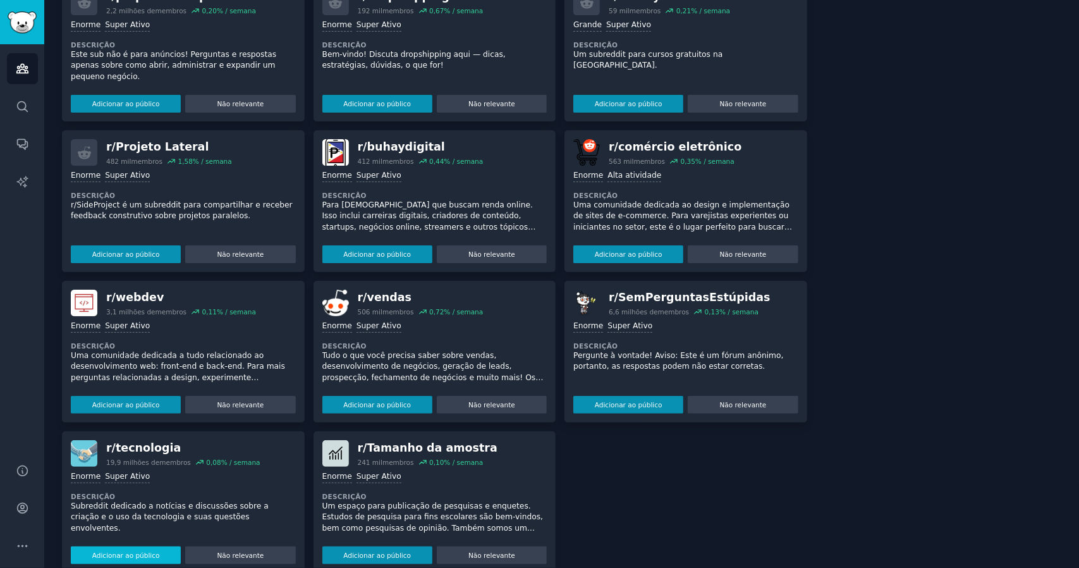
click at [128, 551] on font "Adicionar ao público" at bounding box center [126, 555] width 68 height 8
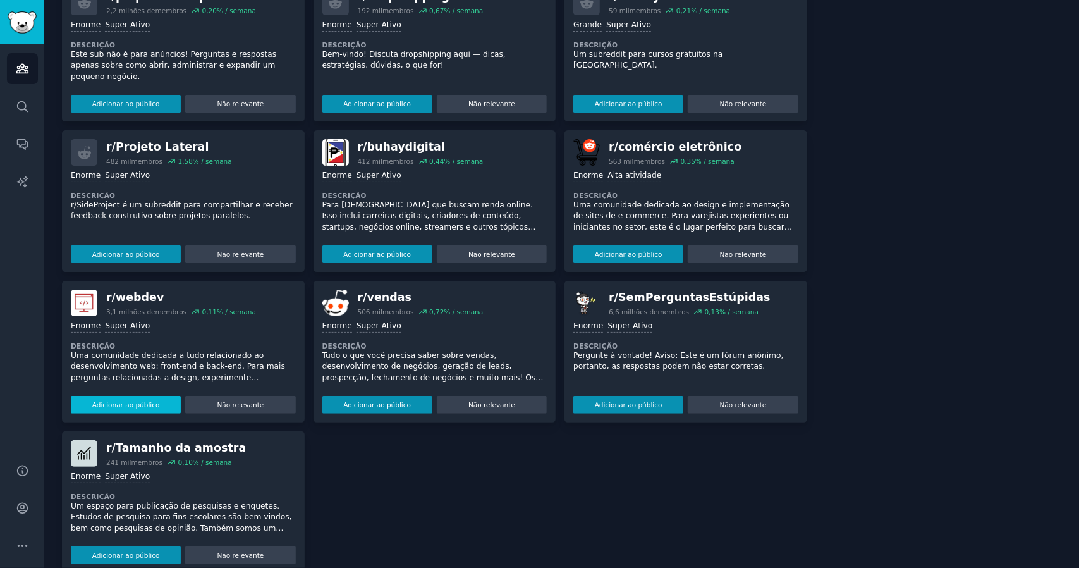
click at [123, 401] on font "Adicionar ao público" at bounding box center [126, 405] width 68 height 8
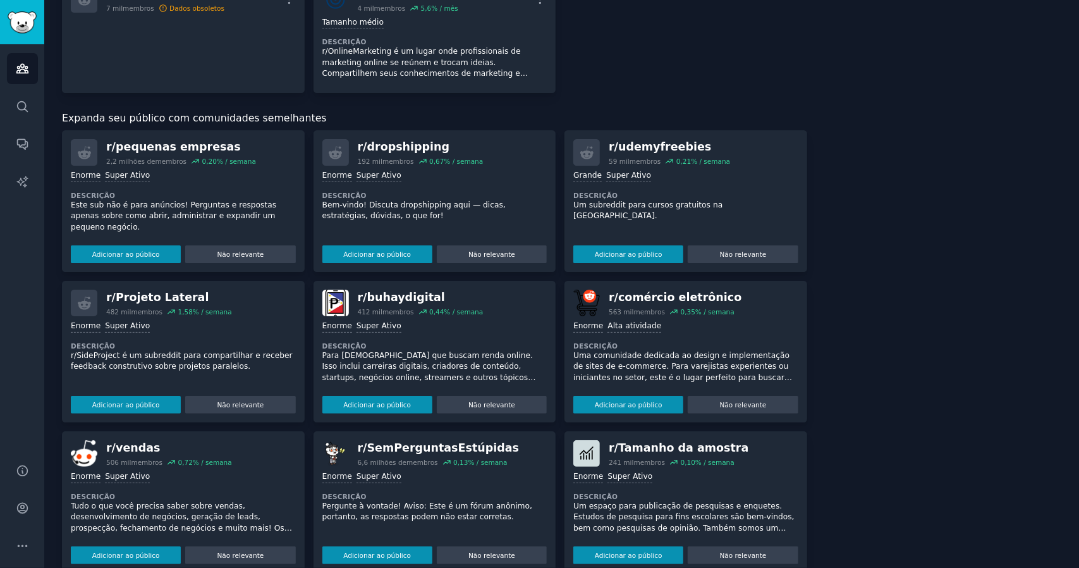
scroll to position [1120, 0]
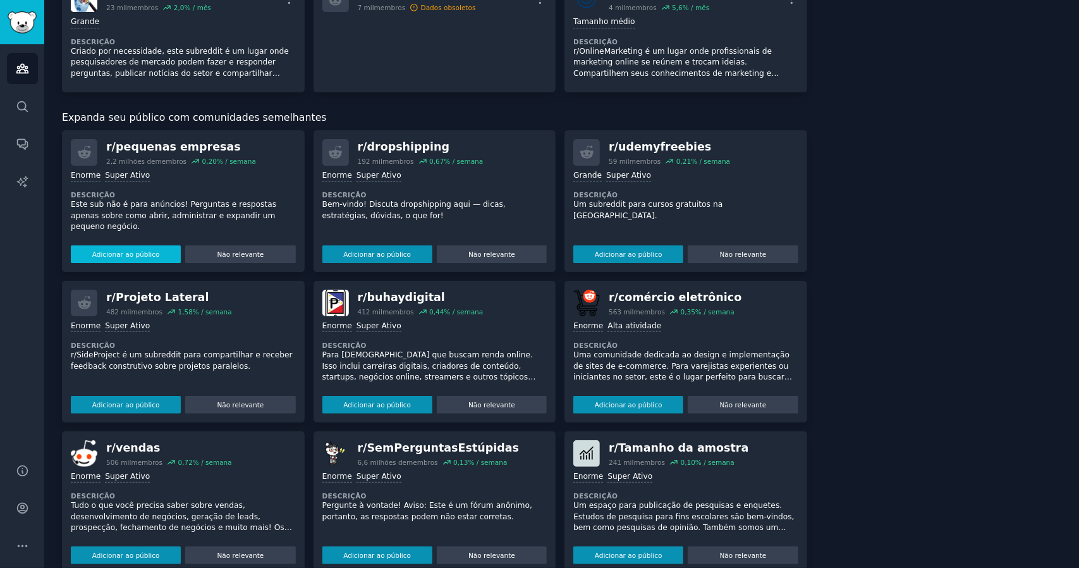
click at [123, 250] on font "Adicionar ao público" at bounding box center [126, 254] width 68 height 8
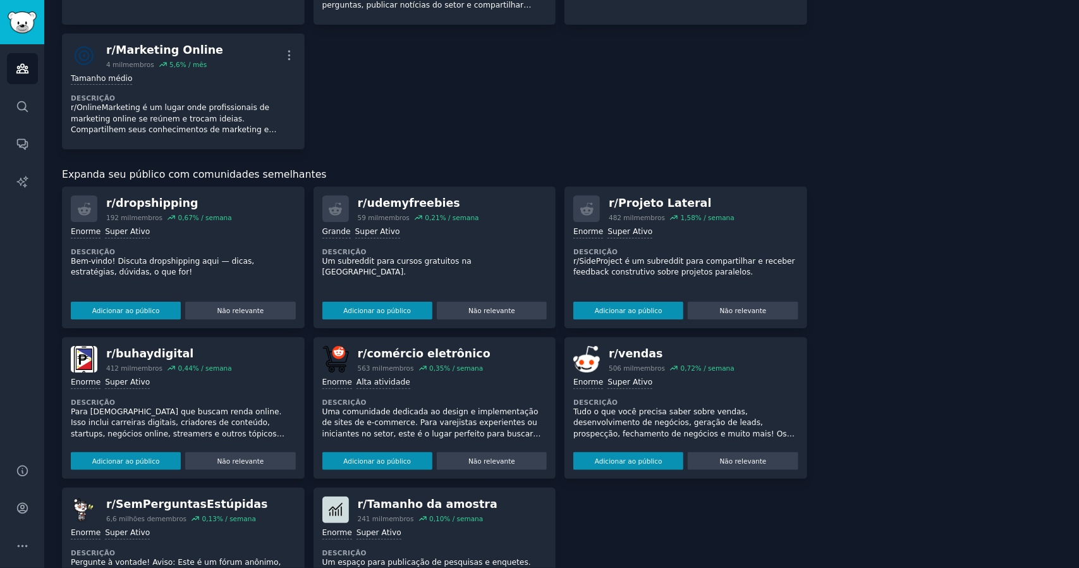
scroll to position [1255, 0]
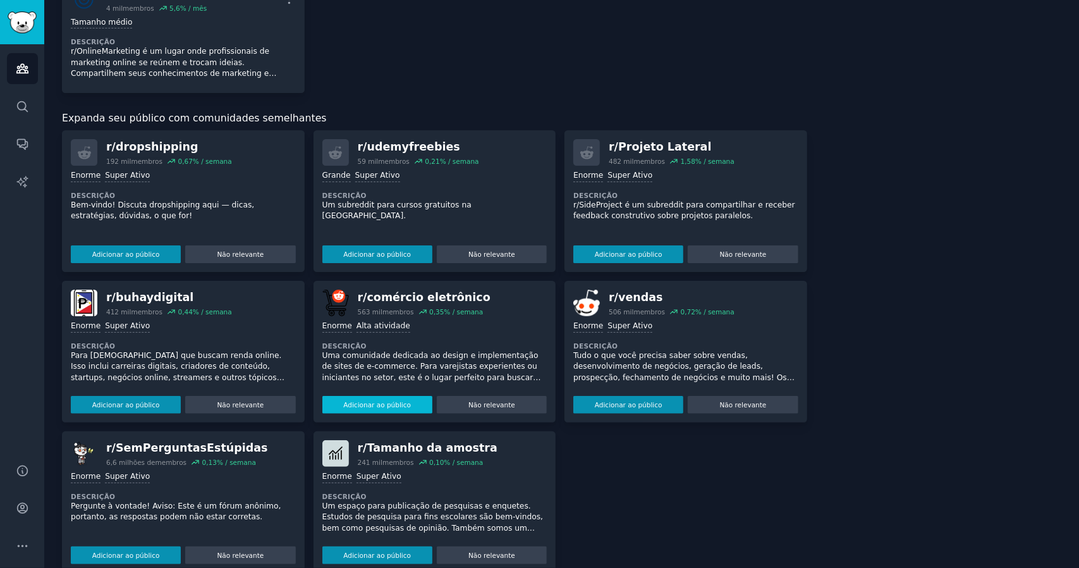
click at [373, 401] on font "Adicionar ao público" at bounding box center [377, 405] width 68 height 8
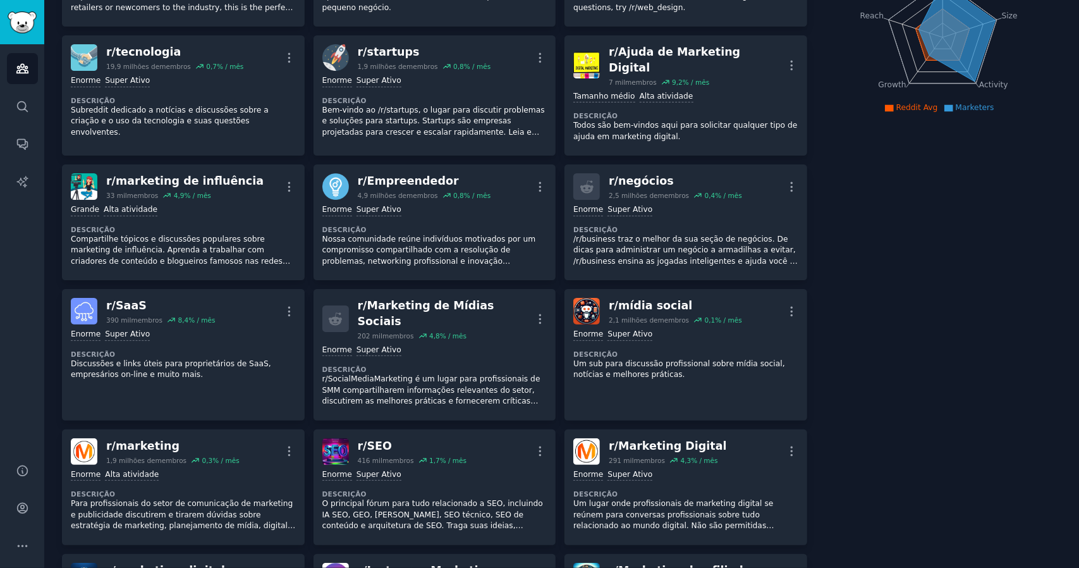
scroll to position [0, 0]
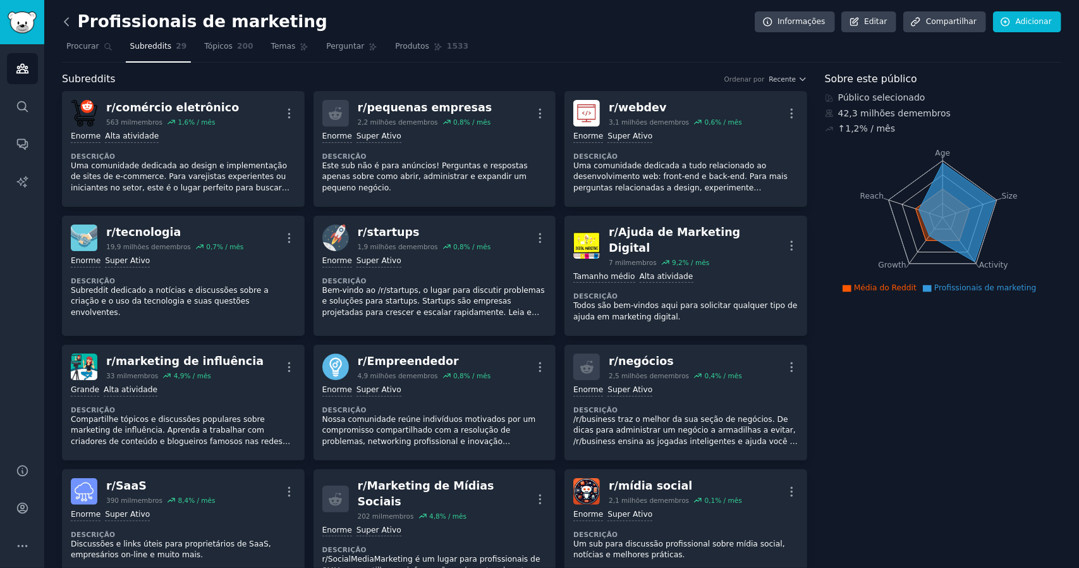
click at [62, 25] on icon at bounding box center [66, 21] width 13 height 13
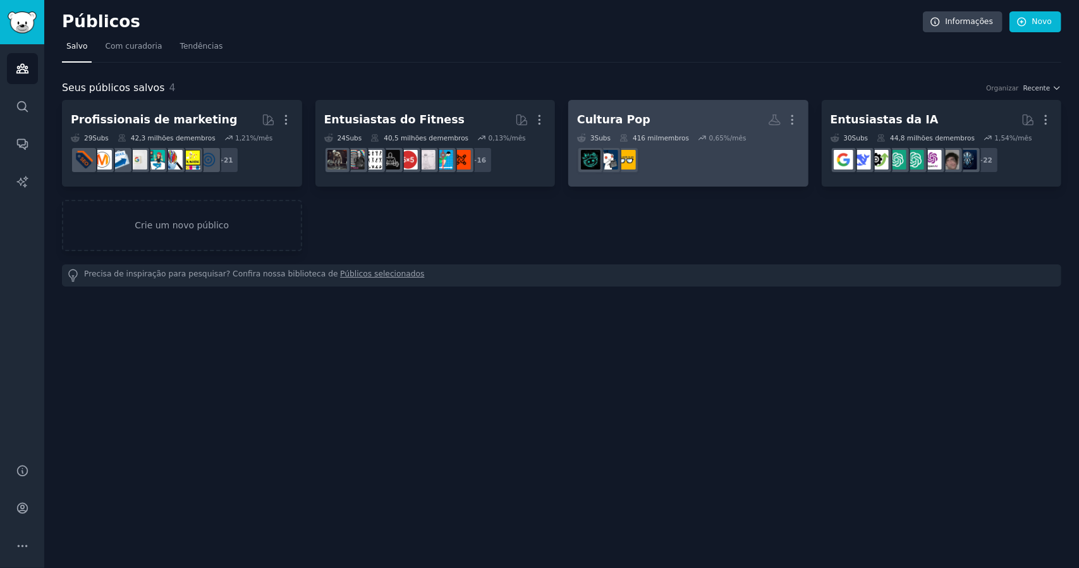
click at [721, 181] on link "Cultura Pop Mais 3 Subs ​ 416 mil membros 0,65 %/mês" at bounding box center [688, 143] width 240 height 87
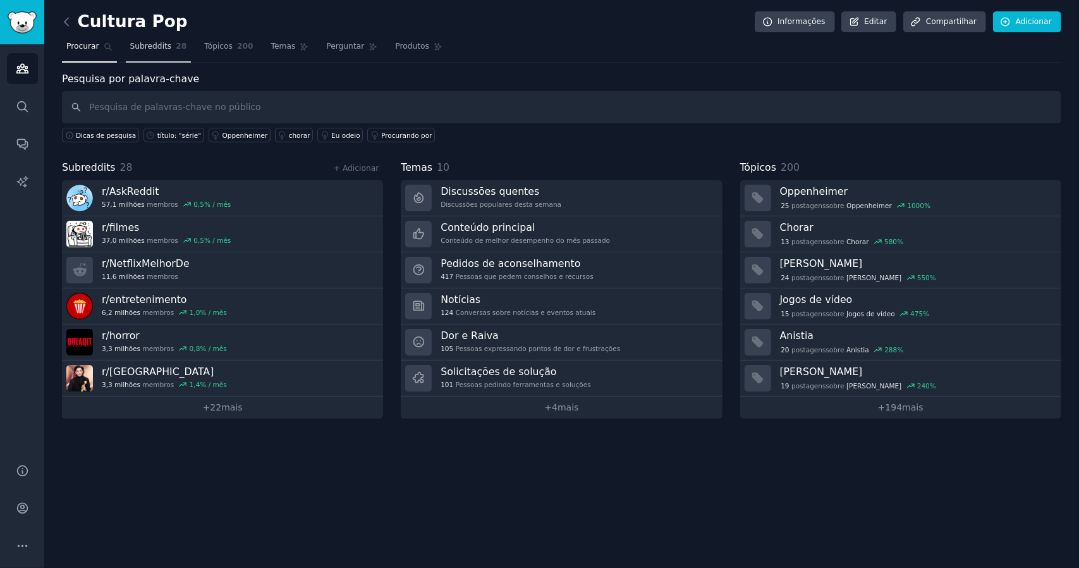
click at [149, 50] on font "Subreddits" at bounding box center [151, 46] width 42 height 9
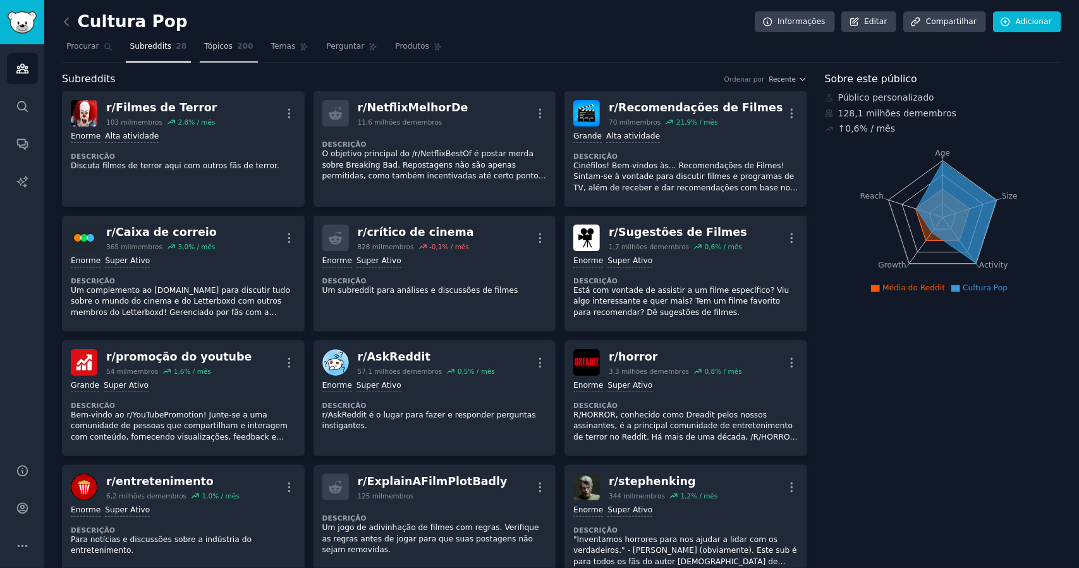
click at [237, 49] on font "200" at bounding box center [245, 46] width 16 height 9
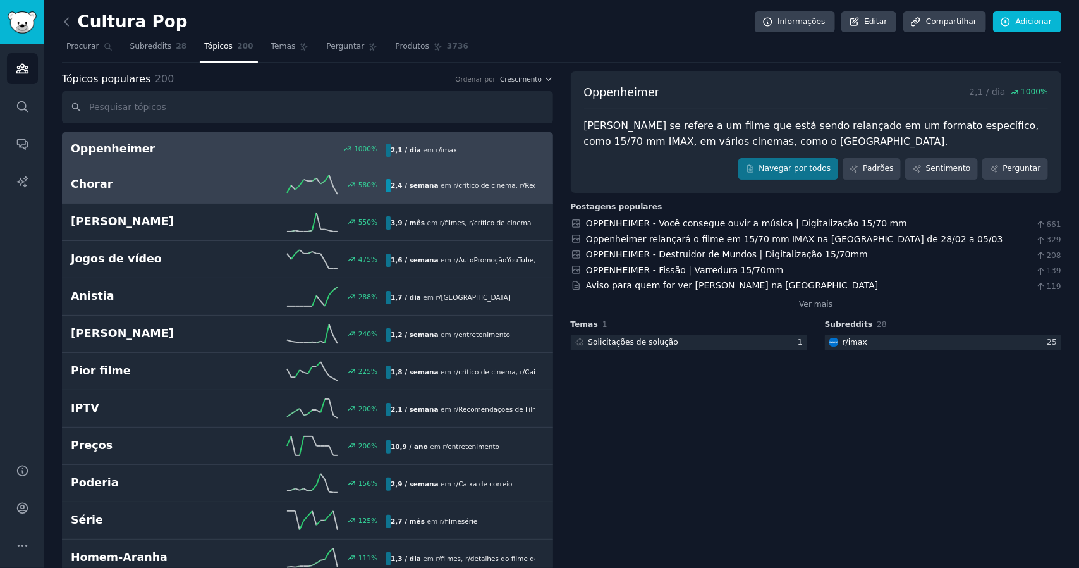
click at [489, 191] on div "Chorar 580 % 2,4 / semana em r/ crítico de cinema , r/ Recomendações de Filmes" at bounding box center [308, 184] width 474 height 19
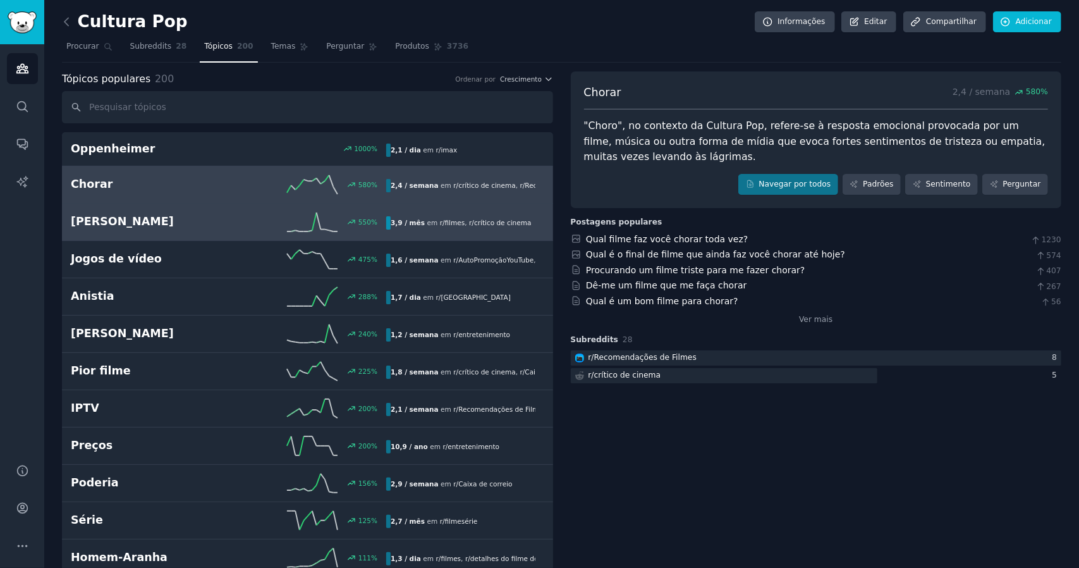
click at [493, 222] on font "crítico de cinema" at bounding box center [503, 223] width 58 height 8
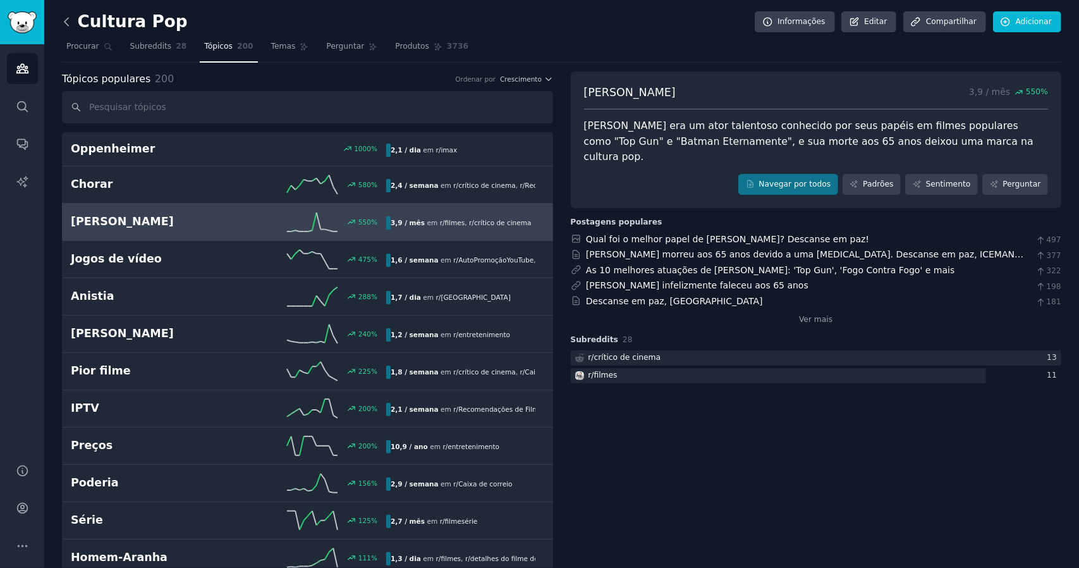
click at [69, 21] on icon at bounding box center [66, 21] width 13 height 13
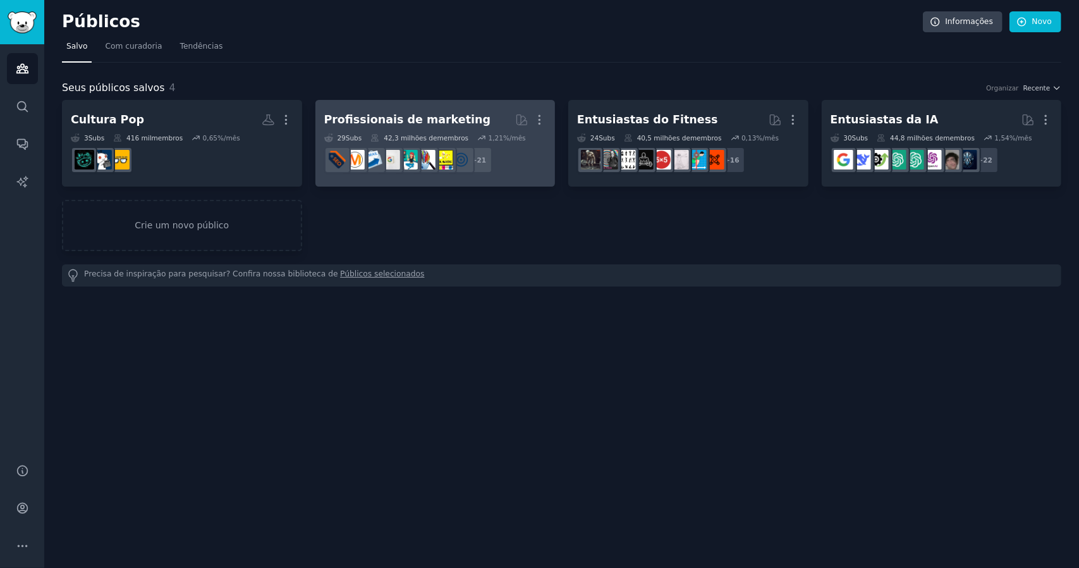
click at [422, 134] on font "42,3 milhões de" at bounding box center [410, 138] width 53 height 8
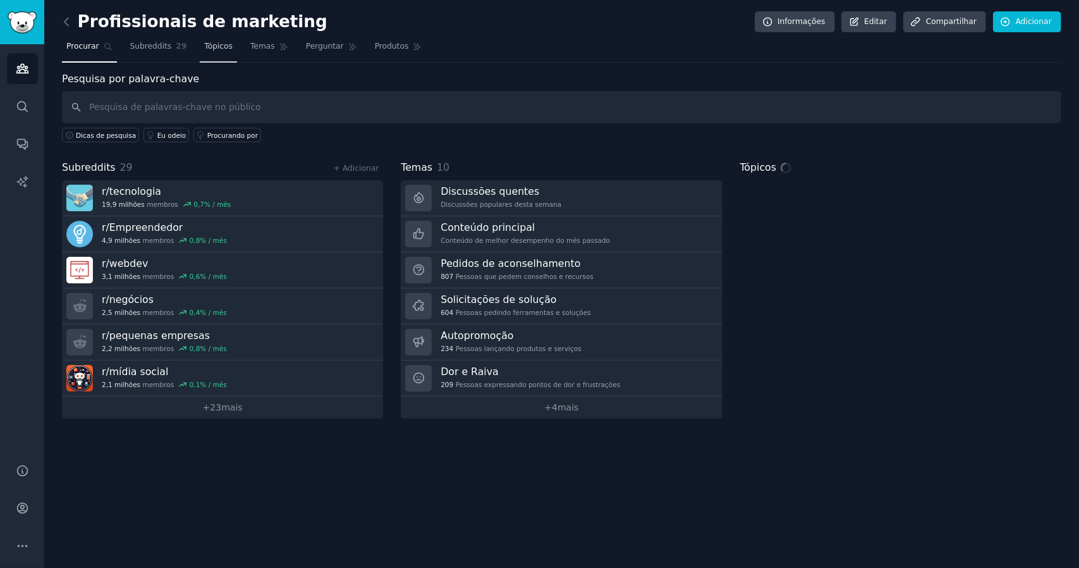
click at [207, 43] on font "Tópicos" at bounding box center [218, 46] width 28 height 9
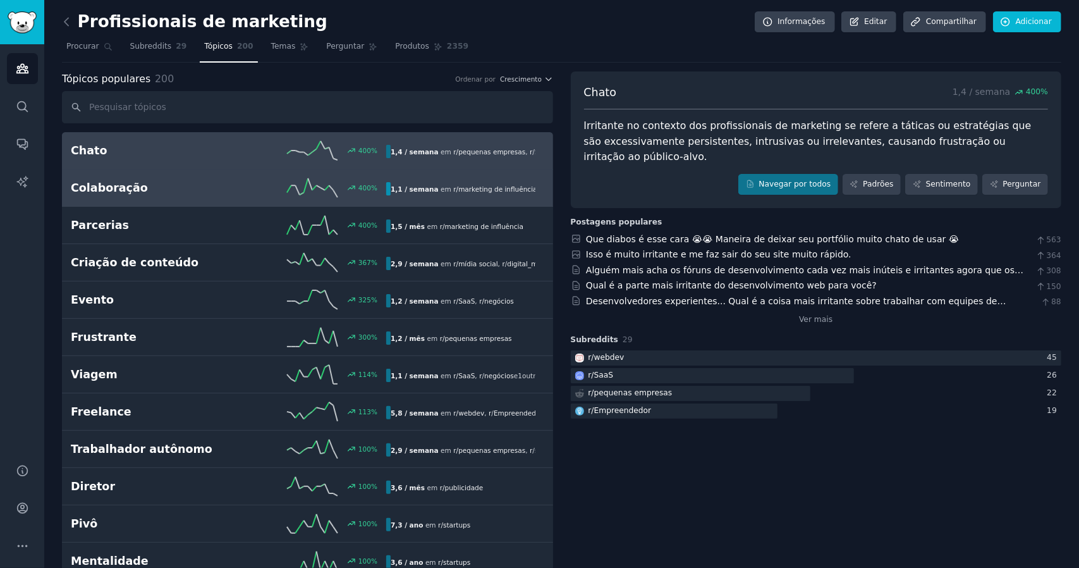
click at [458, 188] on font "marketing de influência" at bounding box center [497, 189] width 78 height 8
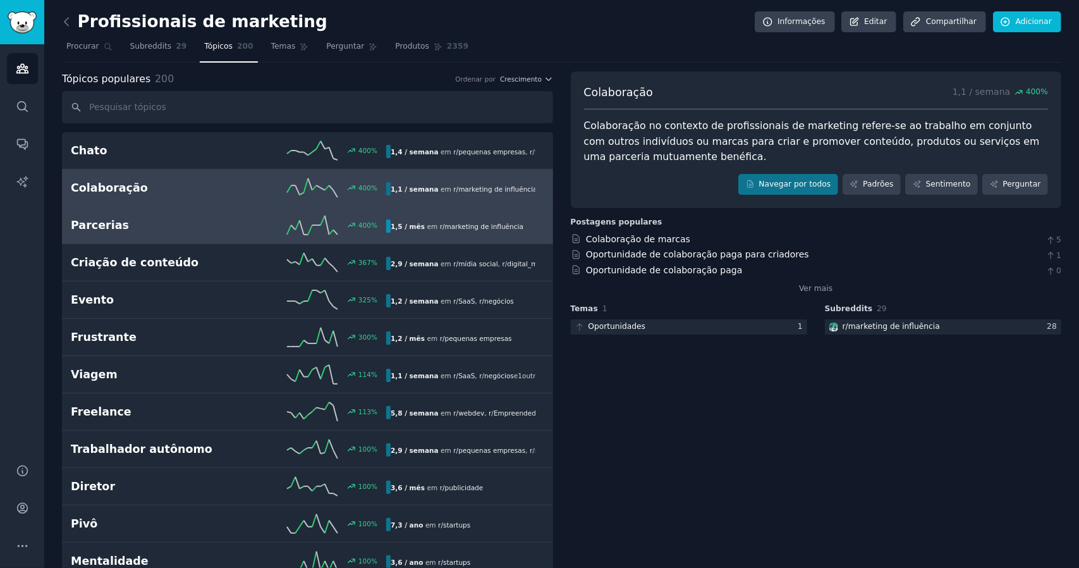
click at [448, 224] on font "marketing de influência" at bounding box center [484, 227] width 78 height 8
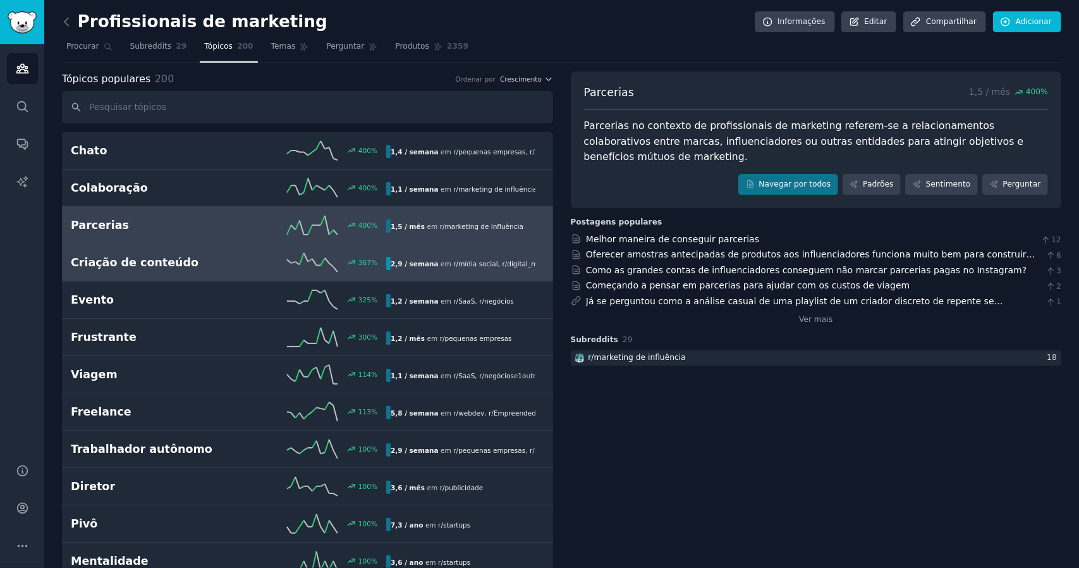
click at [453, 260] on font "r/" at bounding box center [455, 264] width 5 height 8
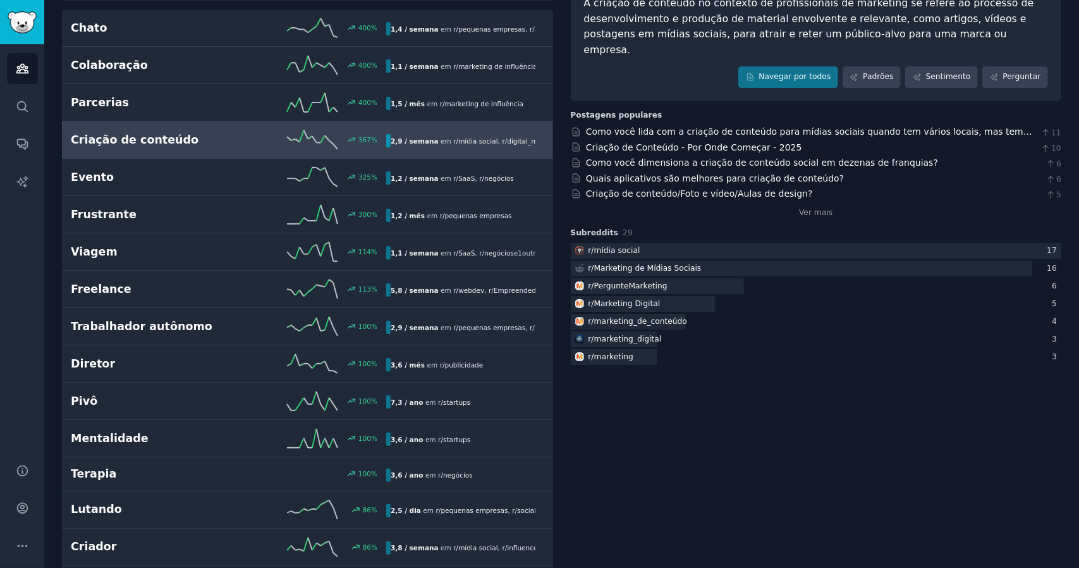
scroll to position [126, 0]
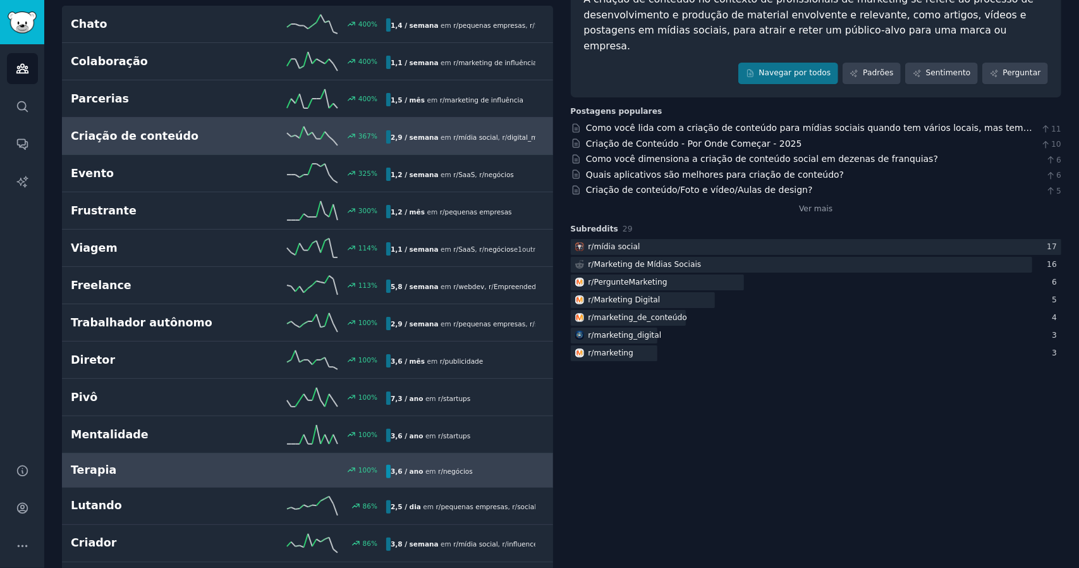
click at [454, 467] on font "negócios" at bounding box center [458, 471] width 30 height 8
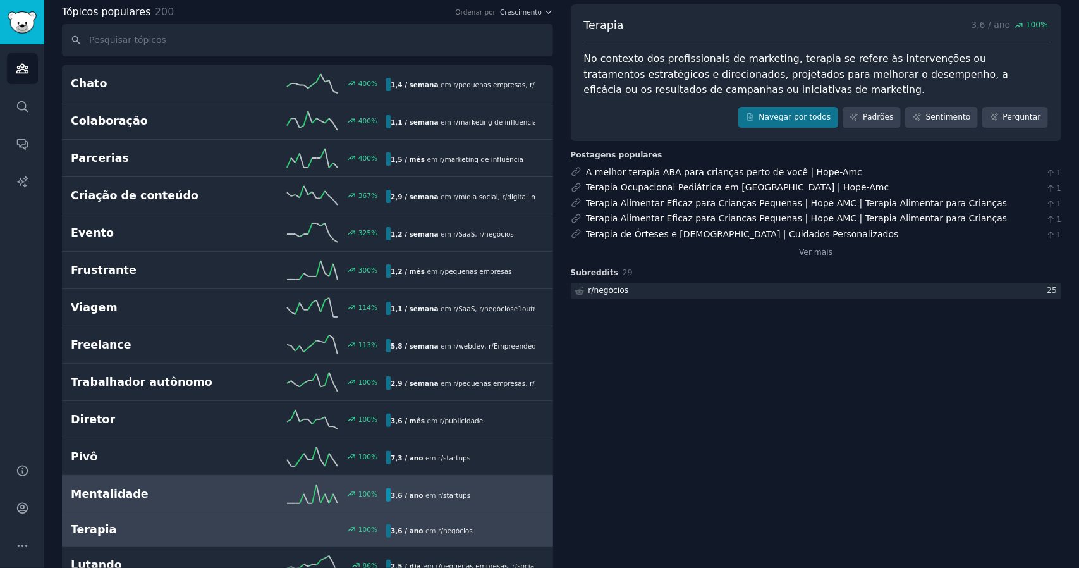
scroll to position [126, 0]
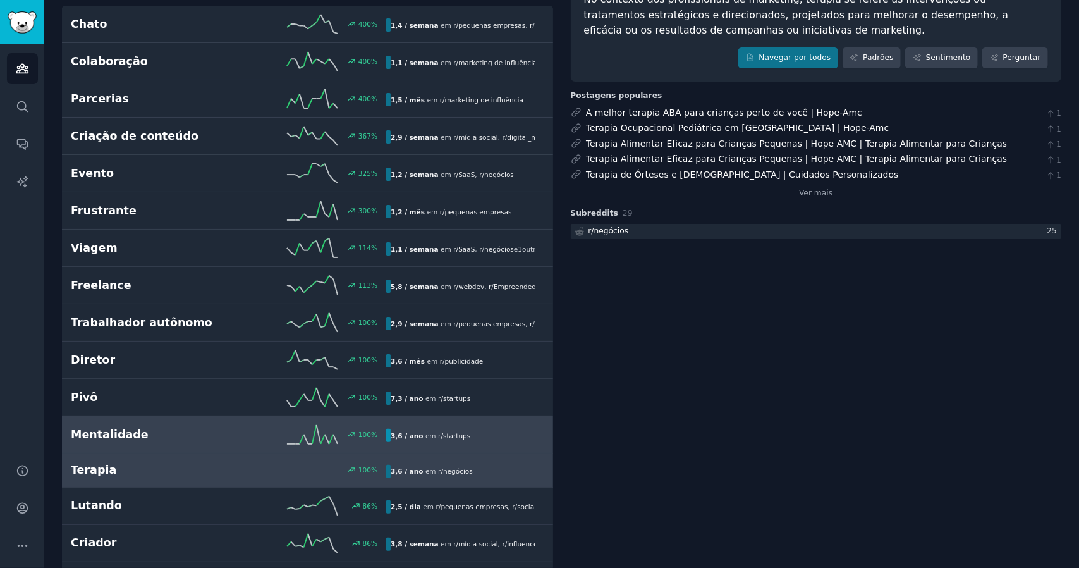
click at [520, 431] on div "3,6 / ano em r/ startups" at bounding box center [460, 435] width 149 height 13
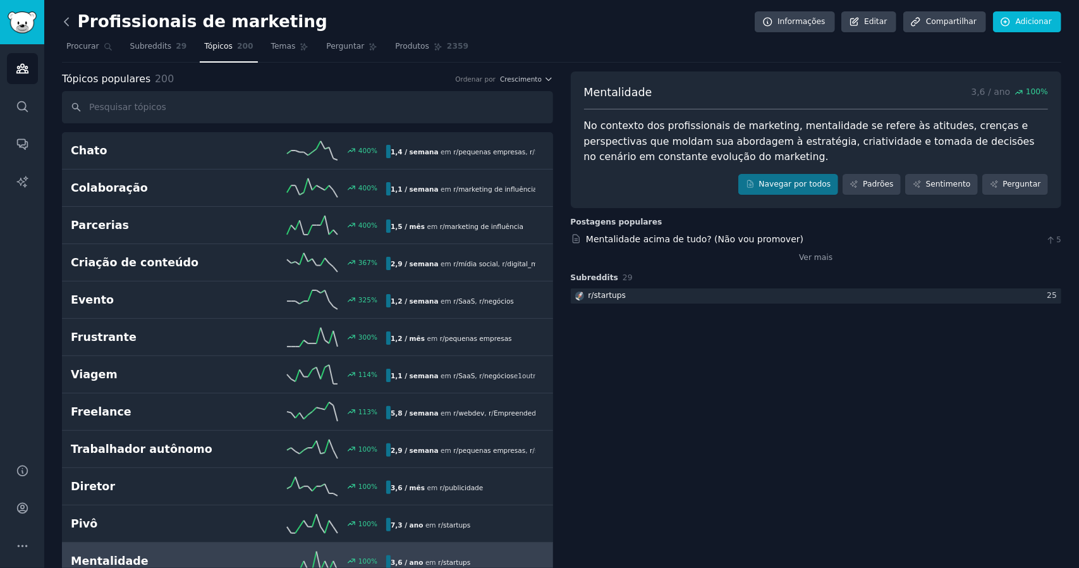
click at [66, 20] on icon at bounding box center [66, 22] width 4 height 8
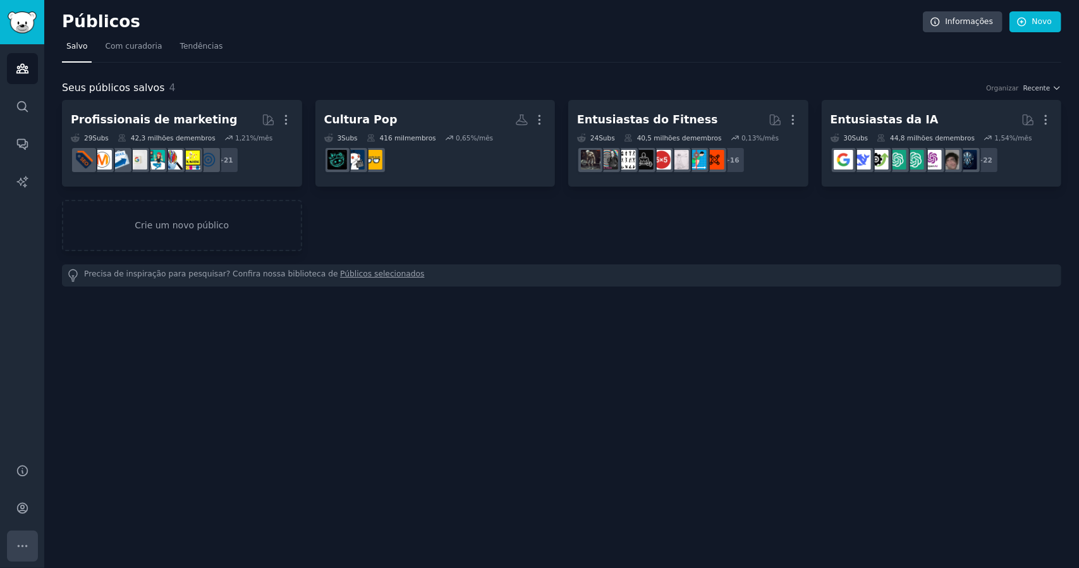
click at [20, 547] on icon "Barra lateral" at bounding box center [22, 545] width 13 height 13
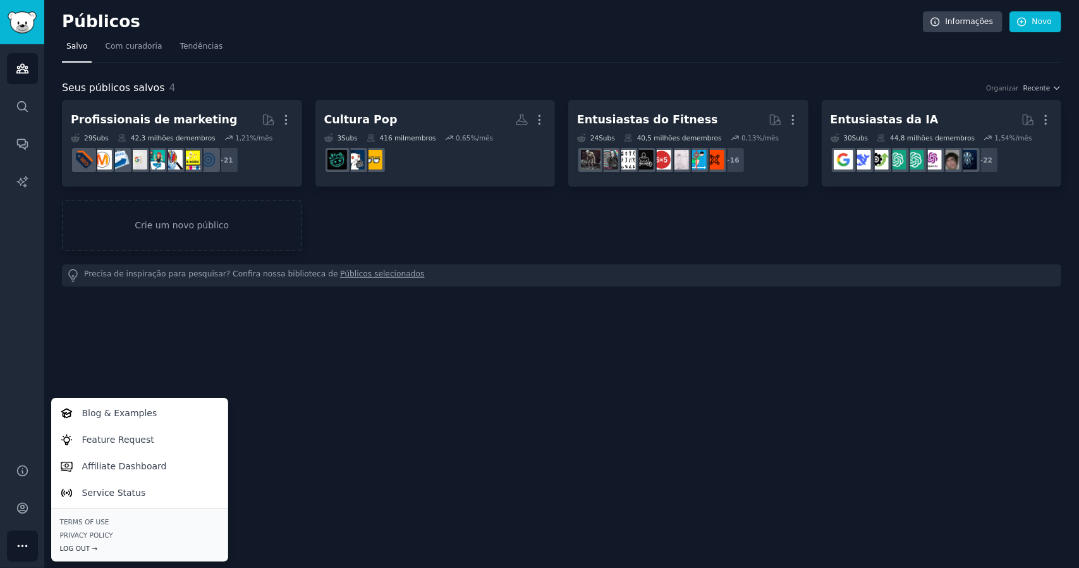
click at [62, 546] on div "Log Out →" at bounding box center [139, 548] width 159 height 9
